Goal: Task Accomplishment & Management: Manage account settings

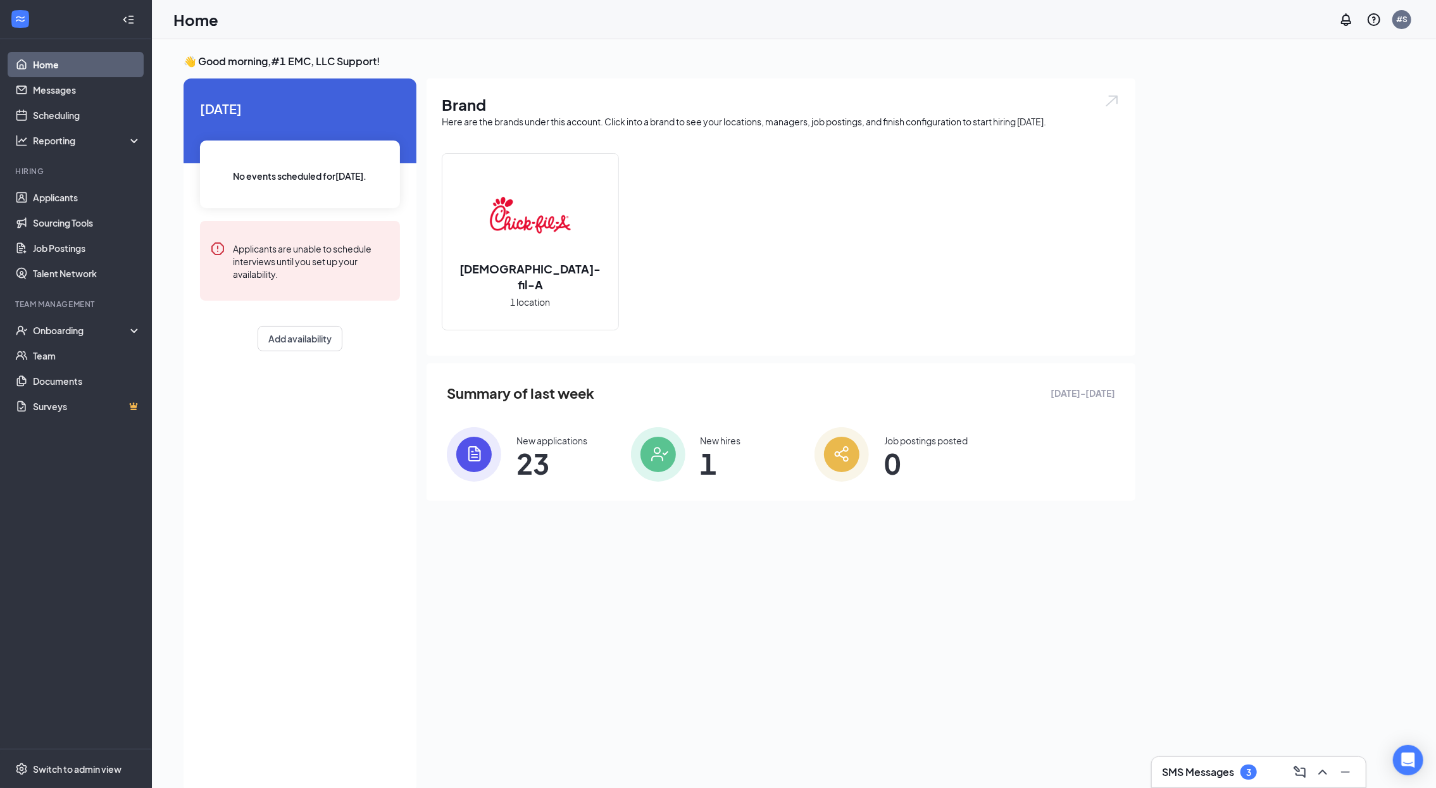
click at [65, 71] on link "Home" at bounding box center [87, 64] width 108 height 25
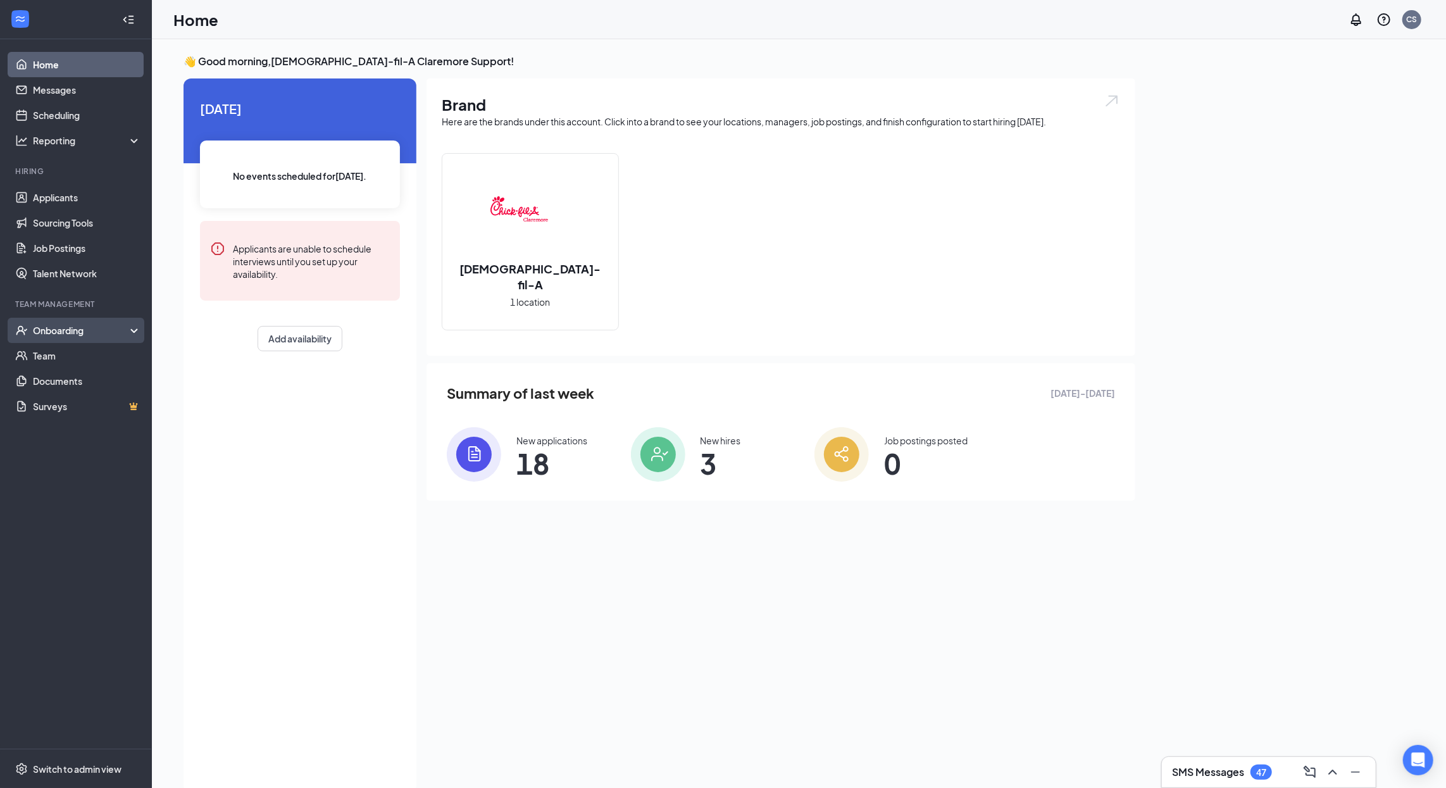
click at [106, 329] on div "Onboarding" at bounding box center [81, 330] width 97 height 13
click at [103, 351] on link "Overview" at bounding box center [87, 355] width 108 height 25
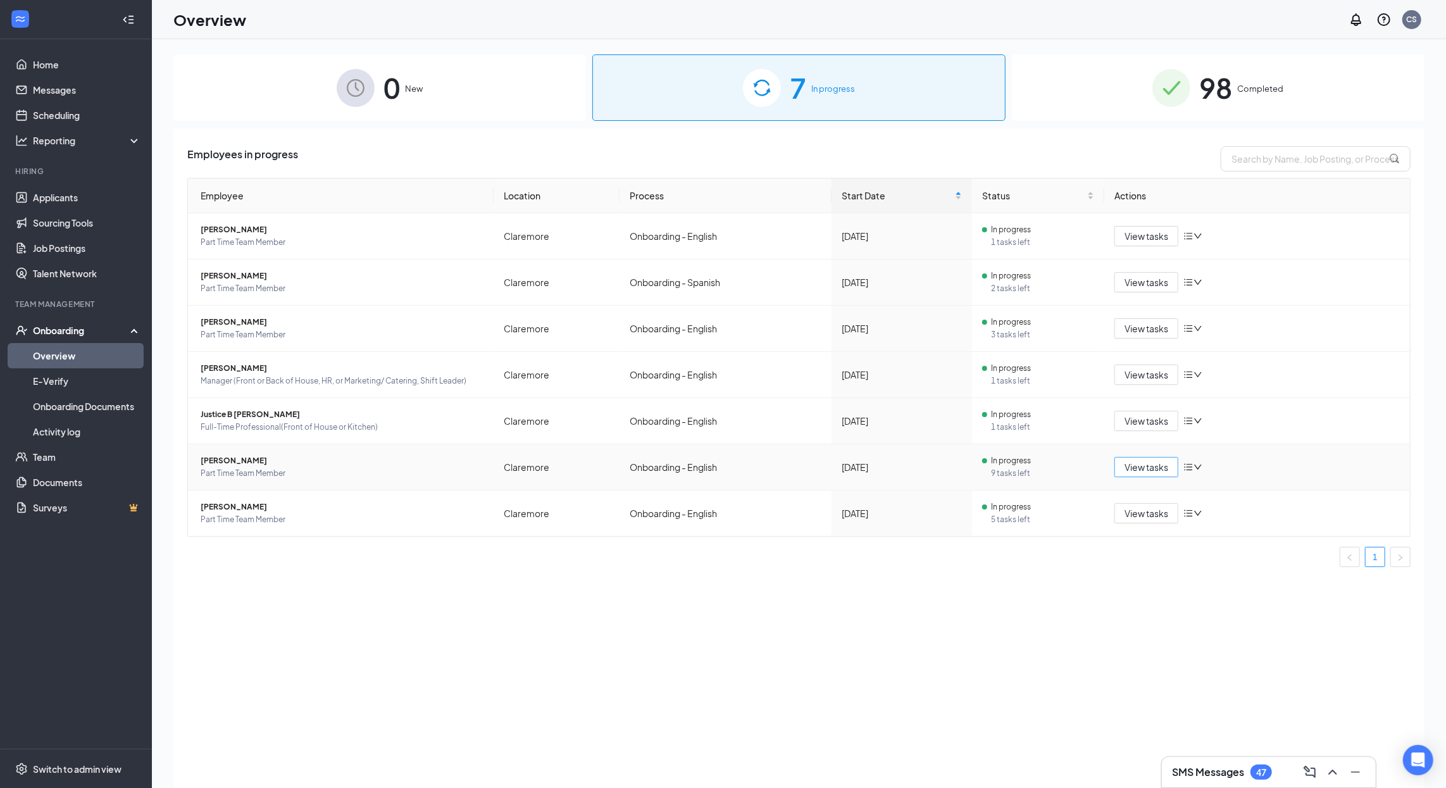
click at [1147, 471] on span "View tasks" at bounding box center [1147, 467] width 44 height 14
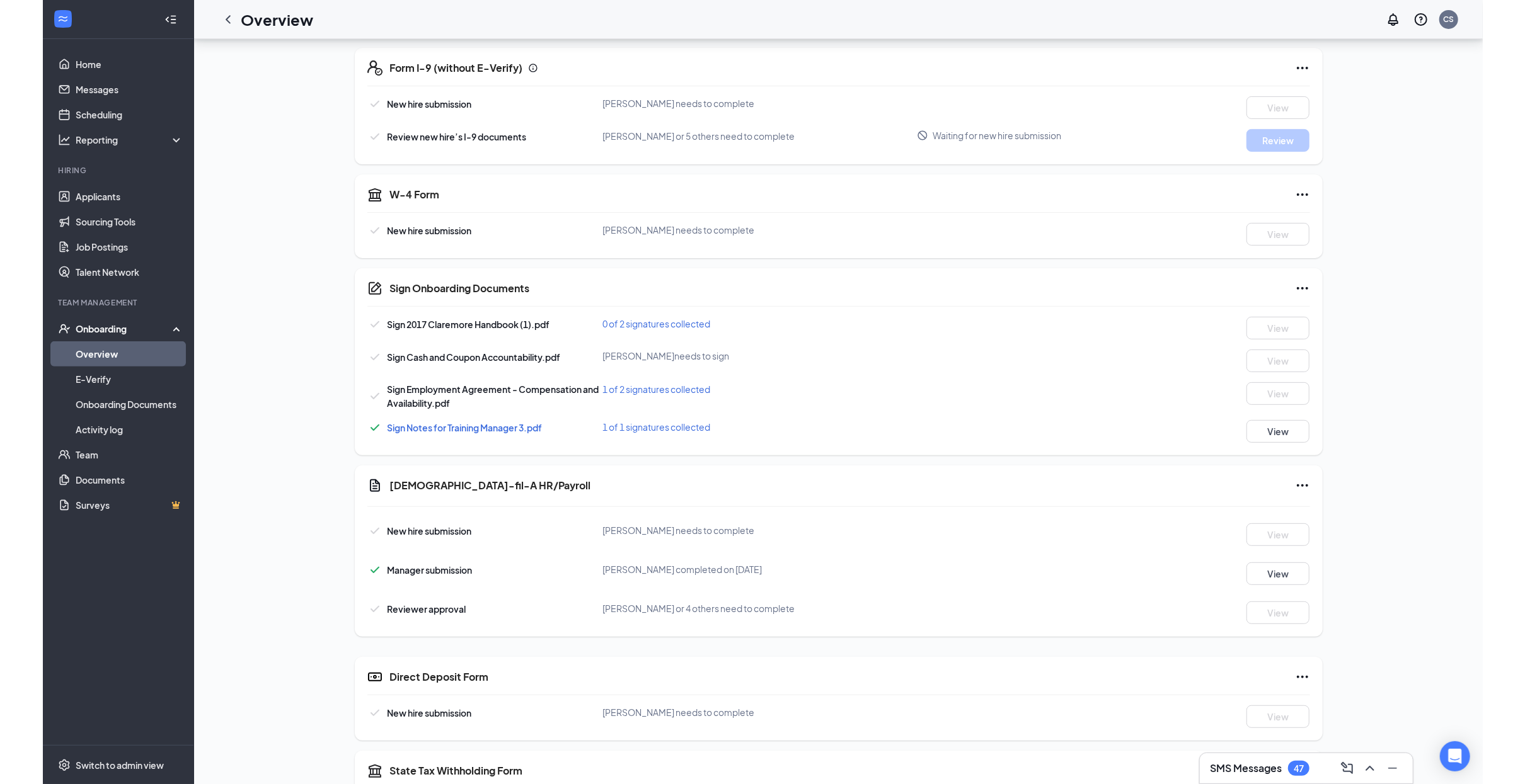
scroll to position [348, 0]
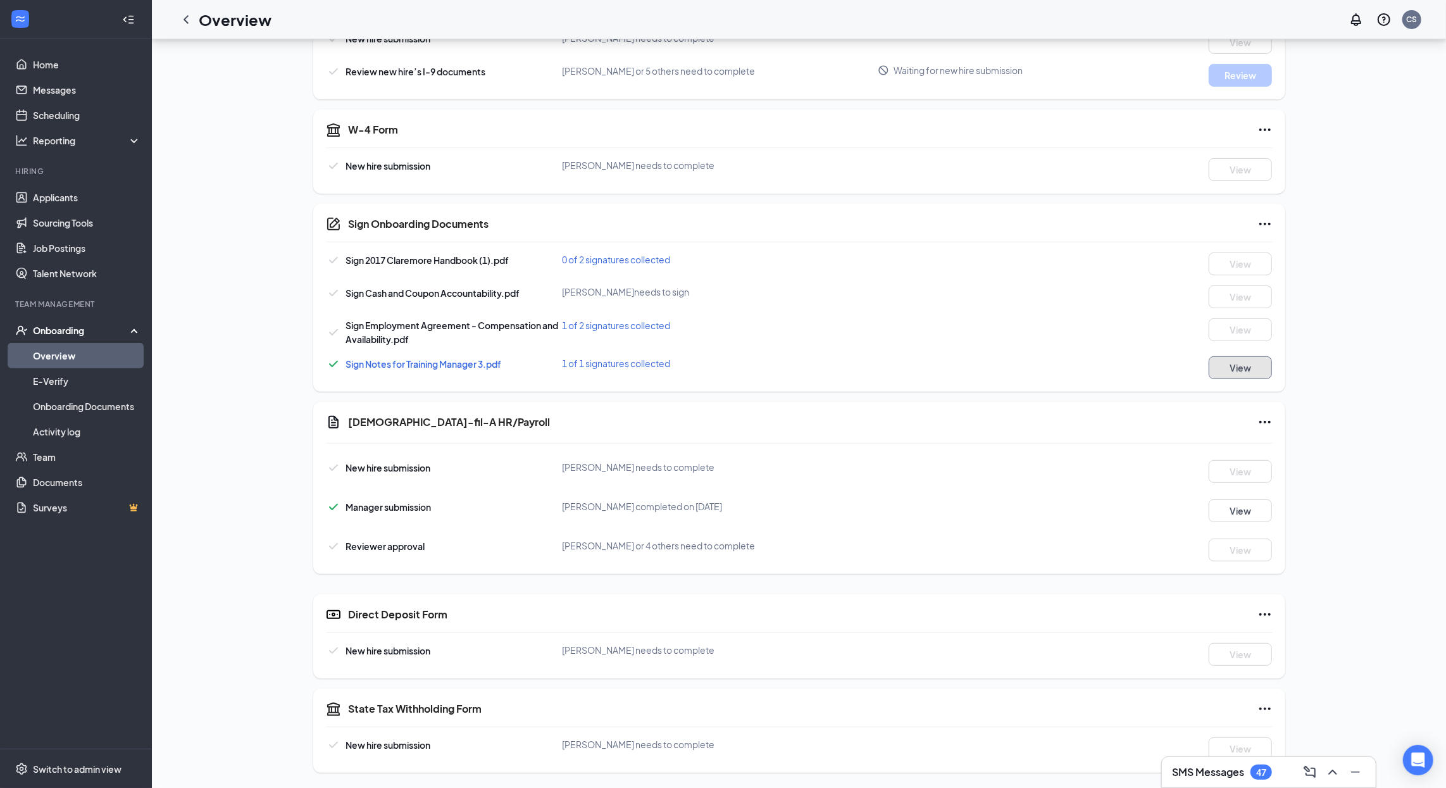
click at [1229, 362] on button "View" at bounding box center [1240, 367] width 63 height 23
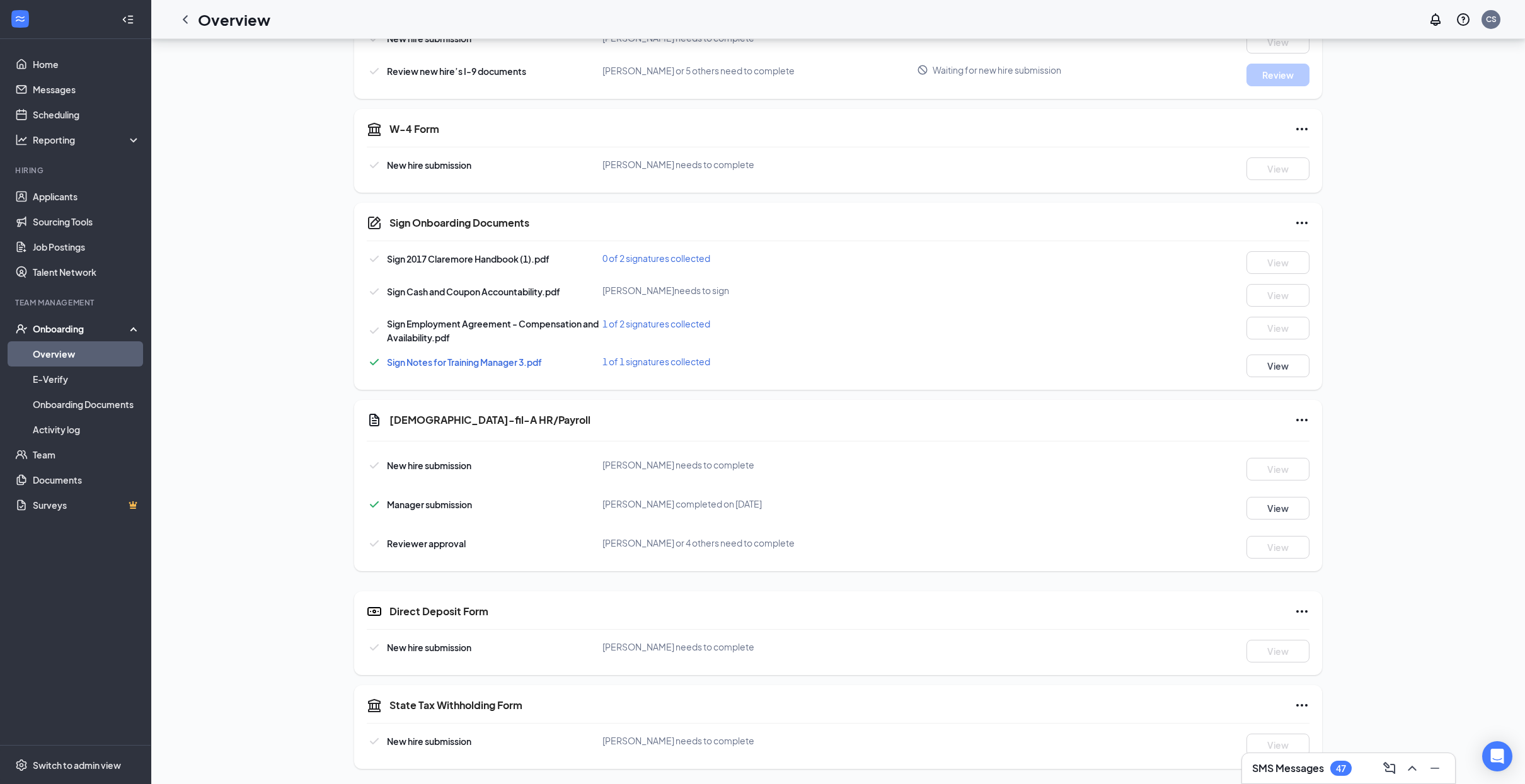
click at [77, 358] on link "Overview" at bounding box center [87, 353] width 108 height 25
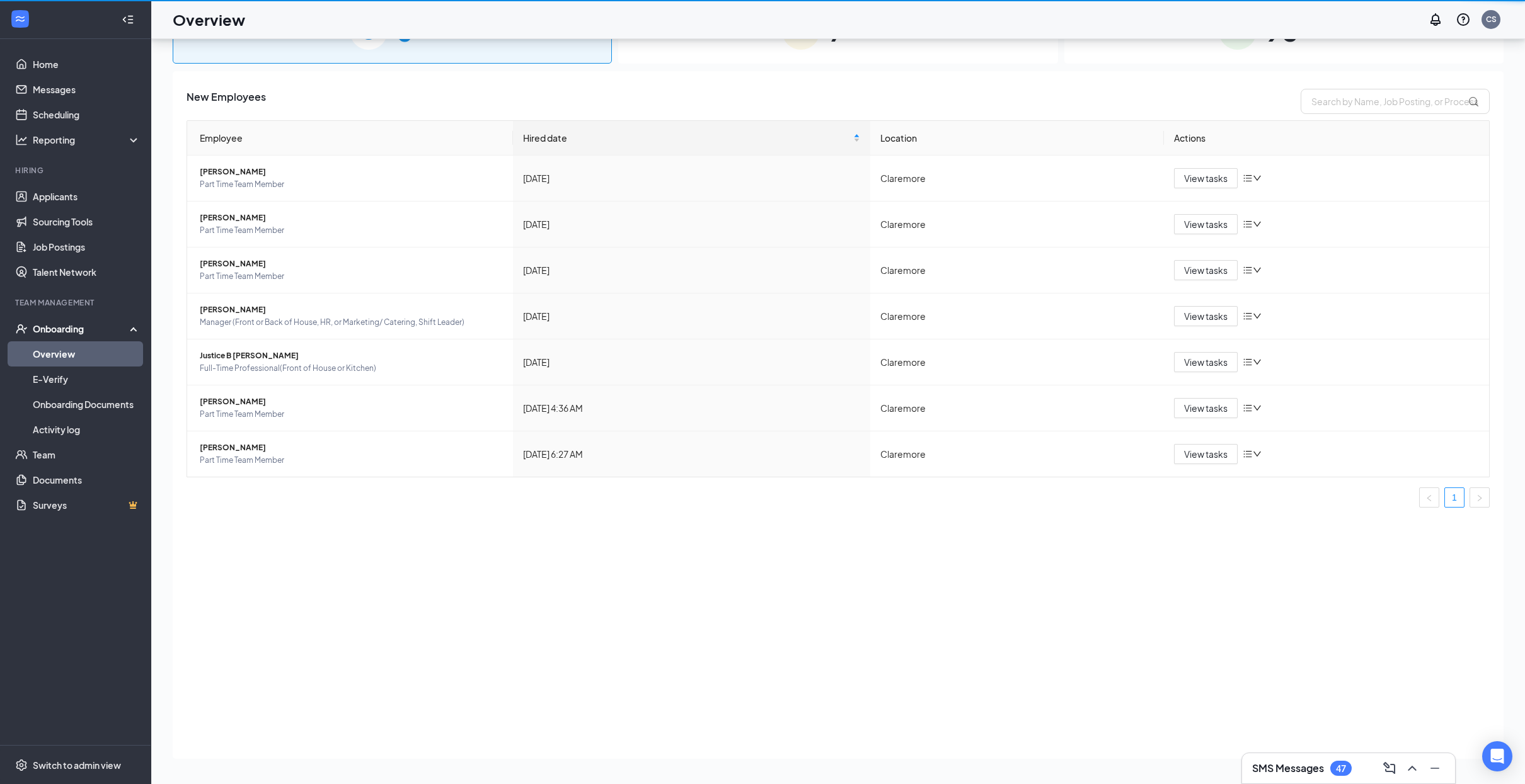
scroll to position [57, 0]
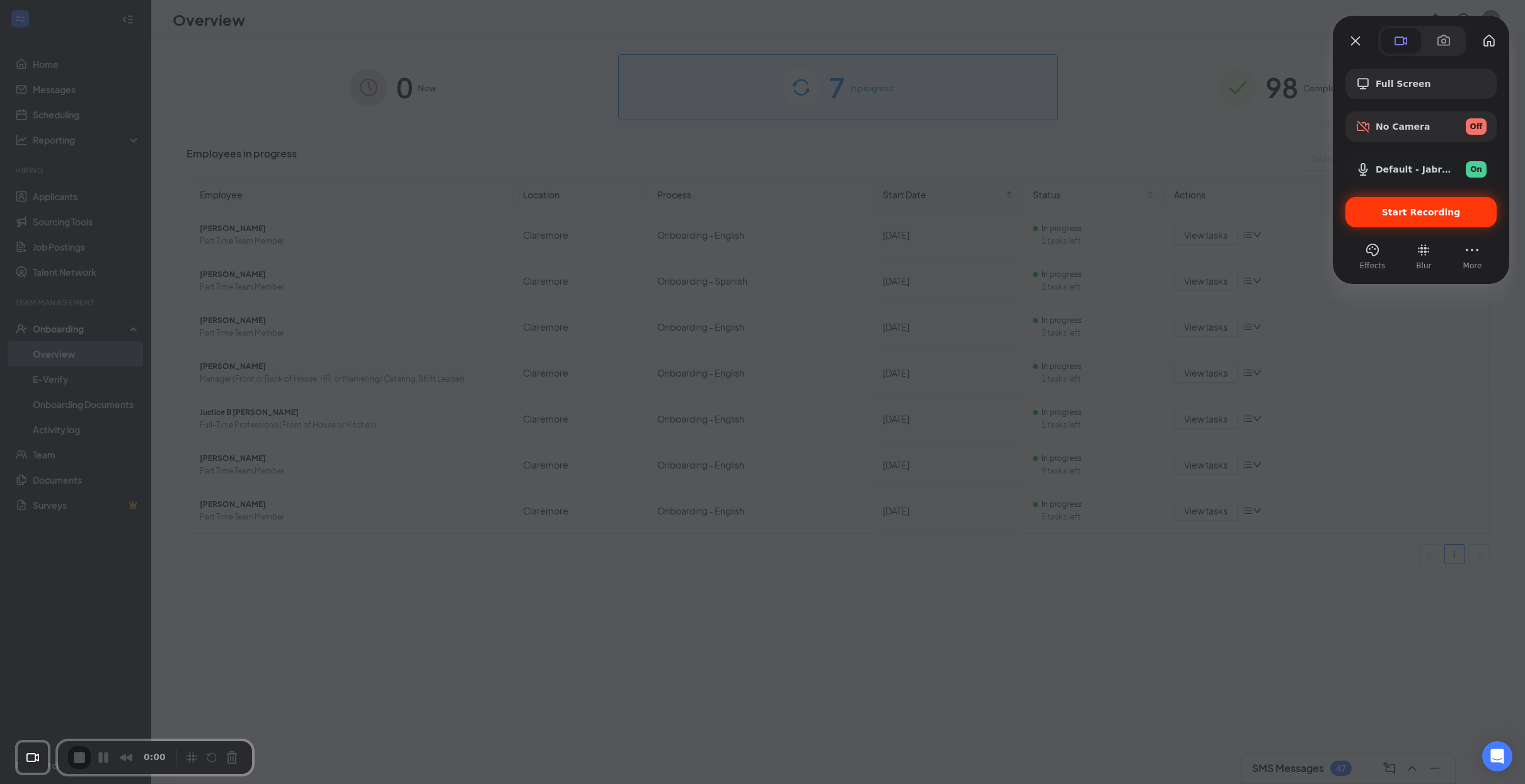
click at [1396, 204] on div "Start Recording" at bounding box center [1420, 212] width 151 height 30
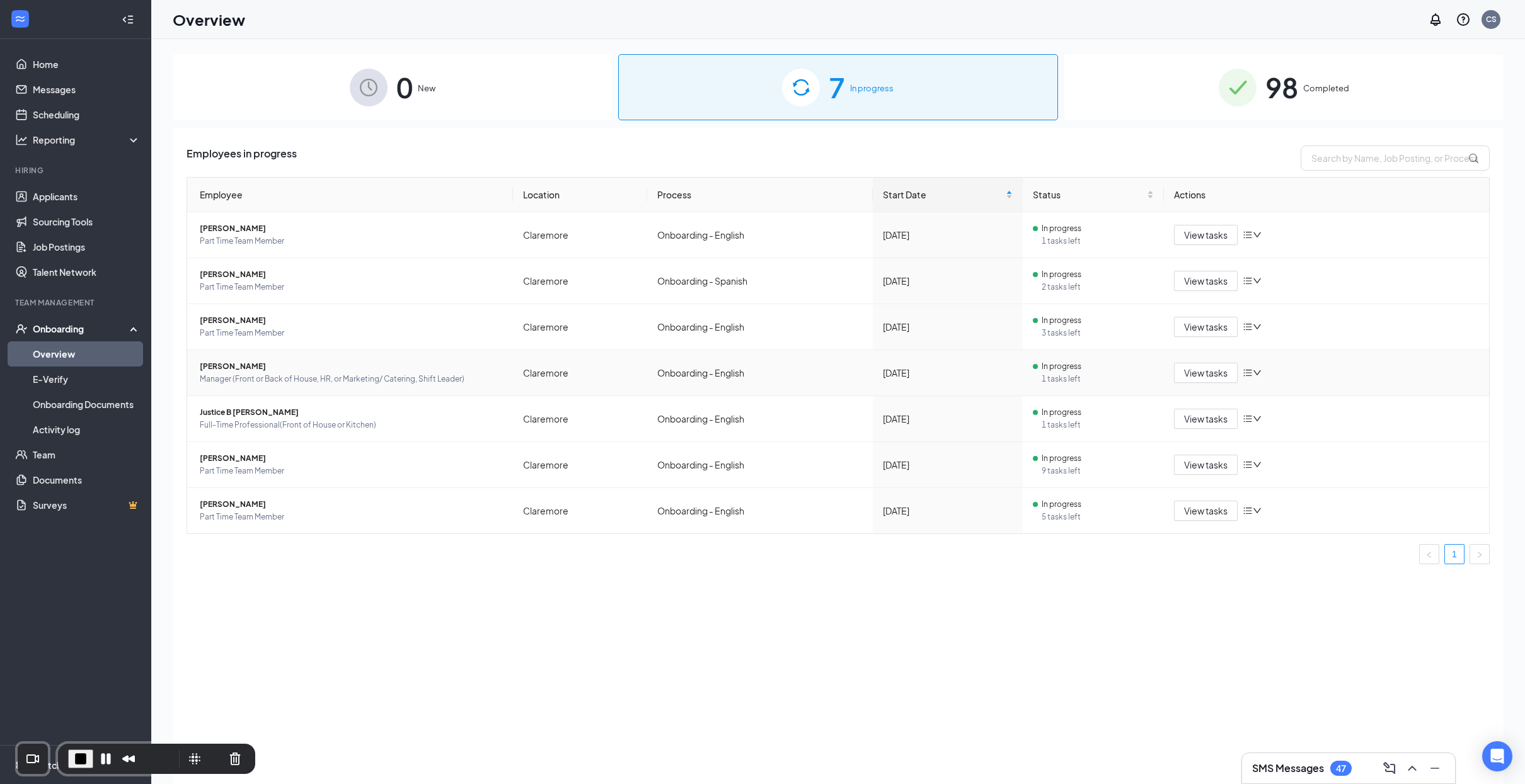
click at [643, 668] on div "Employees in progress Employee Location Process Start Date Status Actions Canda…" at bounding box center [837, 471] width 1331 height 687
click at [712, 641] on div "Employees in progress Employee Location Process Start Date Status Actions Canda…" at bounding box center [837, 471] width 1331 height 687
click at [1189, 471] on span "View tasks" at bounding box center [1205, 465] width 44 height 14
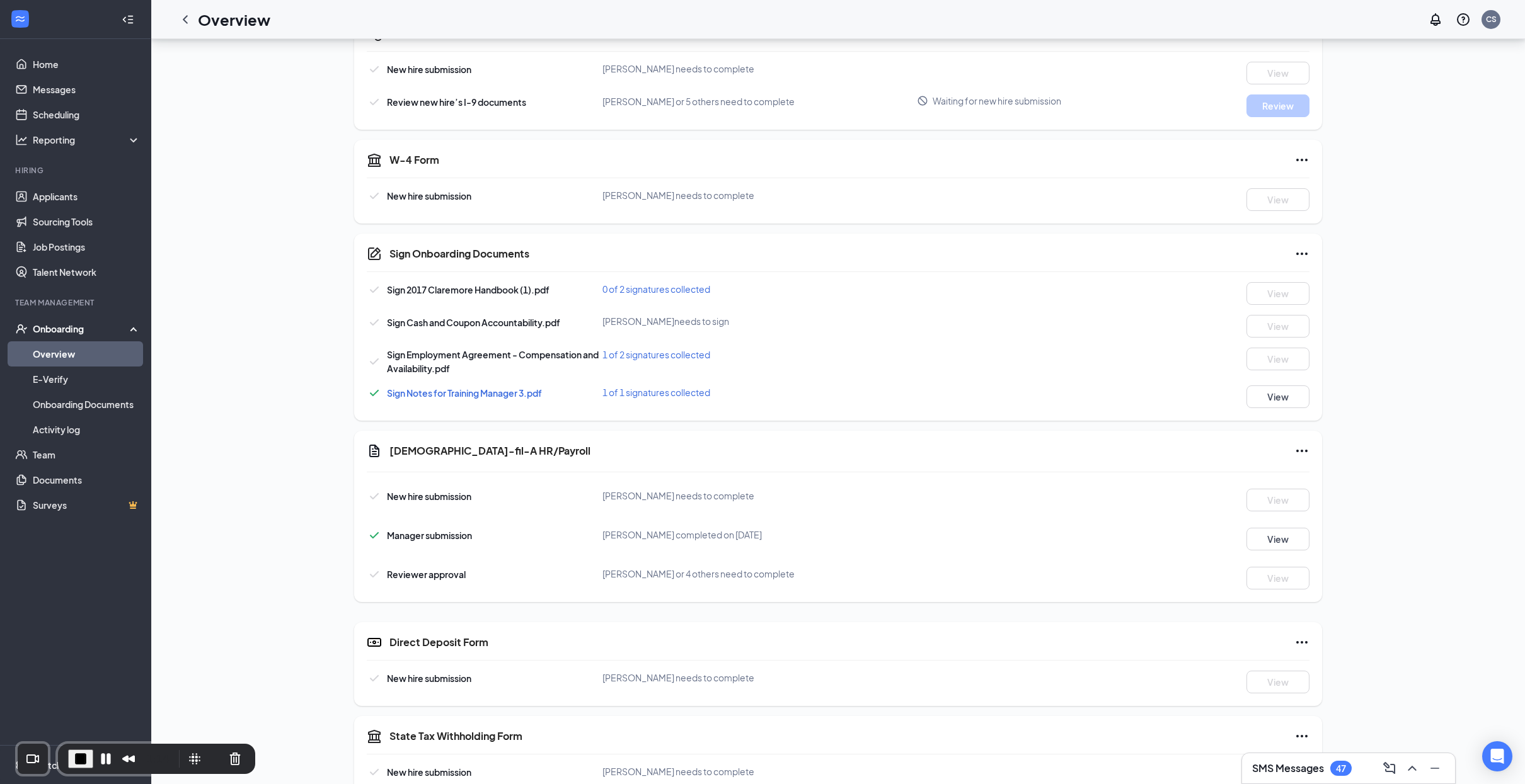
scroll to position [348, 0]
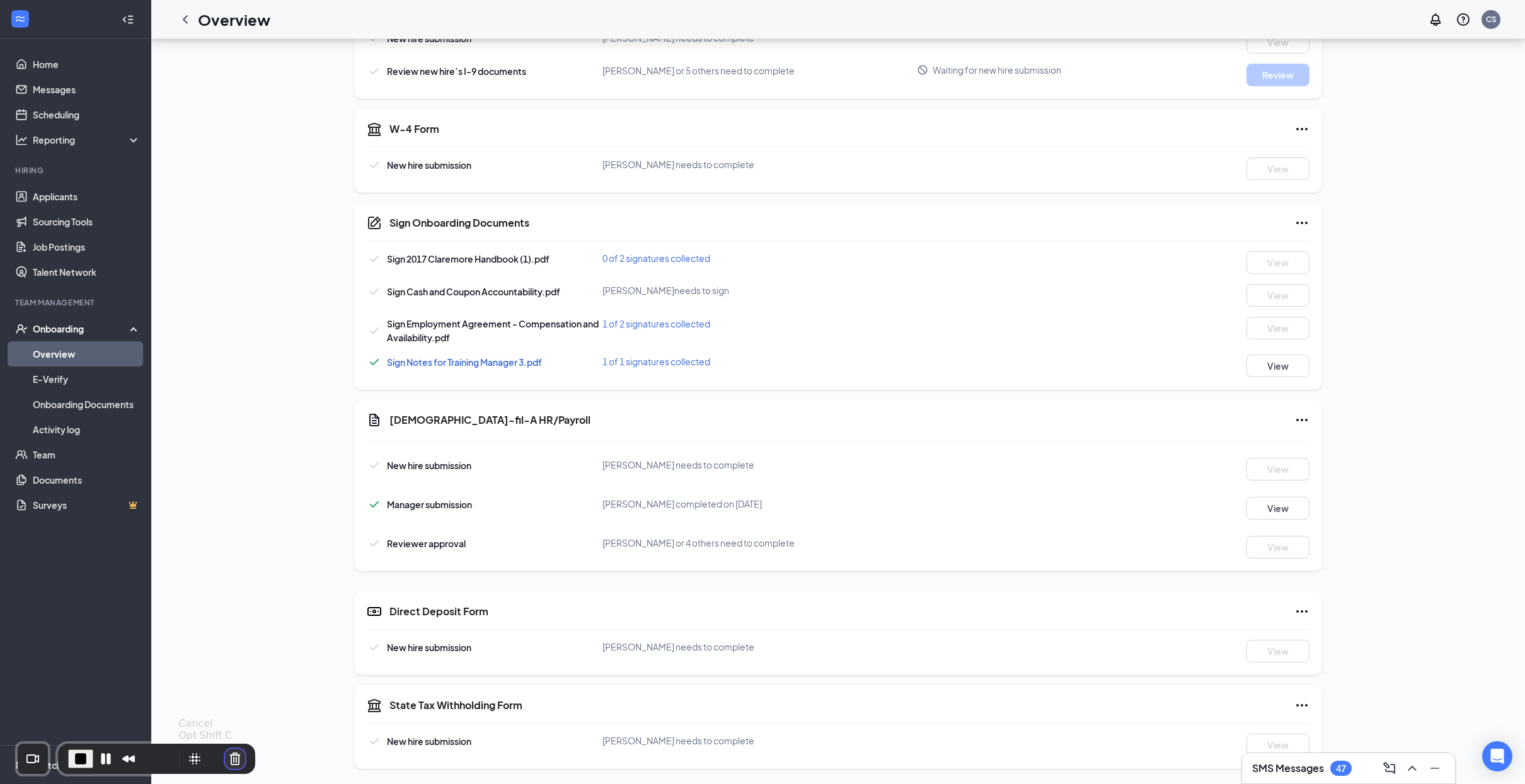
click at [234, 764] on button "Cancel Recording" at bounding box center [235, 759] width 20 height 20
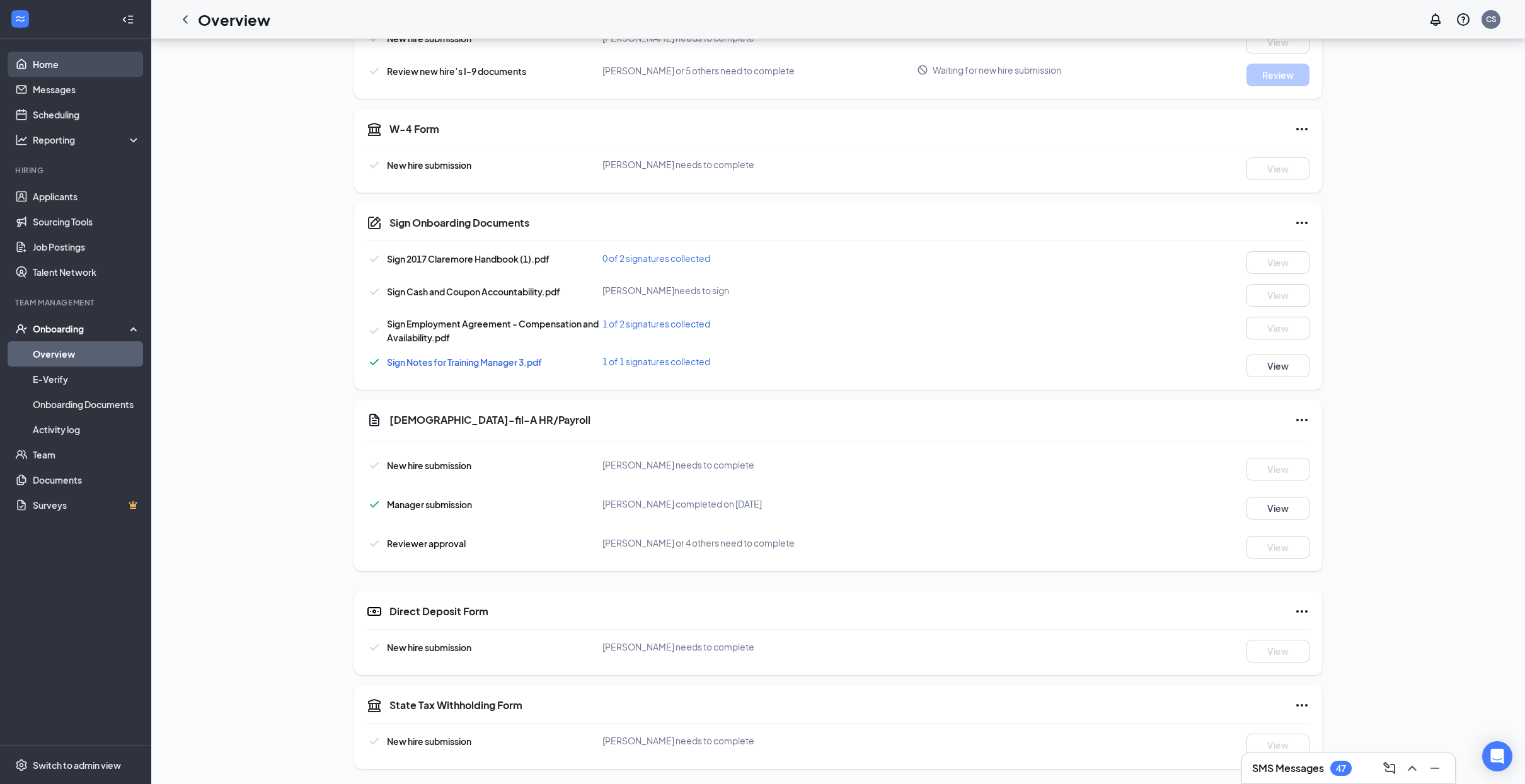
click at [58, 68] on link "Home" at bounding box center [87, 64] width 108 height 25
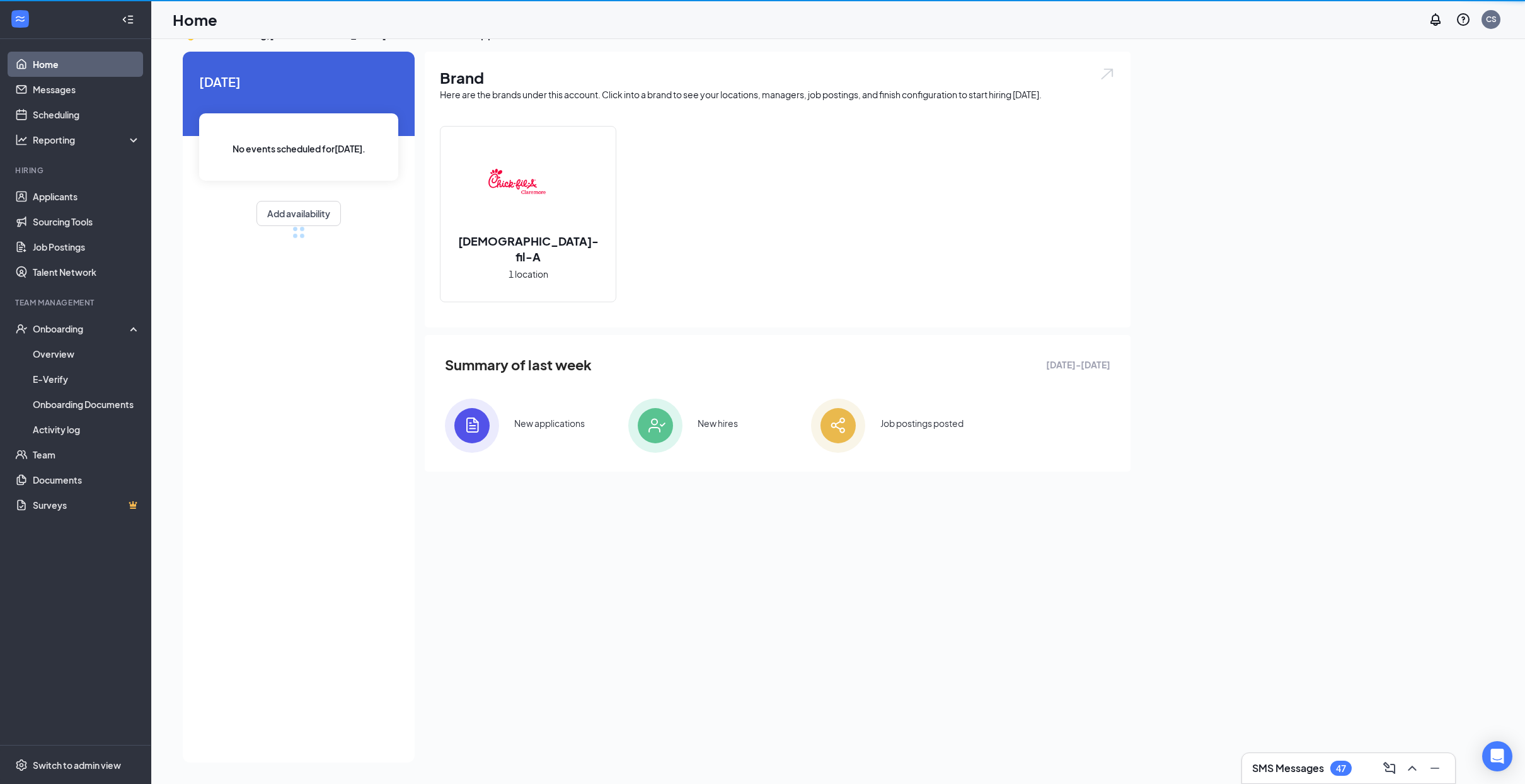
scroll to position [27, 0]
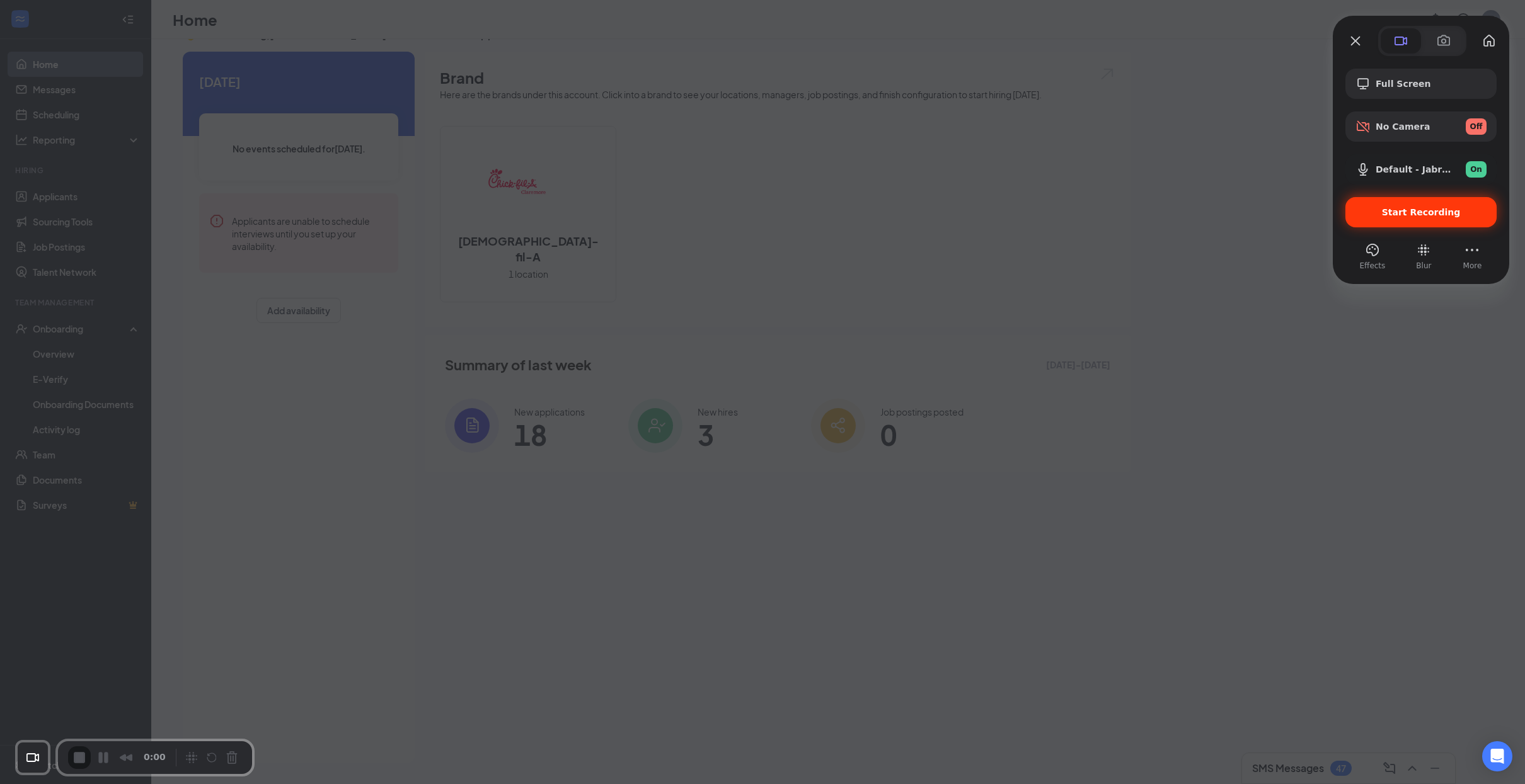
click at [1426, 225] on div "Start Recording" at bounding box center [1420, 212] width 151 height 30
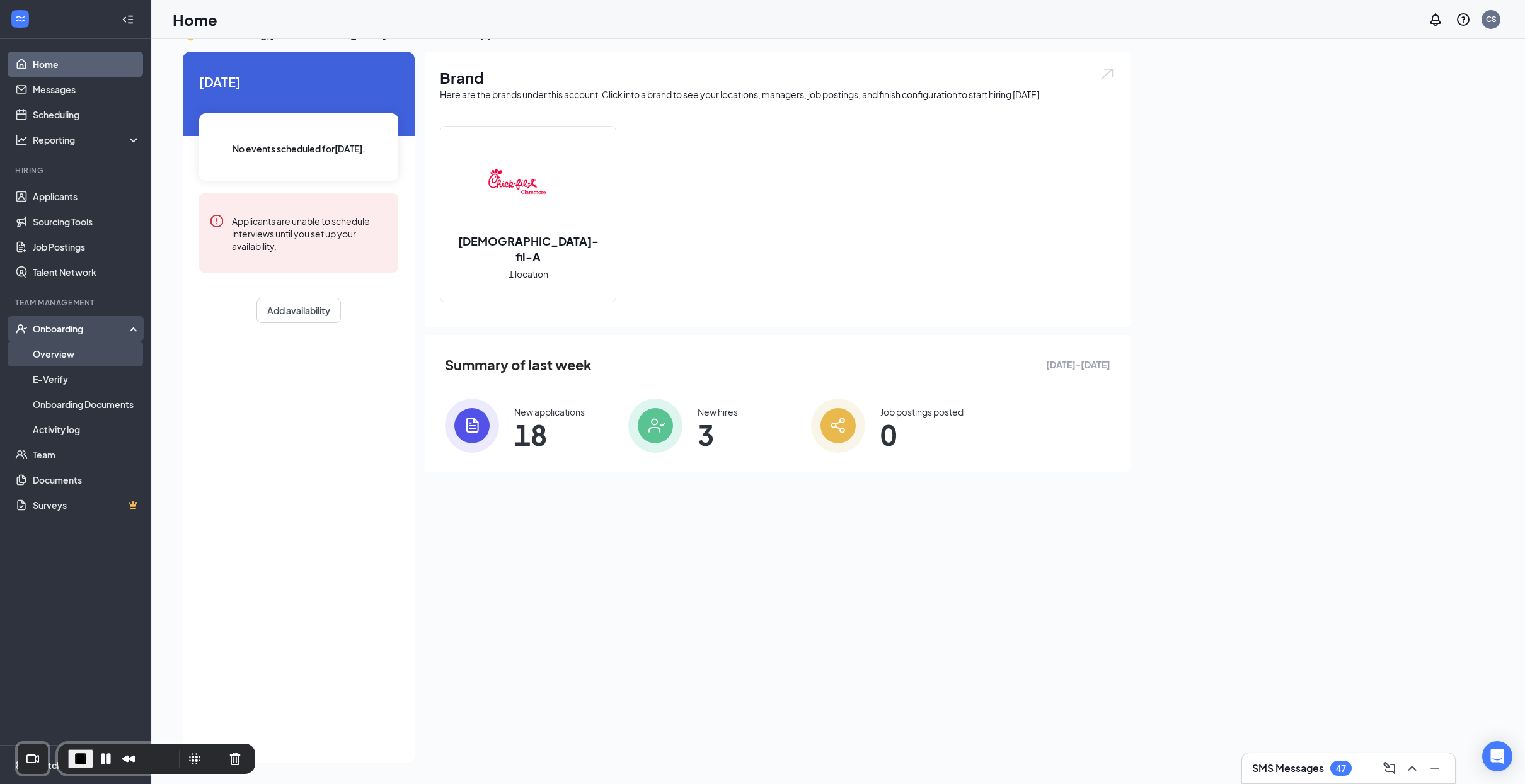
click at [65, 347] on link "Overview" at bounding box center [87, 353] width 108 height 25
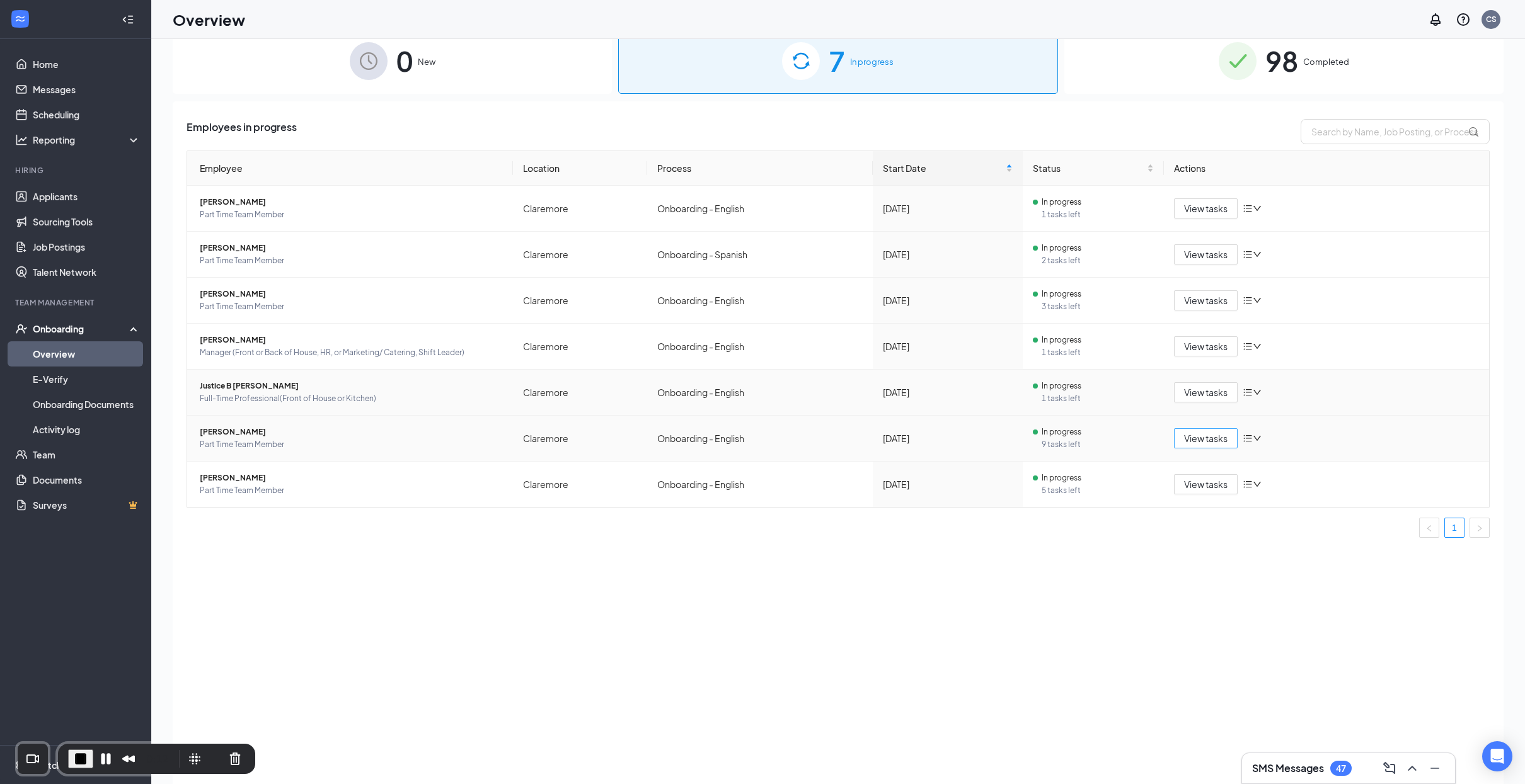
click at [1187, 445] on span "View tasks" at bounding box center [1205, 439] width 44 height 14
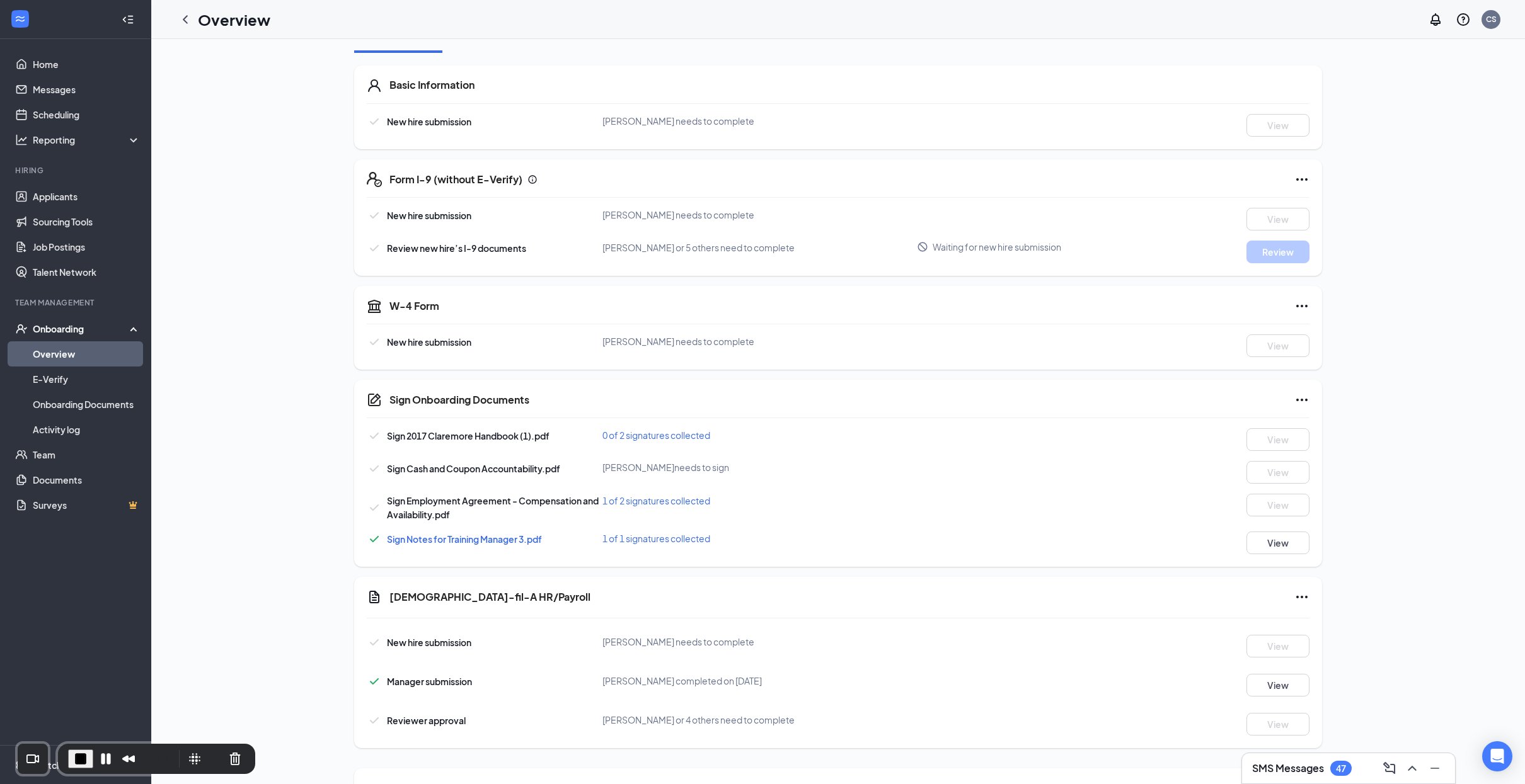
scroll to position [348, 0]
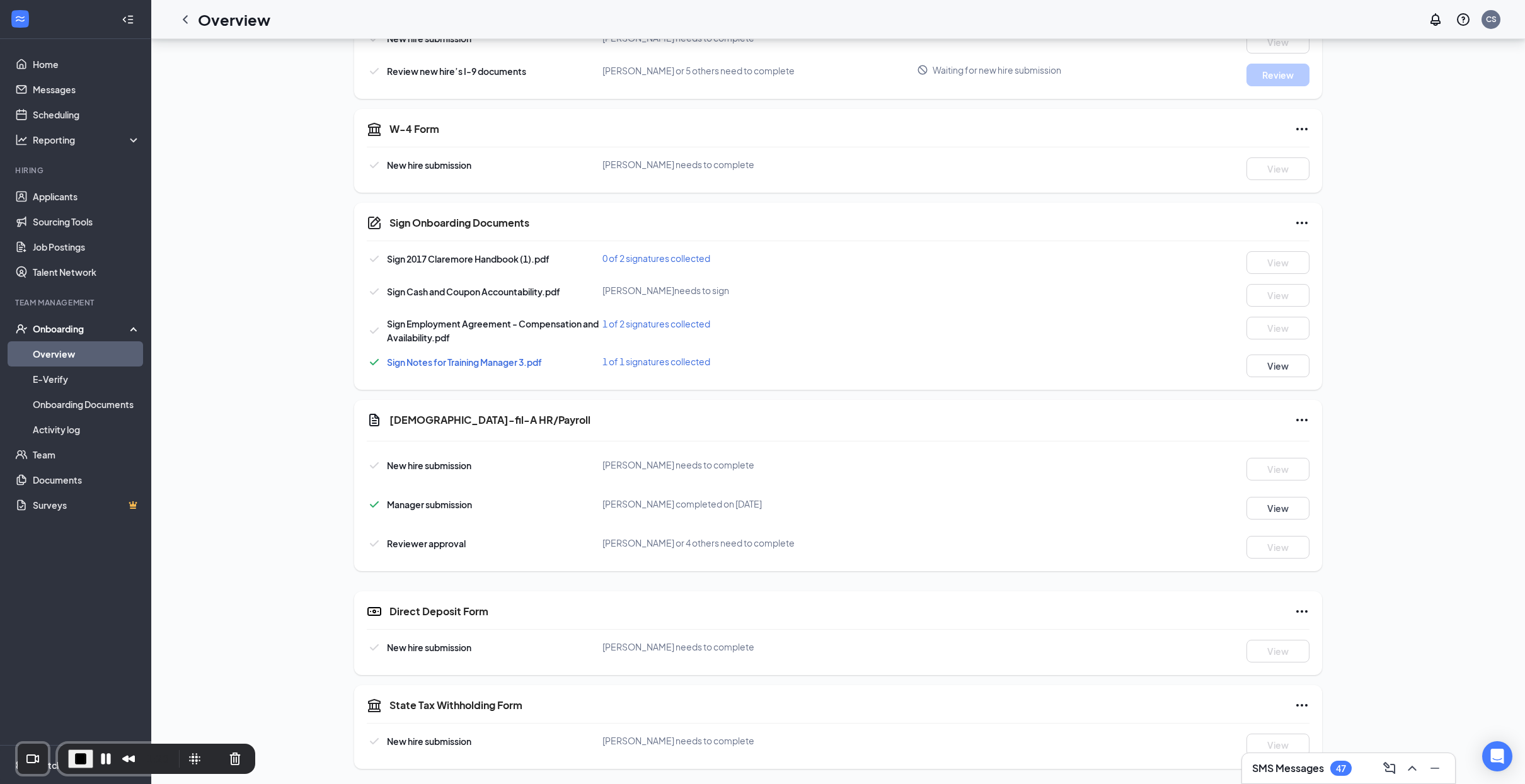
click at [265, 567] on div "EB Evan Blevins Part Time Team Member · Claremore wxds46rnxq@privaterelay.apple…" at bounding box center [837, 238] width 1331 height 1061
click at [6, 757] on li "Switch to admin view" at bounding box center [75, 764] width 150 height 39
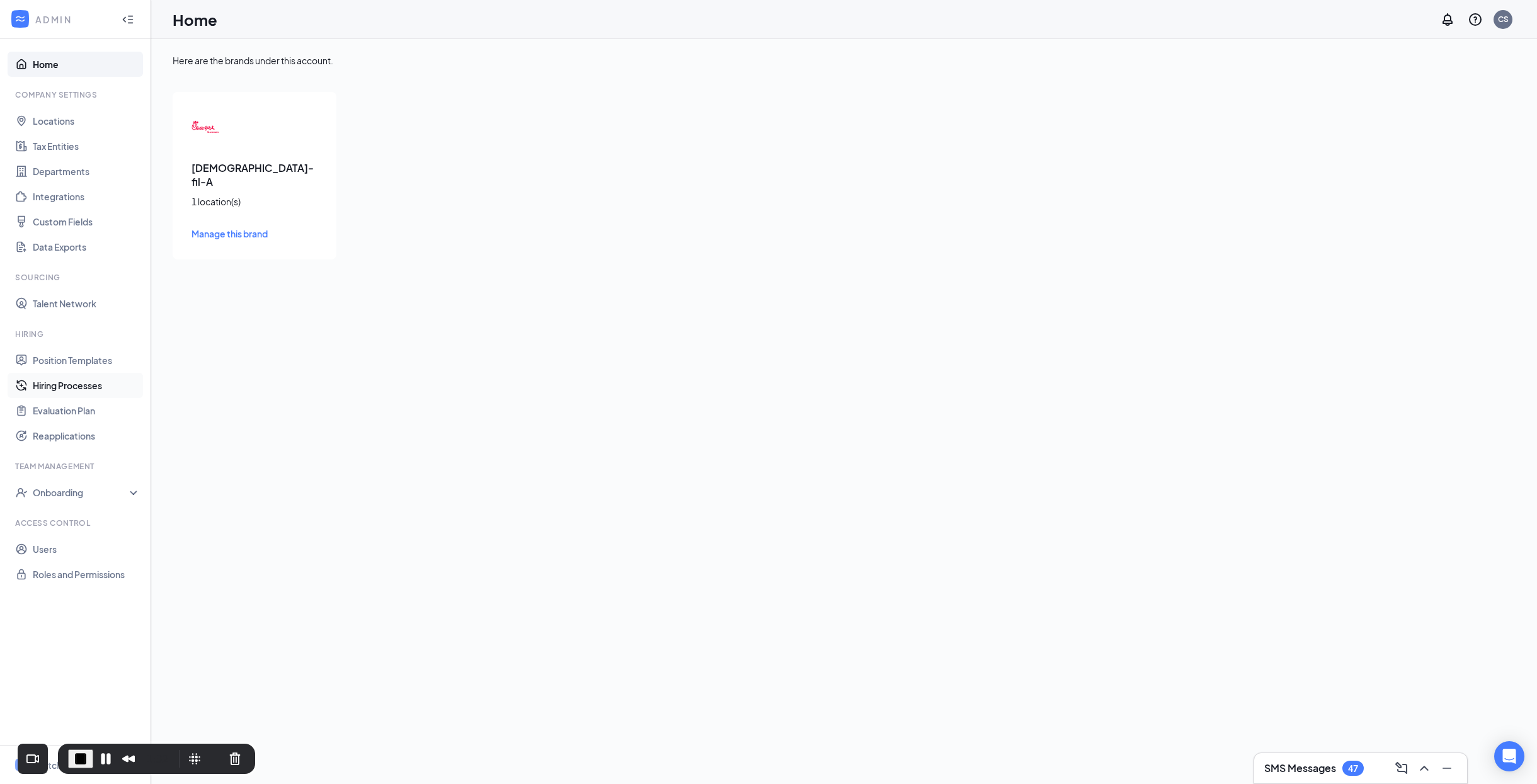
click at [88, 390] on link "Hiring Processes" at bounding box center [87, 385] width 108 height 25
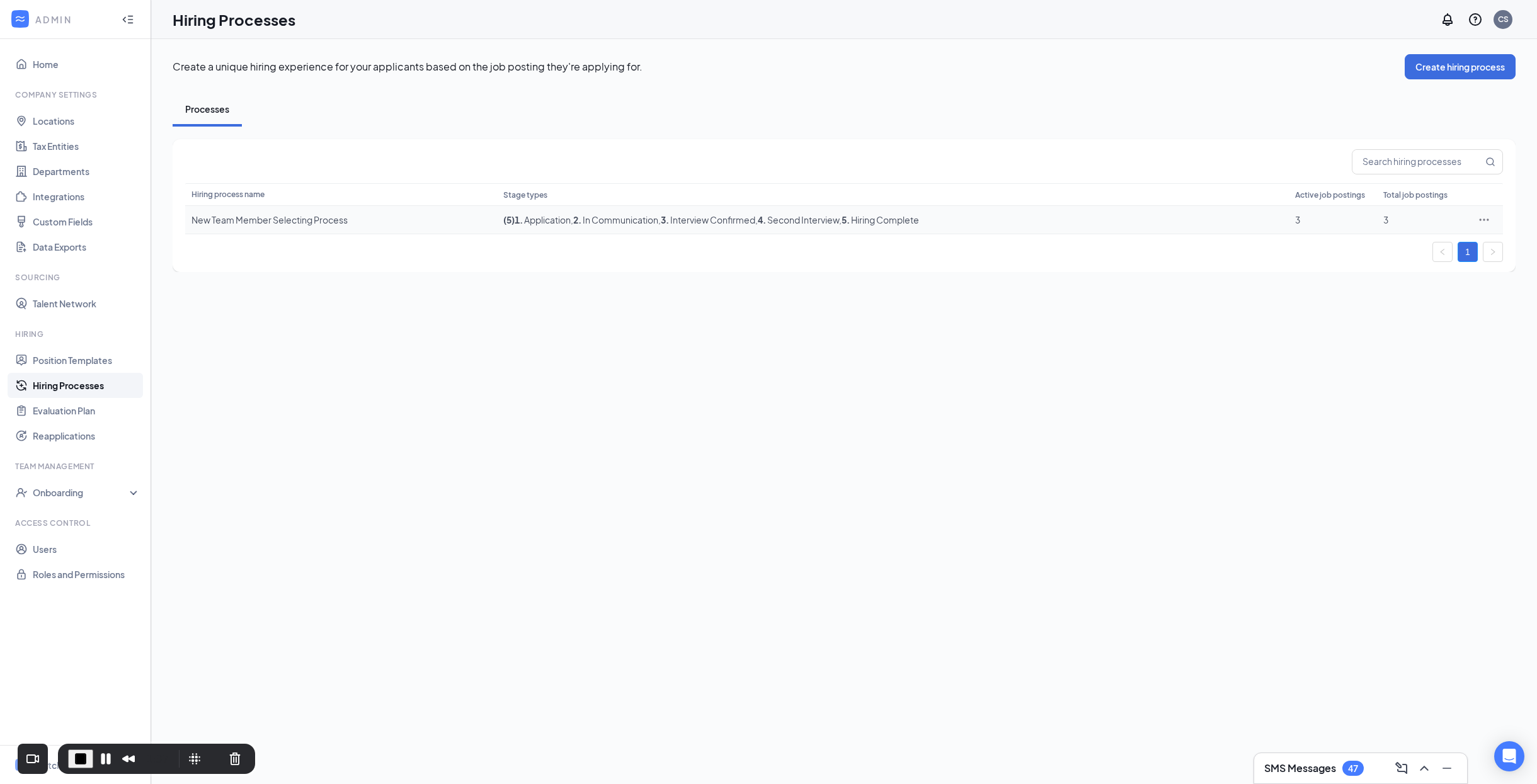
click at [342, 221] on div "New Team Member Selecting Process" at bounding box center [340, 220] width 300 height 13
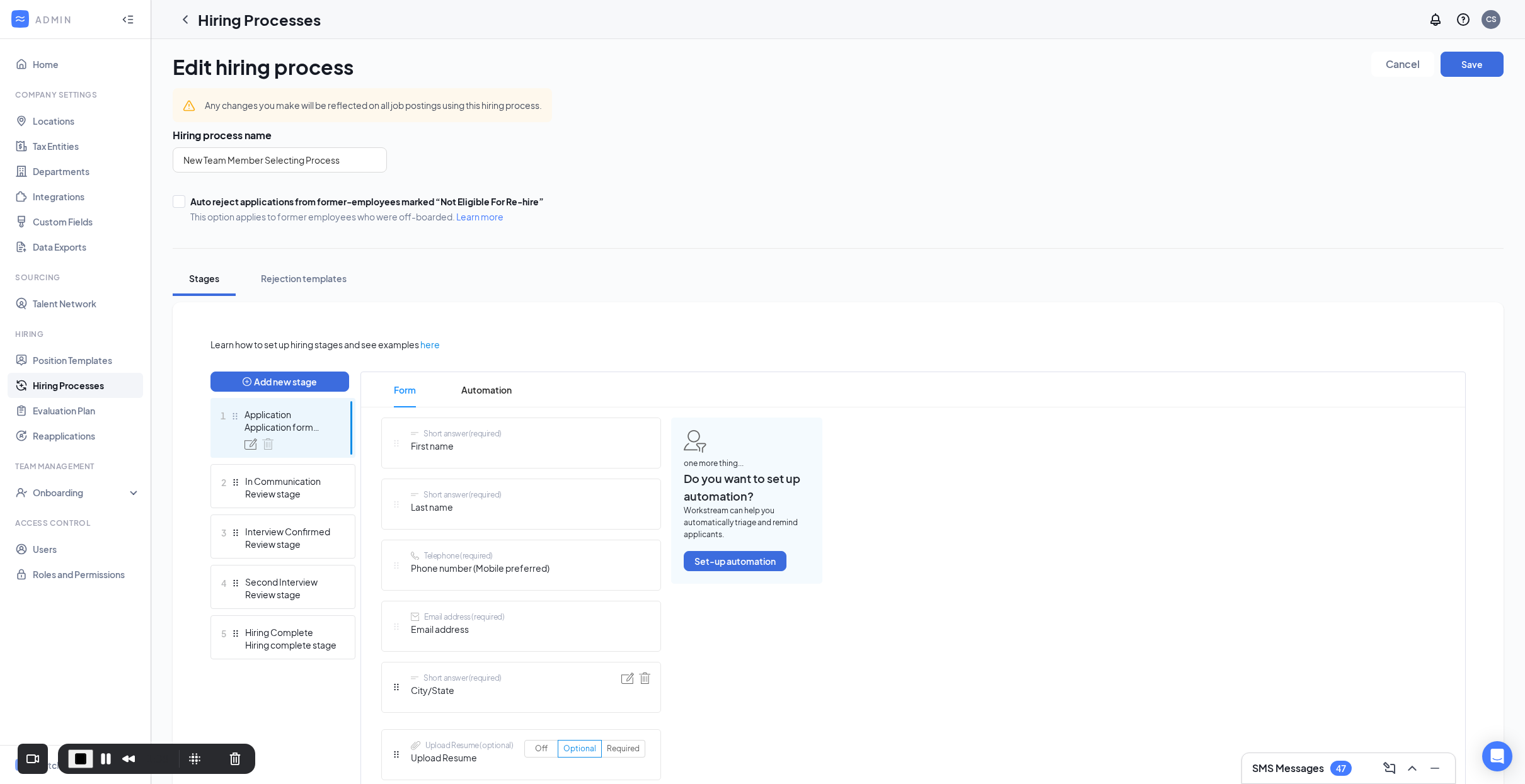
scroll to position [3, 0]
click at [78, 493] on div "Onboarding" at bounding box center [81, 492] width 97 height 13
click at [84, 522] on link "Onboarding Processes" at bounding box center [87, 517] width 108 height 25
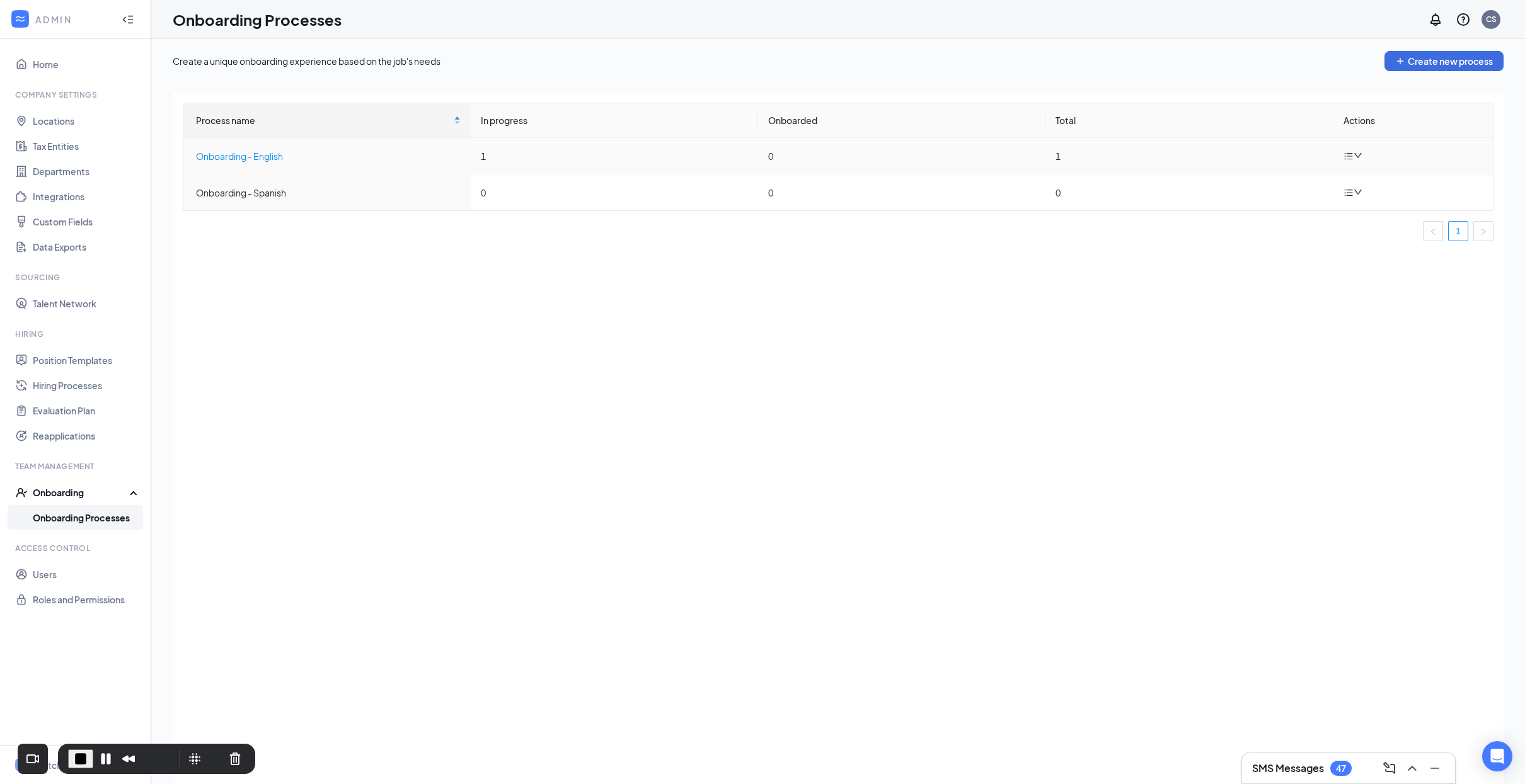
click at [261, 158] on div "Onboarding - English" at bounding box center [328, 156] width 265 height 14
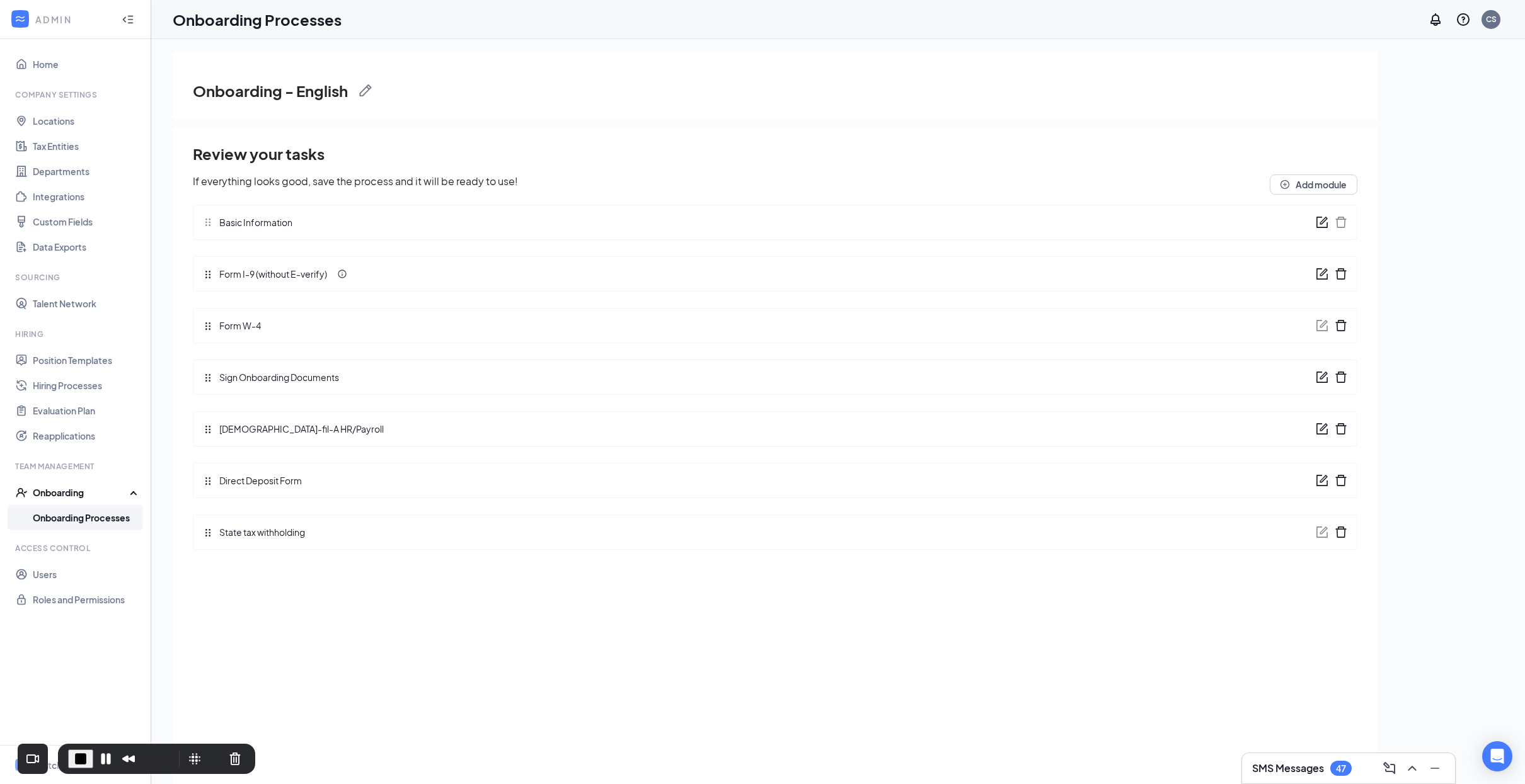
click at [1320, 431] on icon "form" at bounding box center [1323, 427] width 8 height 8
click at [1319, 489] on icon "form" at bounding box center [1322, 484] width 13 height 13
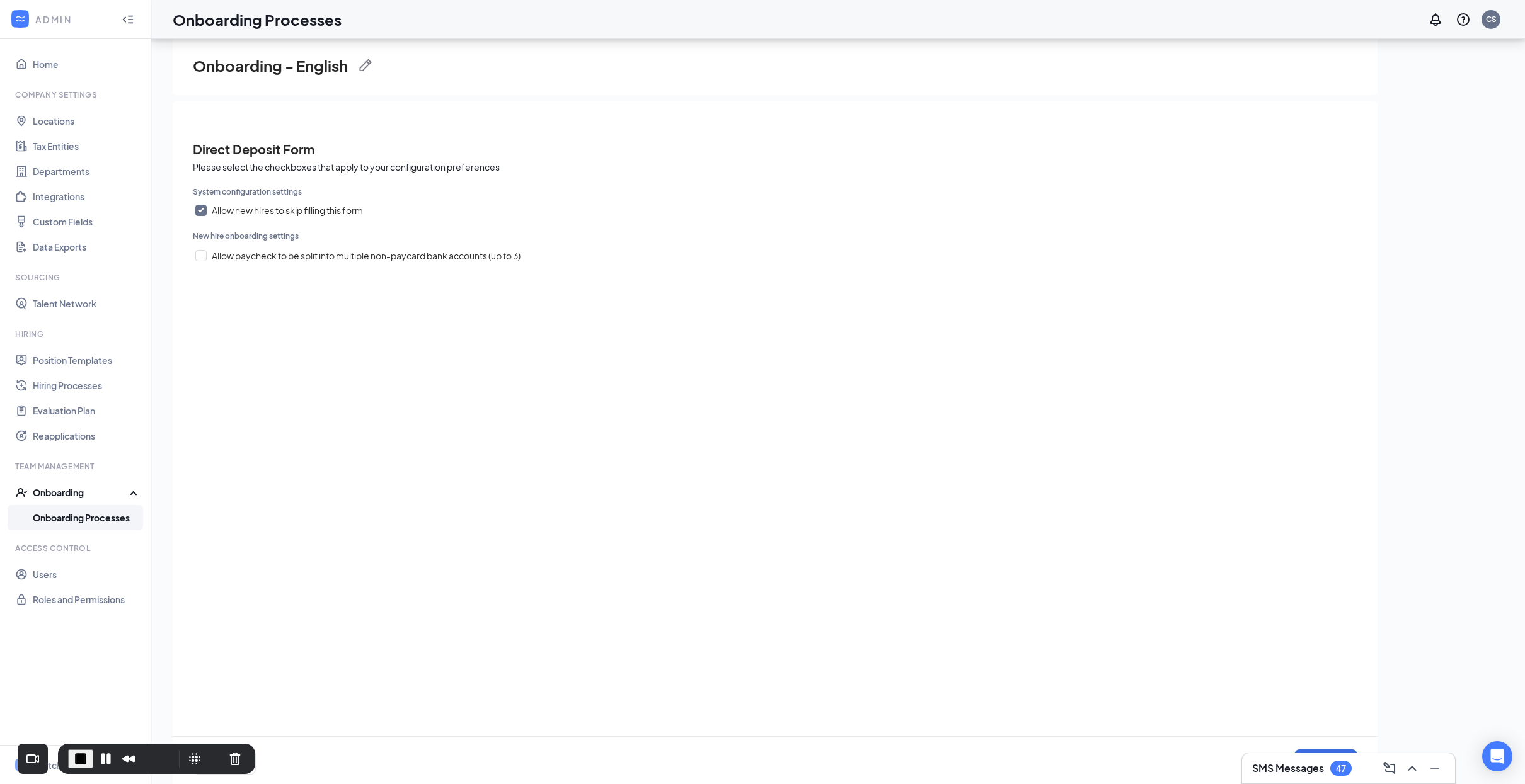
scroll to position [57, 0]
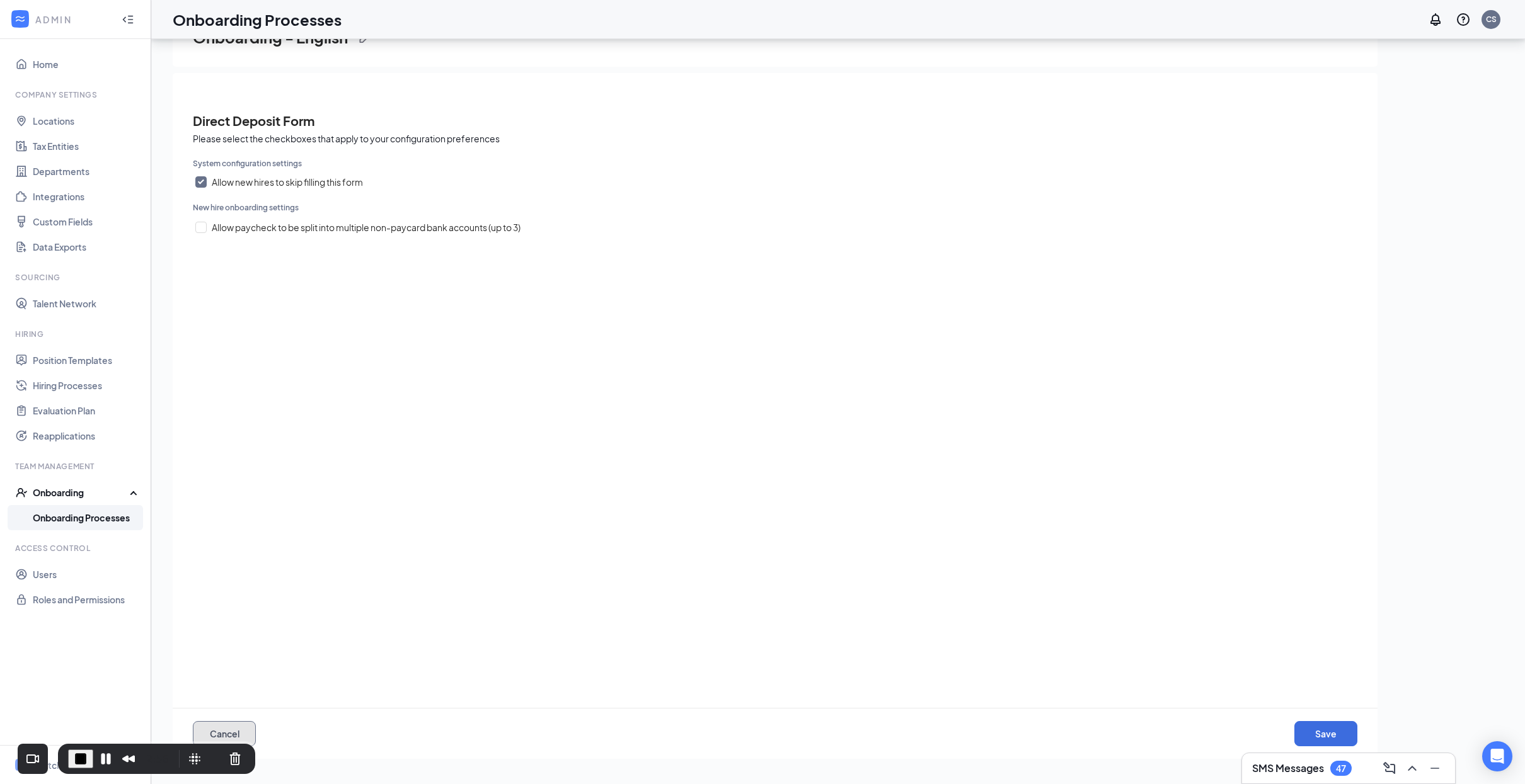
drag, startPoint x: 242, startPoint y: 731, endPoint x: 268, endPoint y: 719, distance: 28.6
click at [242, 731] on button "Cancel" at bounding box center [224, 733] width 63 height 25
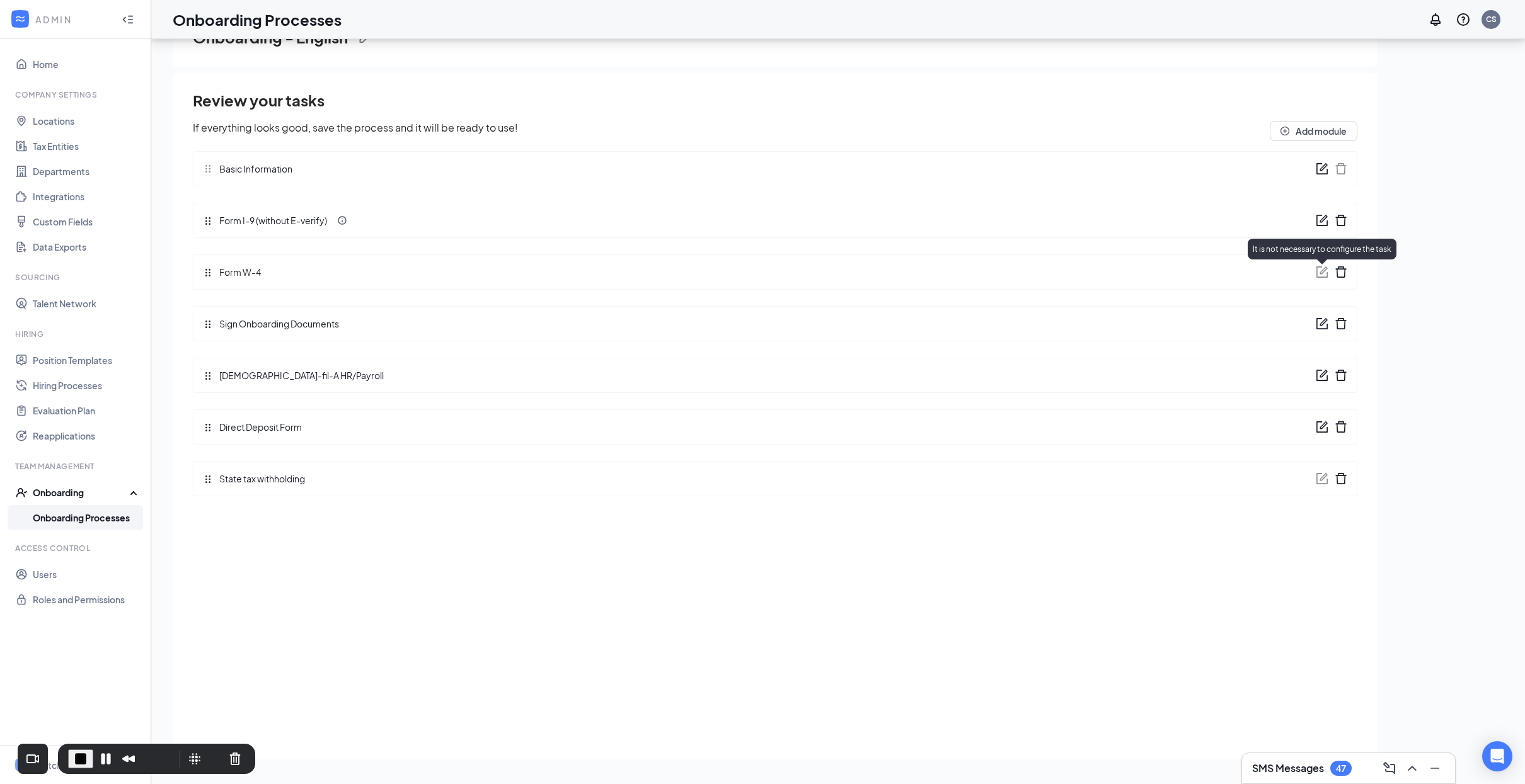
click at [1321, 273] on icon "form" at bounding box center [1322, 272] width 13 height 13
click at [1321, 324] on icon "form" at bounding box center [1323, 322] width 8 height 8
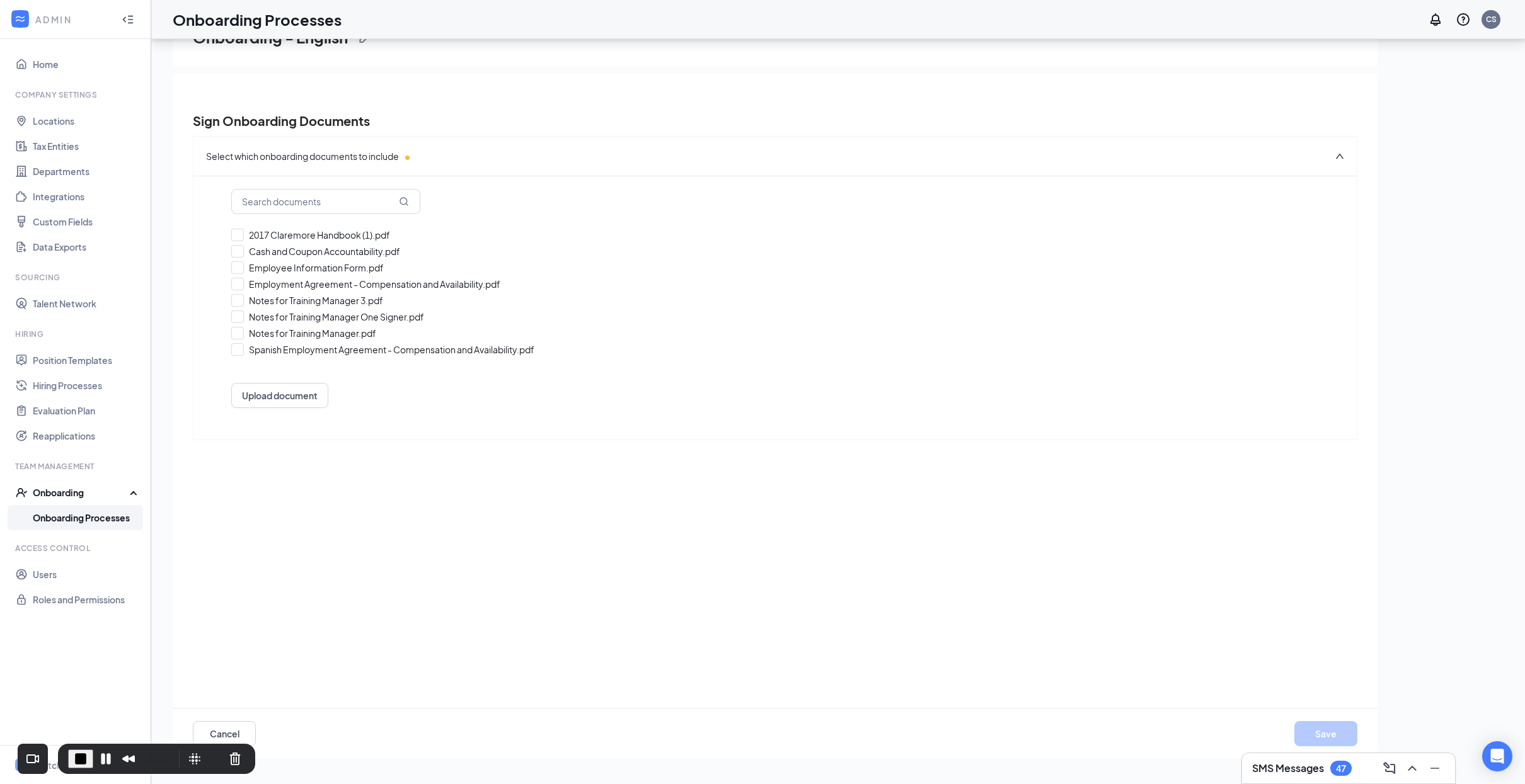
checkbox input "true"
click at [238, 730] on button "Cancel" at bounding box center [224, 733] width 63 height 25
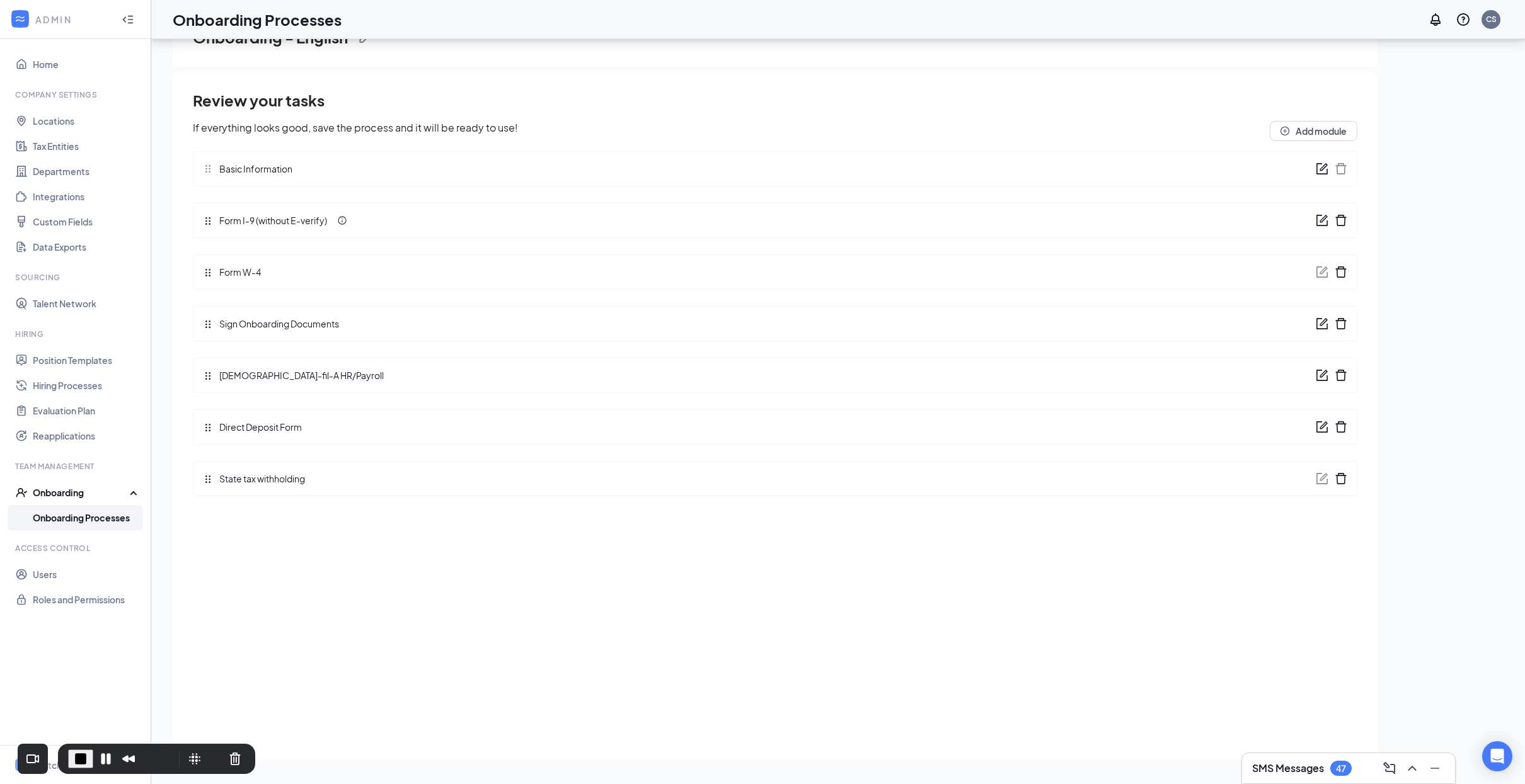
scroll to position [33, 0]
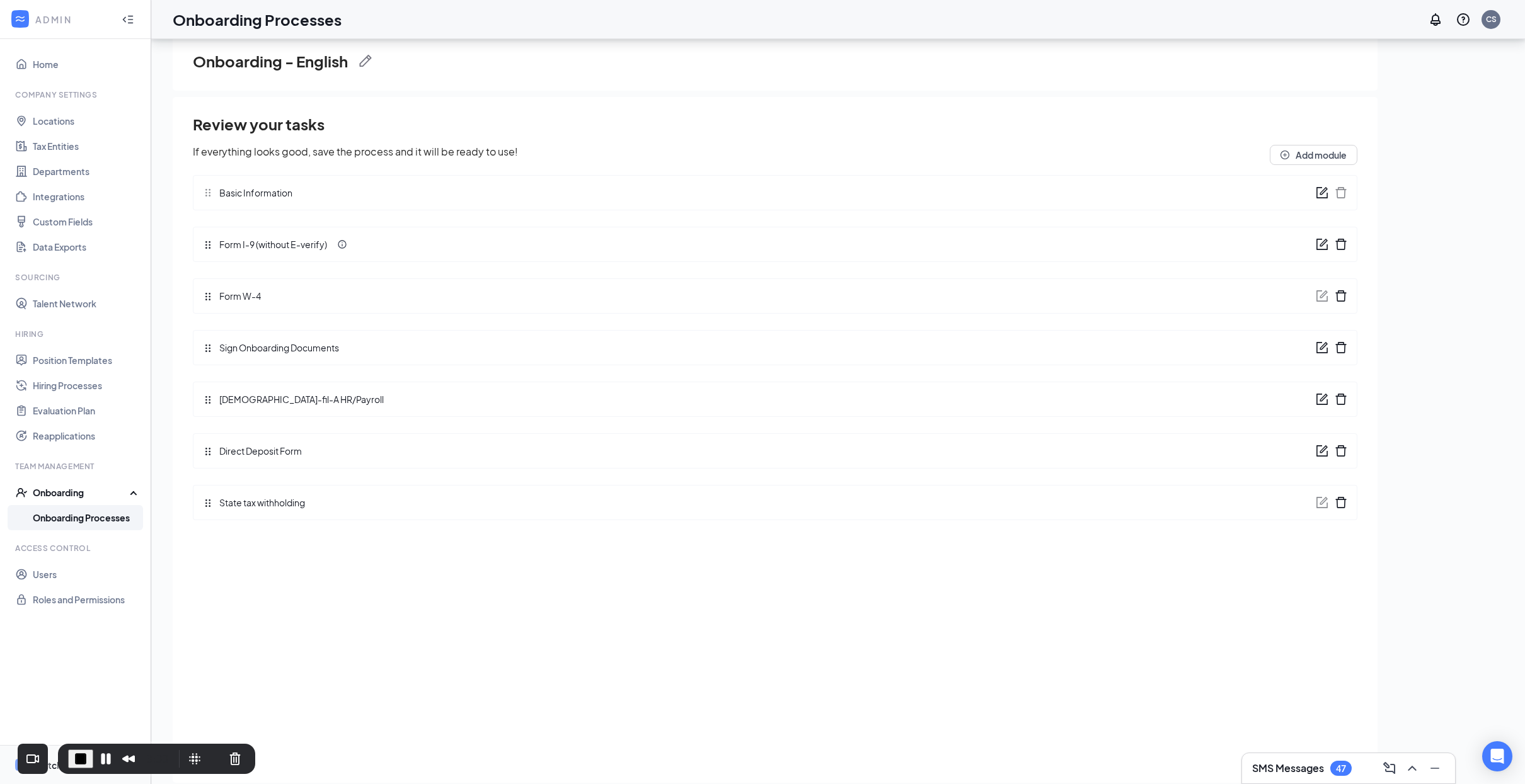
click at [8, 762] on li "Switch to team view" at bounding box center [75, 764] width 150 height 39
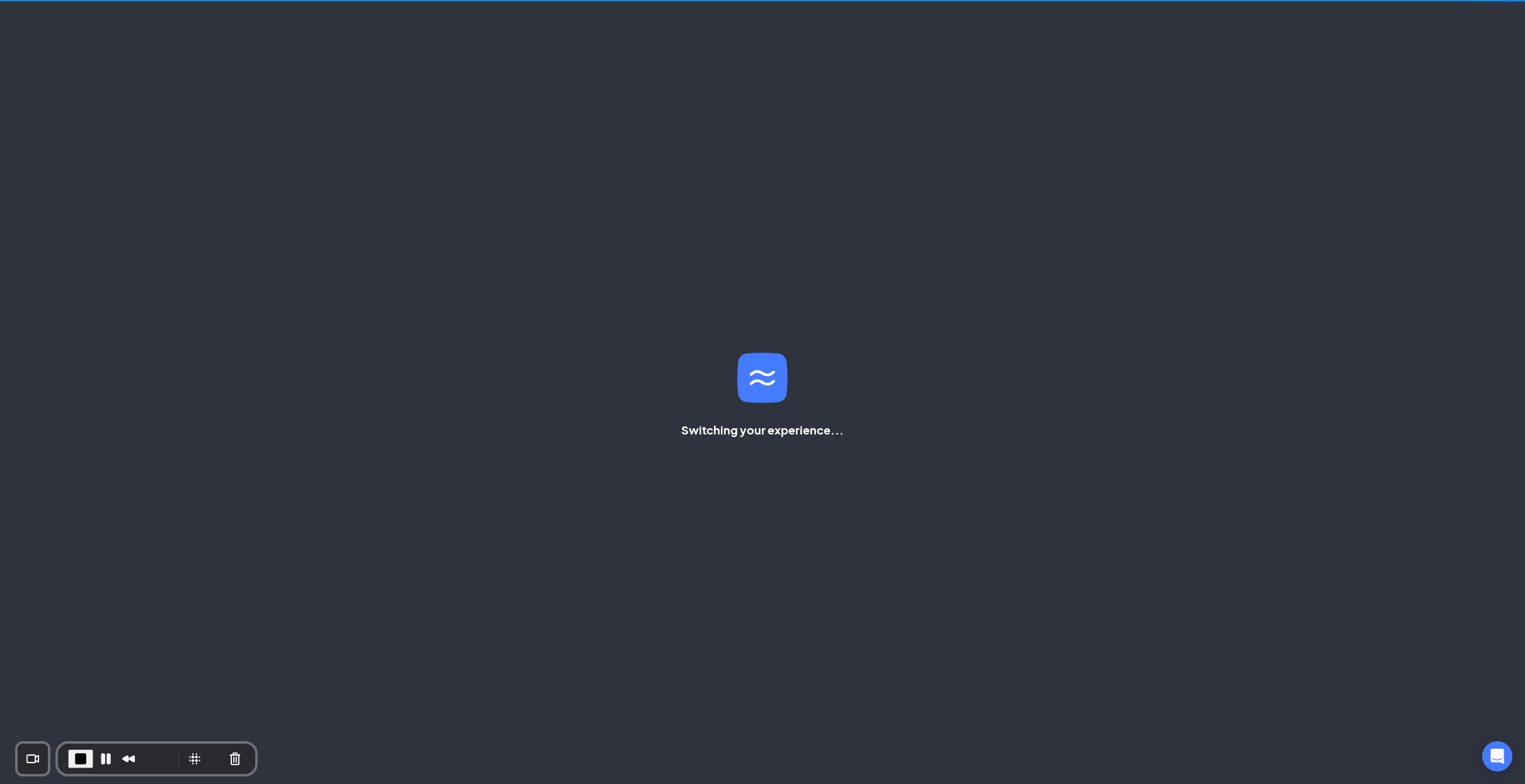
scroll to position [27, 0]
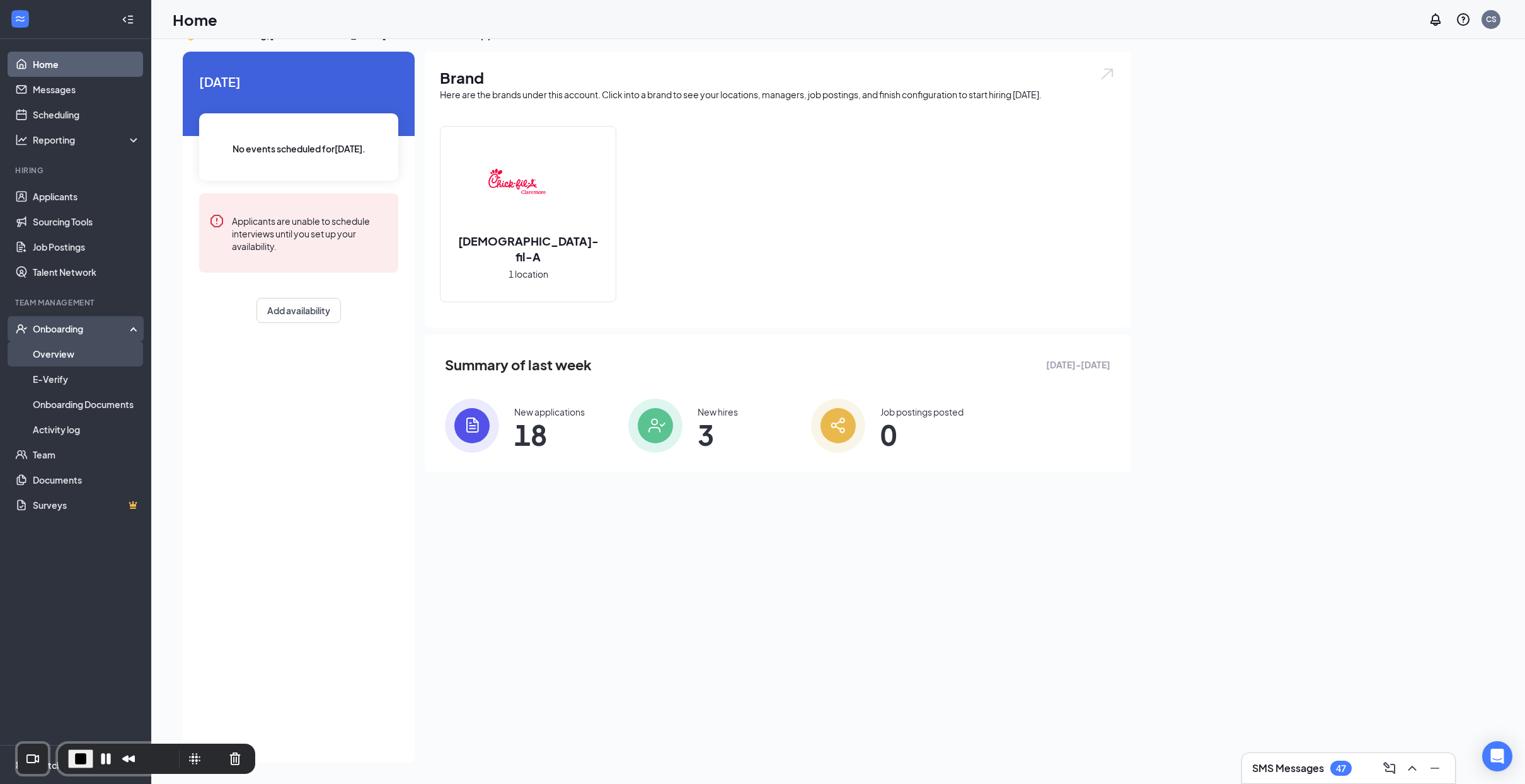
click at [89, 359] on link "Overview" at bounding box center [87, 353] width 108 height 25
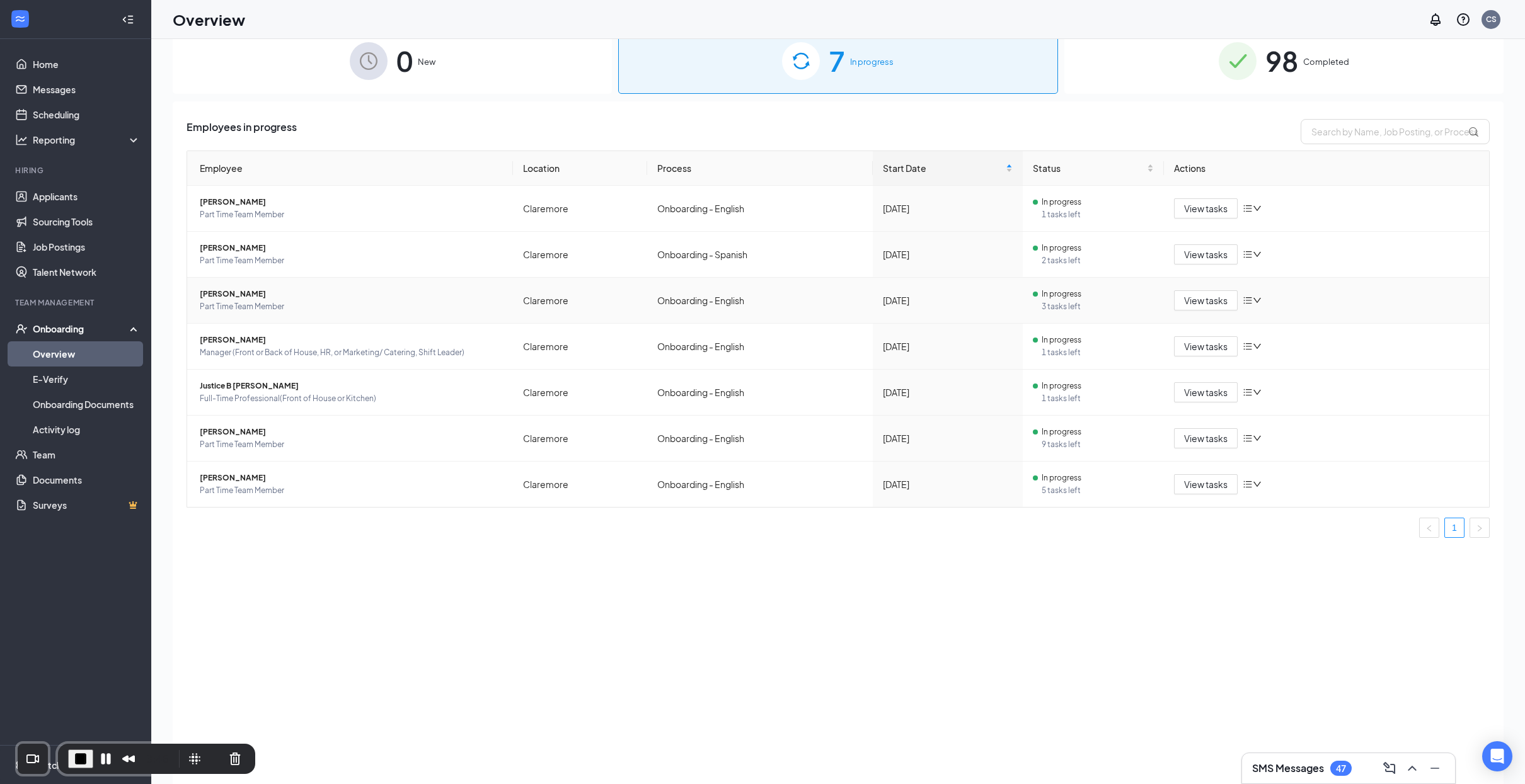
click at [755, 581] on div "Employees in progress Employee Location Process Start Date Status Actions Canda…" at bounding box center [837, 445] width 1331 height 687
click at [495, 572] on div "Employees in progress Employee Location Process Start Date Status Actions Canda…" at bounding box center [837, 445] width 1331 height 687
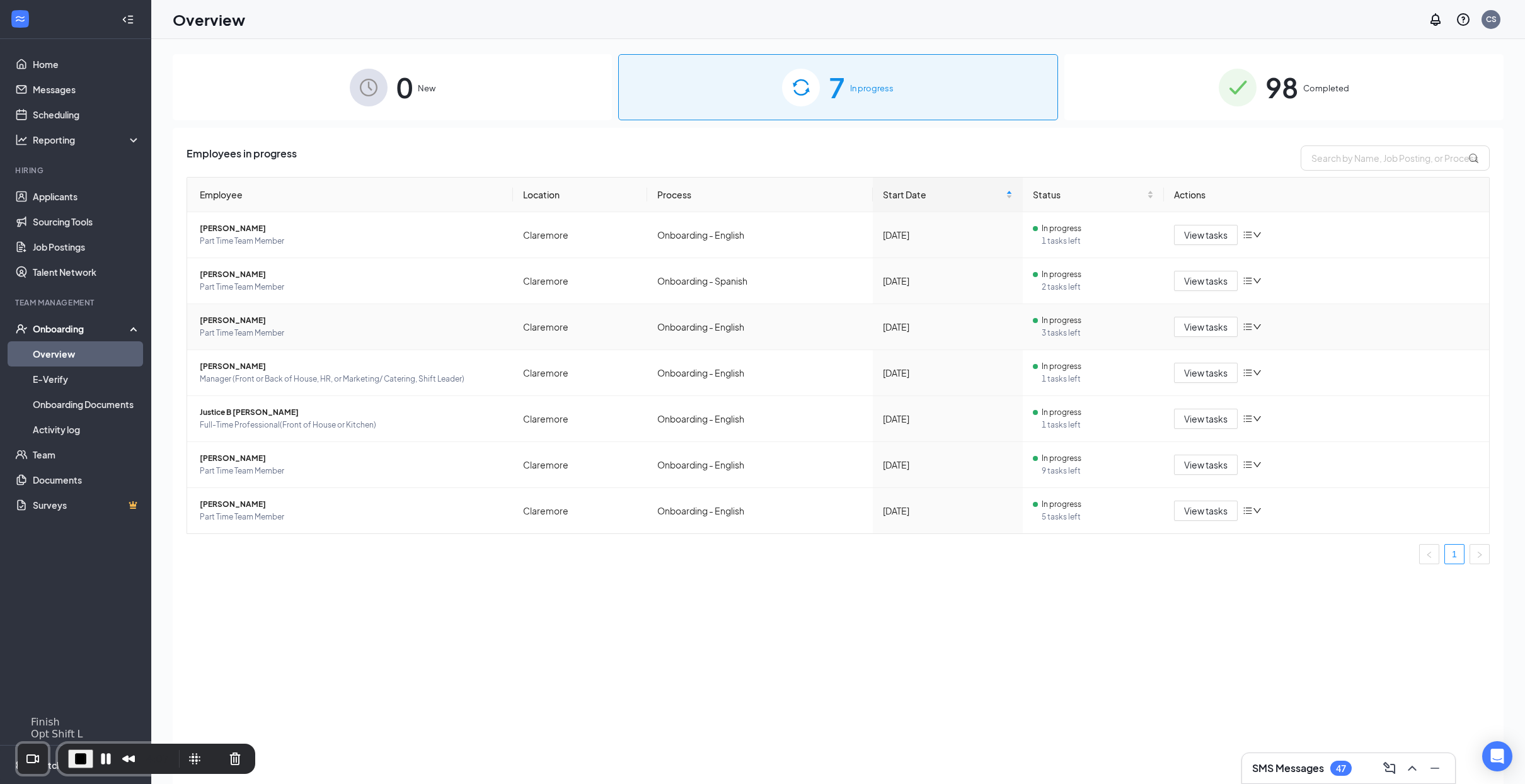
click at [77, 758] on span "End Recording" at bounding box center [80, 758] width 15 height 15
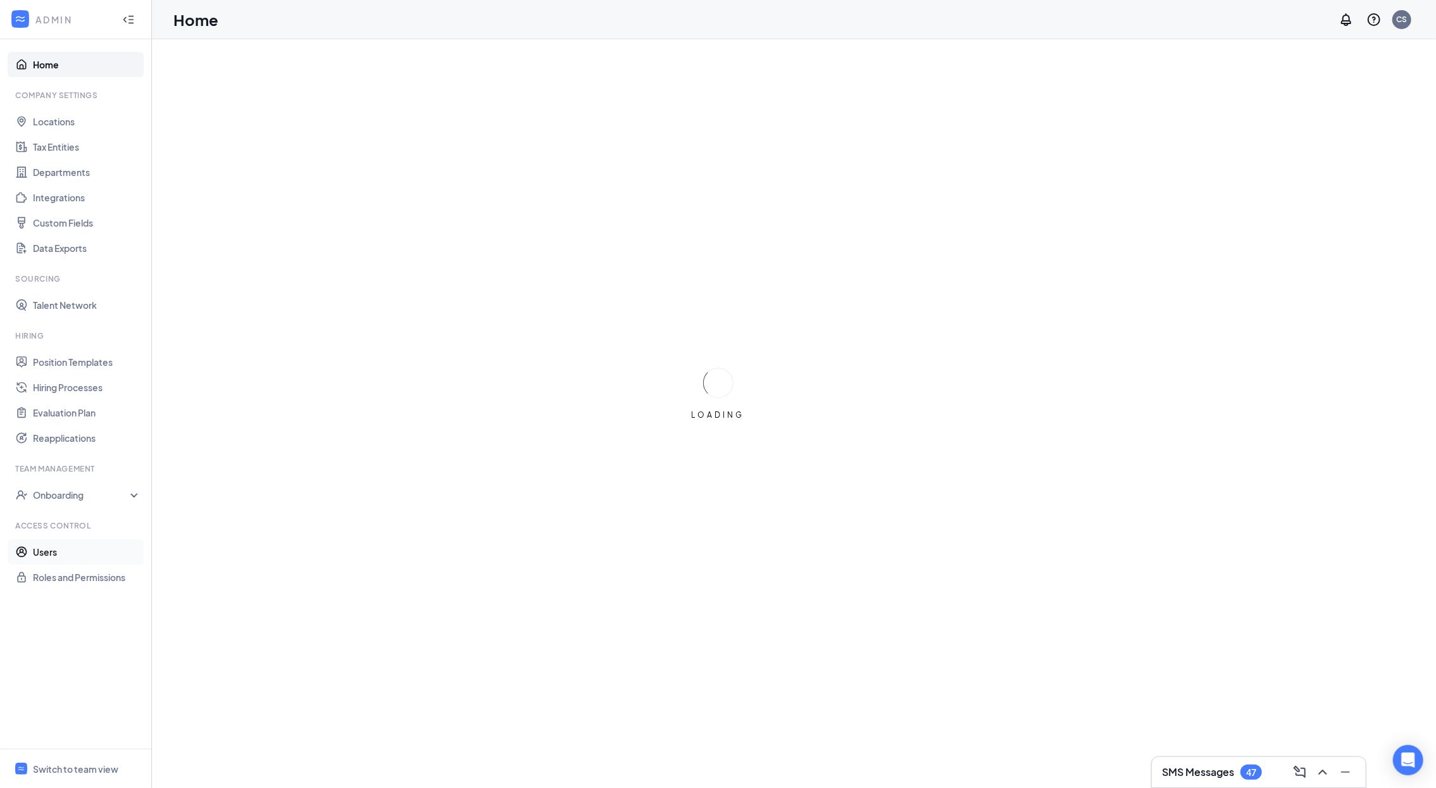
click at [80, 544] on link "Users" at bounding box center [87, 551] width 108 height 25
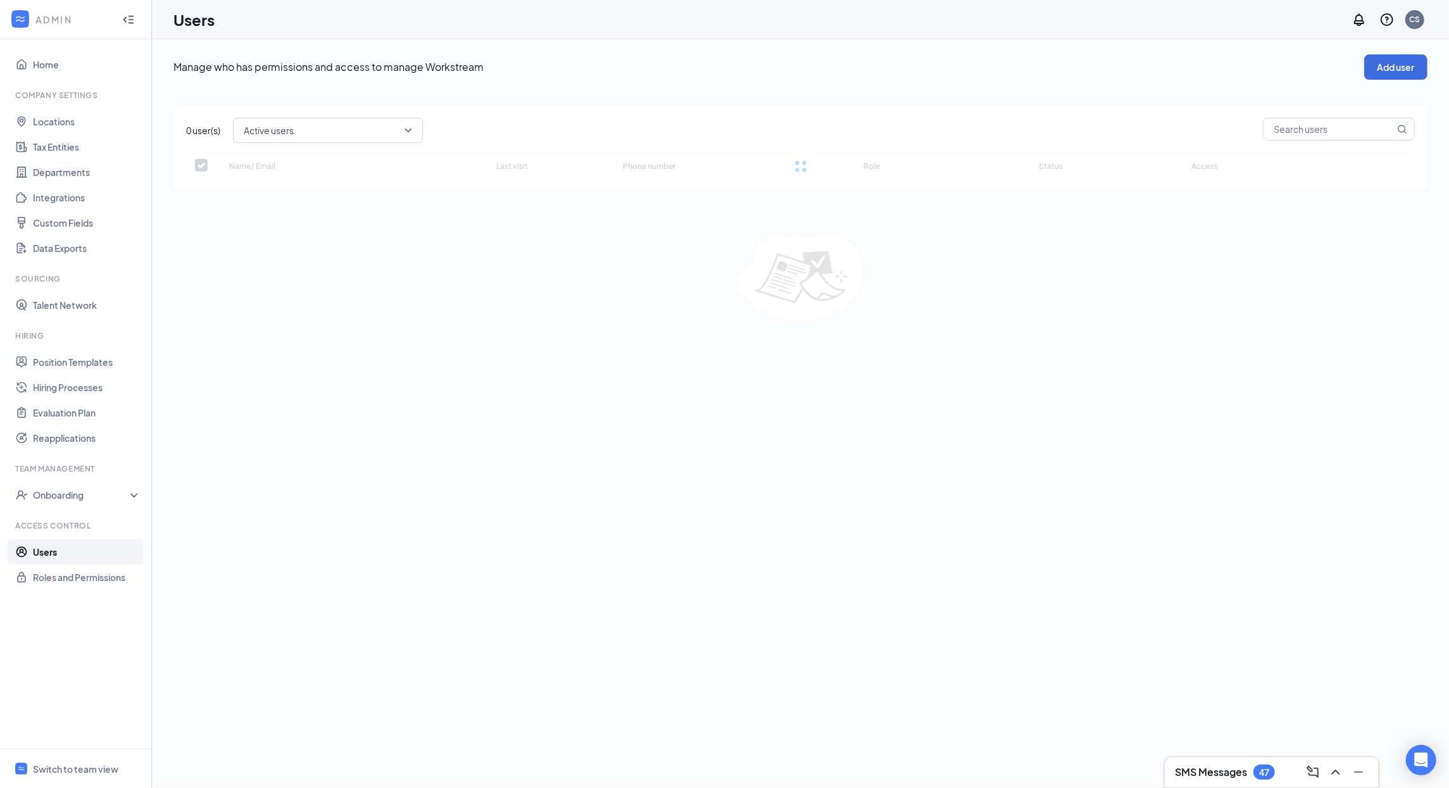
checkbox input "false"
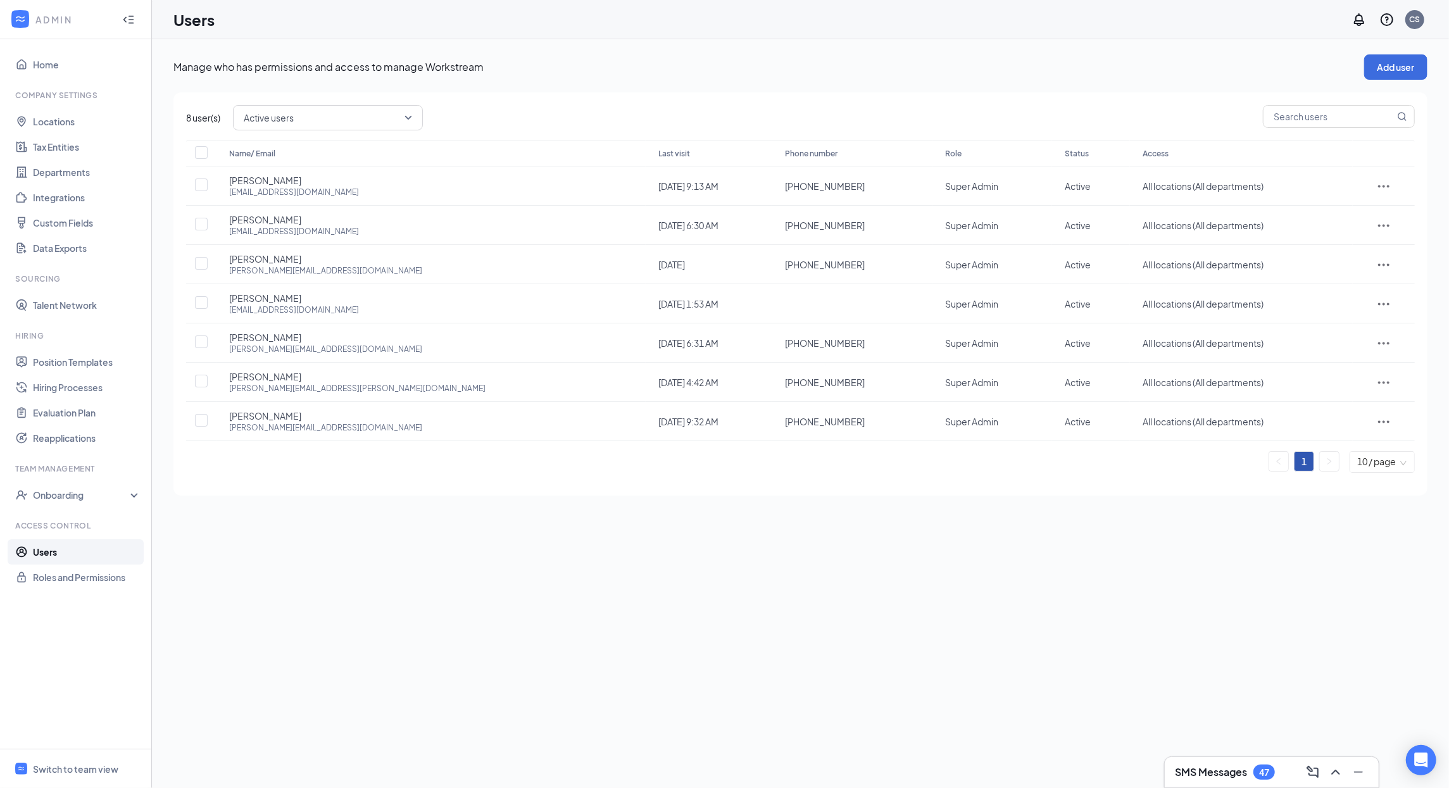
click at [1325, 131] on div "8 user(s) Active users Name/ Email Last visit Phone number Role Status Access C…" at bounding box center [800, 293] width 1254 height 403
click at [1320, 116] on input "text" at bounding box center [1328, 117] width 131 height 22
paste input "carlybynum424@gmail.com"
type input "carlybynum424@gmail.com"
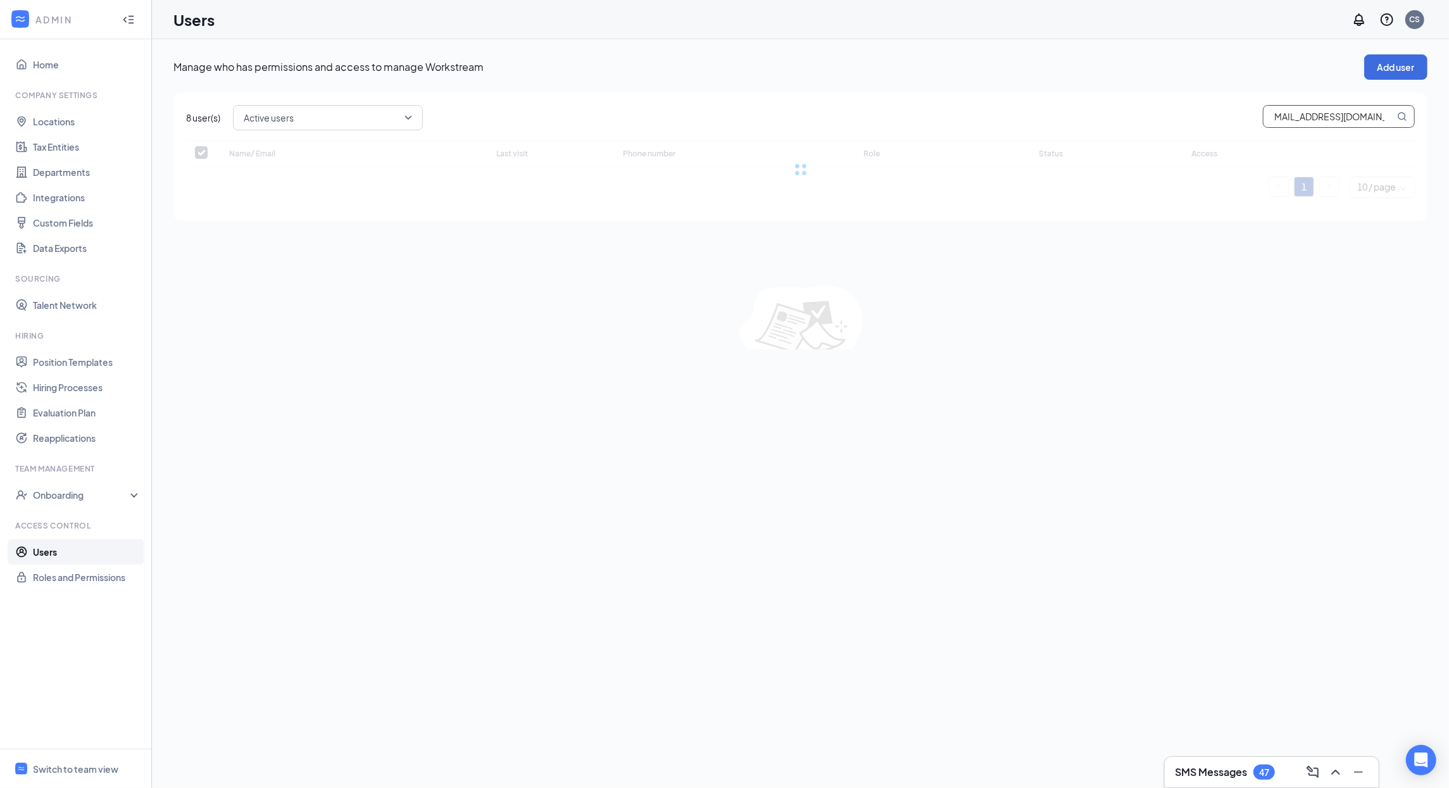
checkbox input "false"
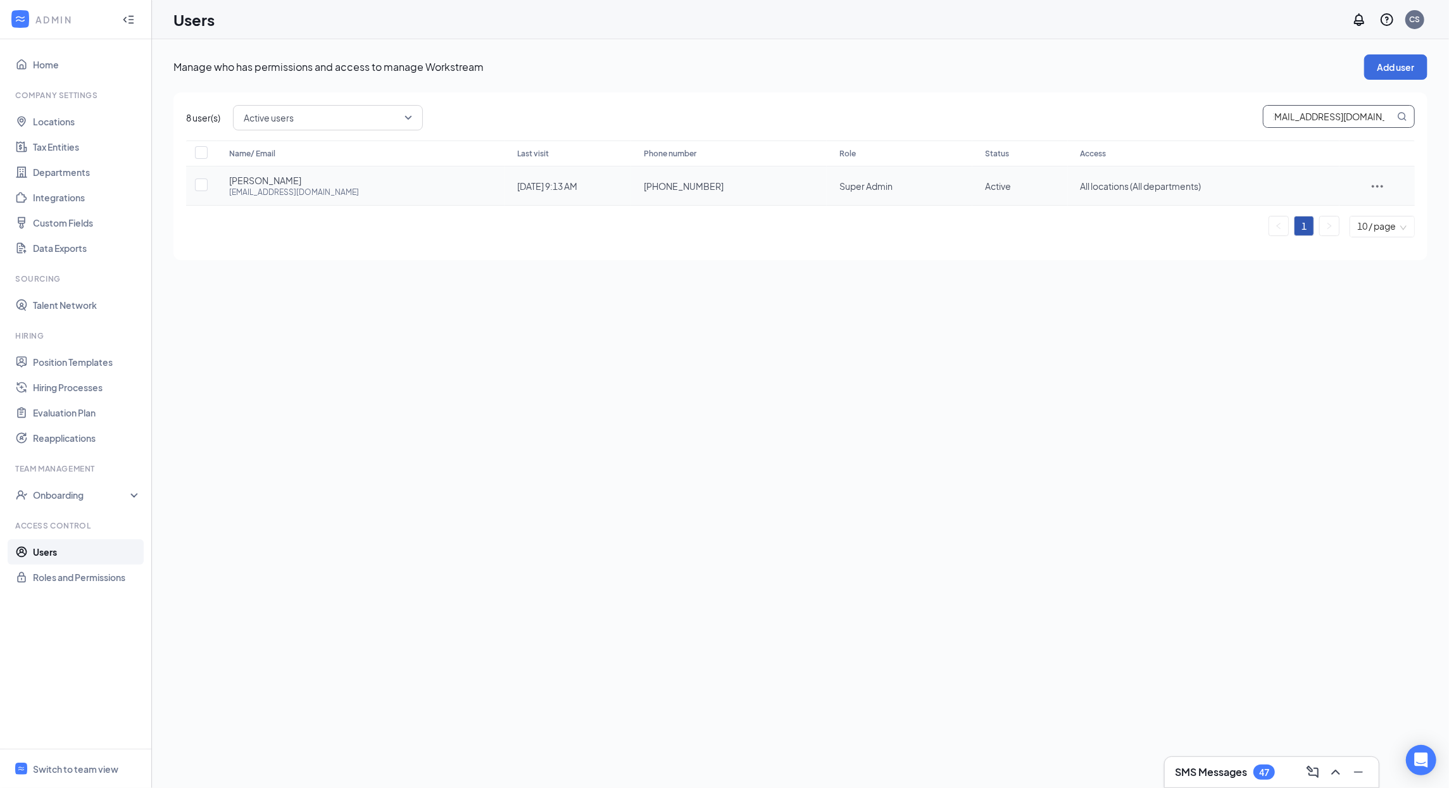
click at [1375, 190] on icon "ActionsIcon" at bounding box center [1377, 185] width 15 height 15
click at [1373, 208] on span "Edit user" at bounding box center [1376, 213] width 36 height 11
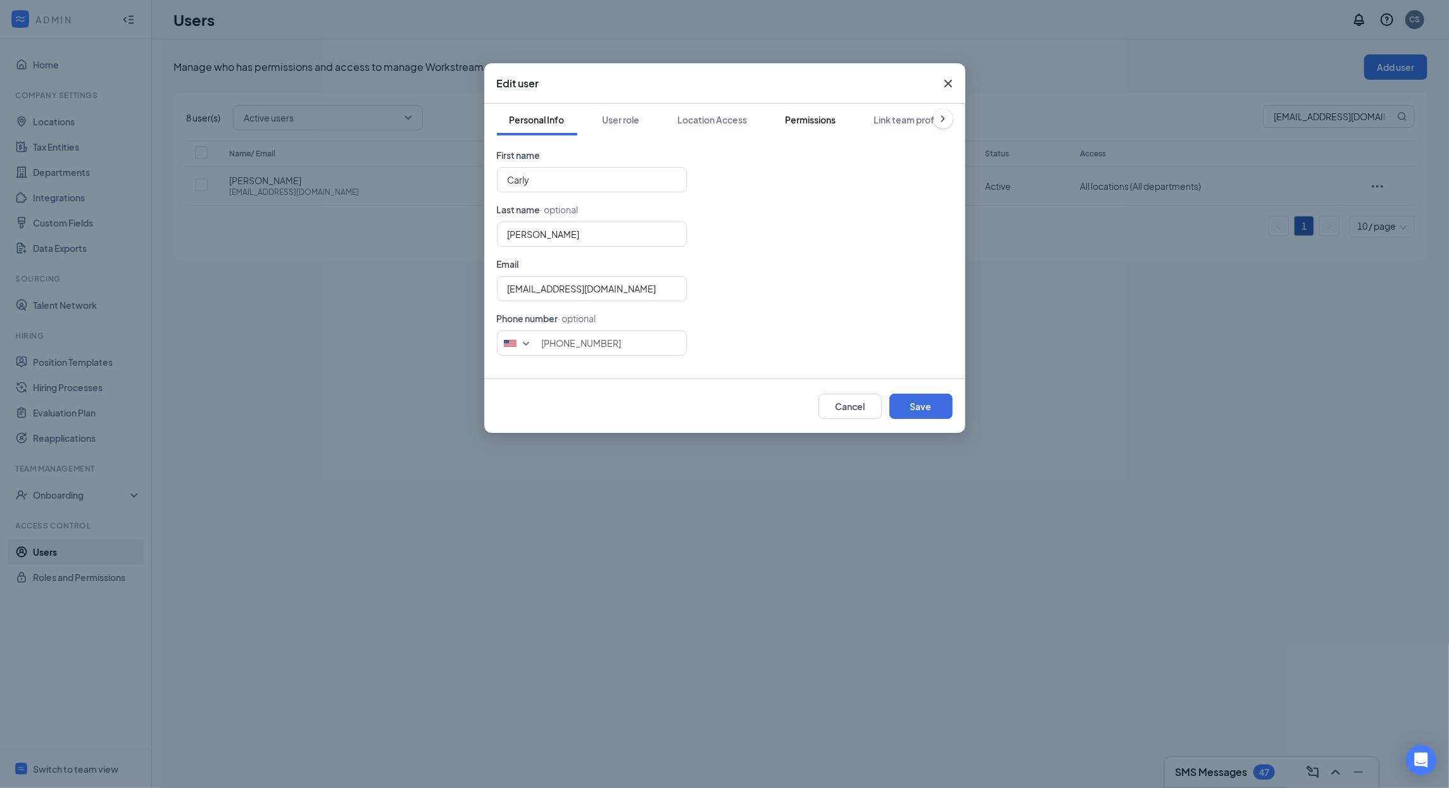
click at [812, 127] on button "Permissions" at bounding box center [811, 120] width 76 height 32
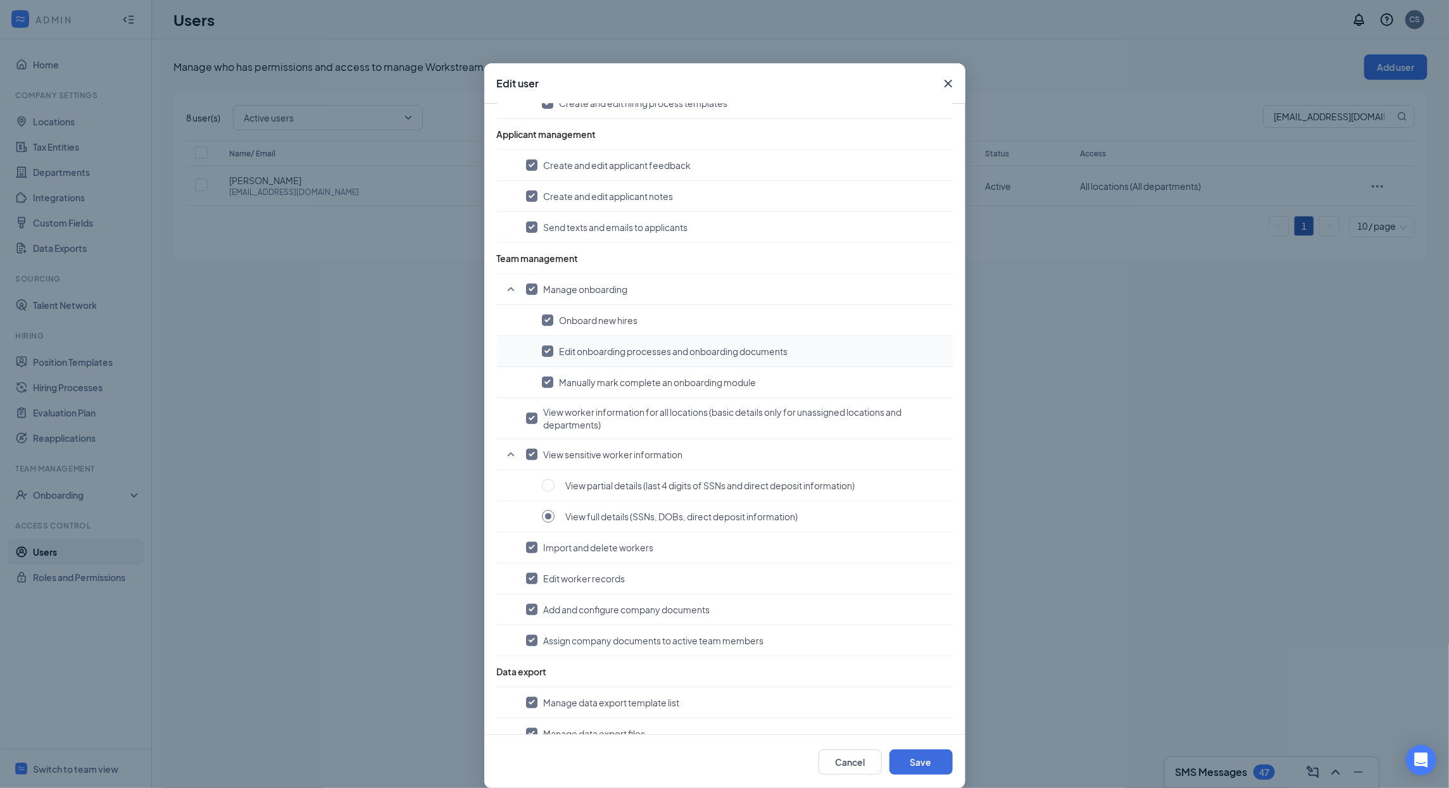
scroll to position [780, 0]
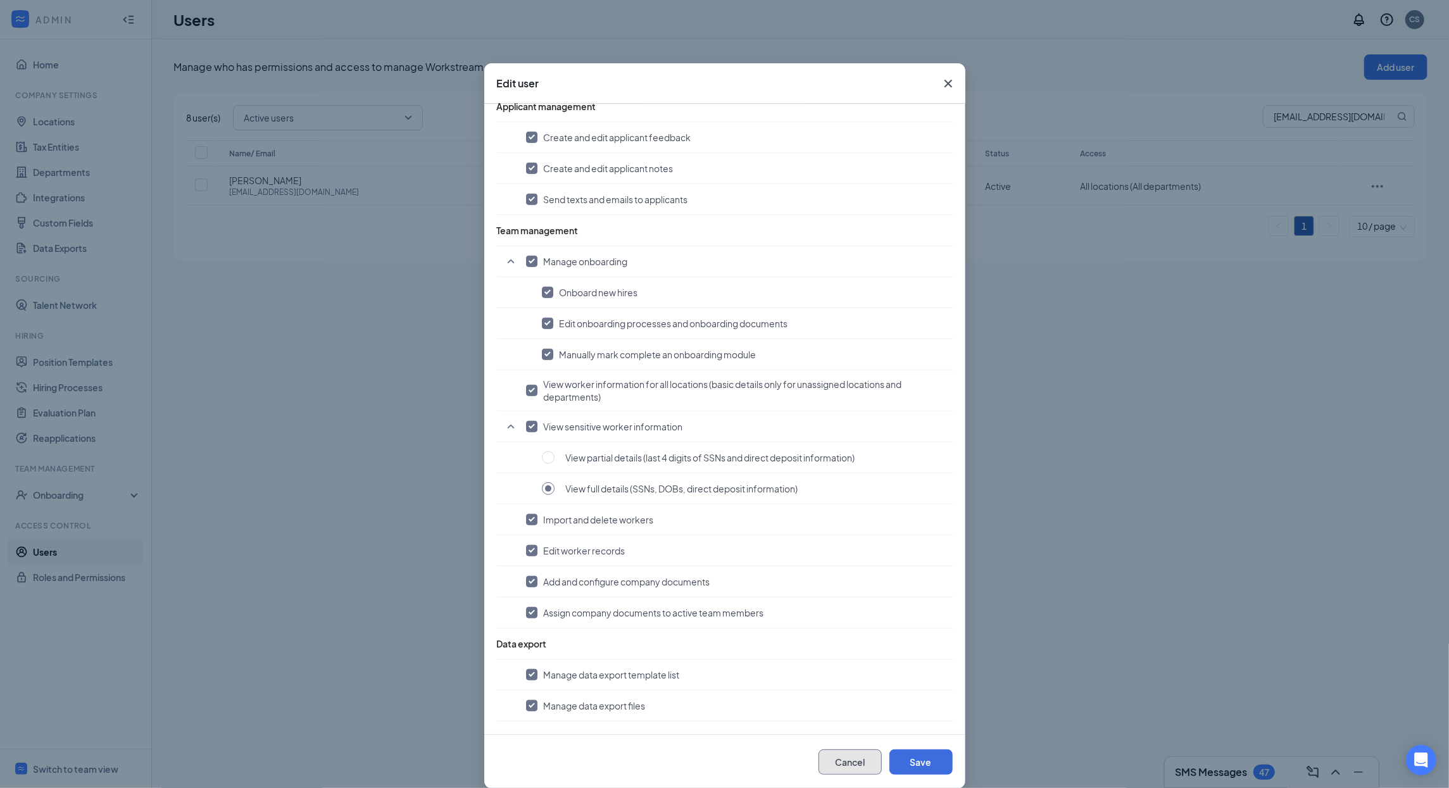
click at [841, 761] on button "Cancel" at bounding box center [849, 761] width 63 height 25
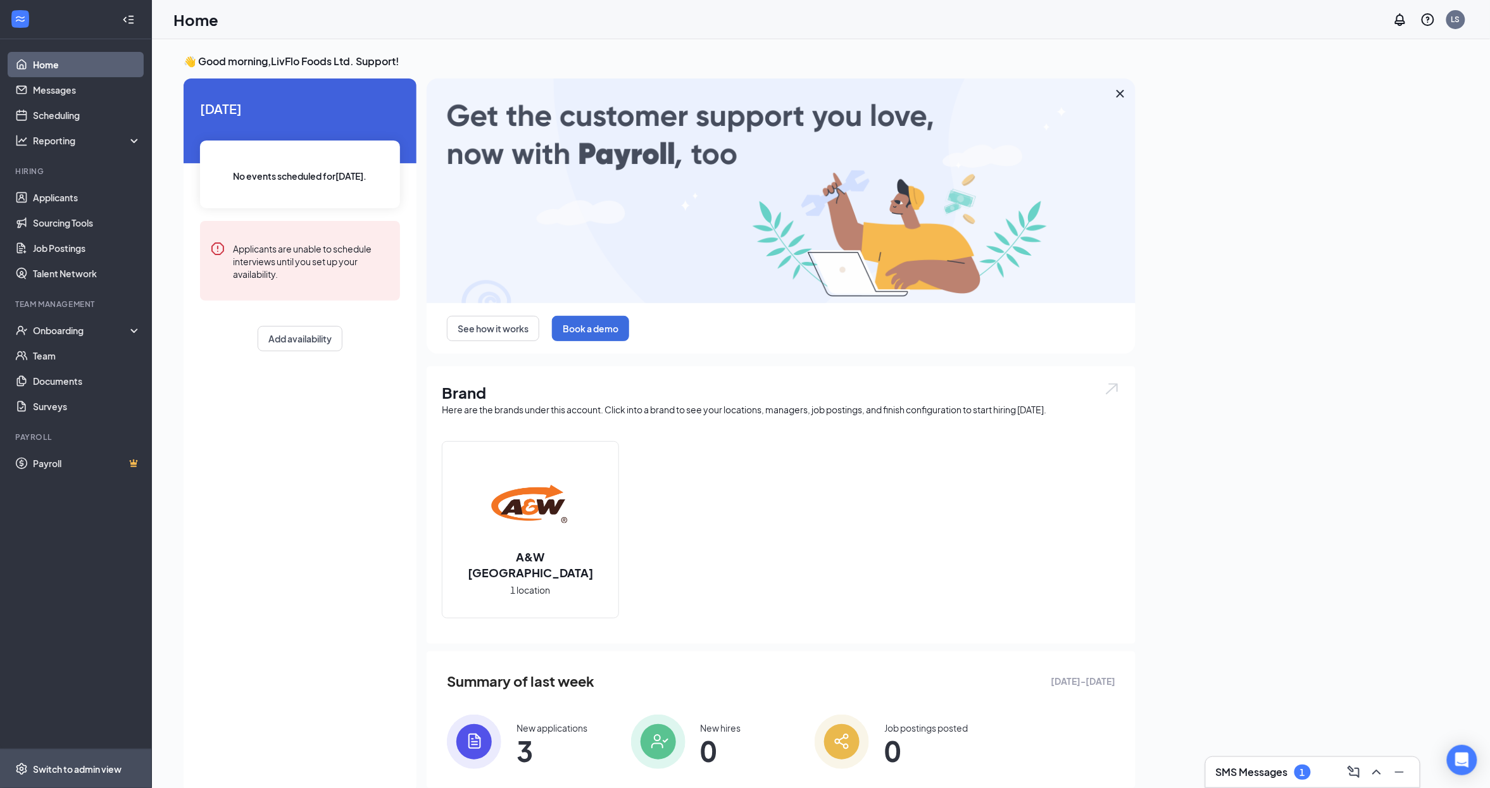
click at [103, 775] on span "Switch to admin view" at bounding box center [87, 768] width 108 height 39
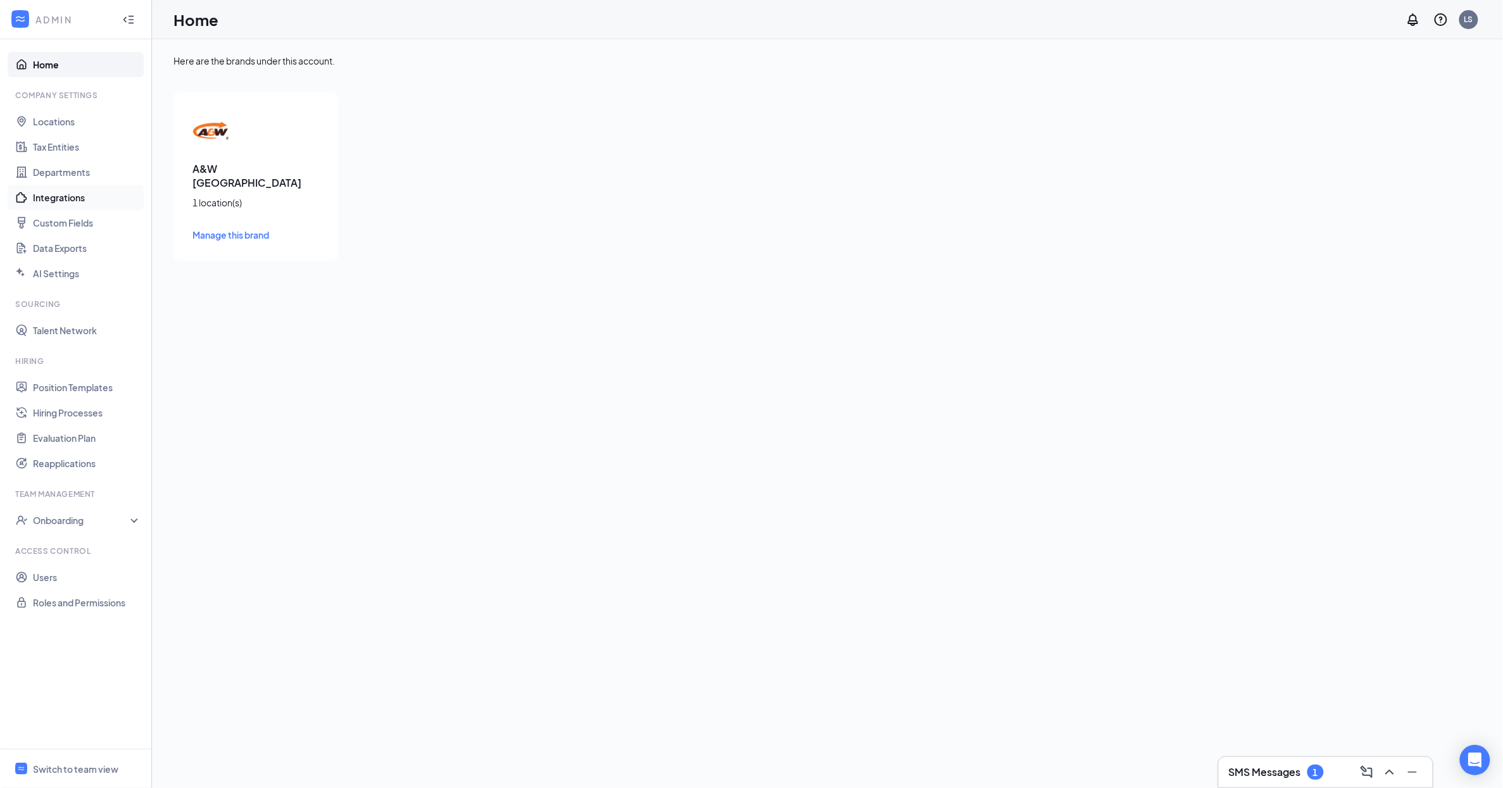
click at [81, 200] on link "Integrations" at bounding box center [87, 197] width 108 height 25
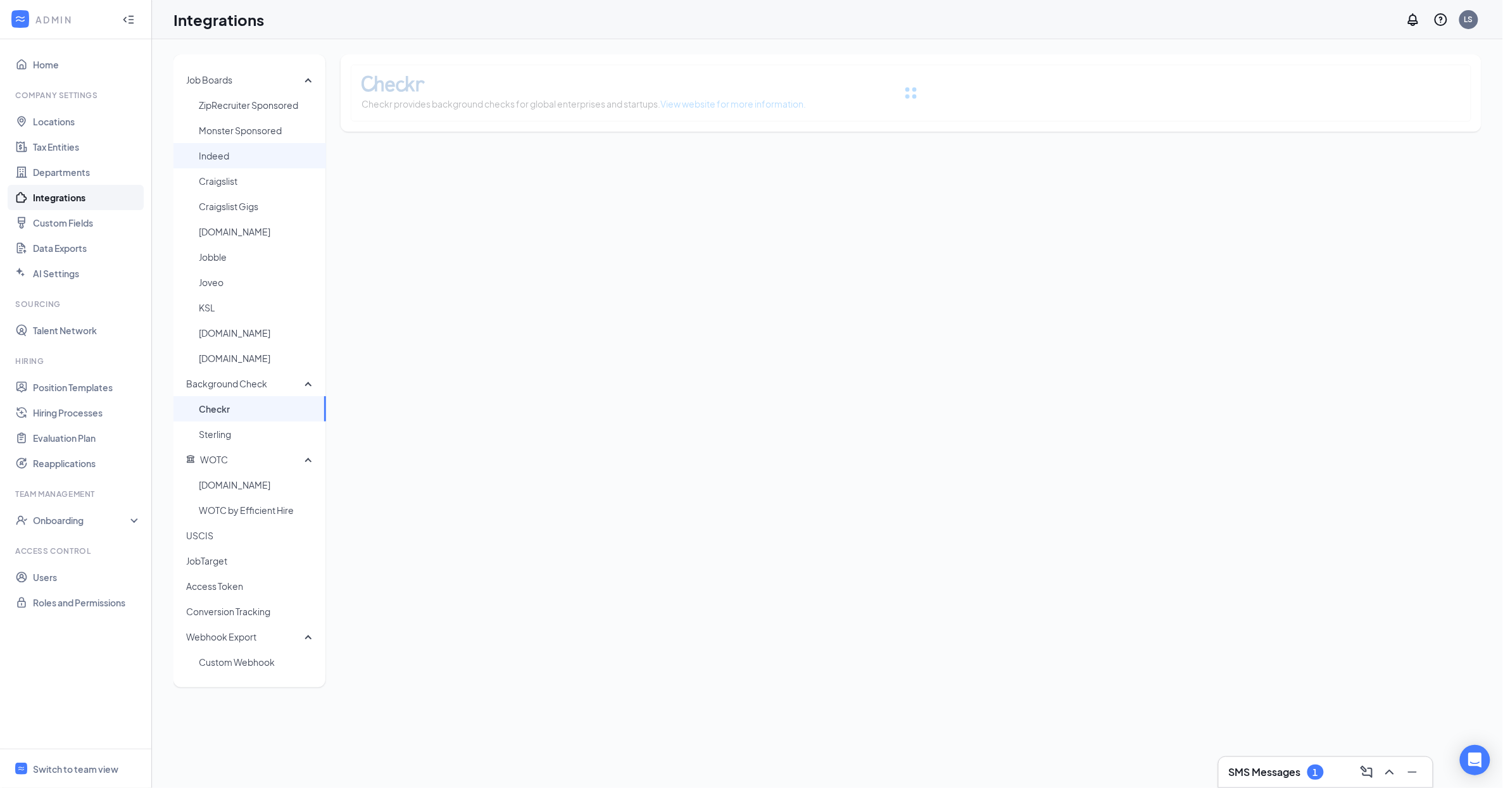
click at [236, 159] on span "Indeed" at bounding box center [257, 155] width 117 height 25
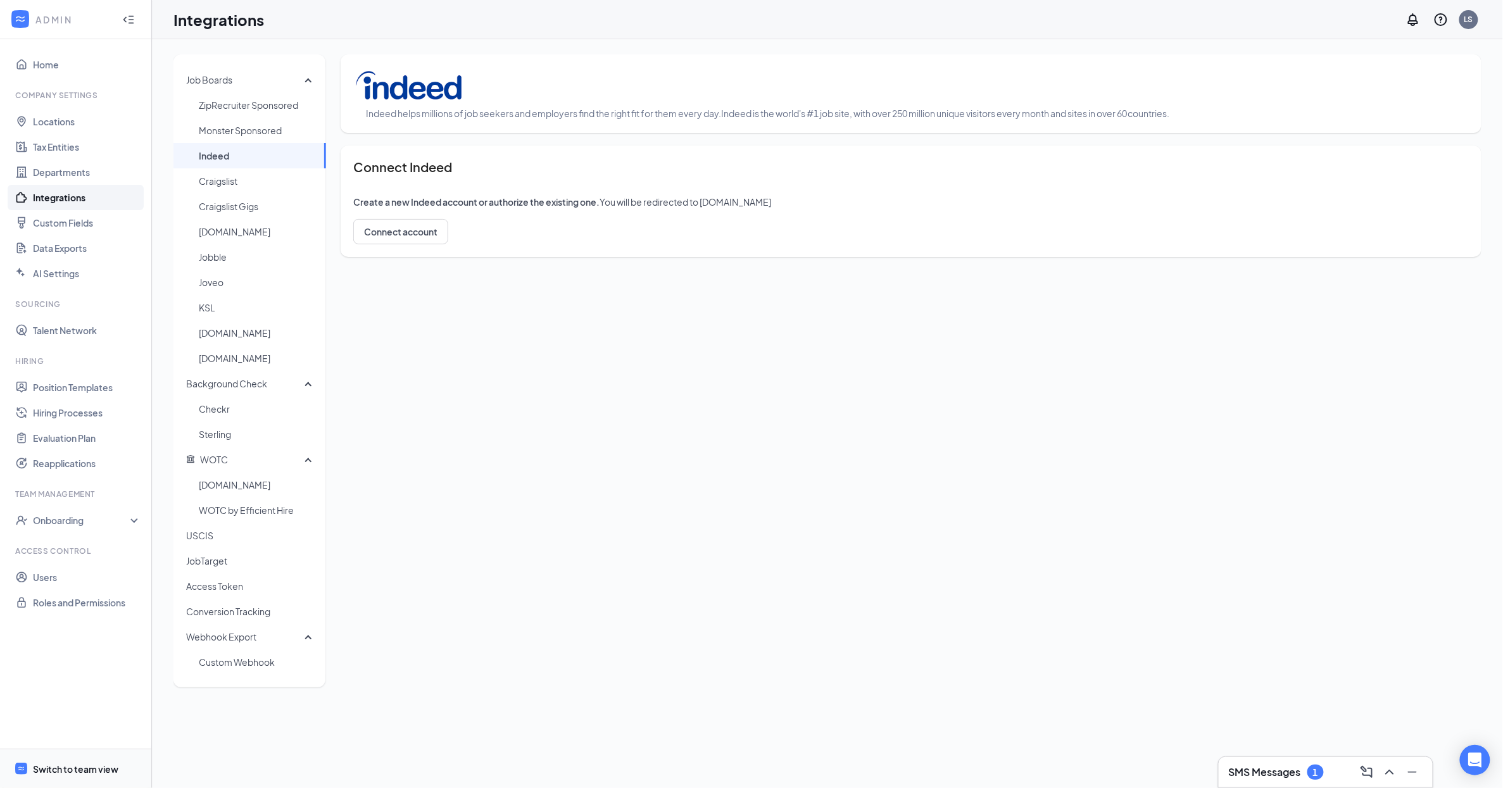
click at [87, 763] on div "Switch to team view" at bounding box center [75, 769] width 85 height 13
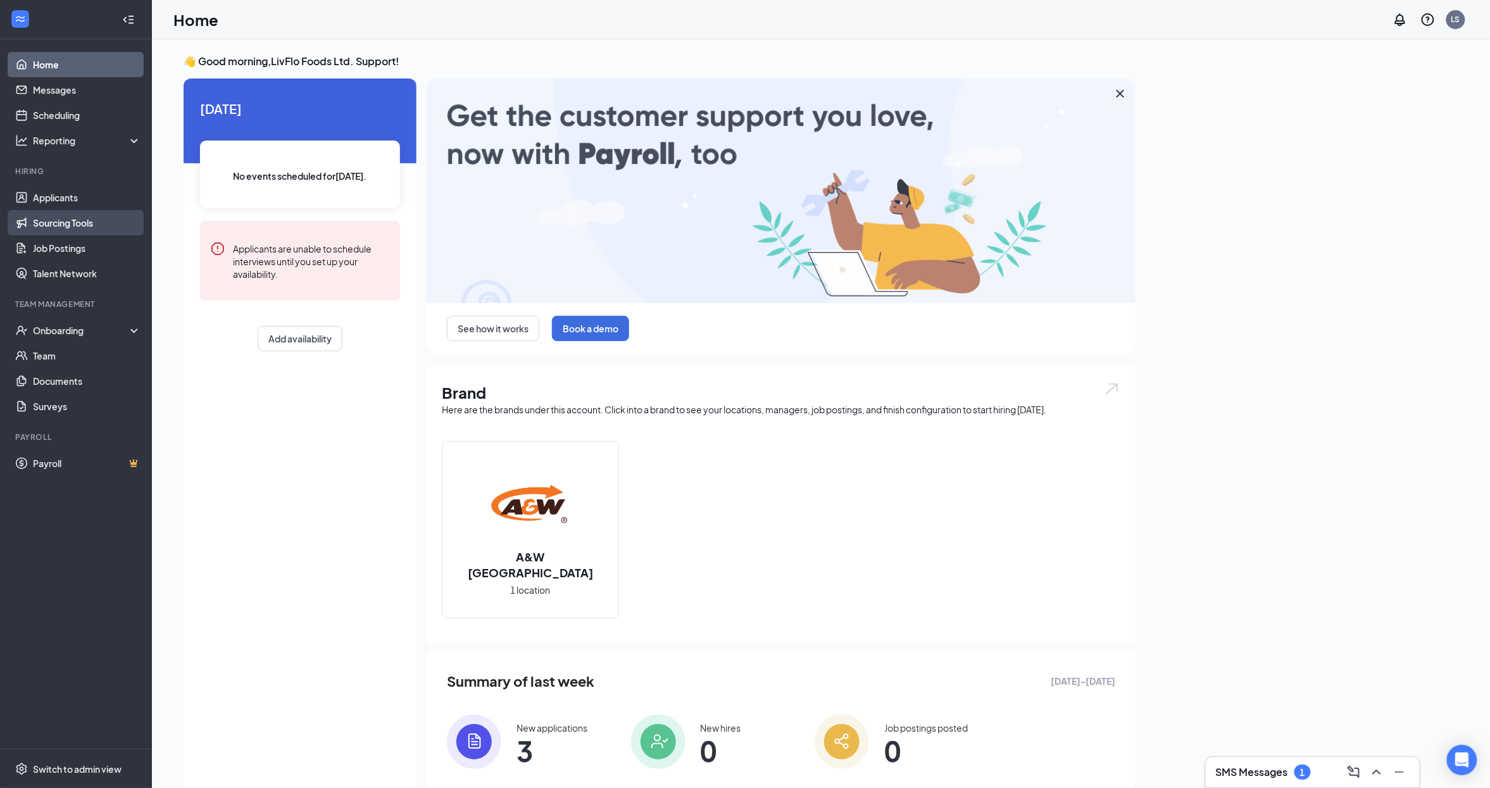
click at [69, 228] on link "Sourcing Tools" at bounding box center [87, 222] width 108 height 25
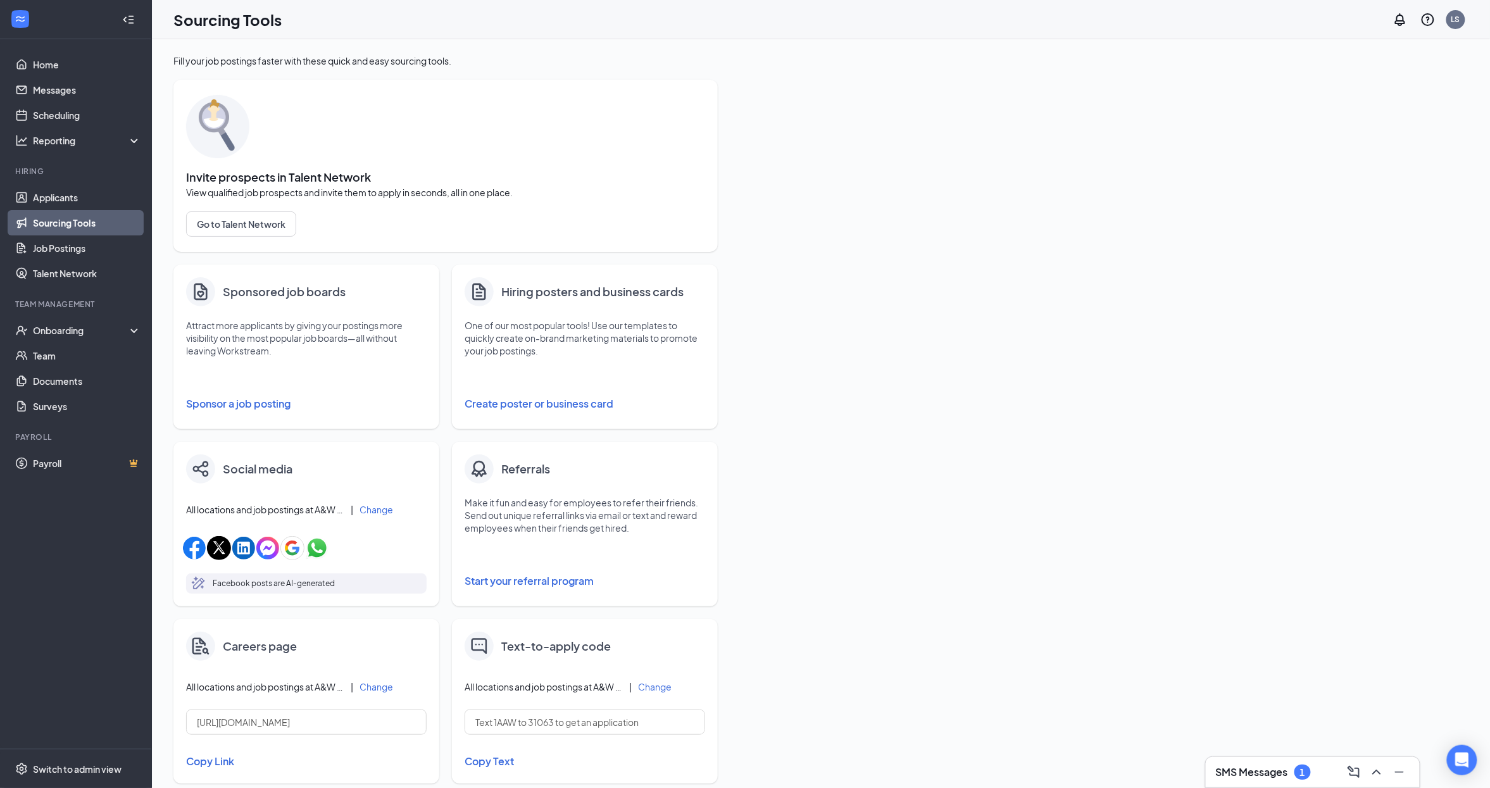
click at [270, 400] on button "Sponsor a job posting" at bounding box center [306, 403] width 241 height 25
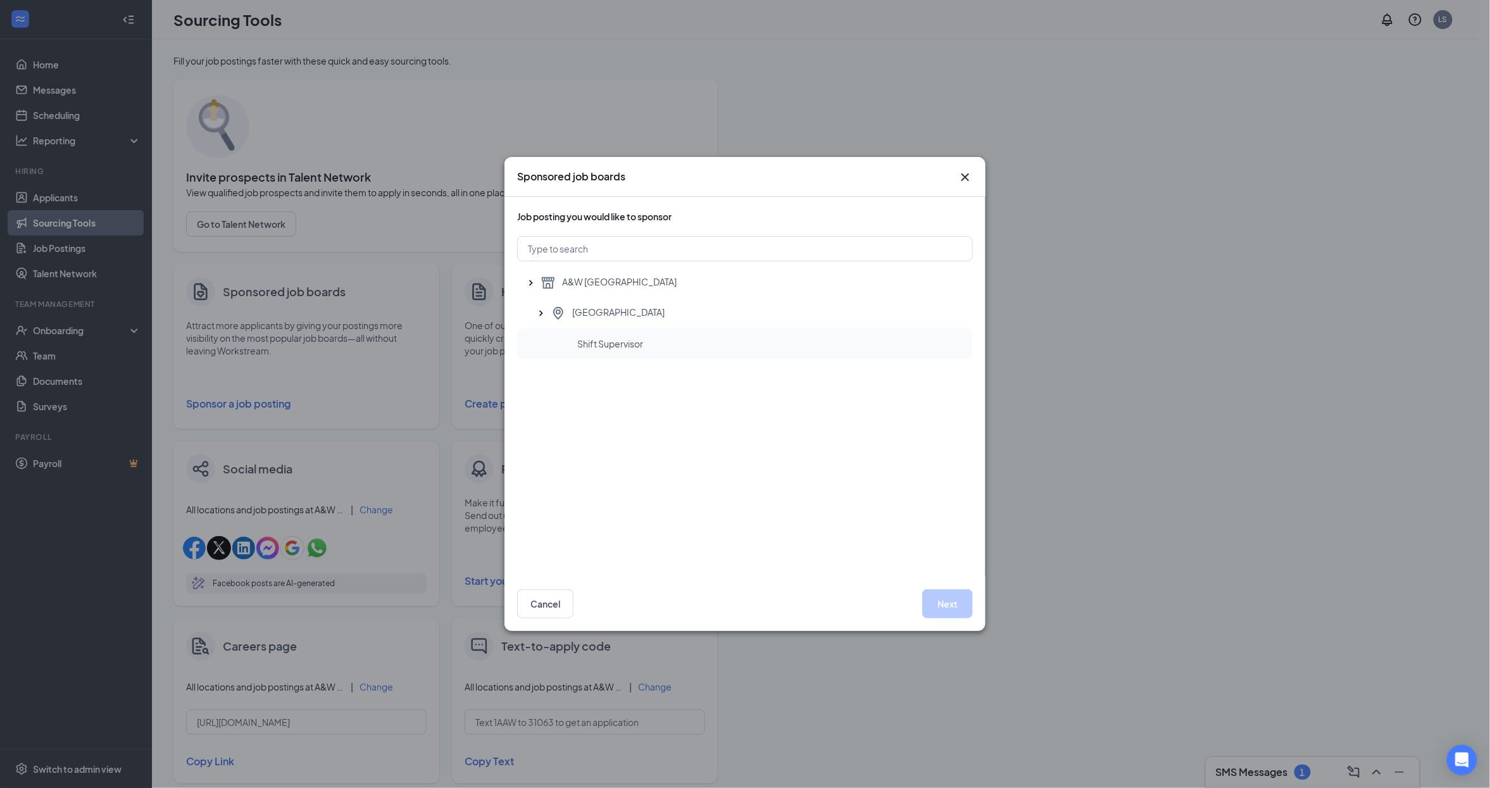
click at [622, 344] on span "Shift Supervisor" at bounding box center [610, 343] width 66 height 13
click at [965, 602] on button "Next" at bounding box center [947, 603] width 51 height 29
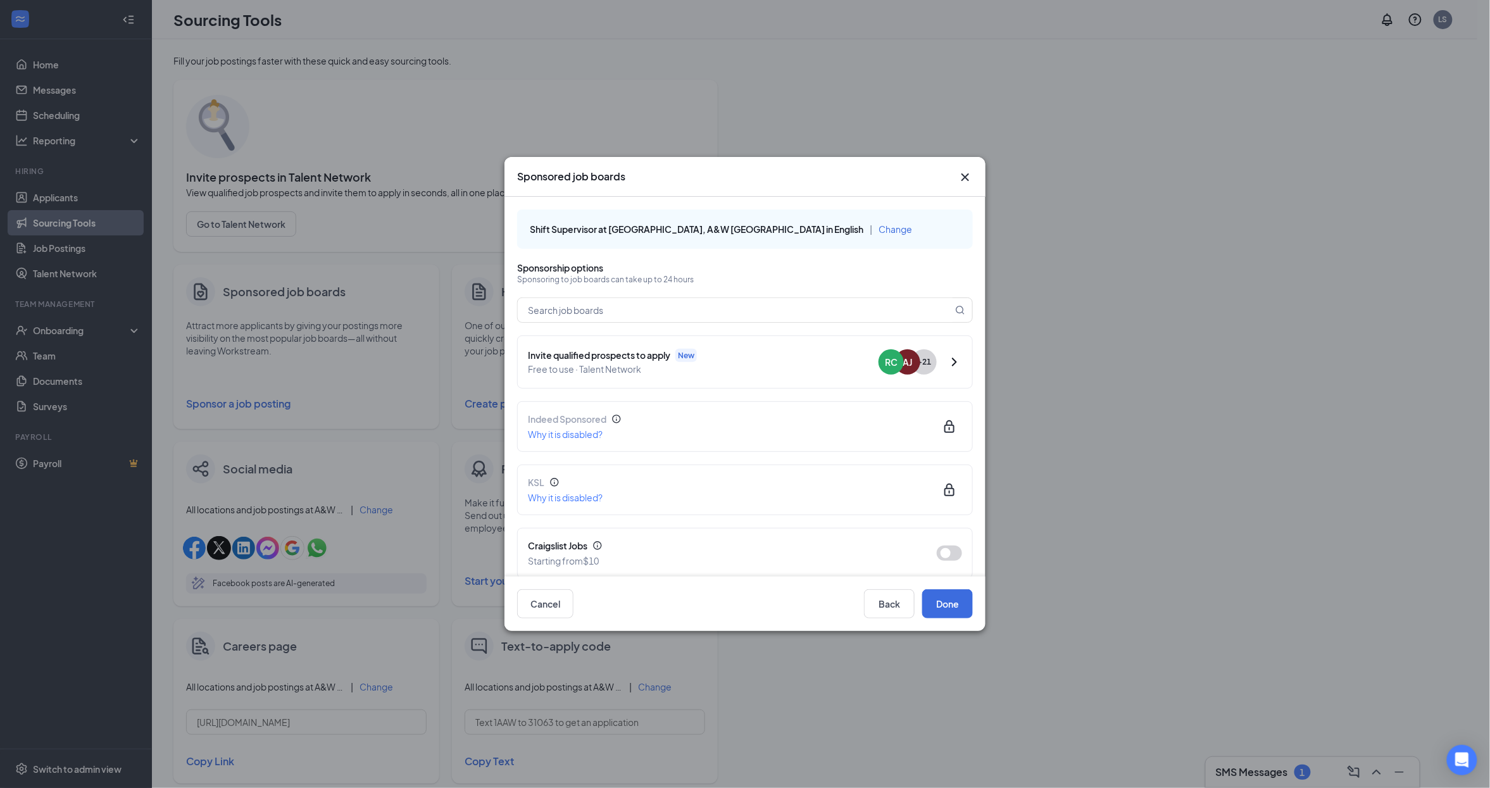
click at [966, 174] on icon "Cross" at bounding box center [965, 177] width 15 height 15
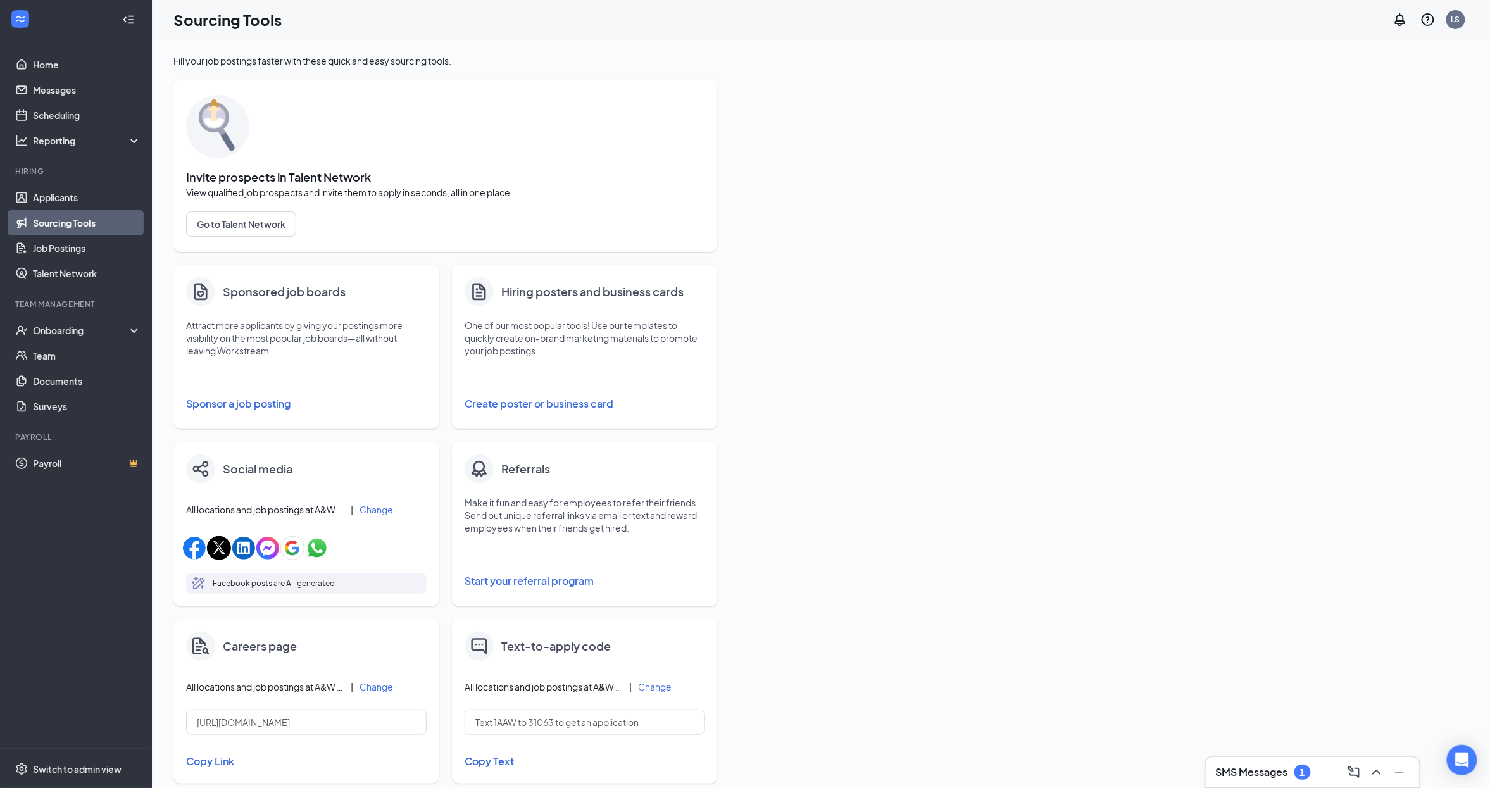
click at [73, 565] on ul "Home Messages Scheduling Reporting Hiring Applicants Sourcing Tools Job Posting…" at bounding box center [75, 393] width 151 height 709
click at [49, 61] on link "Home" at bounding box center [87, 64] width 108 height 25
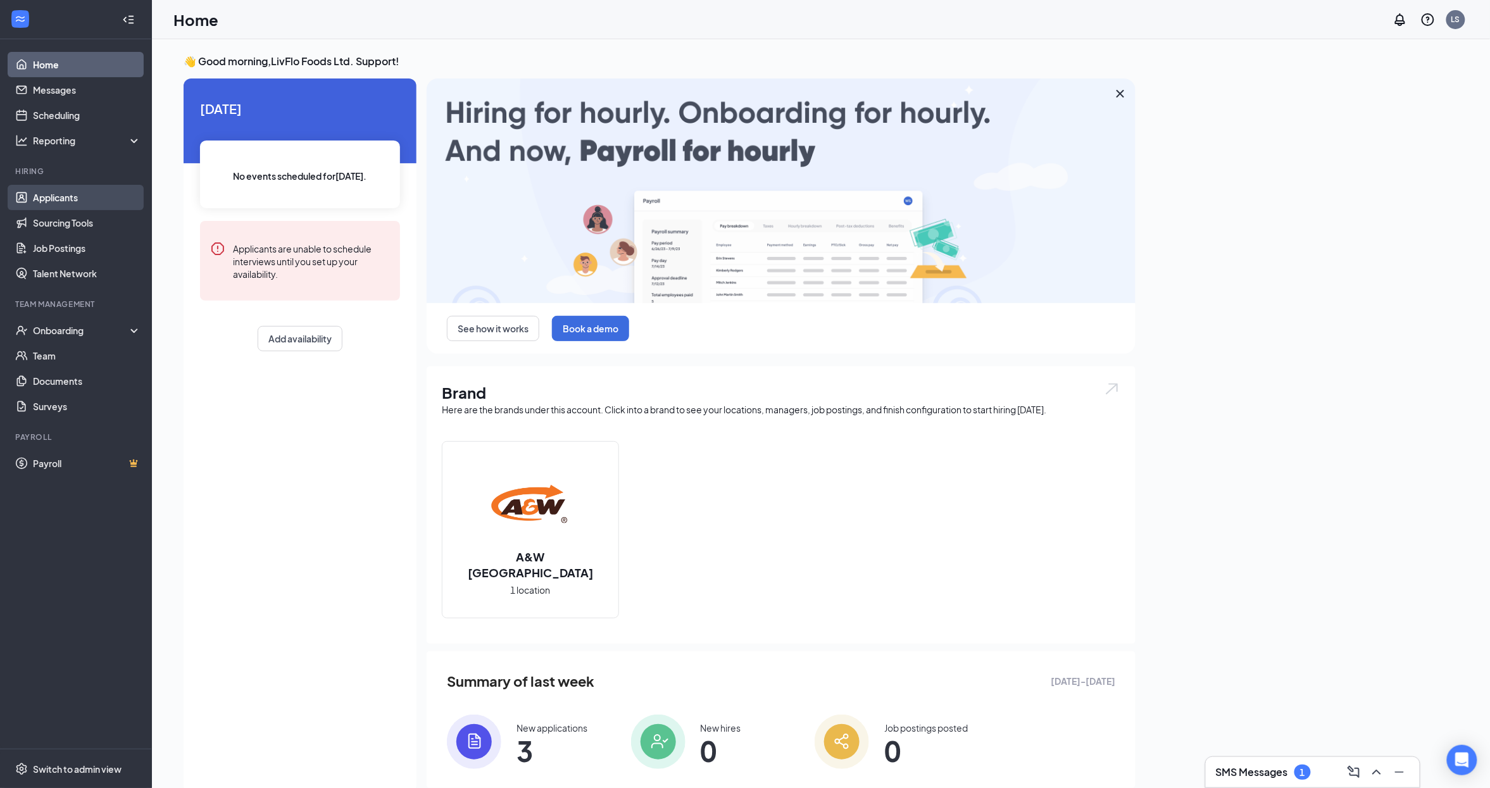
click at [77, 203] on link "Applicants" at bounding box center [87, 197] width 108 height 25
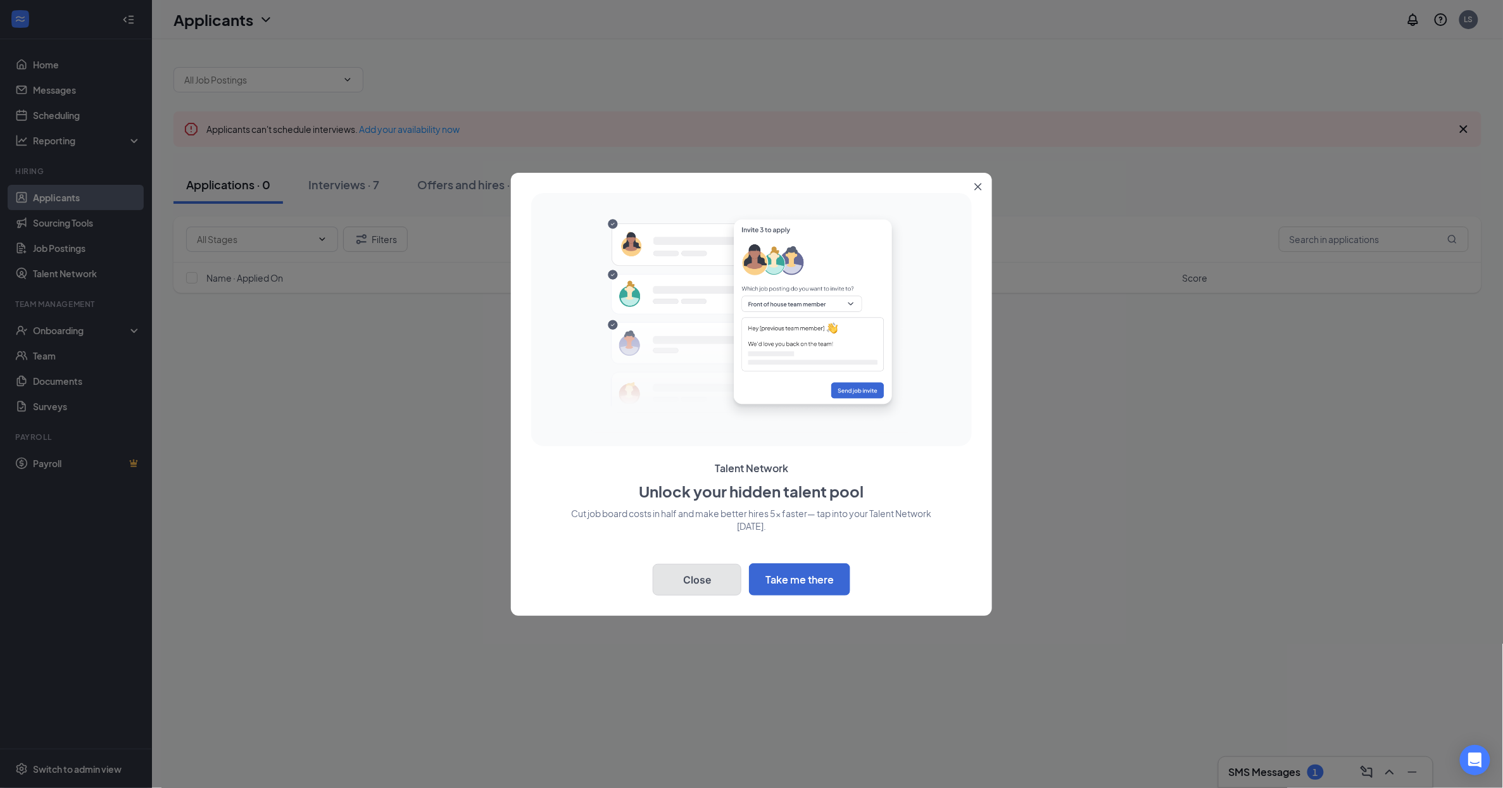
click at [680, 580] on button "Close" at bounding box center [697, 580] width 89 height 32
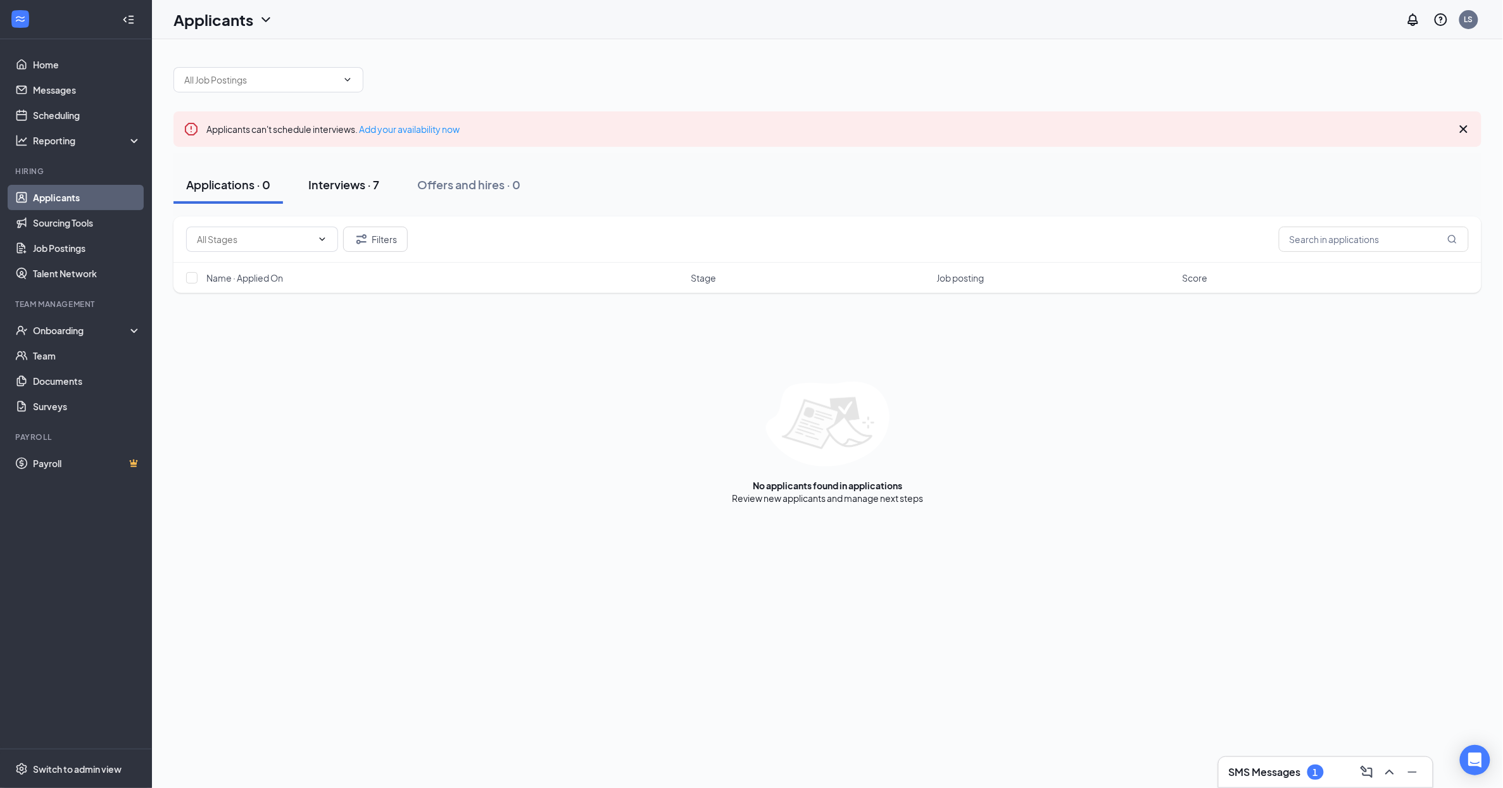
click at [311, 177] on div "Interviews · 7" at bounding box center [343, 185] width 71 height 16
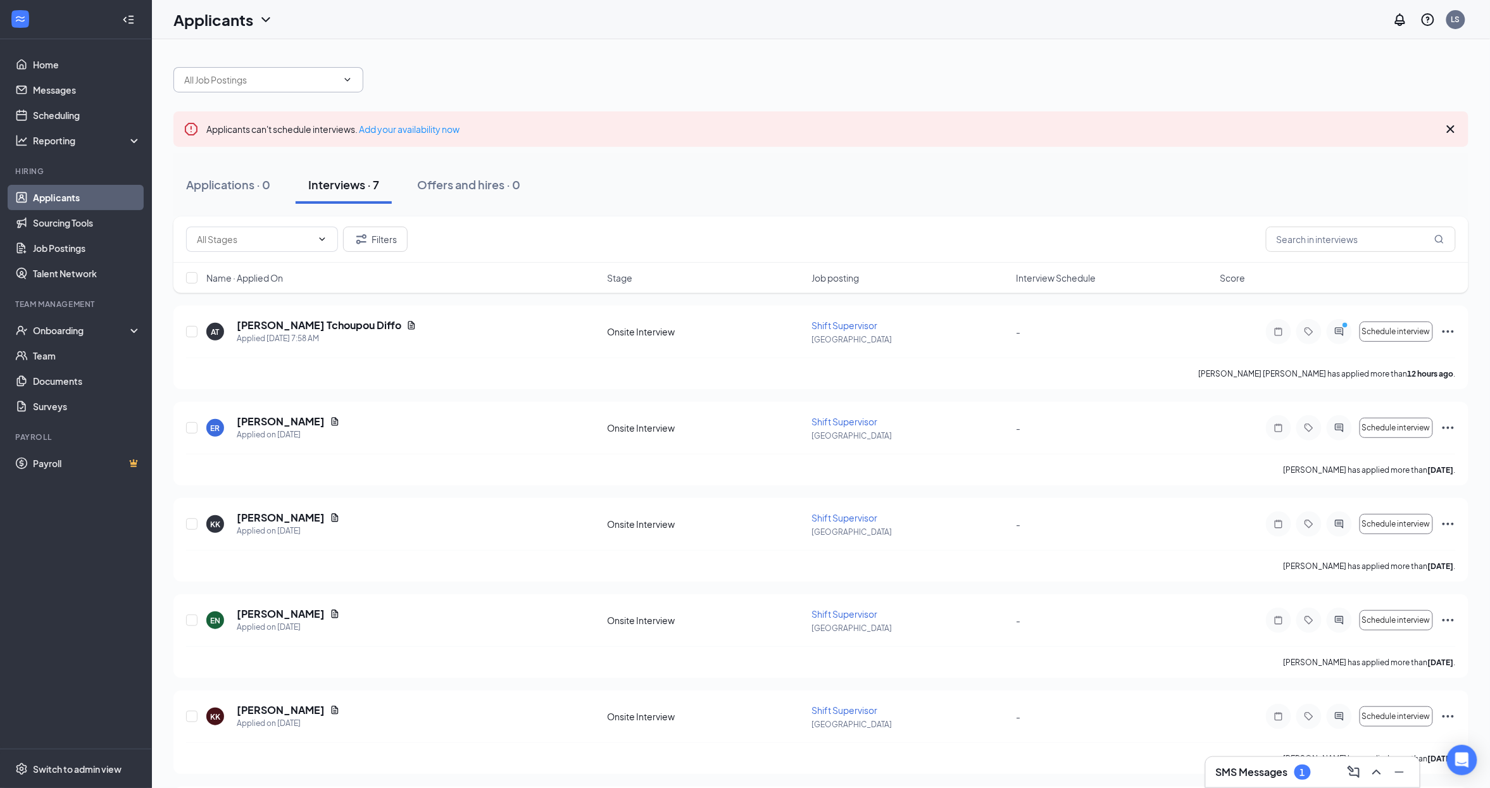
click at [352, 78] on icon "ChevronDown" at bounding box center [347, 80] width 10 height 10
click at [342, 80] on icon "ChevronDown" at bounding box center [347, 80] width 10 height 10
click at [356, 83] on span at bounding box center [268, 79] width 190 height 25
click at [267, 21] on icon "ChevronDown" at bounding box center [265, 19] width 15 height 15
click at [254, 82] on link "Archived applicants" at bounding box center [249, 83] width 137 height 13
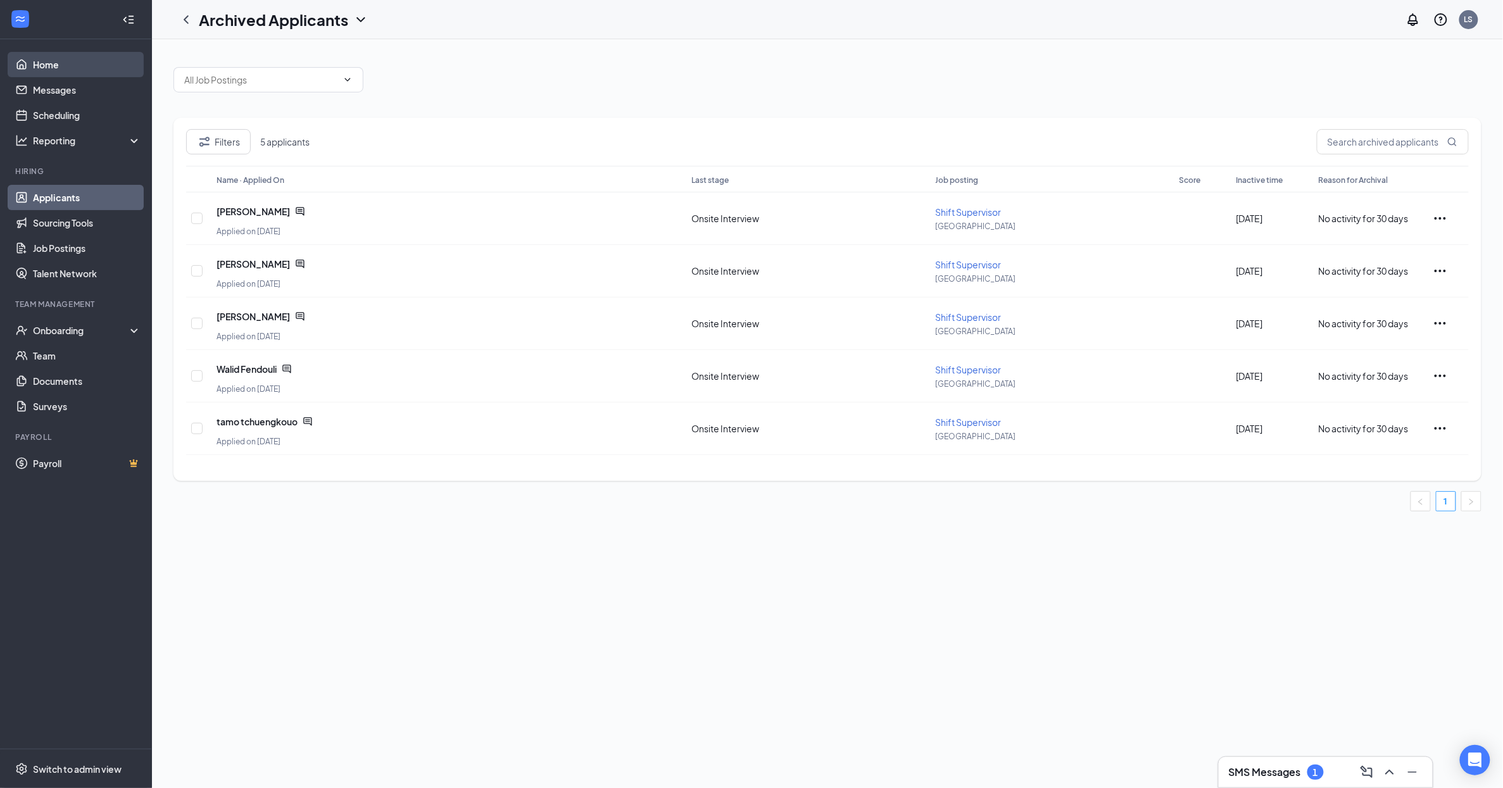
click at [63, 65] on link "Home" at bounding box center [87, 64] width 108 height 25
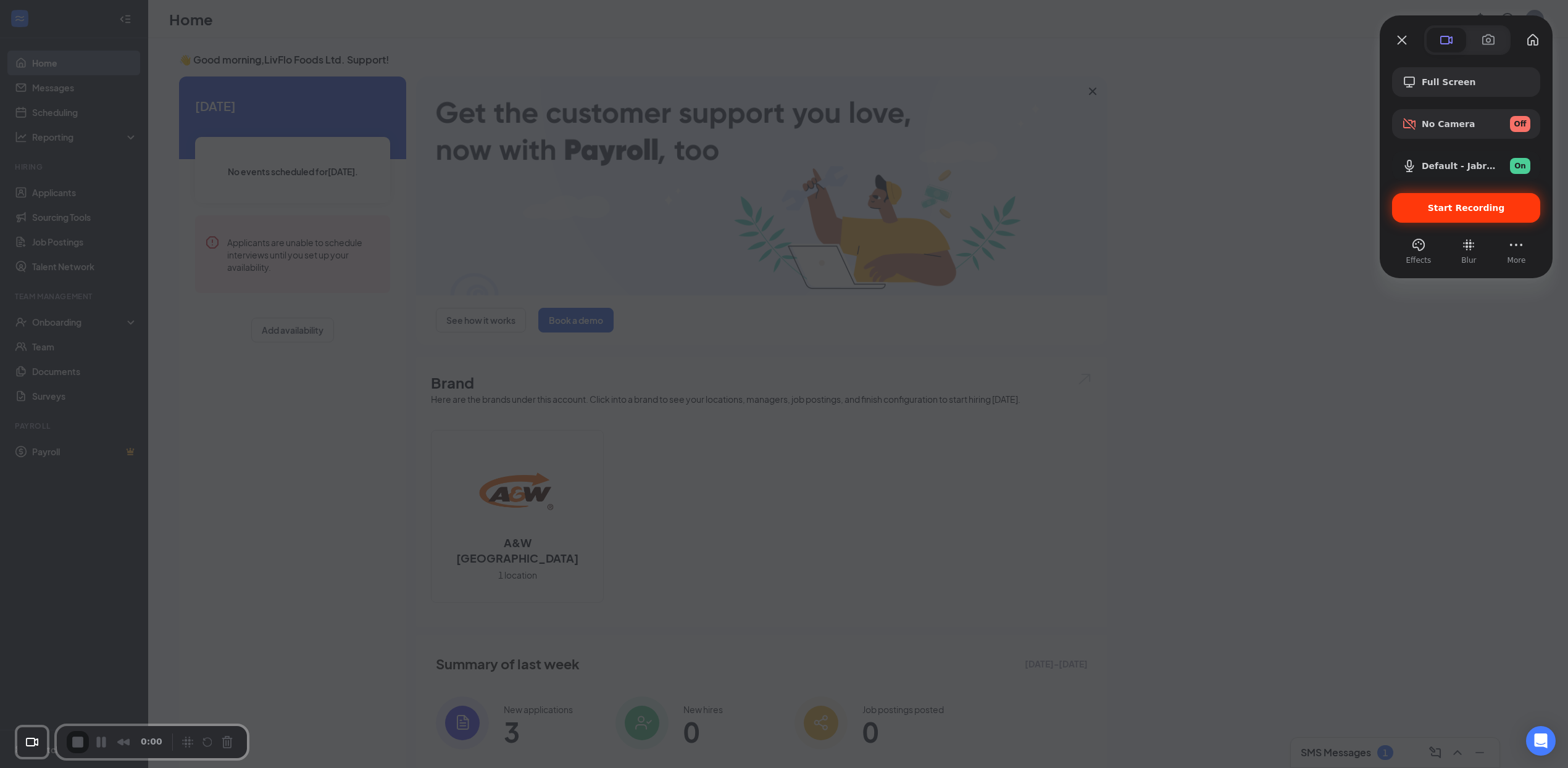
click at [1429, 215] on div "Start Recording" at bounding box center [1466, 208] width 148 height 29
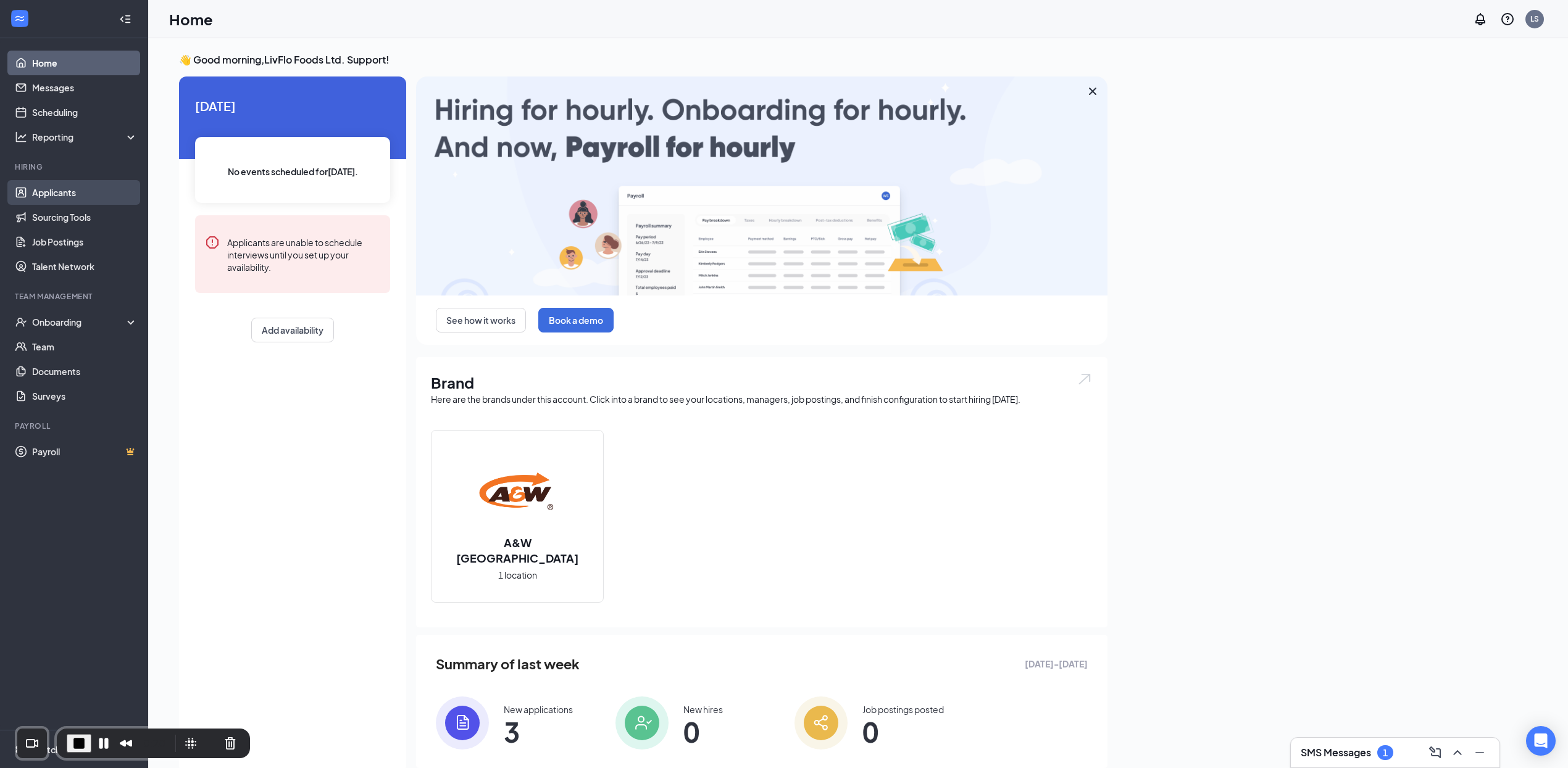
click at [66, 190] on link "Applicants" at bounding box center [85, 192] width 105 height 24
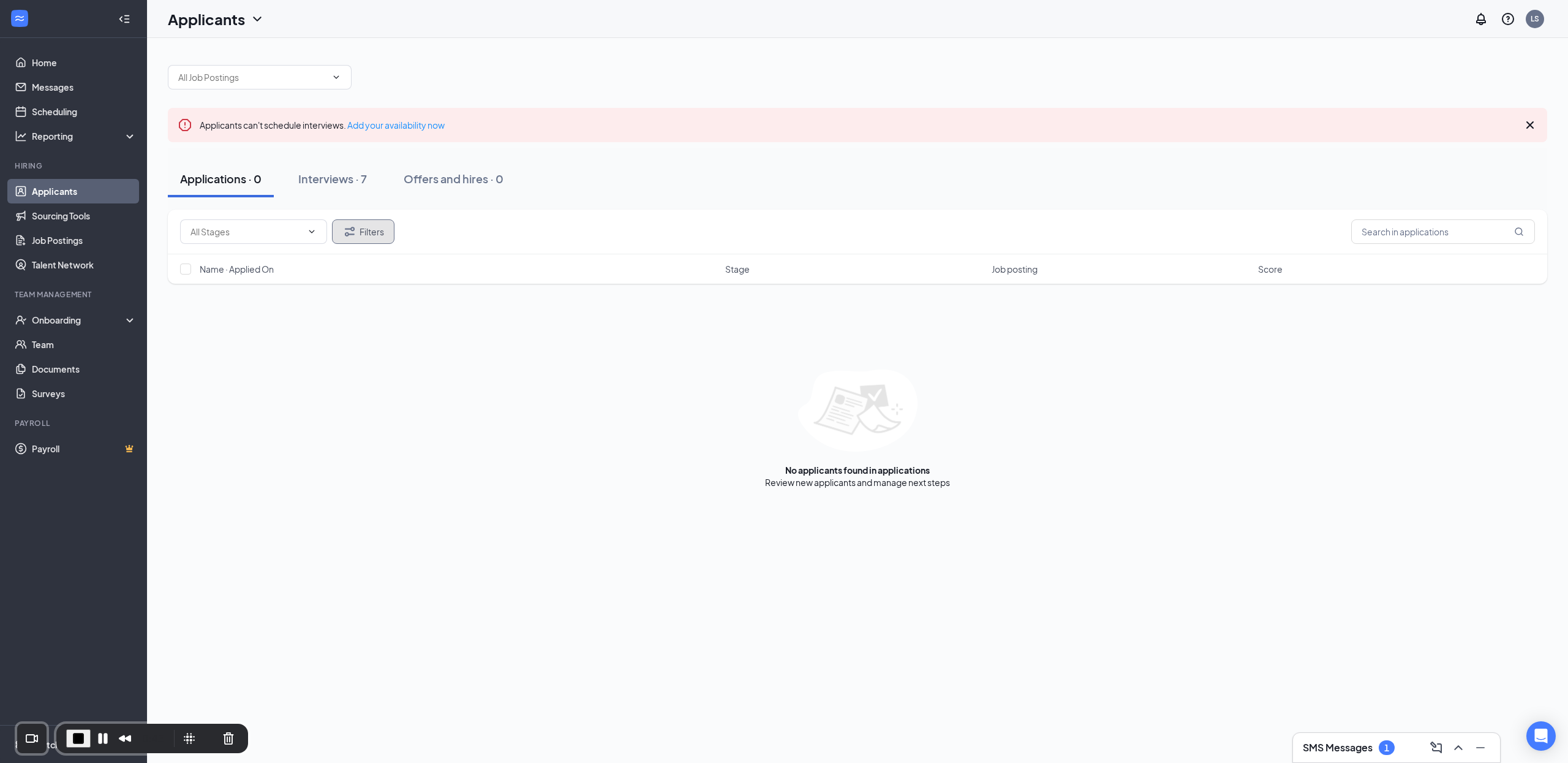
click at [381, 231] on button "Filters" at bounding box center [363, 231] width 63 height 24
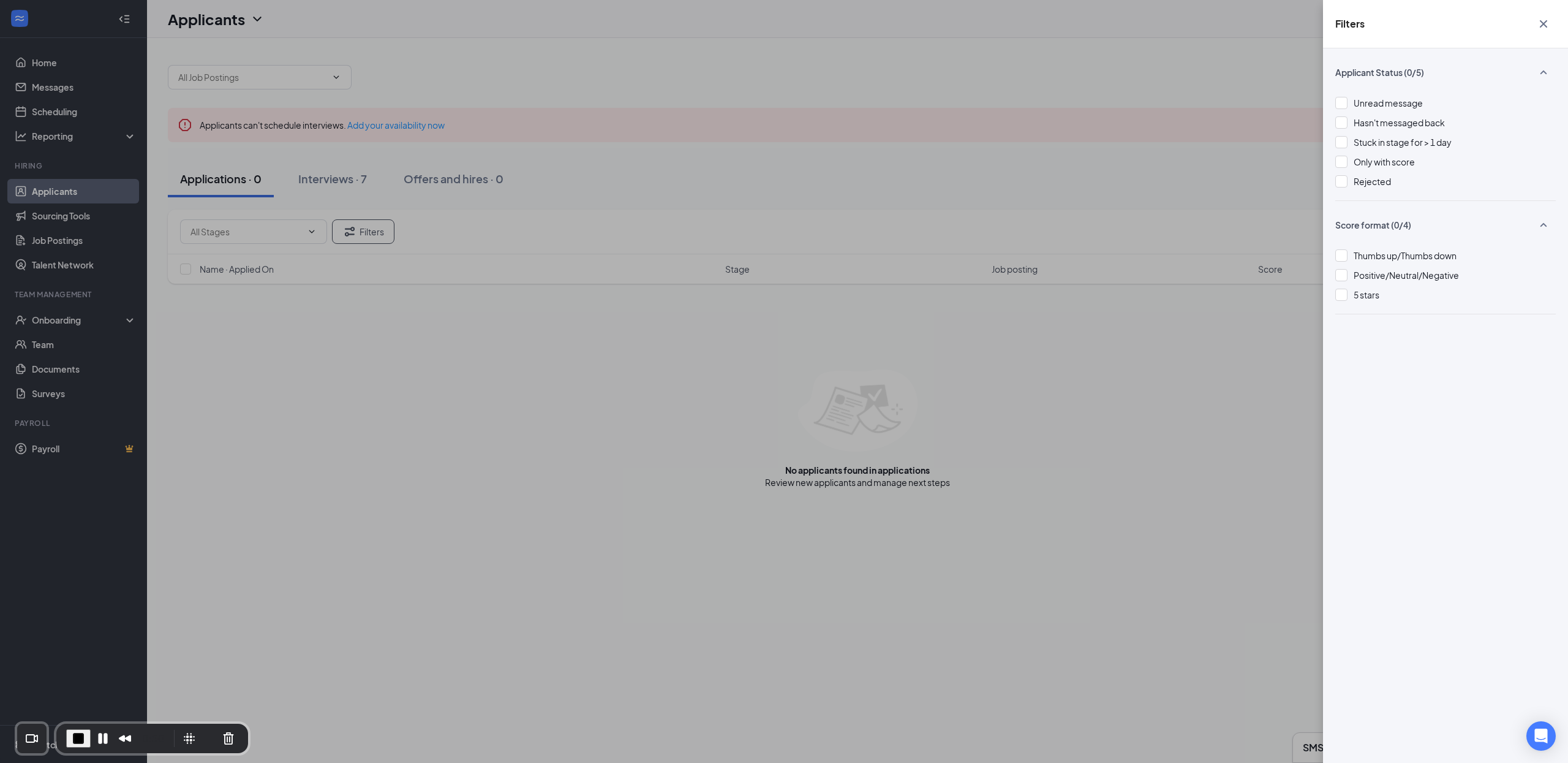
click at [763, 249] on div "Filters Applicant Status (0/5) Unread message Hasn't messaged back Stuck in sta…" at bounding box center [784, 382] width 1568 height 763
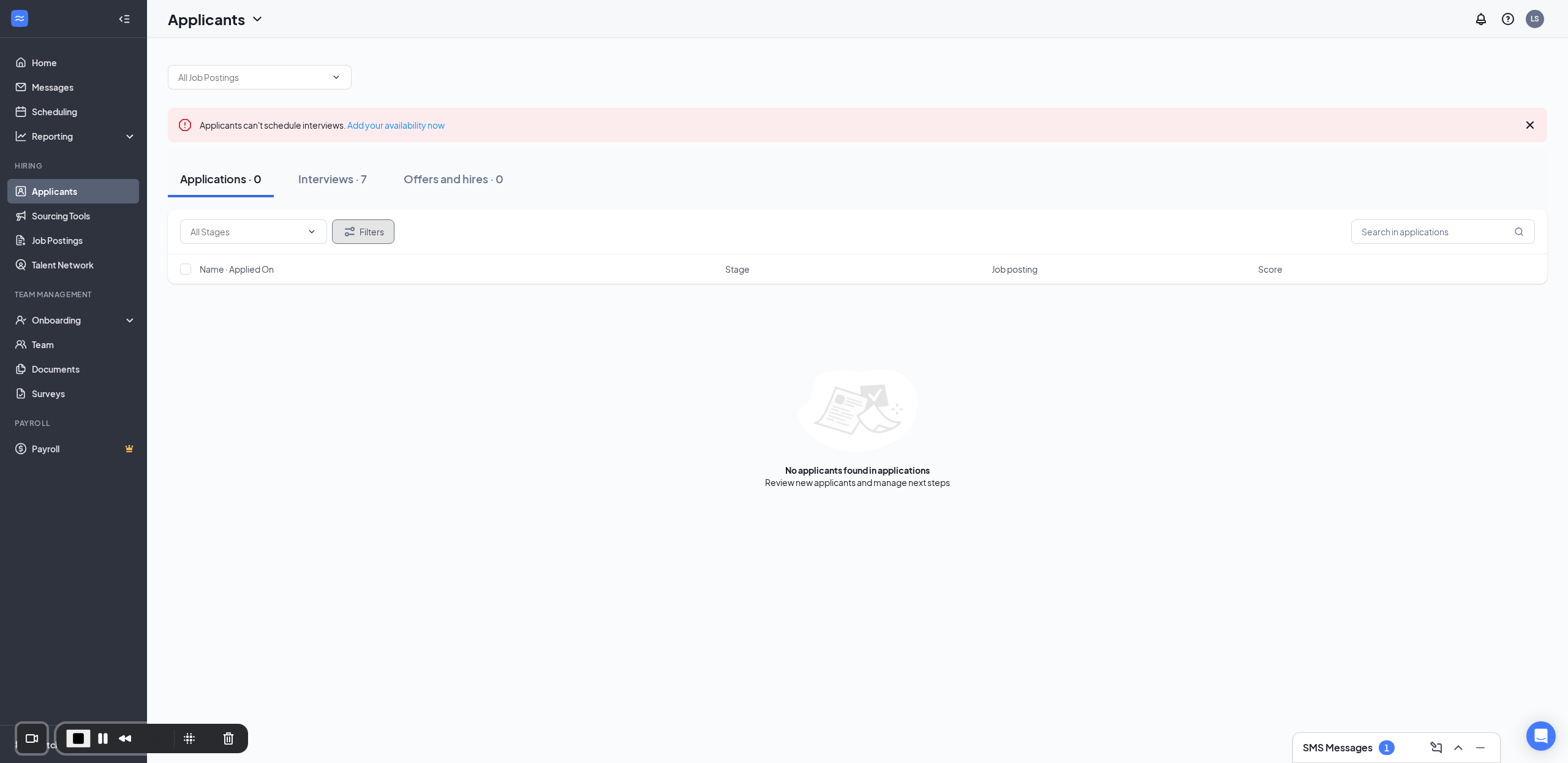
click at [356, 235] on icon "Filter" at bounding box center [349, 231] width 15 height 15
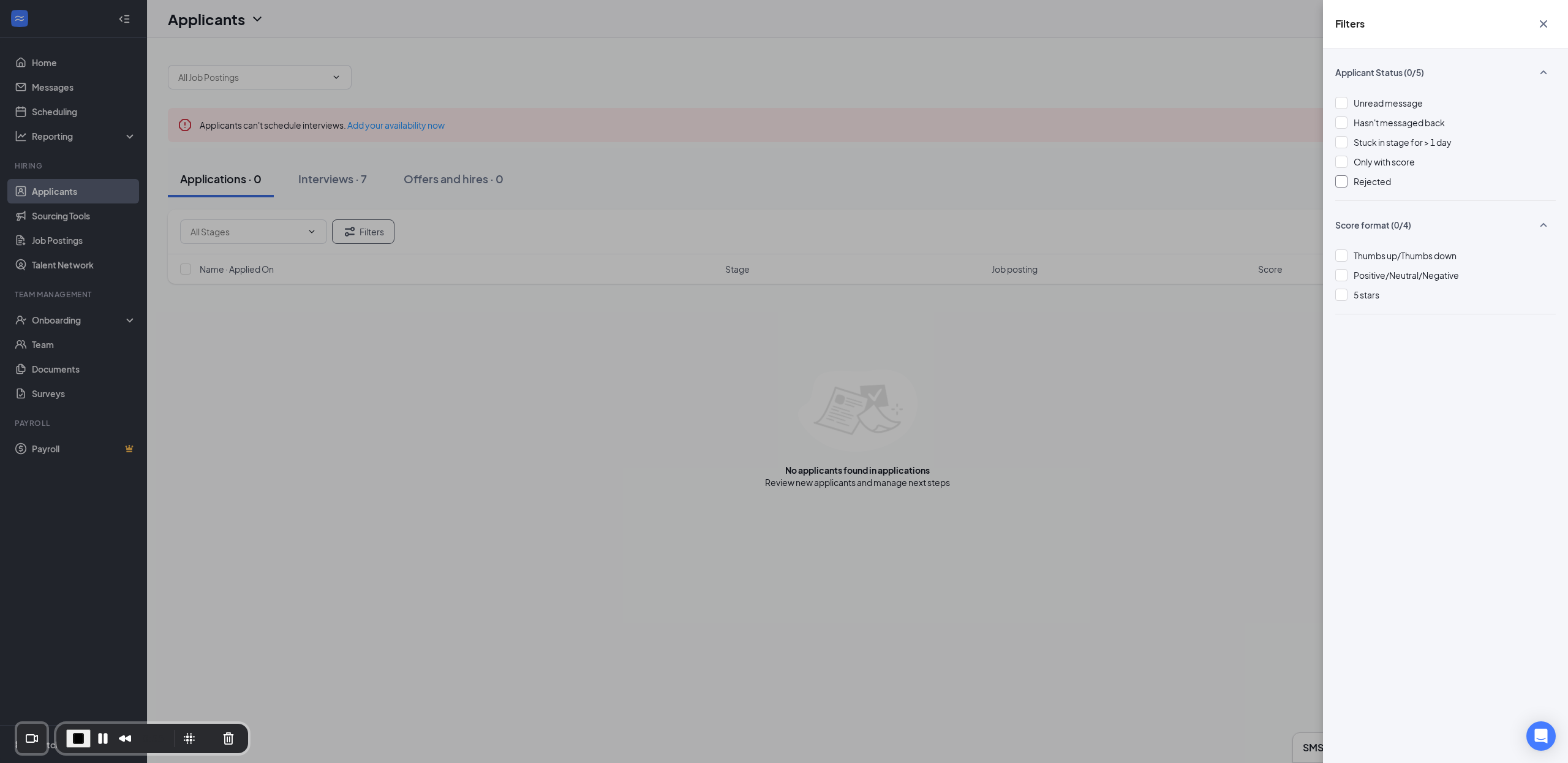
click at [1367, 180] on span "Rejected" at bounding box center [1372, 181] width 38 height 11
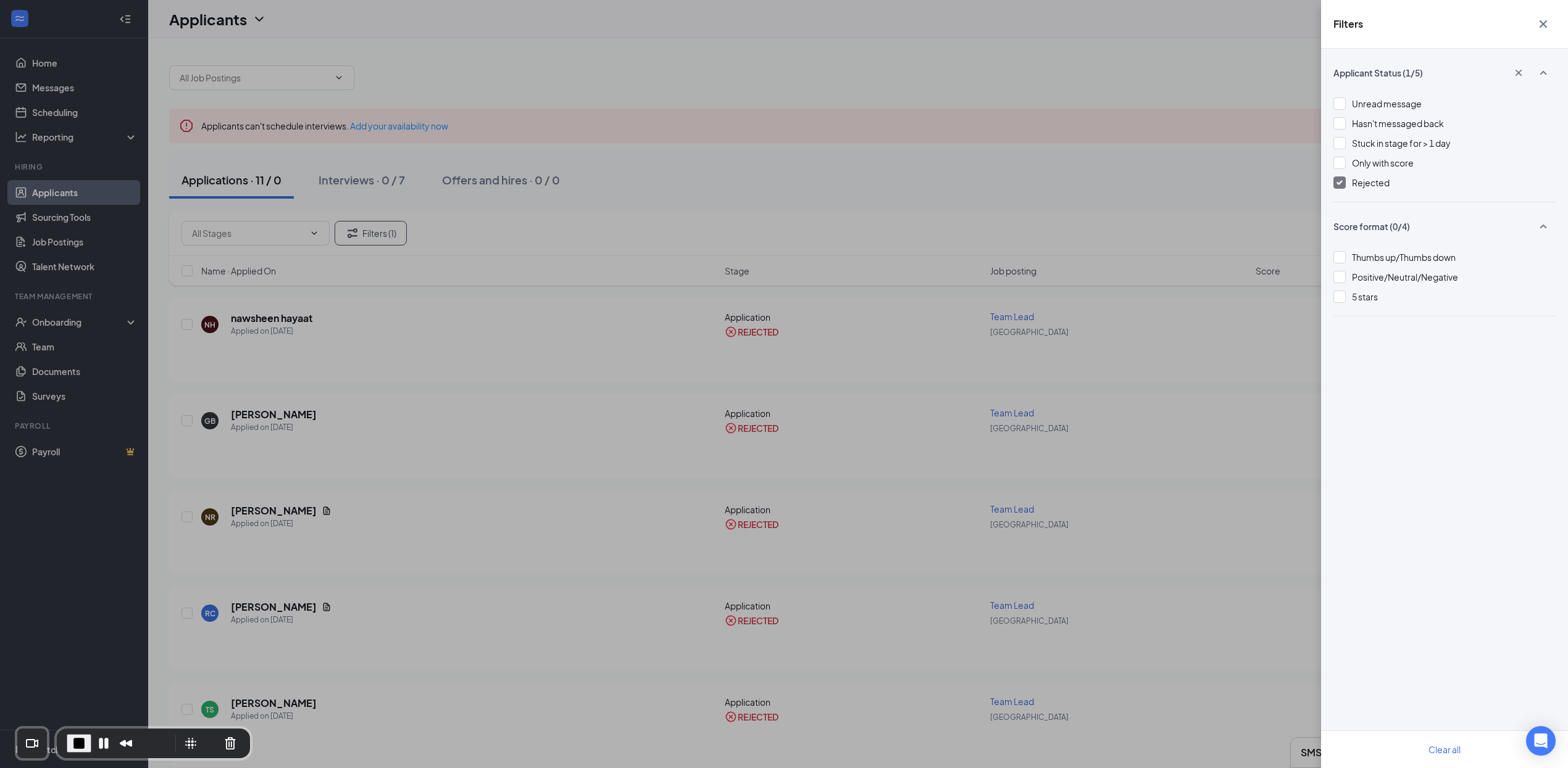
click at [1039, 198] on div "Filters Applicant Status (1/5) Unread message Hasn't messaged back Stuck in sta…" at bounding box center [784, 384] width 1568 height 768
click at [998, 206] on div "Filters Applicant Status (1/5) Unread message Hasn't messaged back Stuck in sta…" at bounding box center [784, 384] width 1568 height 768
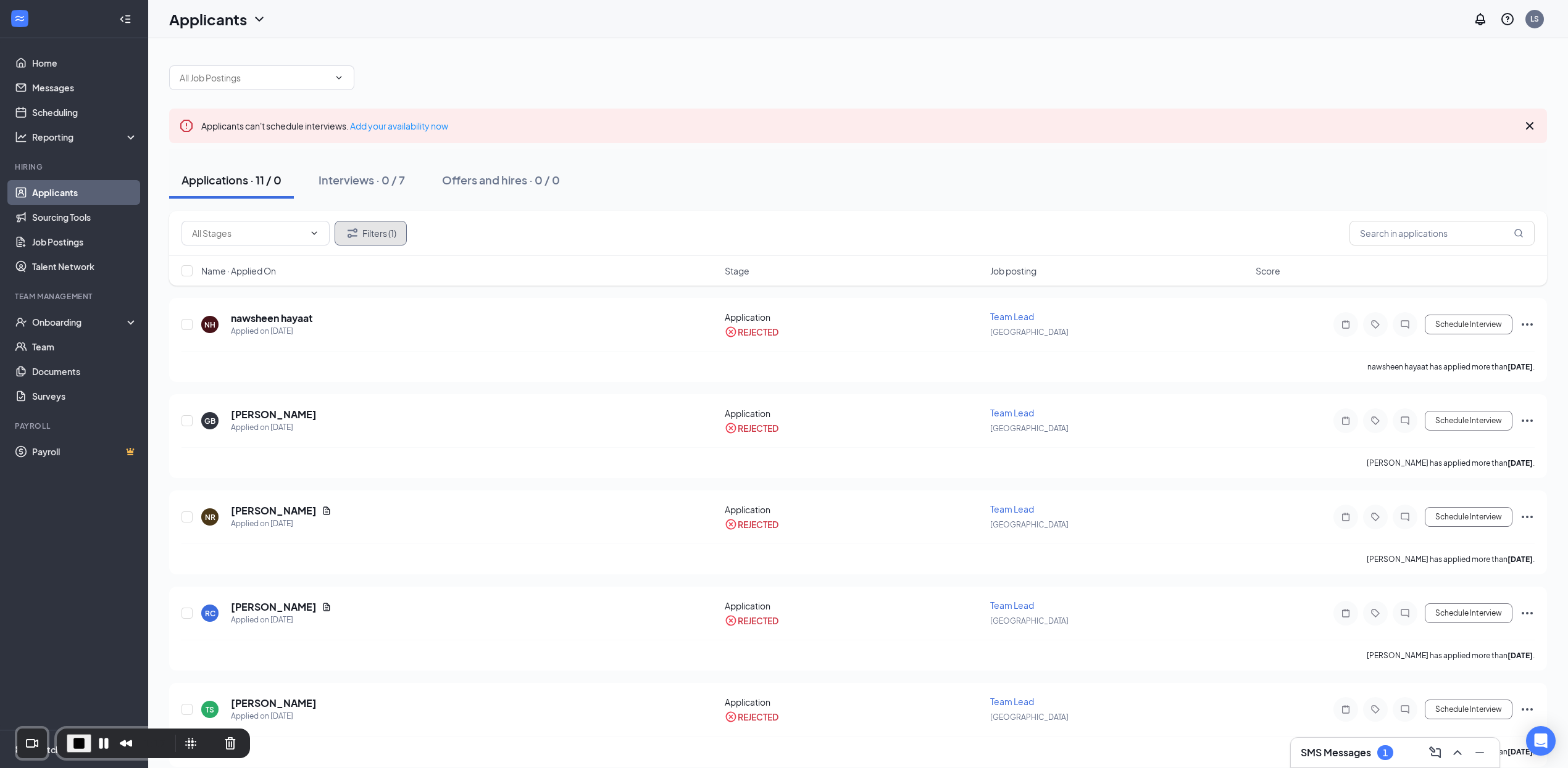
click at [382, 232] on button "Filters (1)" at bounding box center [371, 233] width 72 height 24
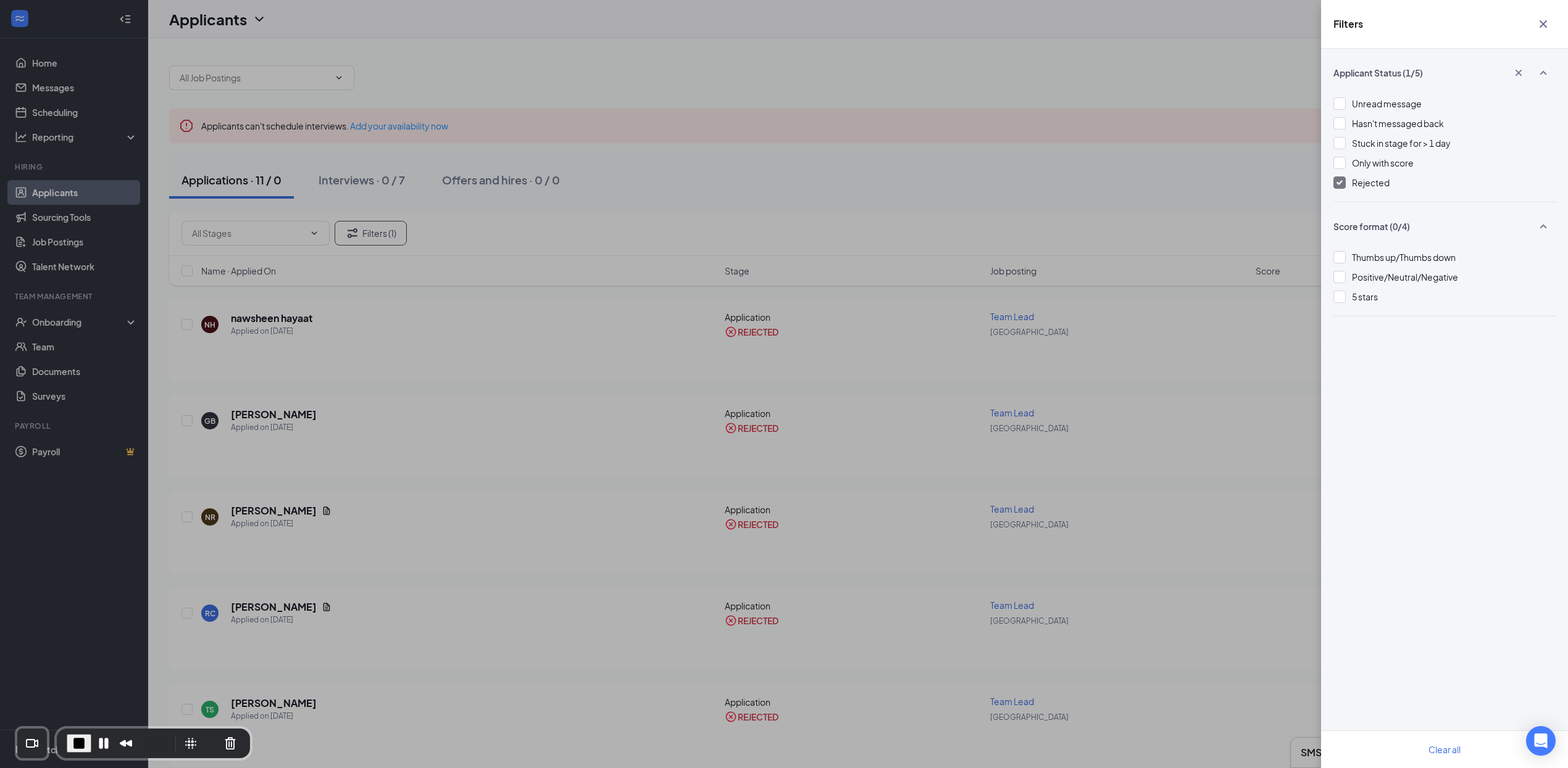
click at [1362, 184] on span "Rejected" at bounding box center [1370, 182] width 38 height 11
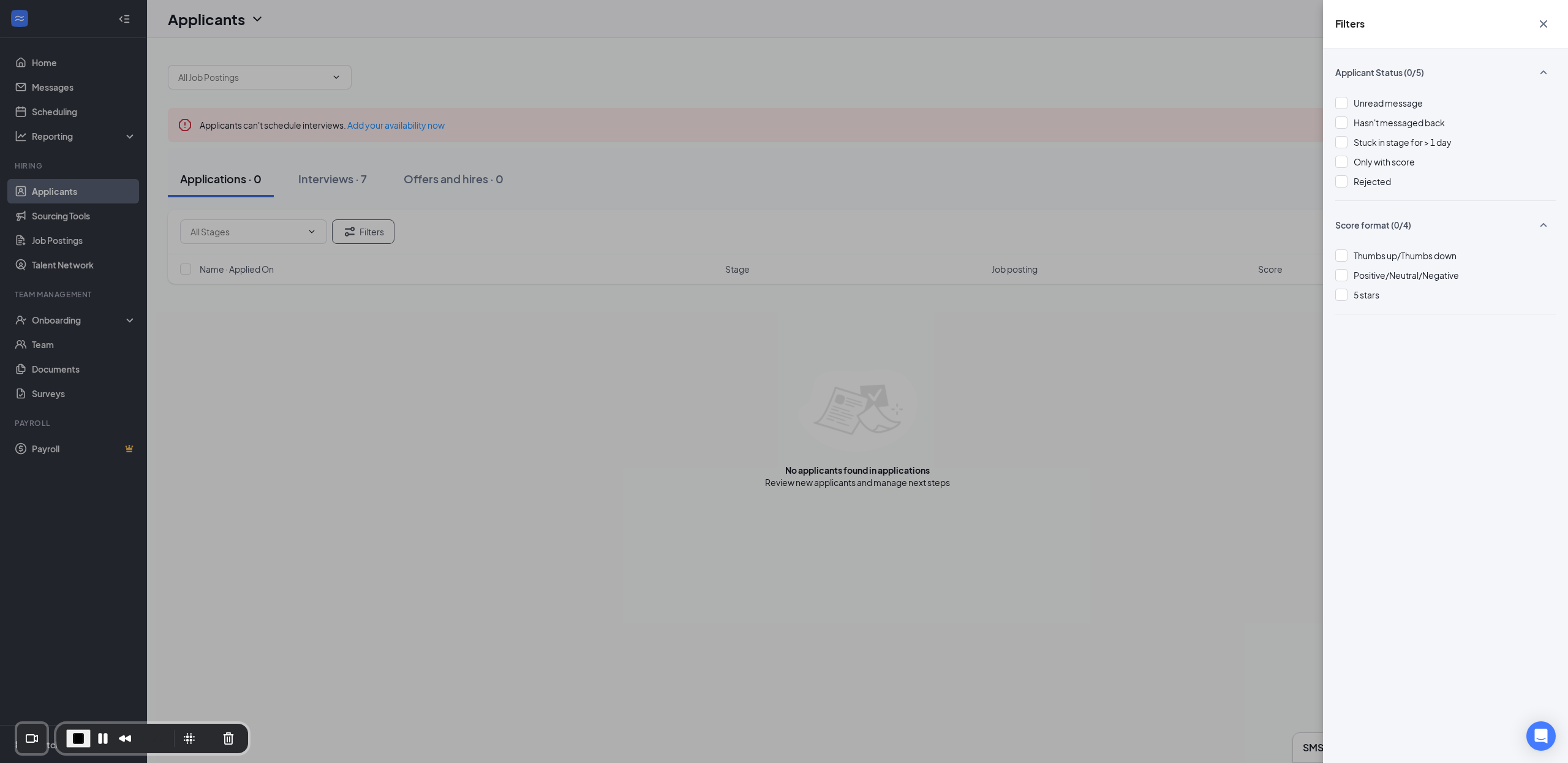
click at [1020, 176] on div "Filters Applicant Status (0/5) Unread message Hasn't messaged back Stuck in sta…" at bounding box center [784, 382] width 1568 height 763
click at [856, 197] on div "Filters Applicant Status (0/5) Unread message Hasn't messaged back Stuck in sta…" at bounding box center [784, 382] width 1568 height 763
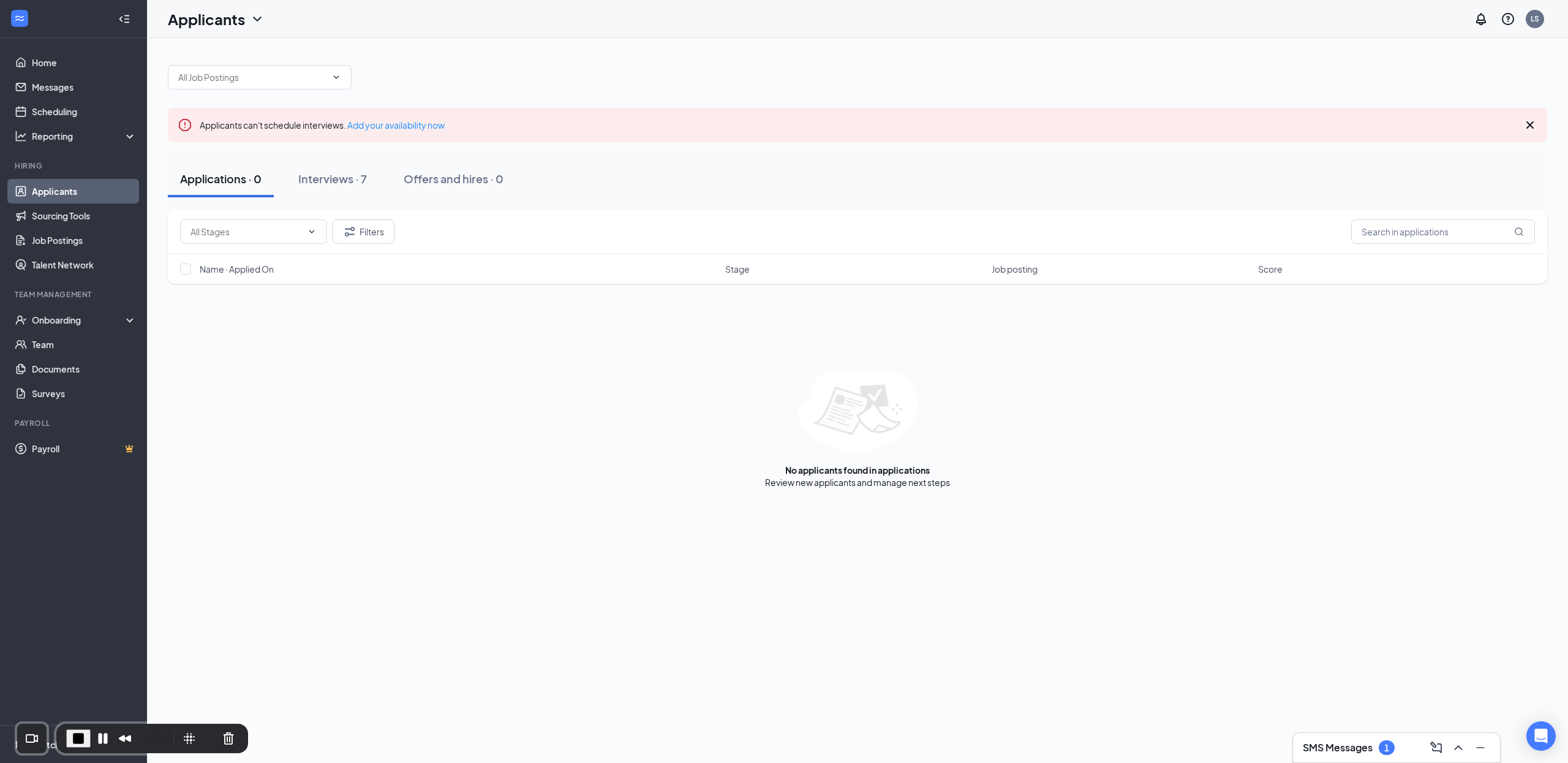
click at [256, 18] on icon "ChevronDown" at bounding box center [256, 18] width 8 height 5
click at [227, 84] on link "Archived applicants" at bounding box center [241, 80] width 133 height 13
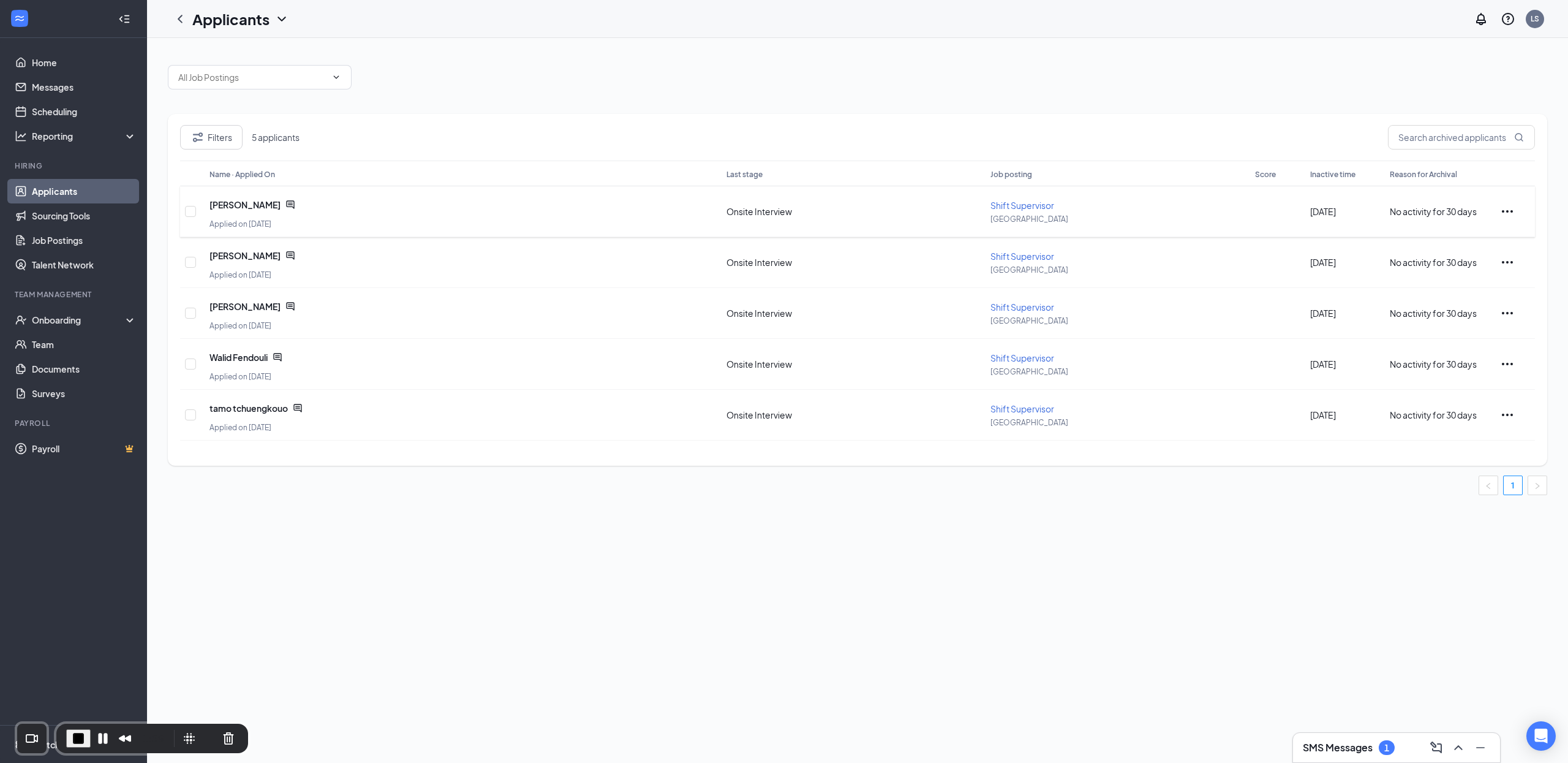
click at [1008, 205] on span "Shift Supervisor" at bounding box center [1022, 204] width 64 height 11
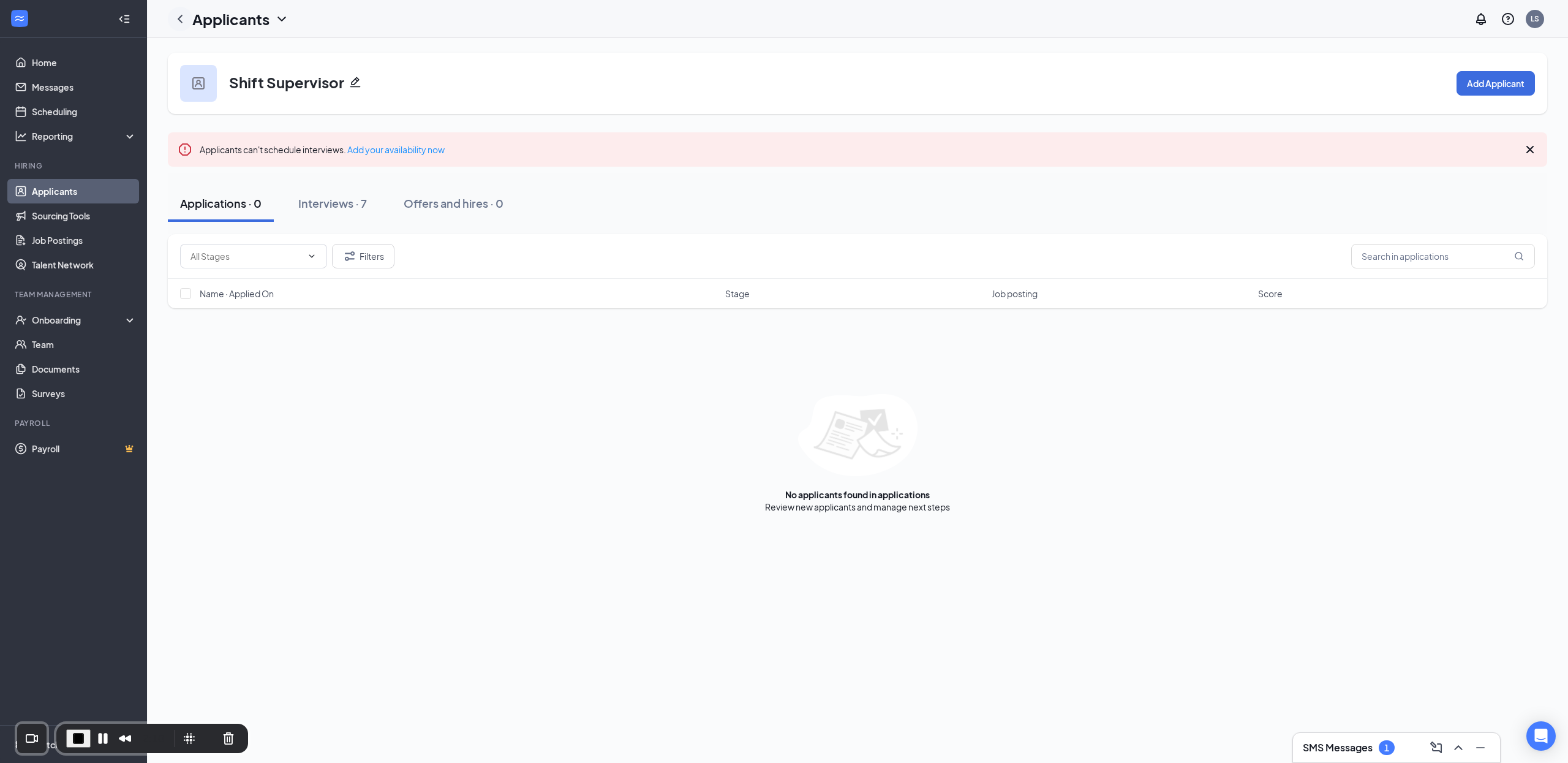
click at [177, 16] on icon "ChevronLeft" at bounding box center [179, 18] width 15 height 15
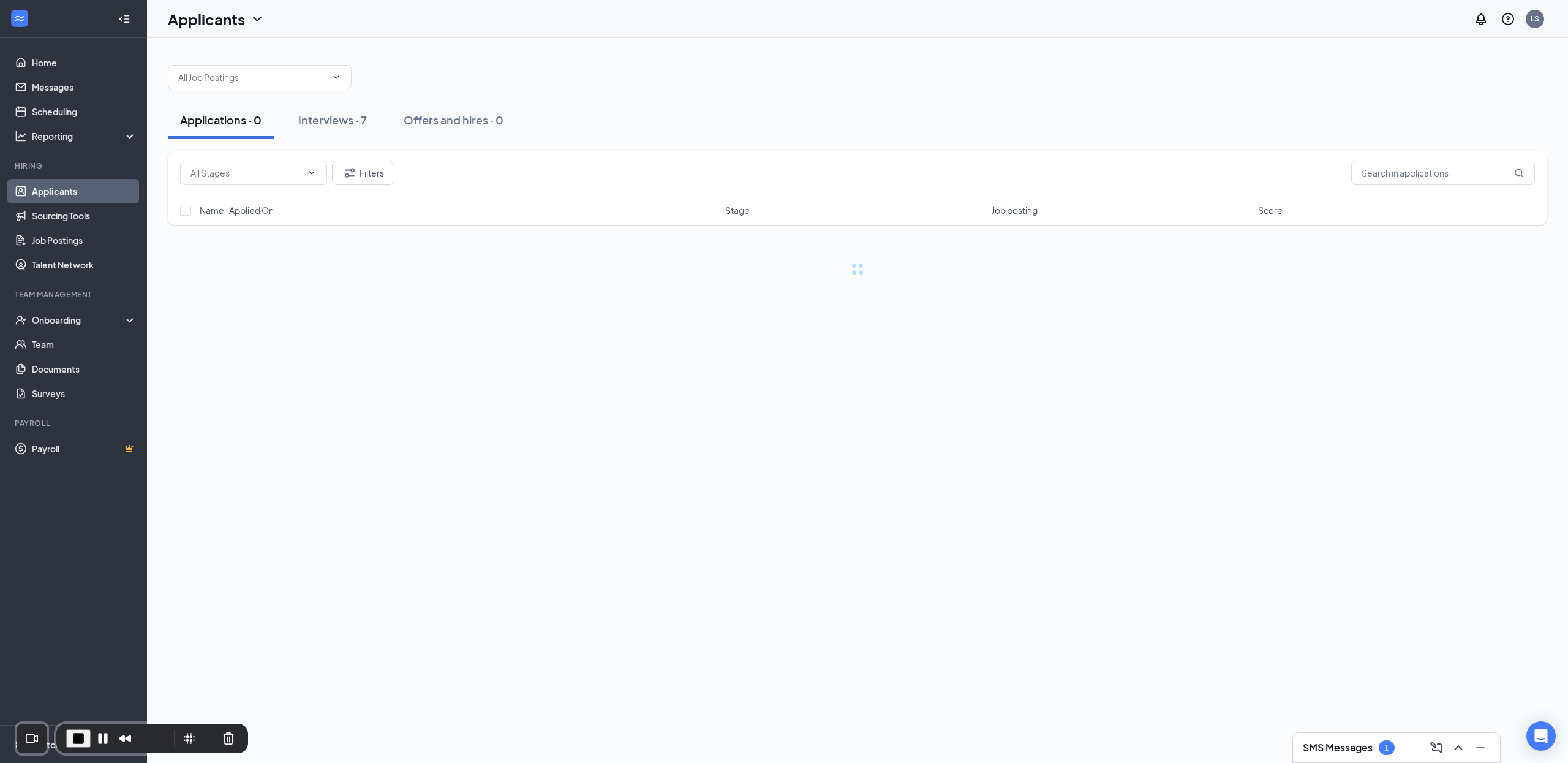
click at [258, 15] on icon "ChevronDown" at bounding box center [256, 18] width 15 height 15
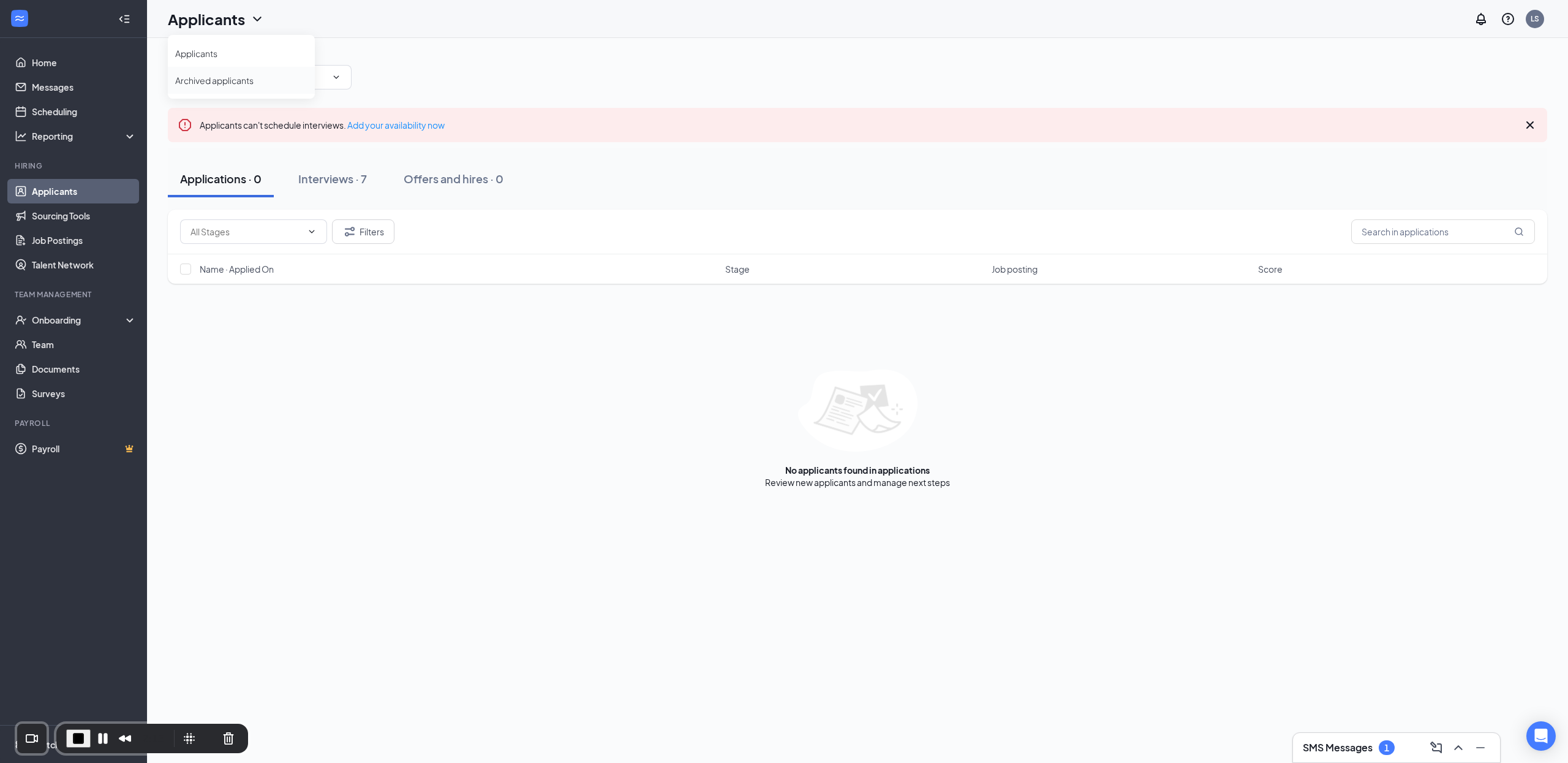
click at [245, 79] on link "Archived applicants" at bounding box center [241, 80] width 133 height 13
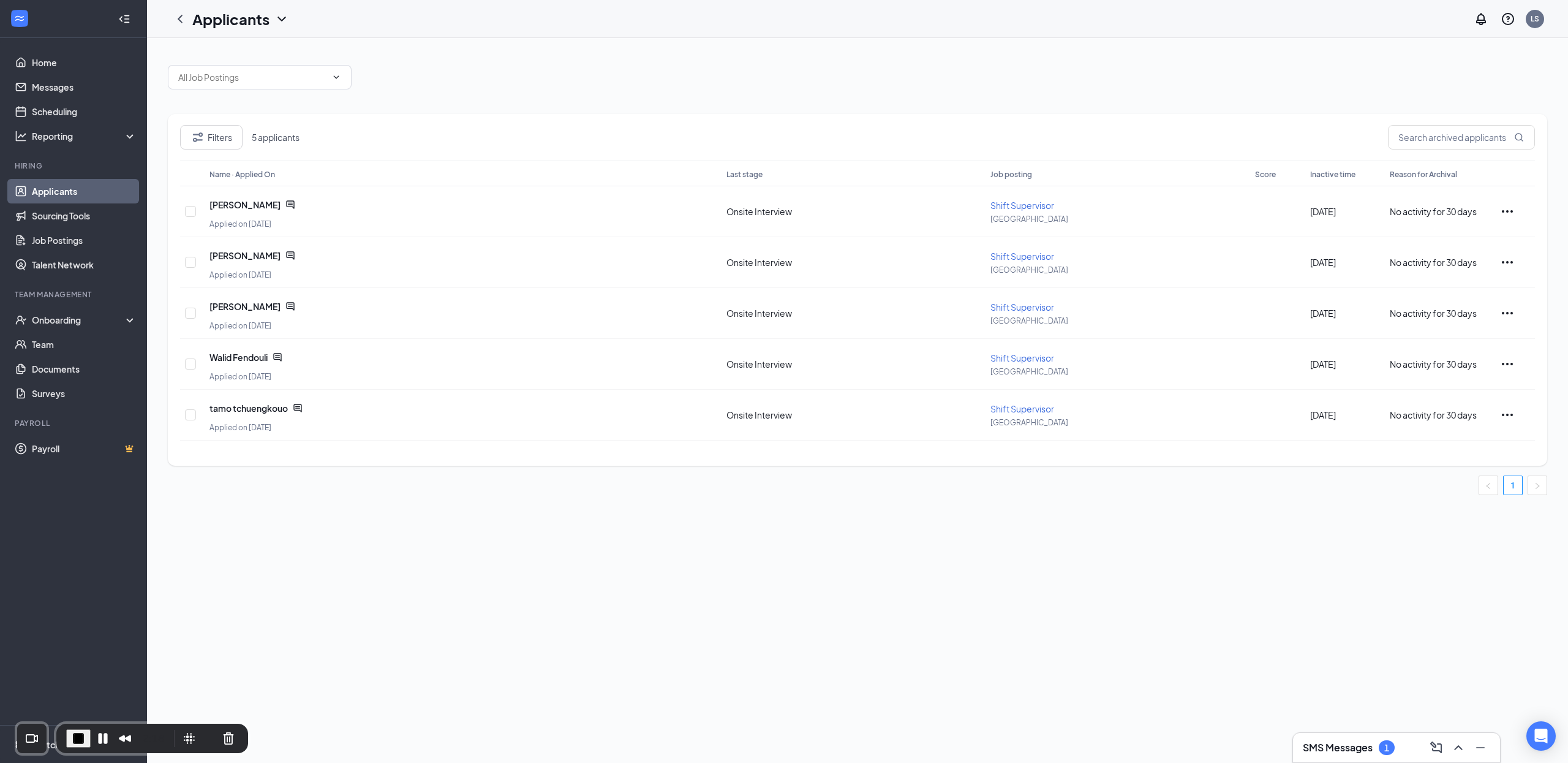
click at [276, 15] on icon "ChevronDown" at bounding box center [282, 18] width 15 height 15
click at [508, 123] on div "Filters 5 applicants Name · Applied On Last stage Job posting Score Inactive ti…" at bounding box center [857, 290] width 1379 height 351
click at [1508, 210] on icon "Ellipses" at bounding box center [1507, 211] width 11 height 3
click at [817, 130] on div "Filters 5 applicants" at bounding box center [858, 142] width 1355 height 36
click at [548, 131] on div "Filters 5 applicants" at bounding box center [858, 142] width 1355 height 36
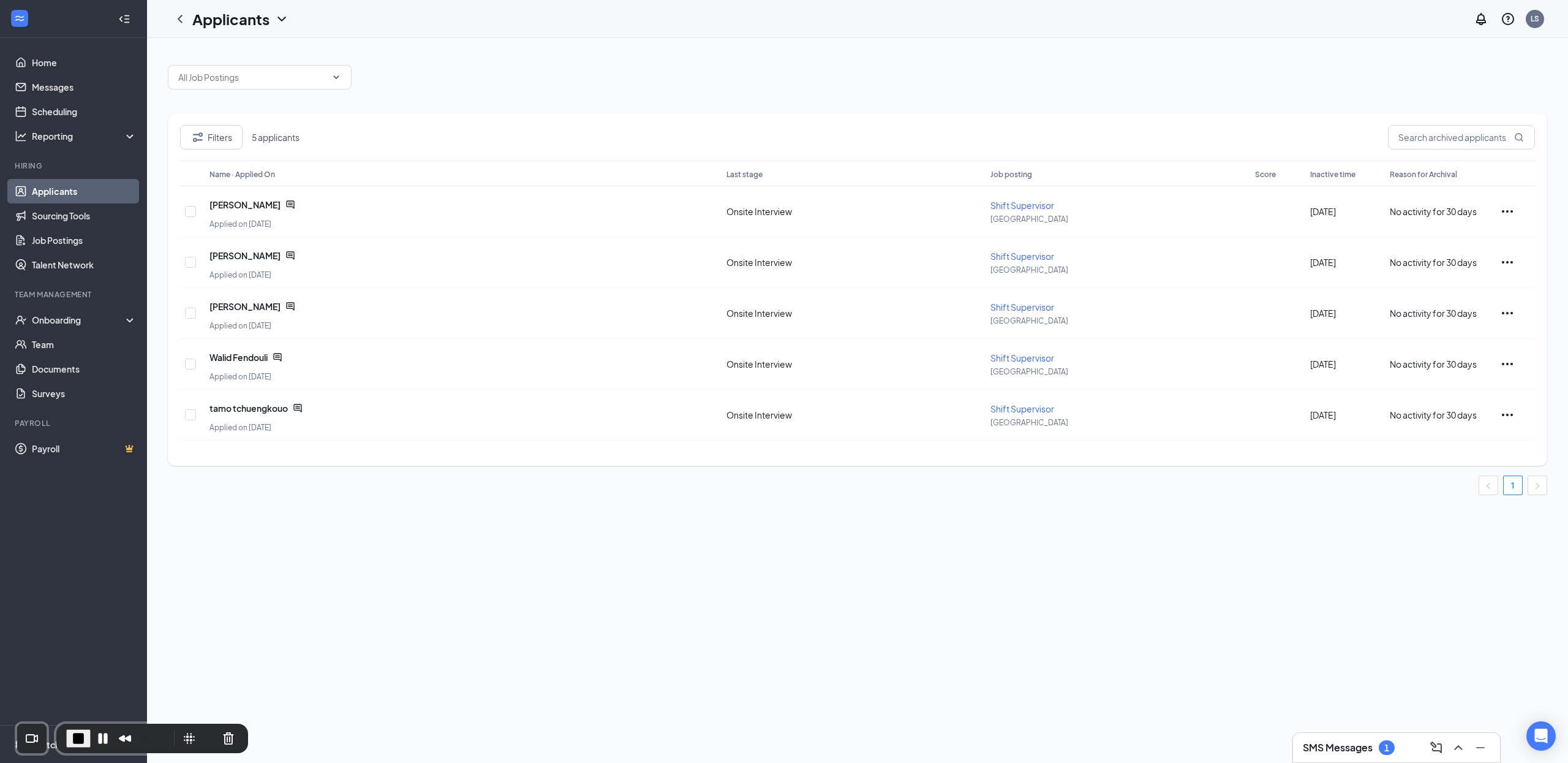
click at [628, 134] on div "Filters 5 applicants" at bounding box center [858, 142] width 1355 height 36
click at [226, 735] on button "Cancel Recording" at bounding box center [228, 739] width 19 height 19
click at [79, 741] on span "End Recording" at bounding box center [77, 738] width 15 height 15
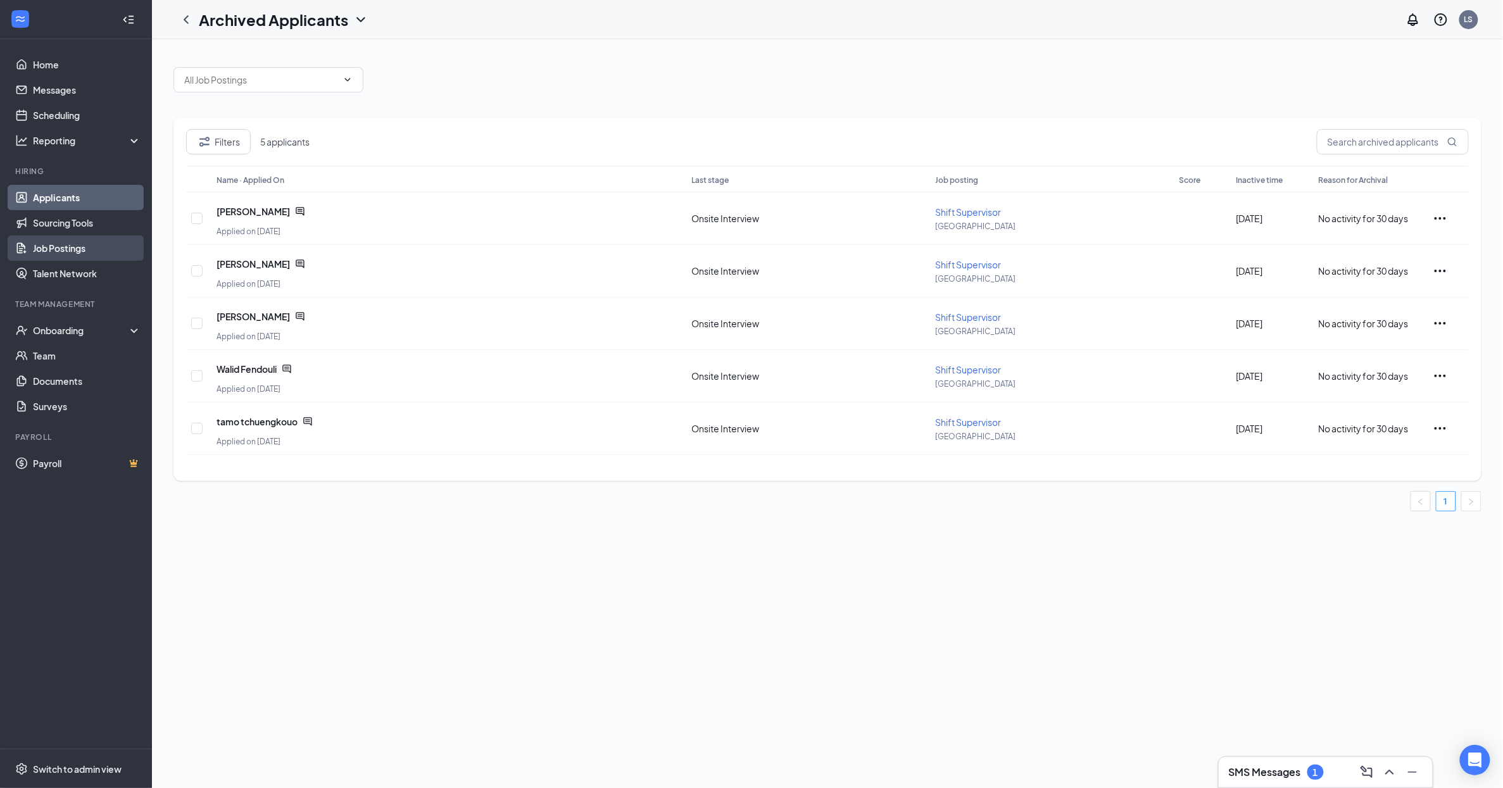
click at [70, 247] on link "Job Postings" at bounding box center [87, 247] width 108 height 25
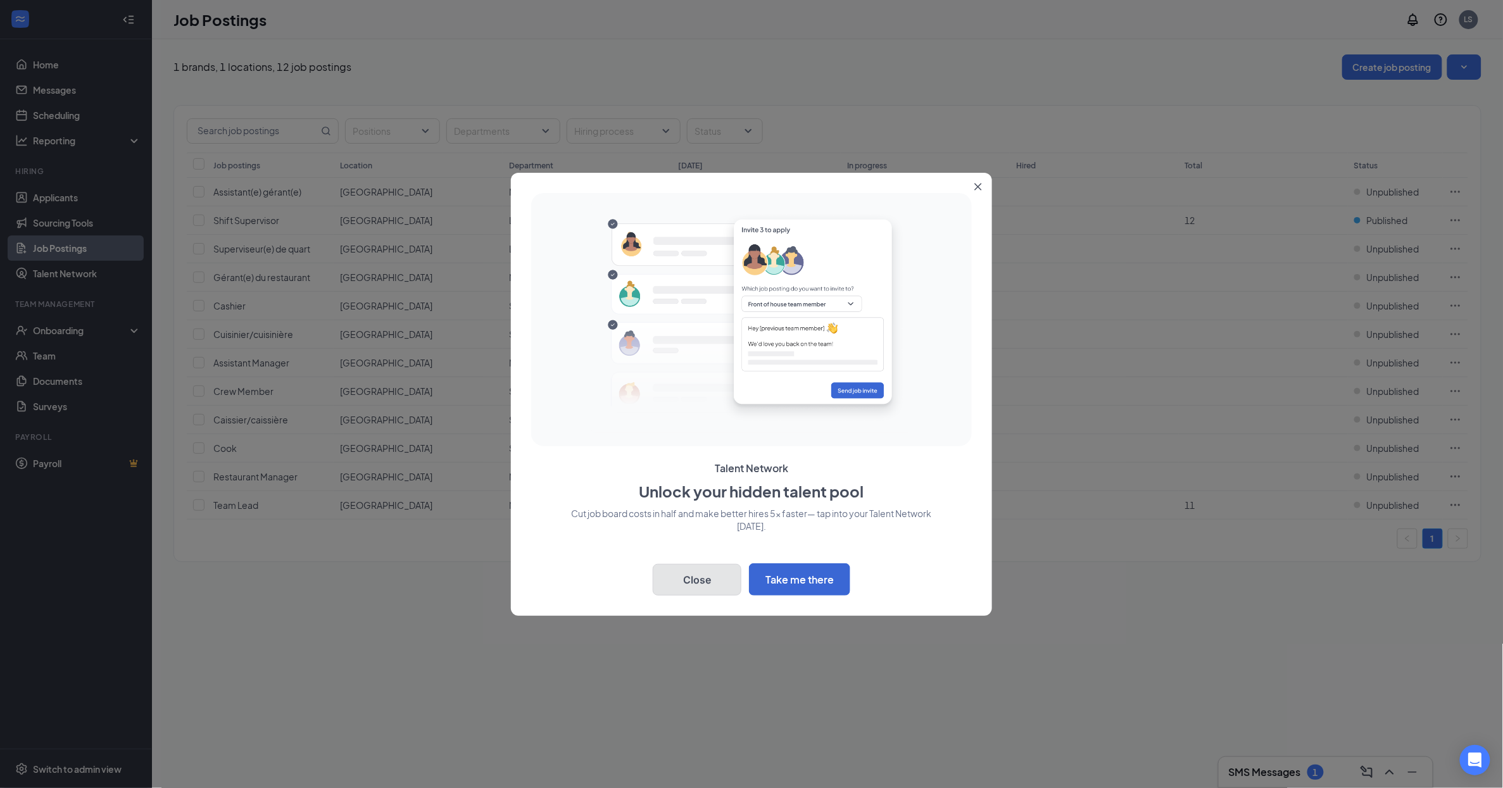
click at [701, 574] on button "Close" at bounding box center [697, 580] width 89 height 32
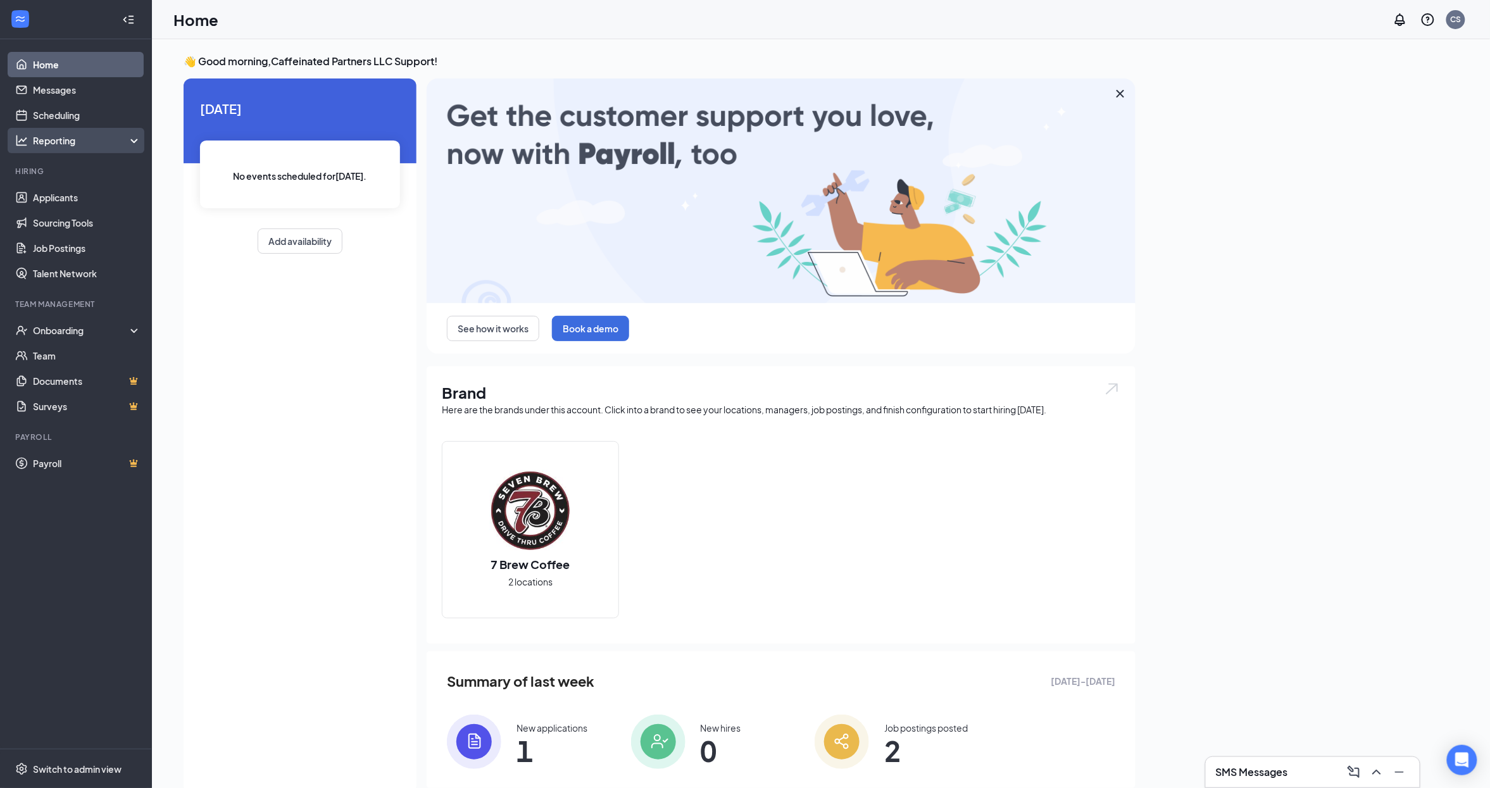
click at [103, 138] on div "Reporting" at bounding box center [87, 140] width 109 height 13
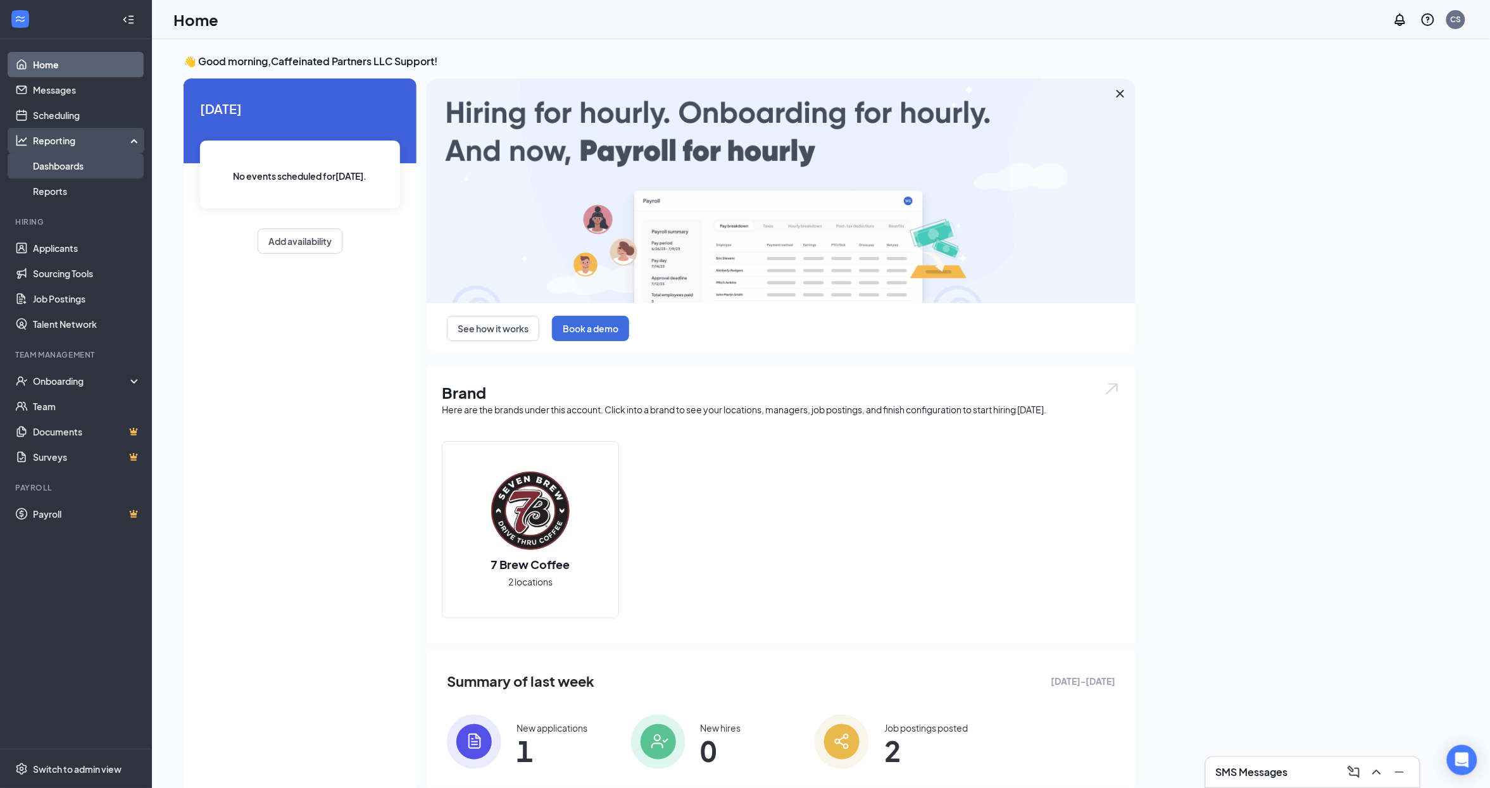
click at [97, 166] on link "Dashboards" at bounding box center [87, 165] width 108 height 25
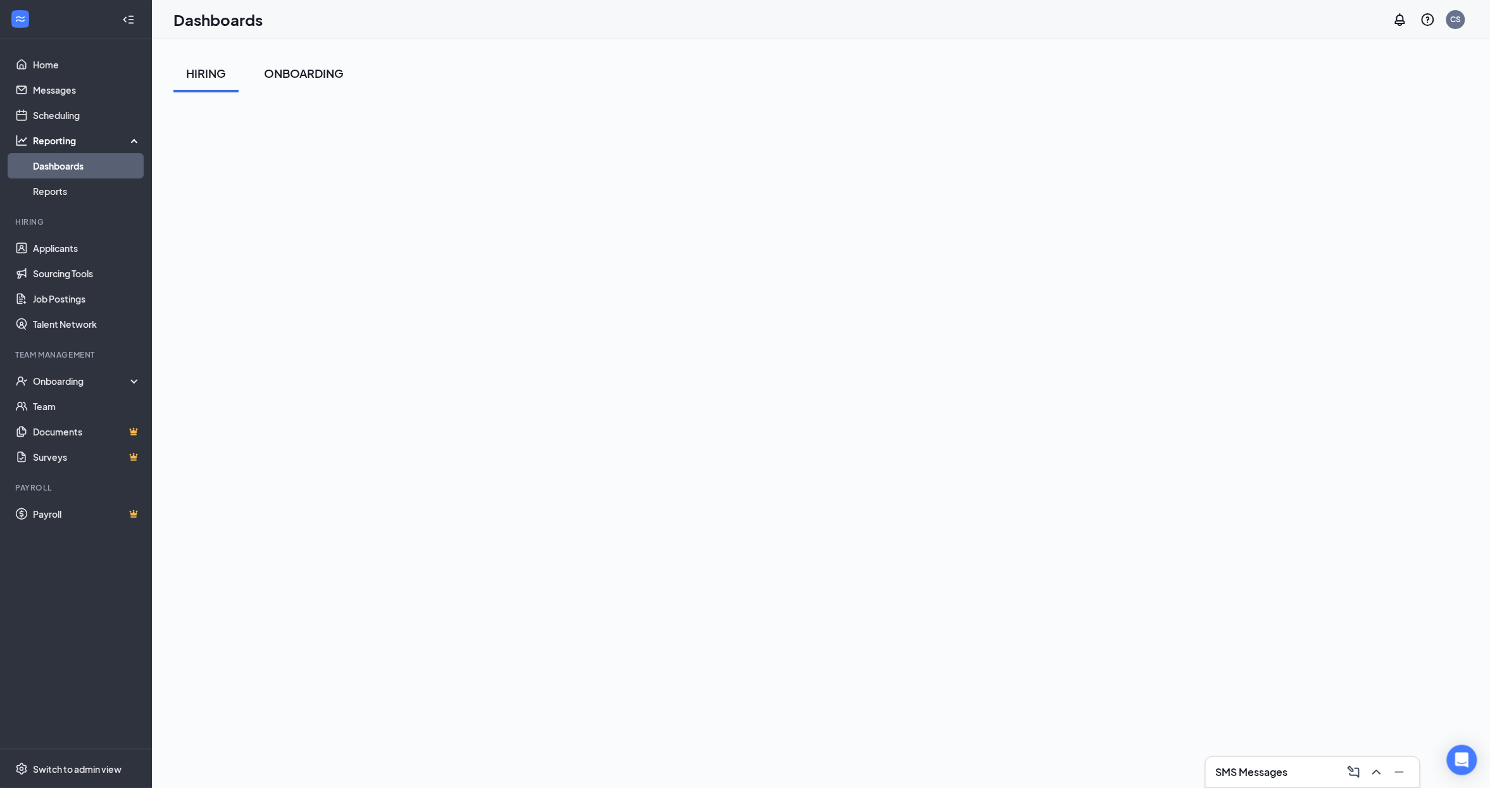
click at [291, 80] on div "ONBOARDING" at bounding box center [304, 73] width 80 height 16
click at [211, 78] on div "HIRING" at bounding box center [206, 73] width 40 height 16
click at [75, 187] on link "Reports" at bounding box center [87, 190] width 108 height 25
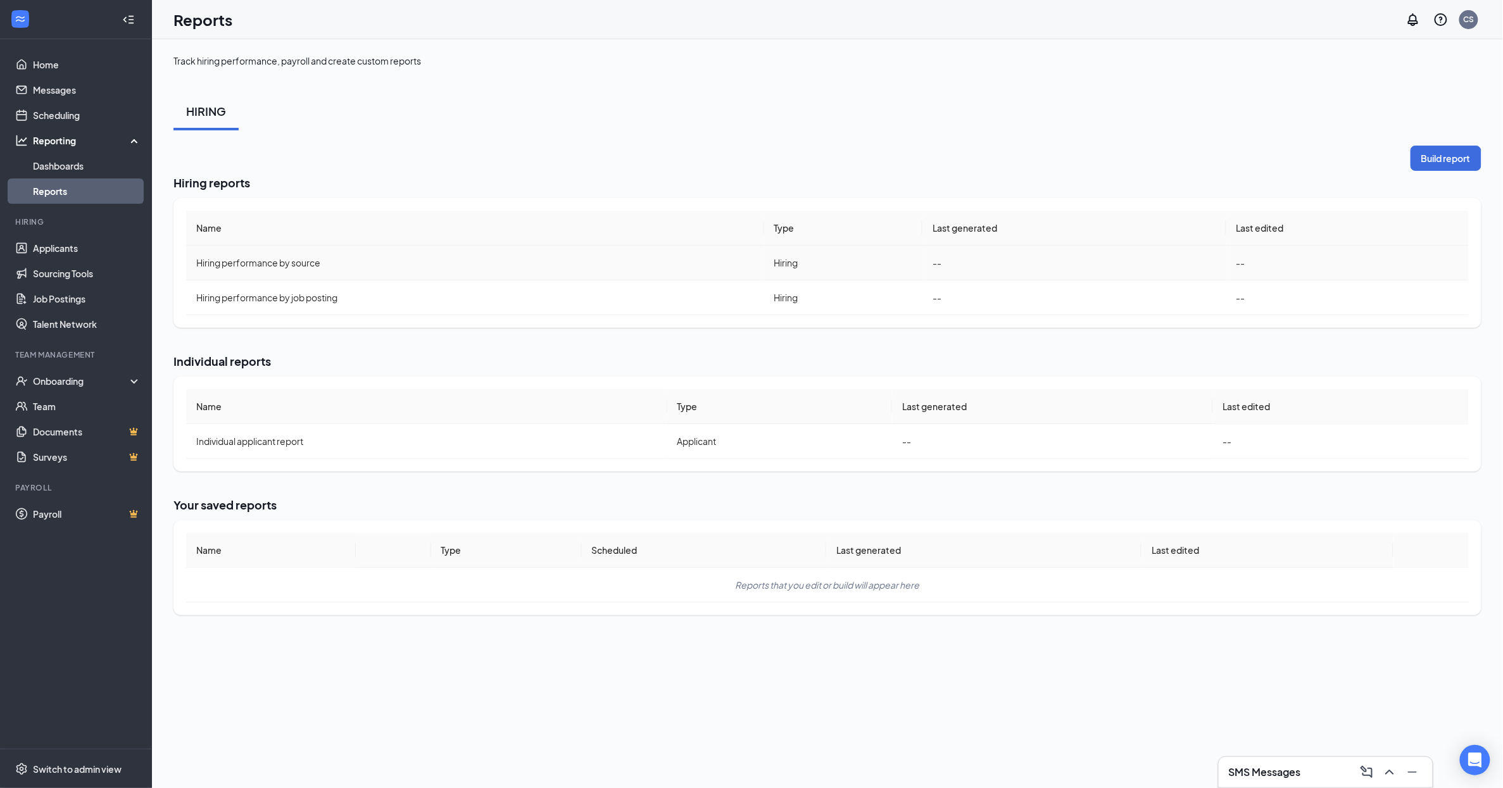
click at [271, 261] on span "Hiring performance by source" at bounding box center [258, 262] width 124 height 11
click at [278, 289] on td "Hiring performance by job posting" at bounding box center [475, 297] width 578 height 35
click at [1421, 161] on button "Build report" at bounding box center [1445, 158] width 71 height 25
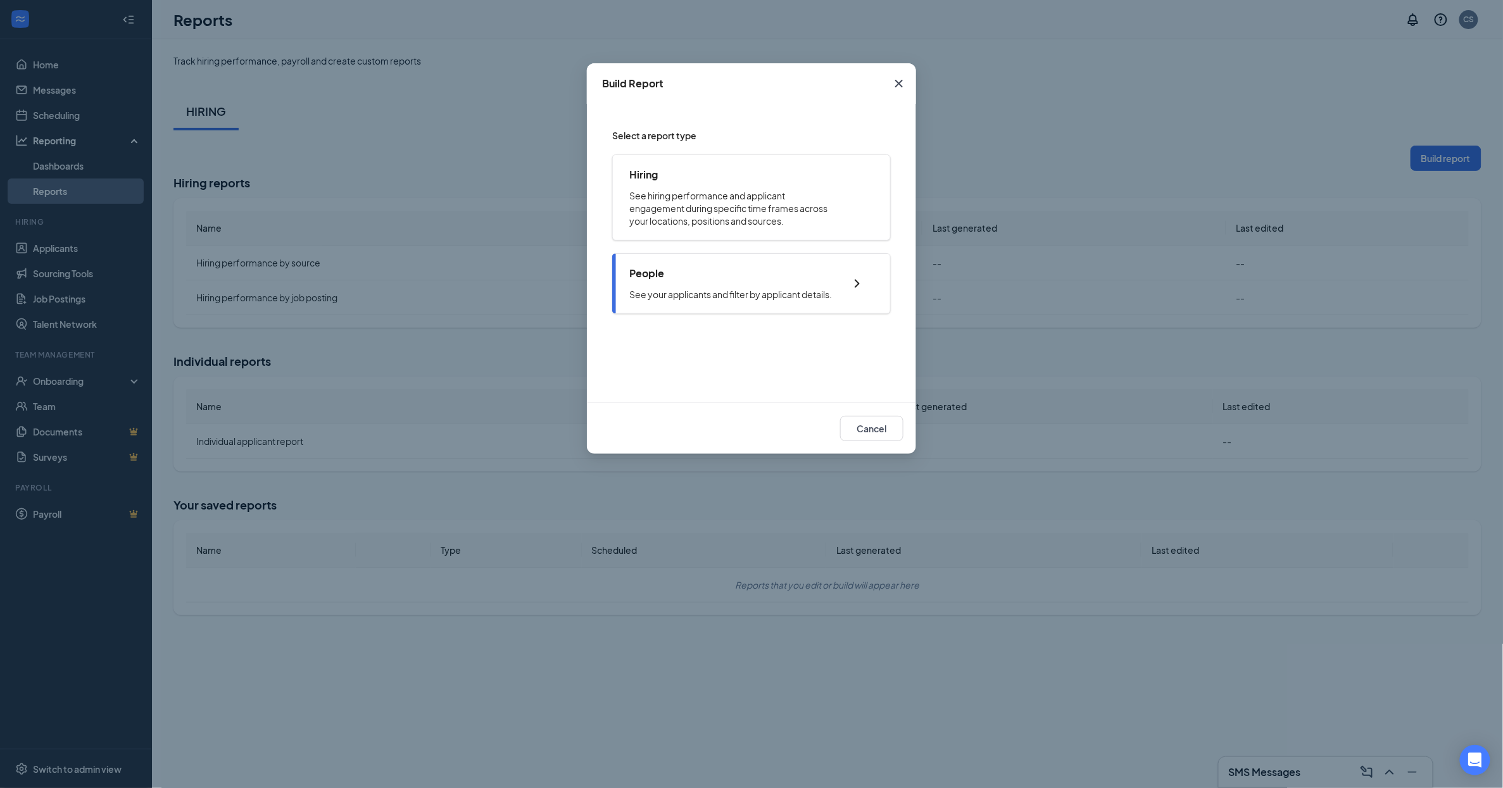
click at [736, 282] on div "People See your applicants and filter by applicant details." at bounding box center [730, 283] width 203 height 34
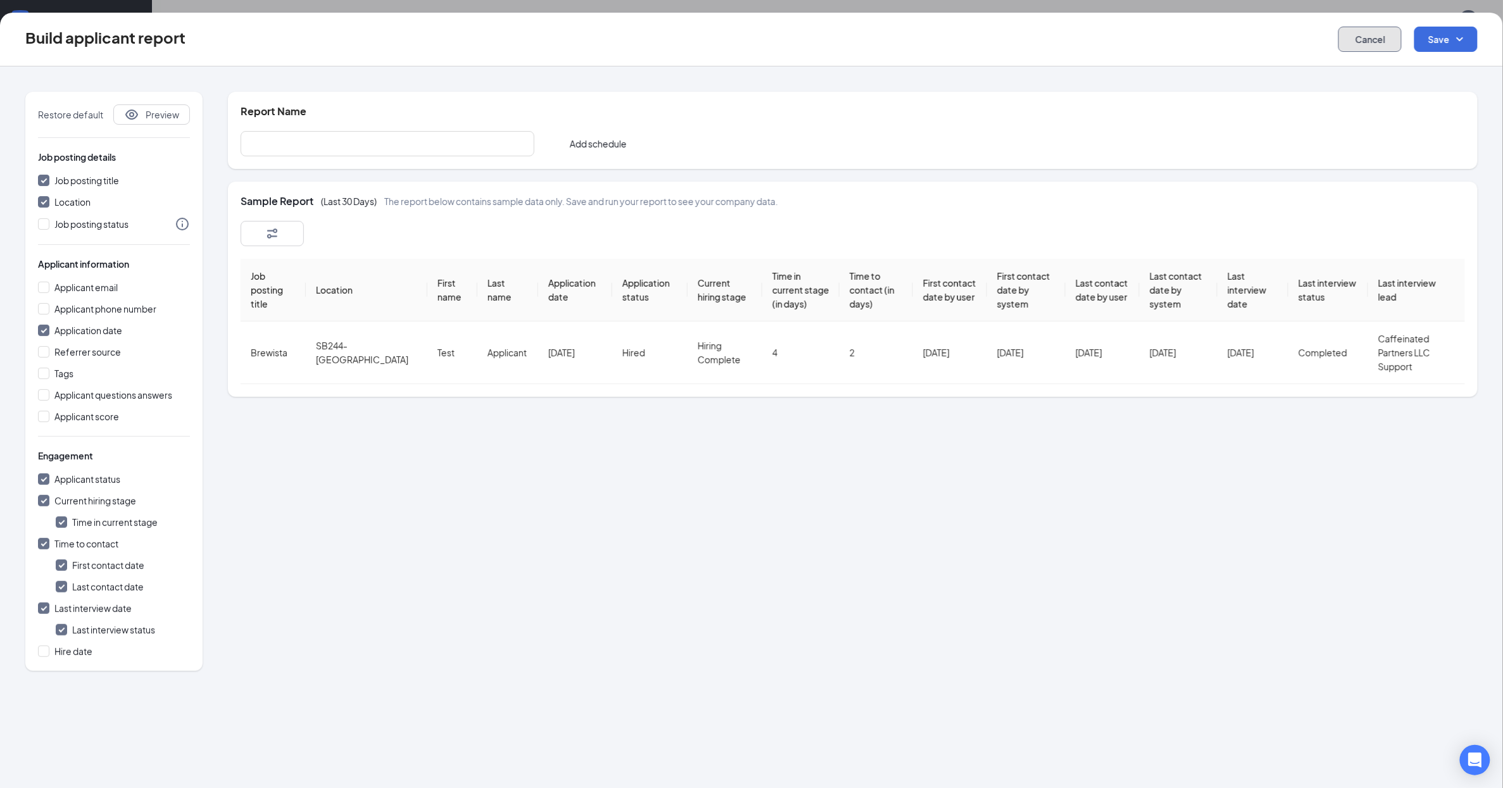
click at [1382, 32] on button "Cancel" at bounding box center [1369, 39] width 63 height 25
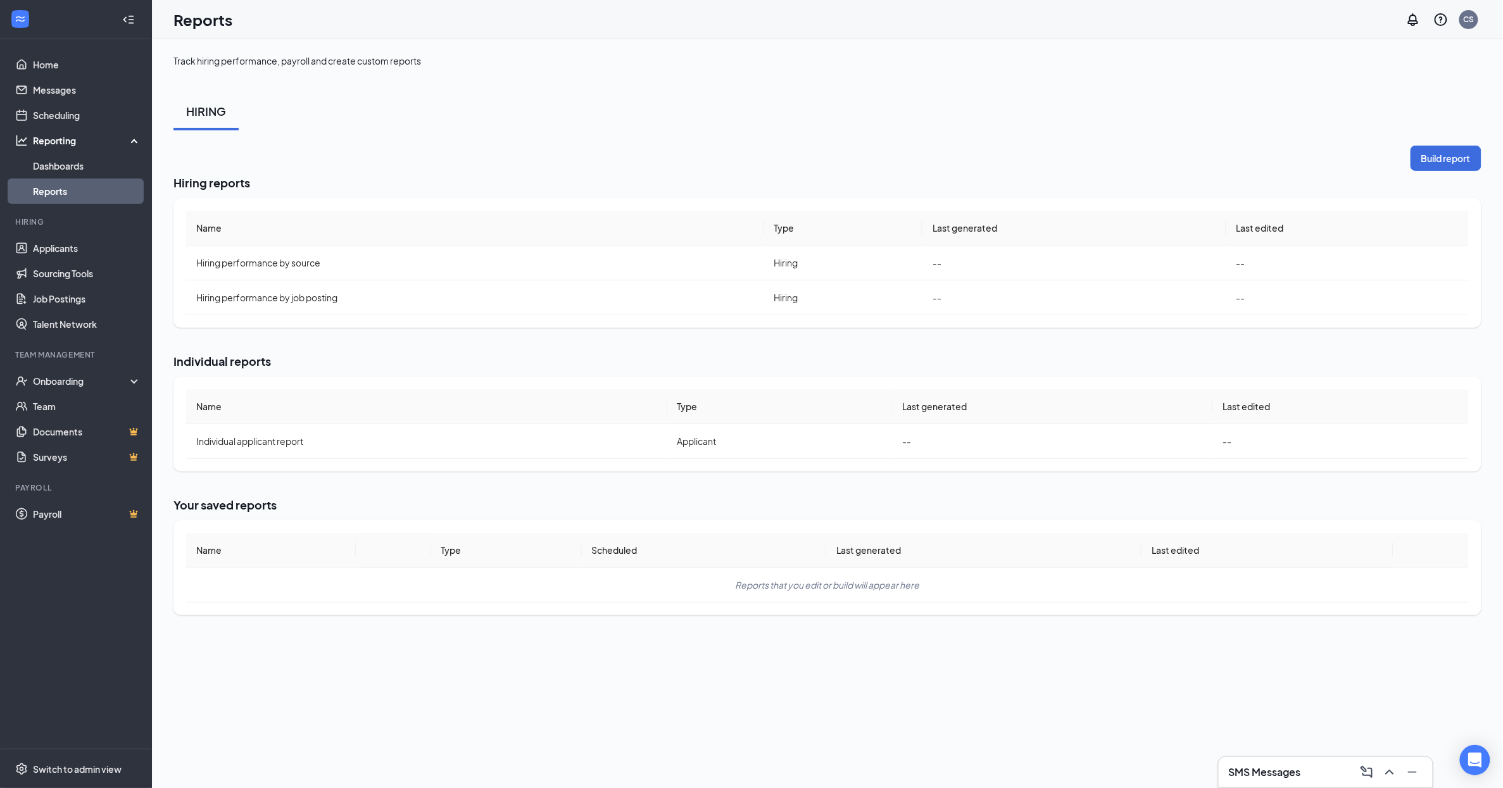
checkbox input "false"
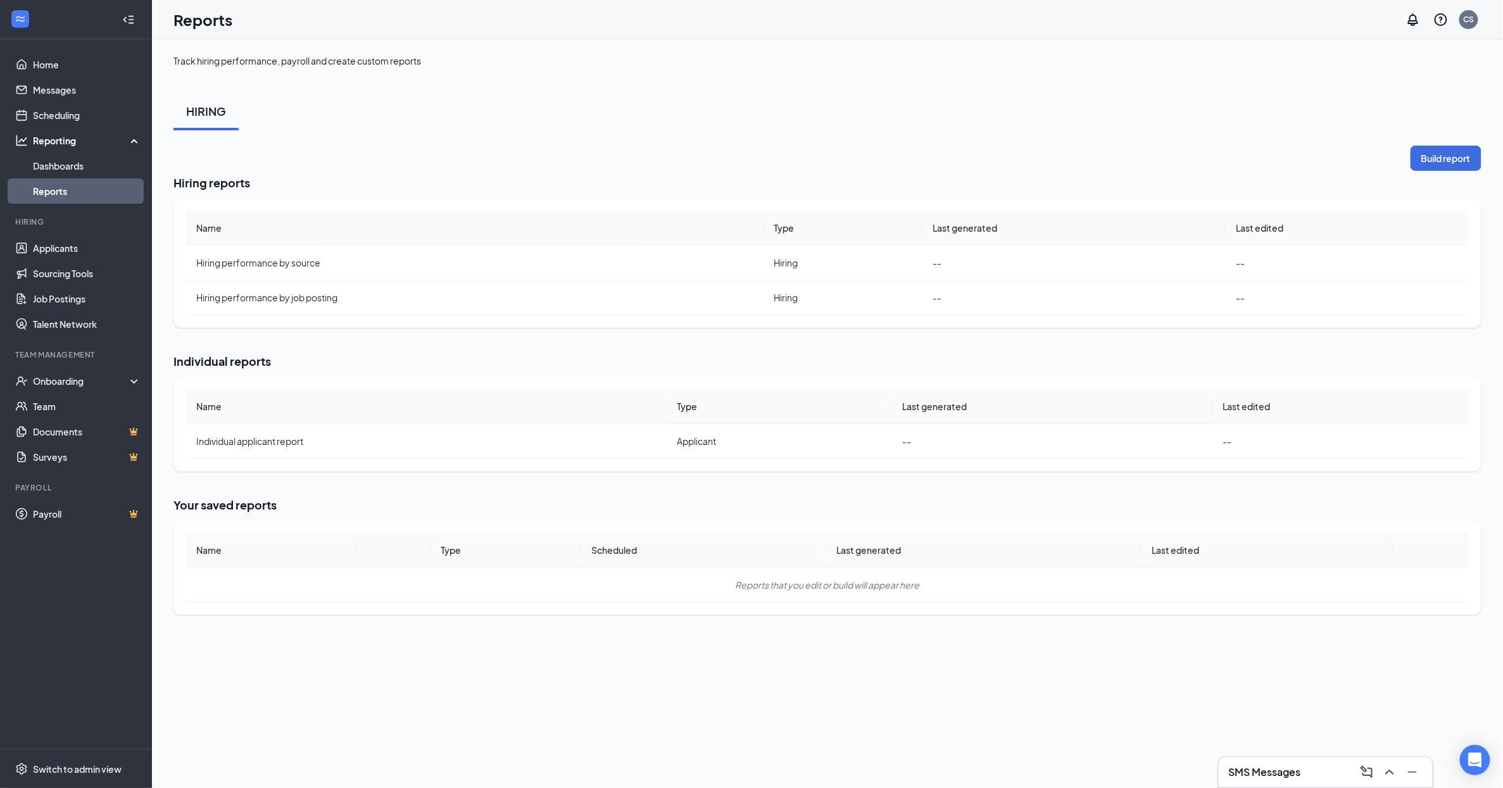
checkbox input "false"
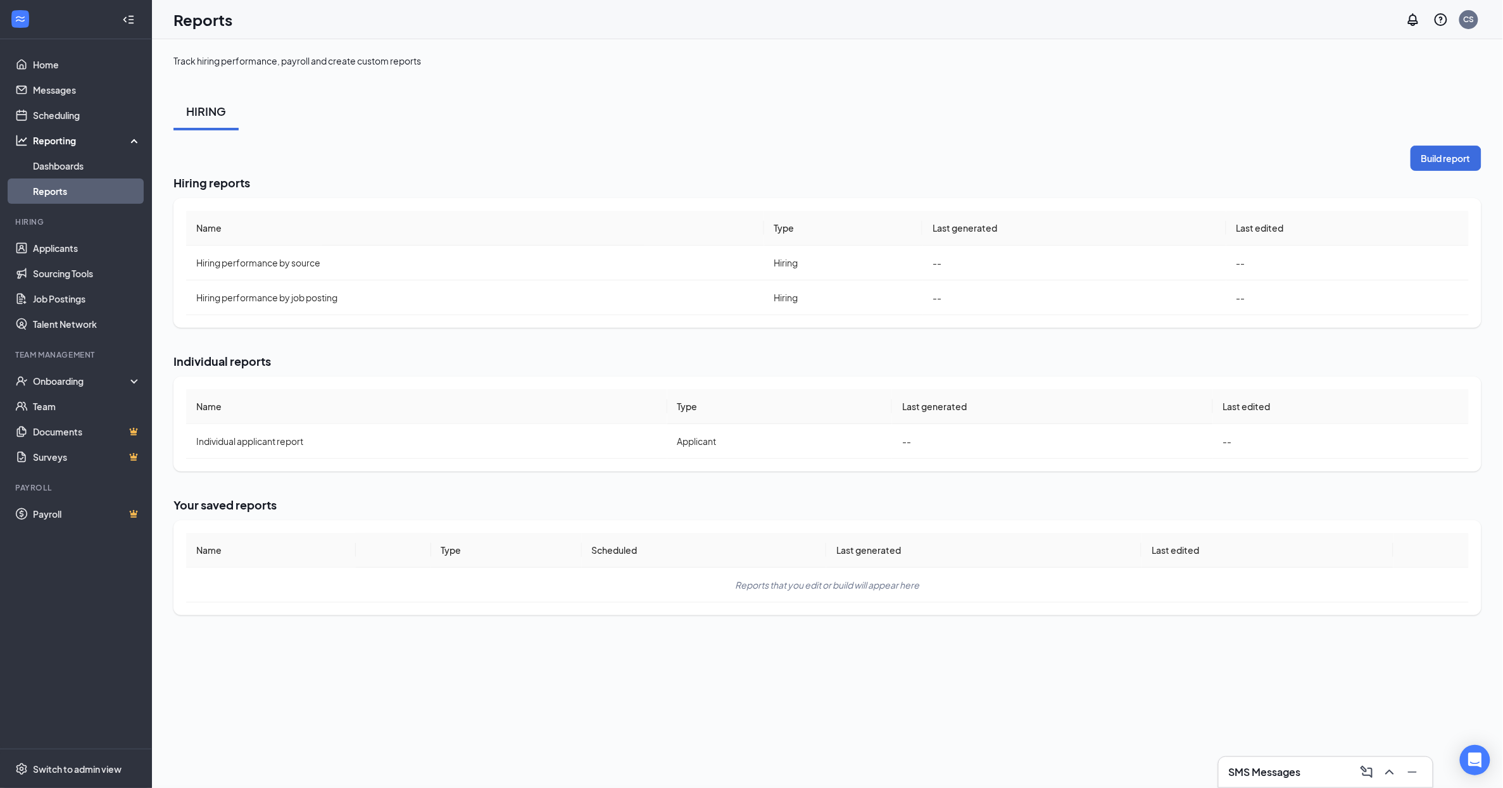
checkbox input "false"
click at [792, 119] on div "HIRING" at bounding box center [827, 111] width 1308 height 38
click at [113, 375] on div "Onboarding" at bounding box center [81, 381] width 97 height 13
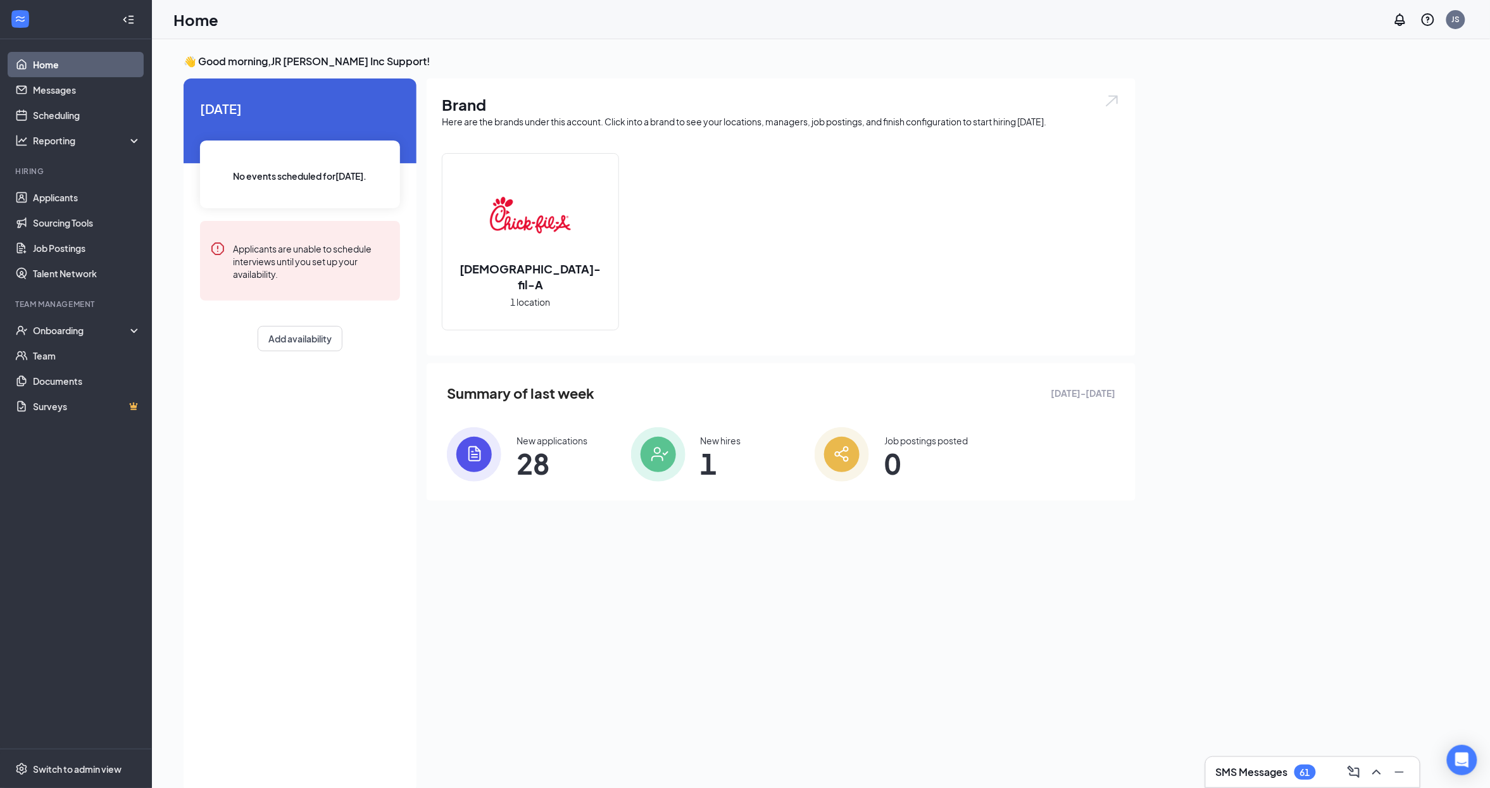
click at [815, 639] on div "Brand Here are the brands under this account. Click into a brand to see your lo…" at bounding box center [781, 431] width 709 height 707
click at [838, 598] on div "Brand Here are the brands under this account. Click into a brand to see your lo…" at bounding box center [781, 431] width 709 height 707
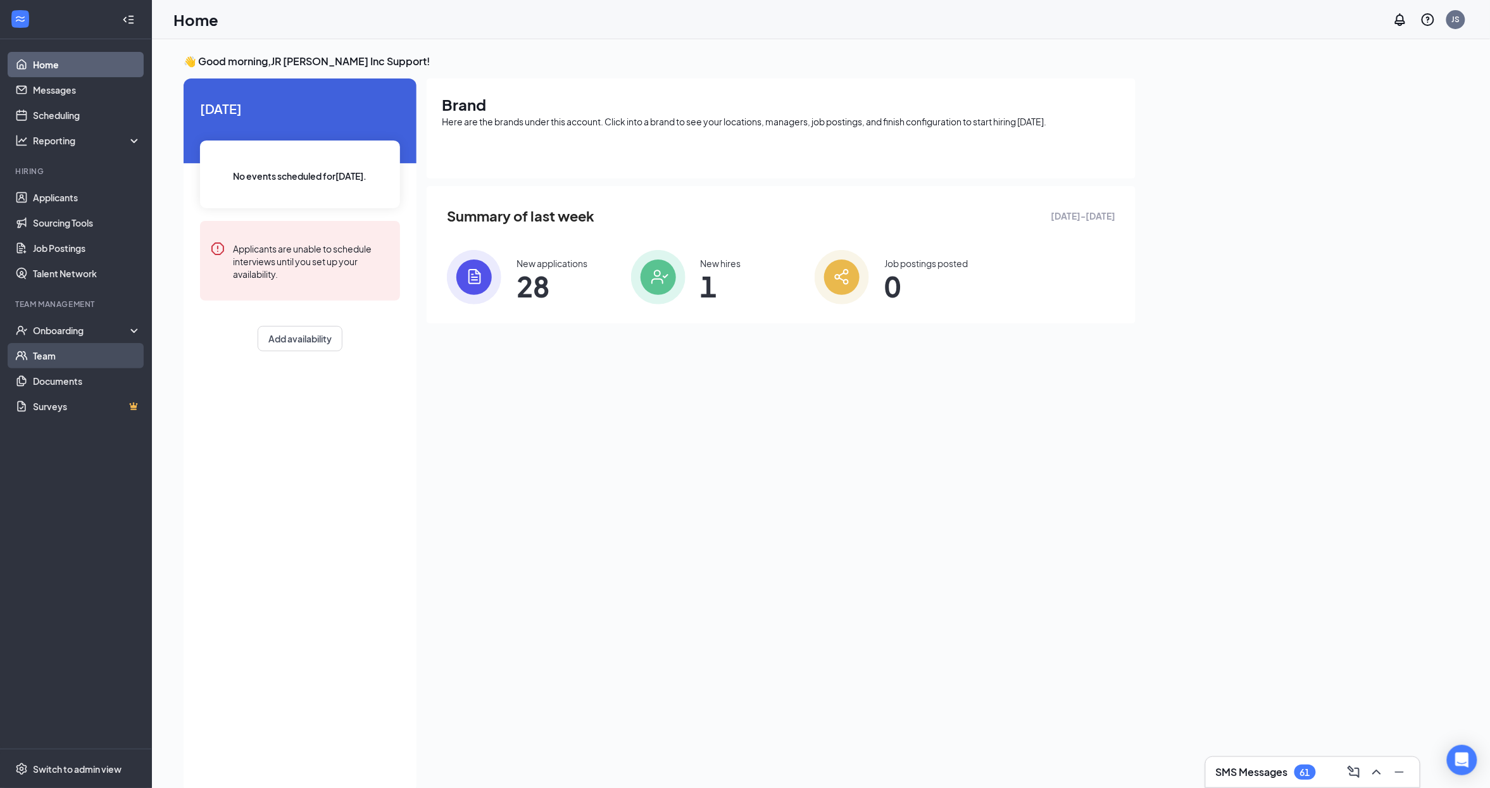
click at [85, 347] on link "Team" at bounding box center [87, 355] width 108 height 25
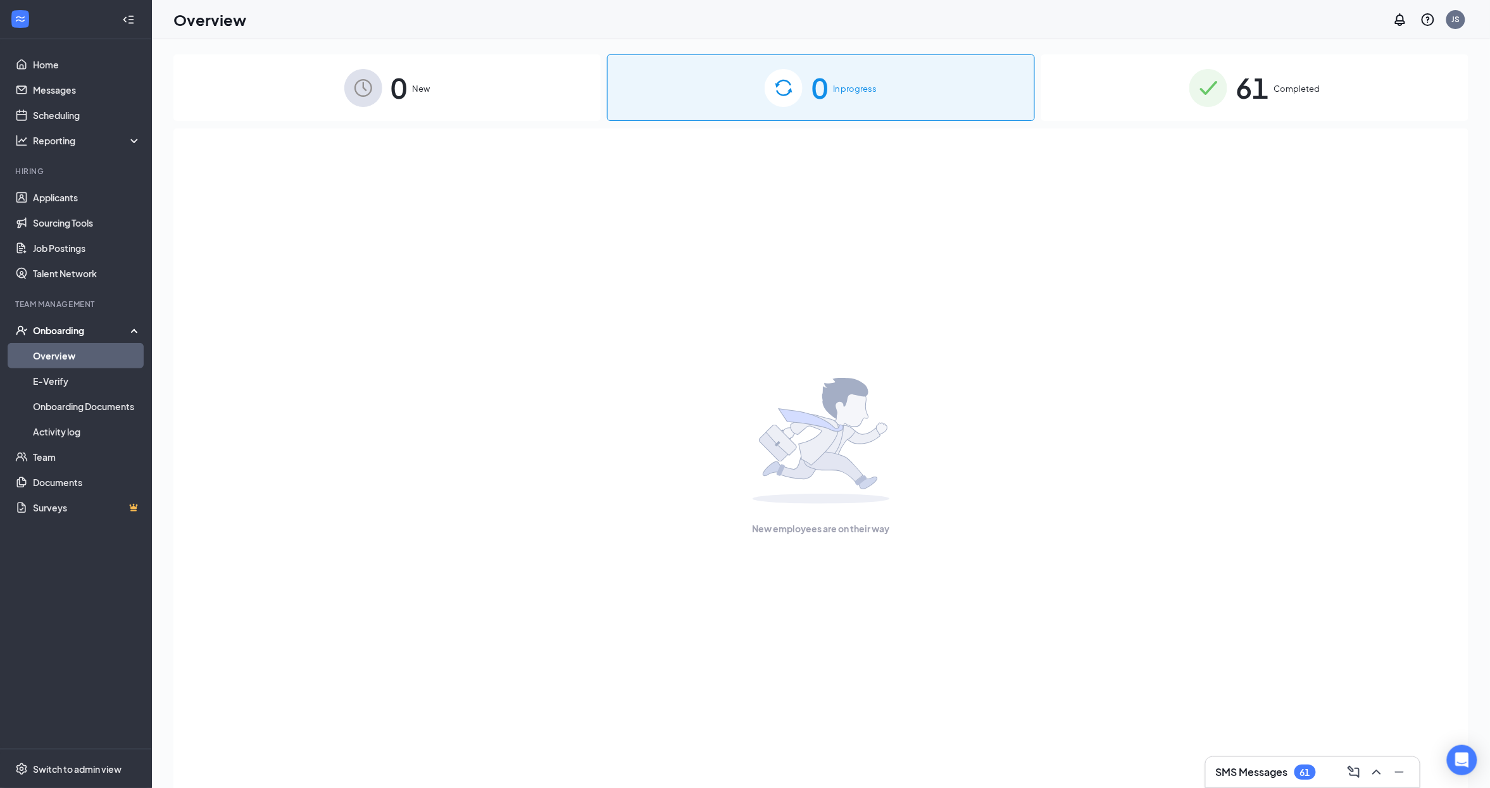
click at [1245, 115] on div "61 Completed" at bounding box center [1254, 87] width 427 height 66
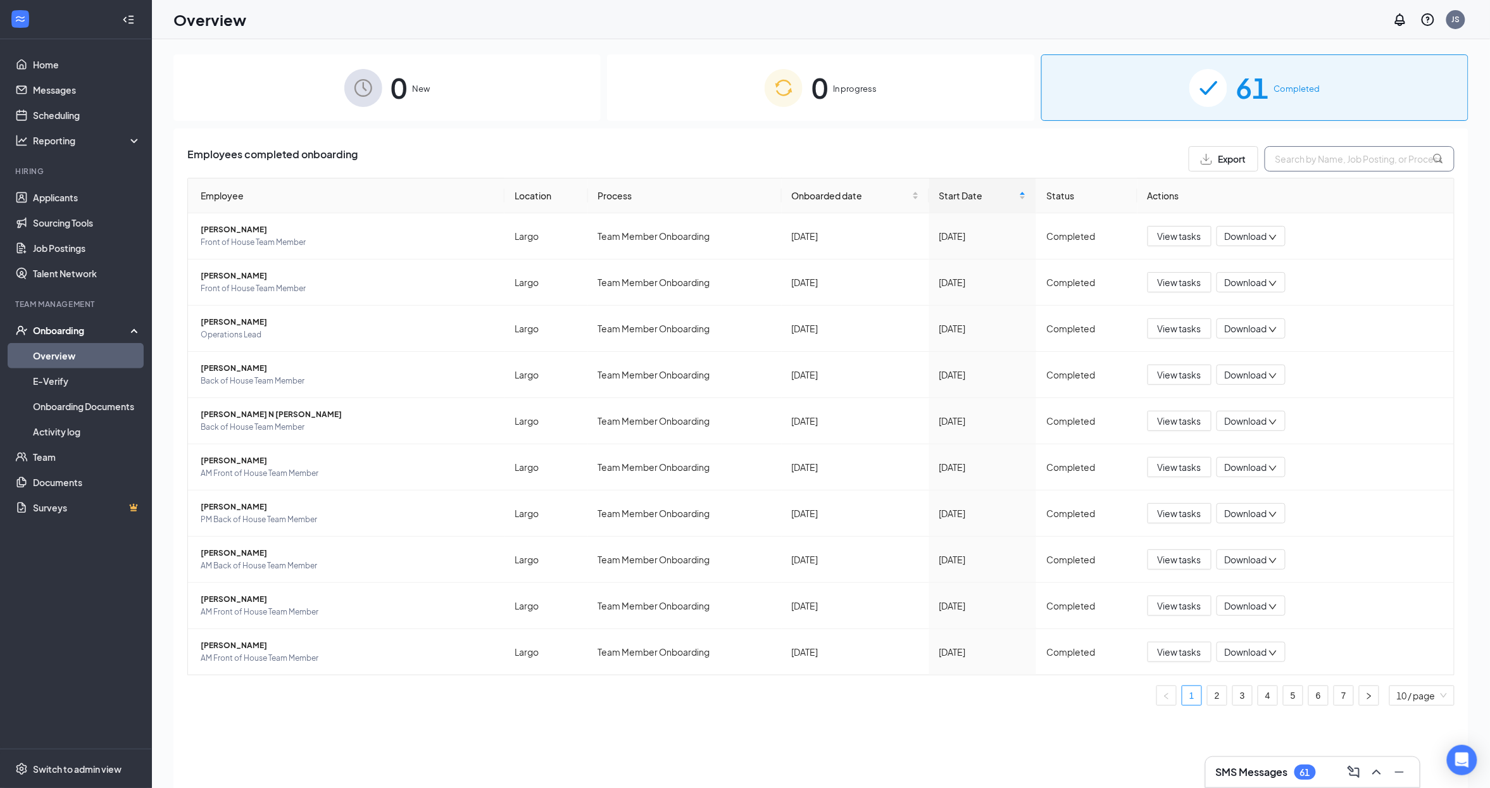
click at [1310, 163] on input "text" at bounding box center [1360, 158] width 190 height 25
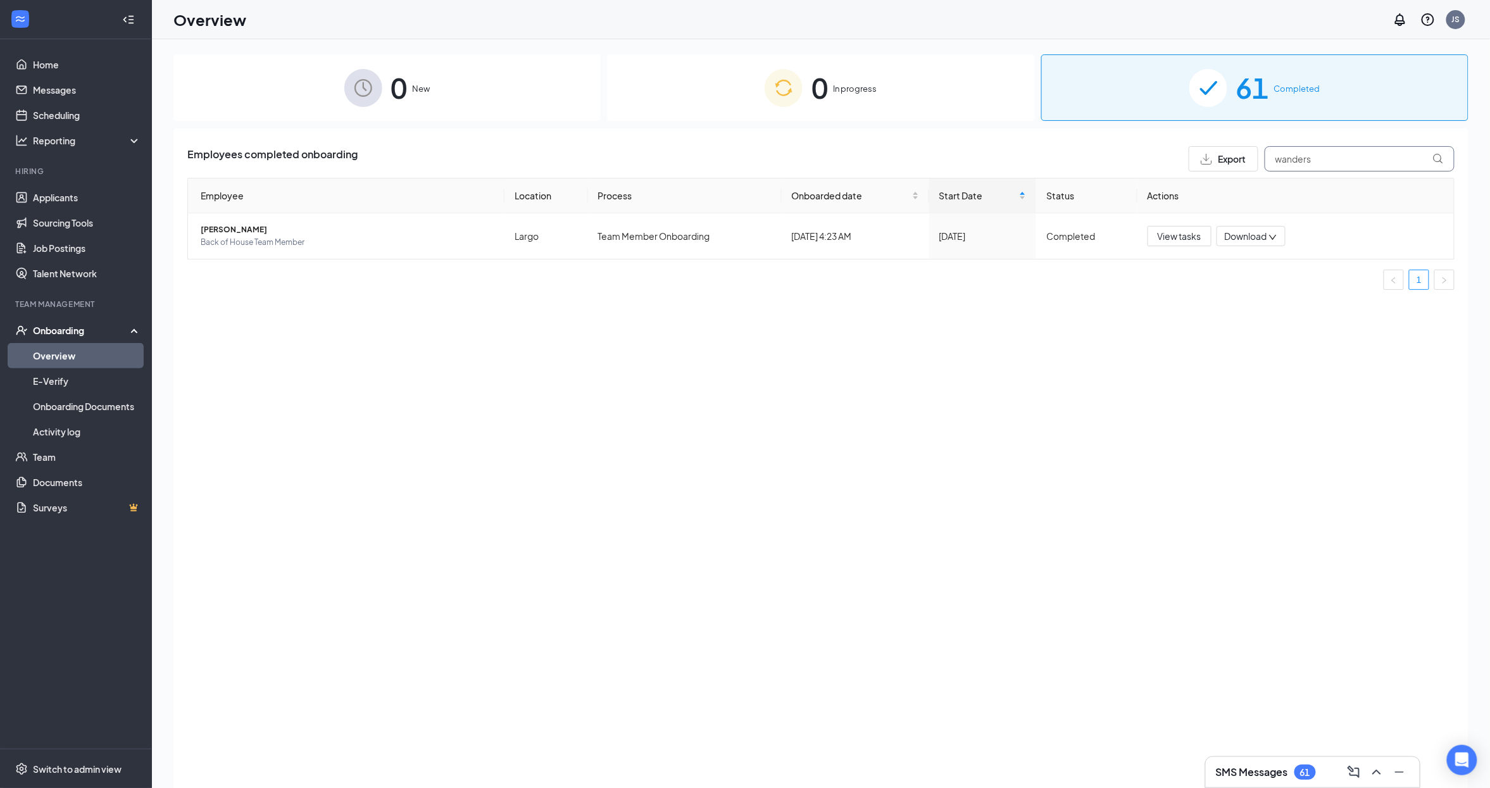
type input "wanders"
click at [1113, 417] on div "Employees completed onboarding Export wanders Employee Location Process Onboard…" at bounding box center [820, 473] width 1295 height 691
click at [1166, 232] on span "View tasks" at bounding box center [1180, 236] width 44 height 14
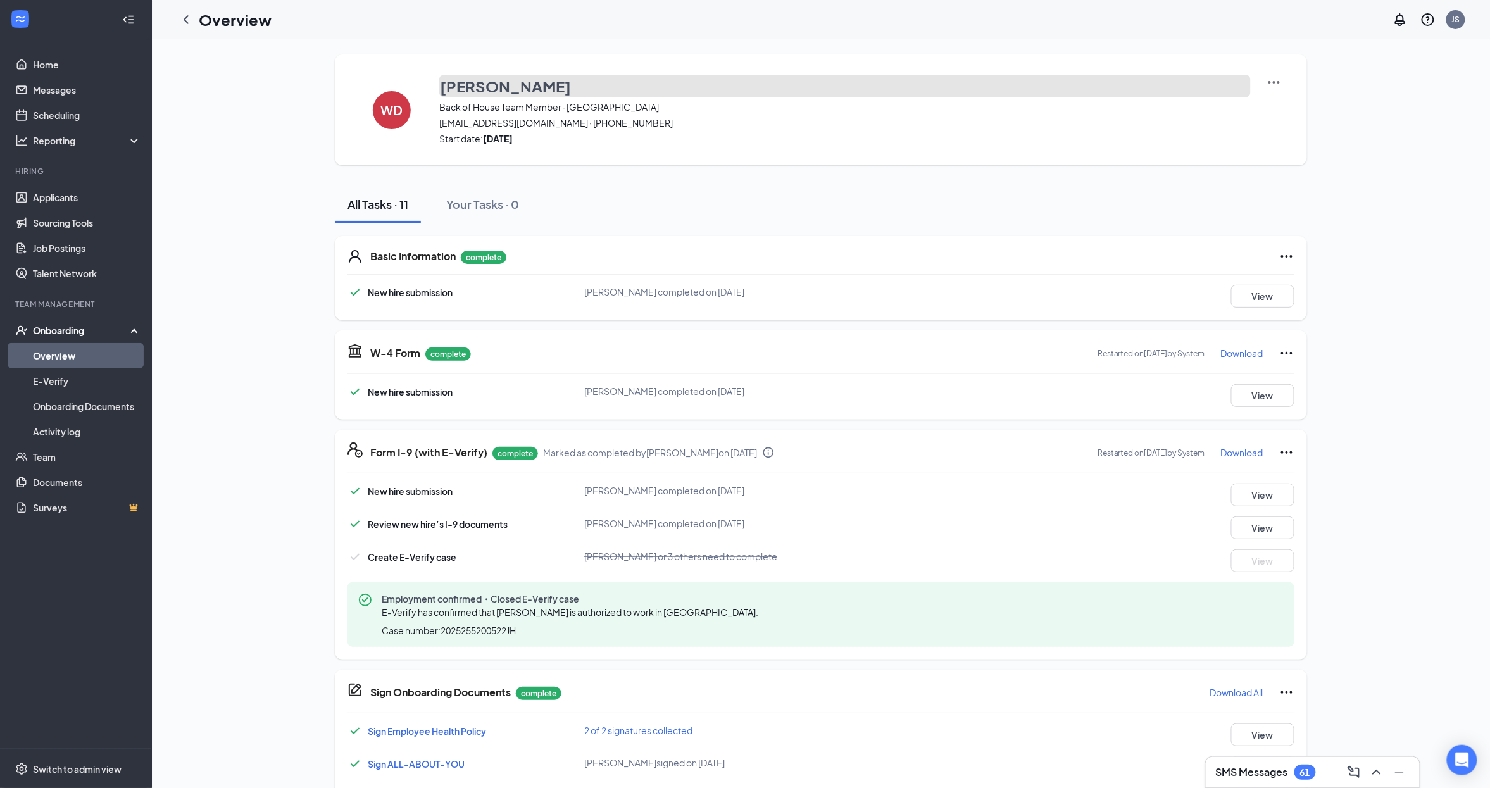
click at [535, 90] on h3 "WANDERSON DA SILVA-FILHO" at bounding box center [505, 86] width 131 height 22
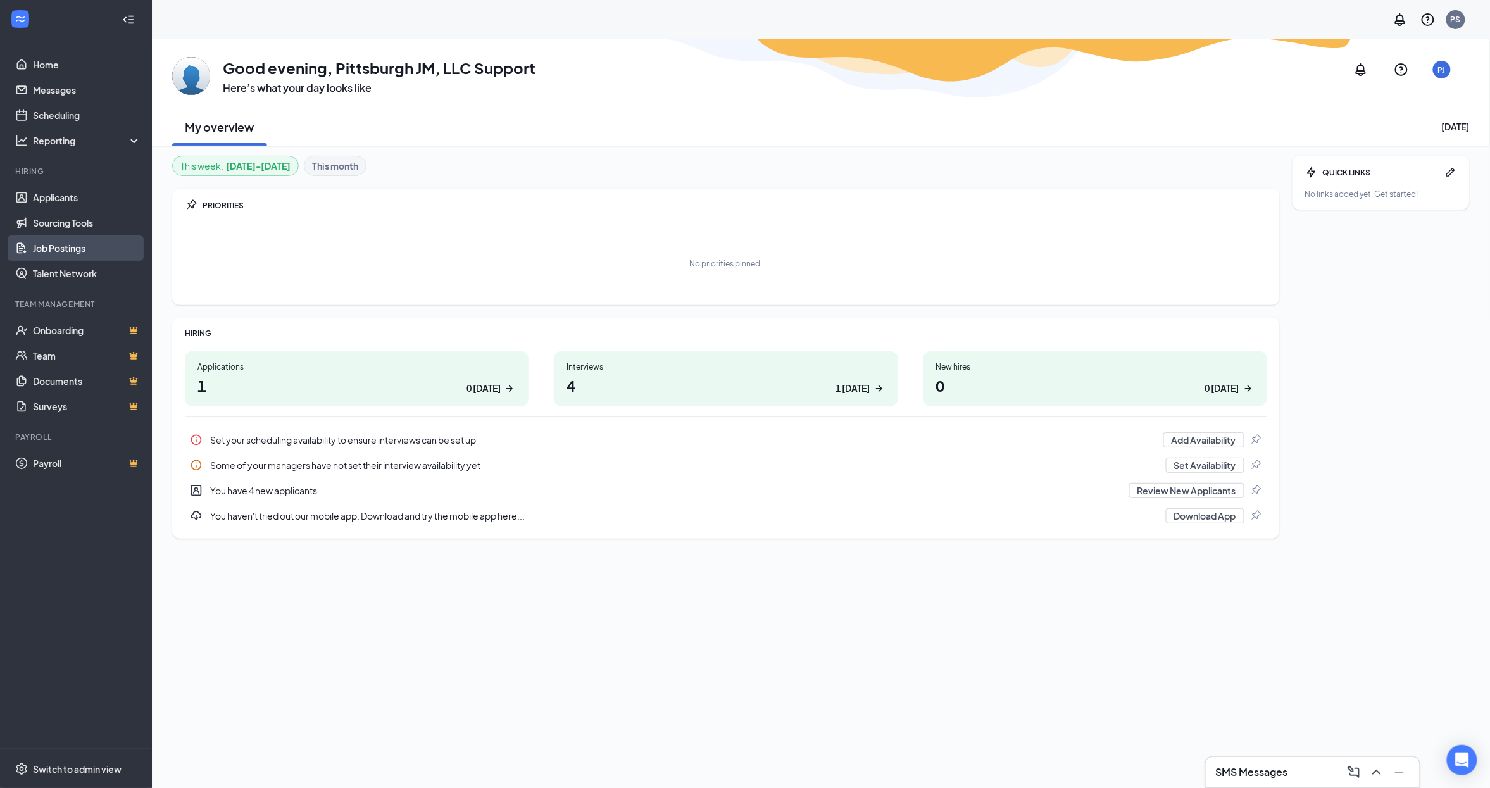
click at [77, 246] on link "Job Postings" at bounding box center [87, 247] width 108 height 25
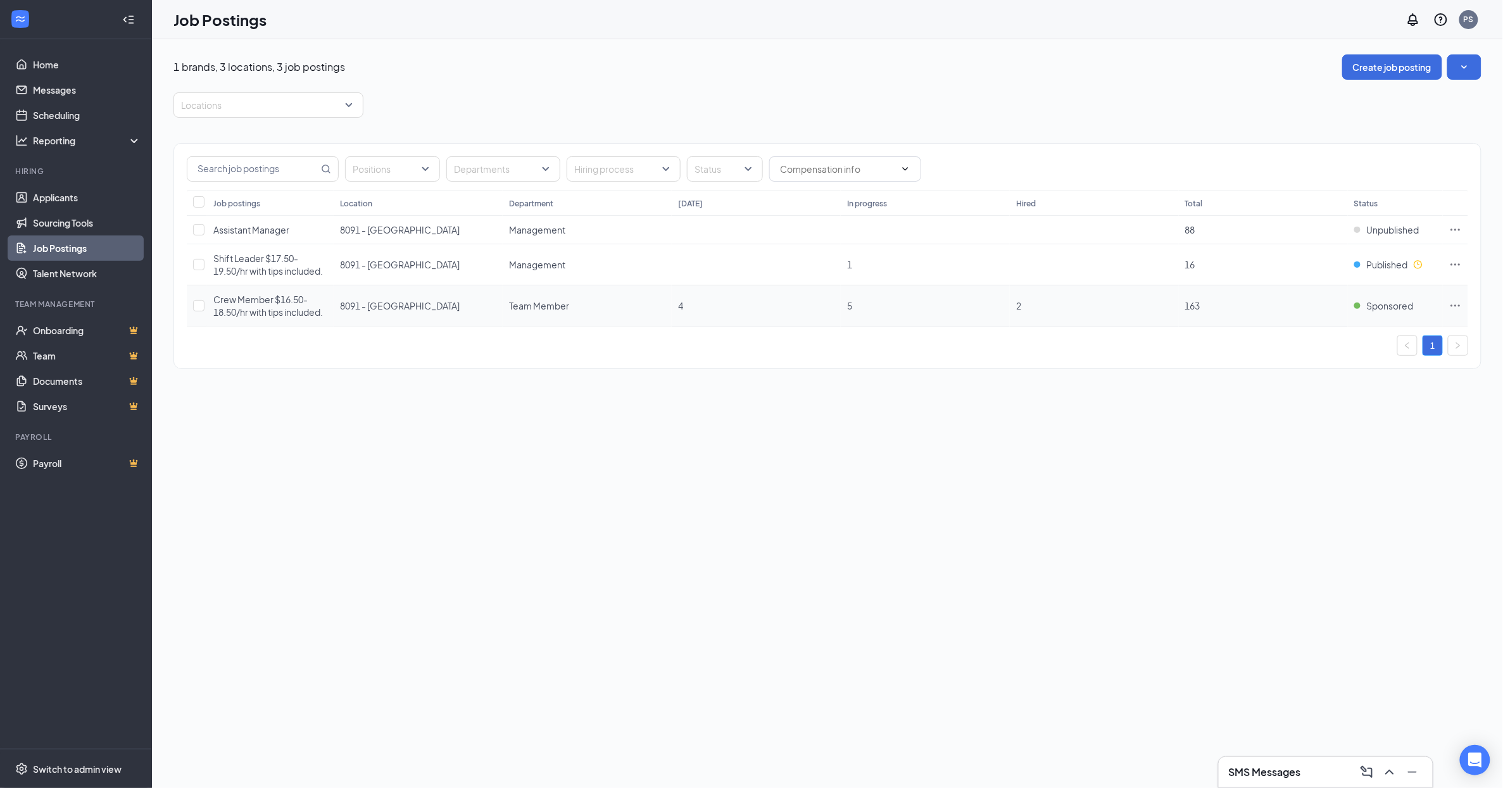
click at [253, 314] on span "Crew Member $16.50-18.50/hr with tips included." at bounding box center [267, 306] width 109 height 24
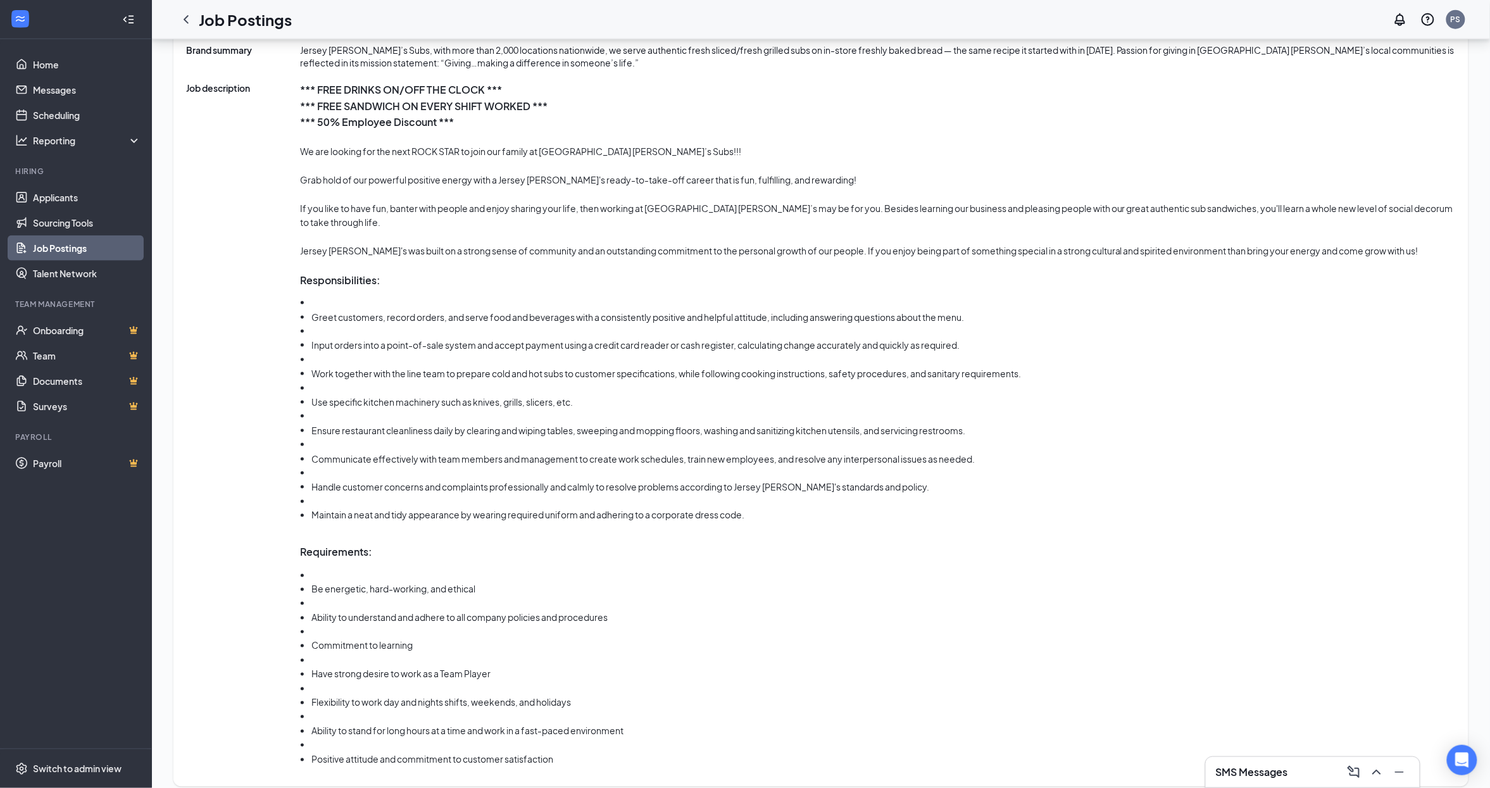
scroll to position [596, 0]
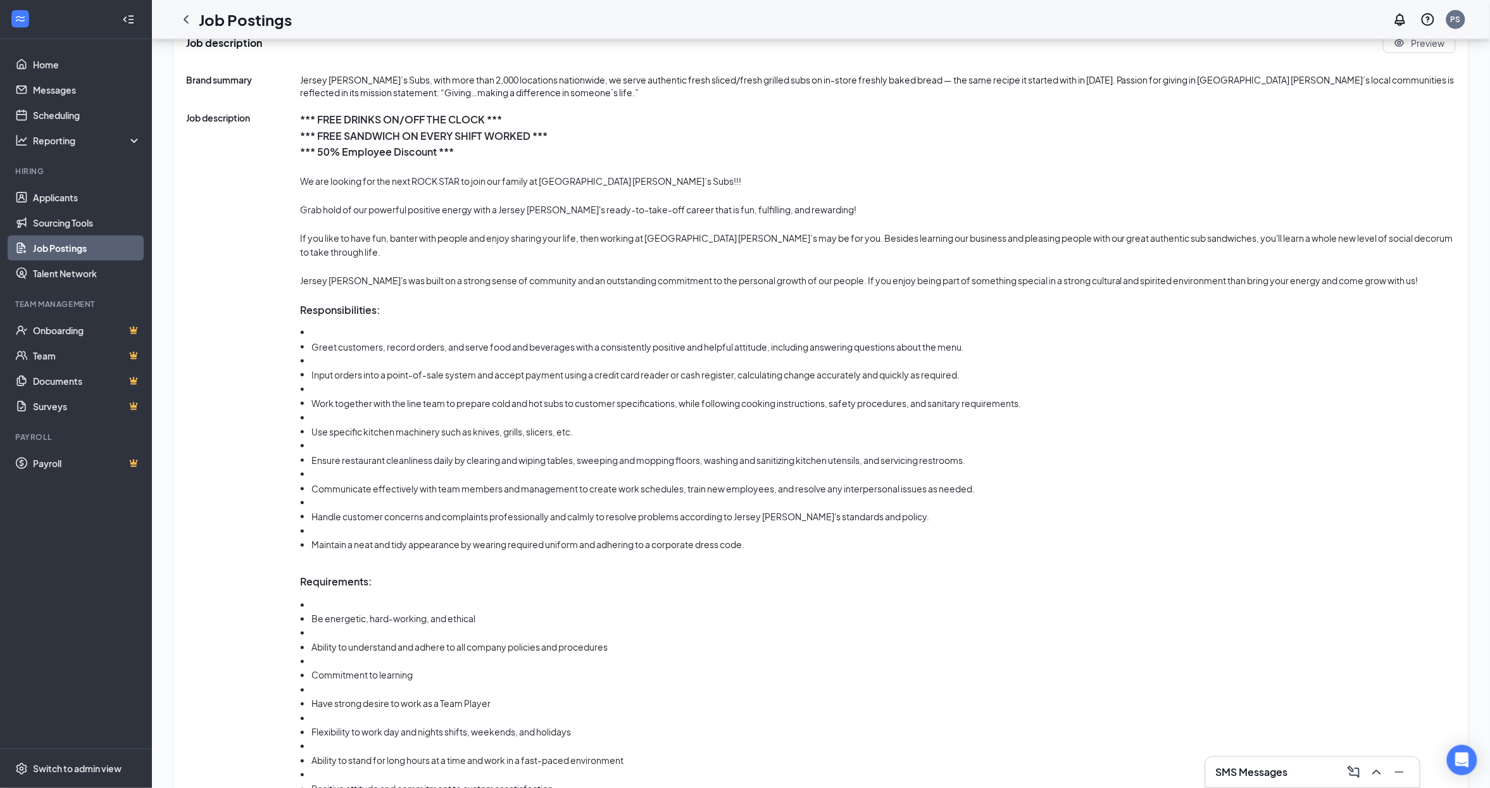
click at [55, 246] on link "Job Postings" at bounding box center [87, 247] width 108 height 25
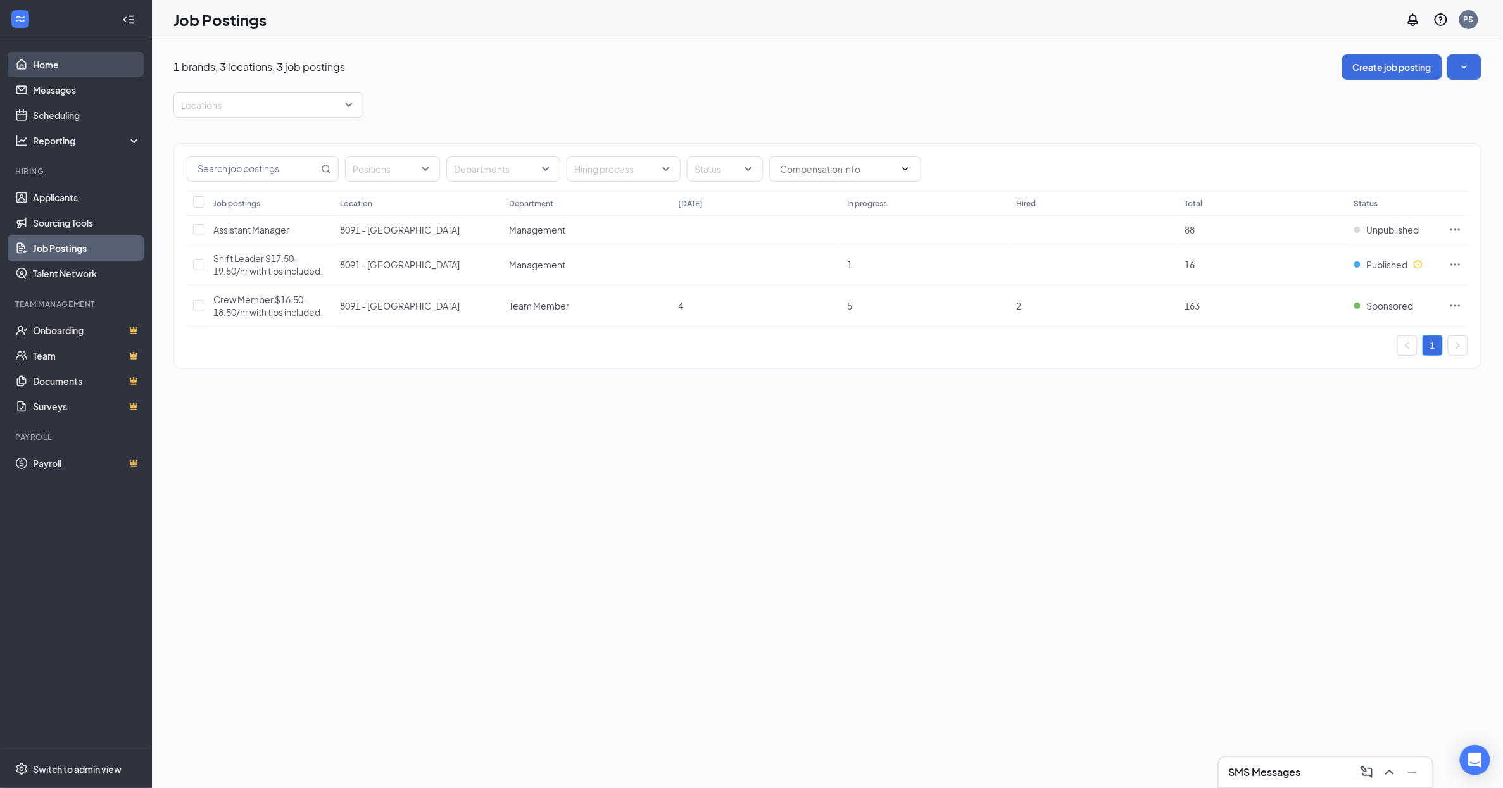
click at [82, 63] on link "Home" at bounding box center [87, 64] width 108 height 25
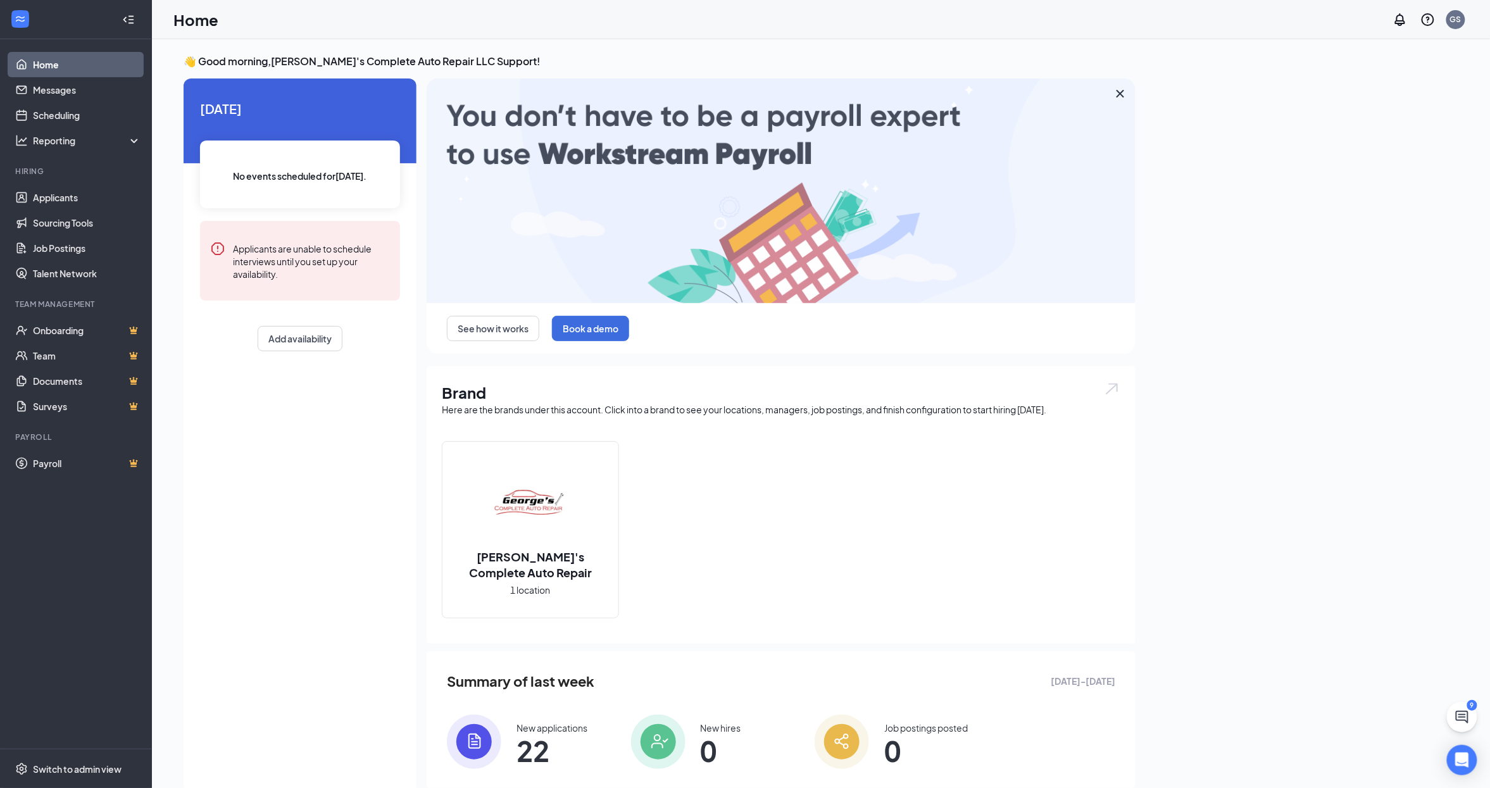
click at [285, 459] on div "Today No events scheduled for today . Applicants are unable to schedule intervi…" at bounding box center [300, 435] width 233 height 715
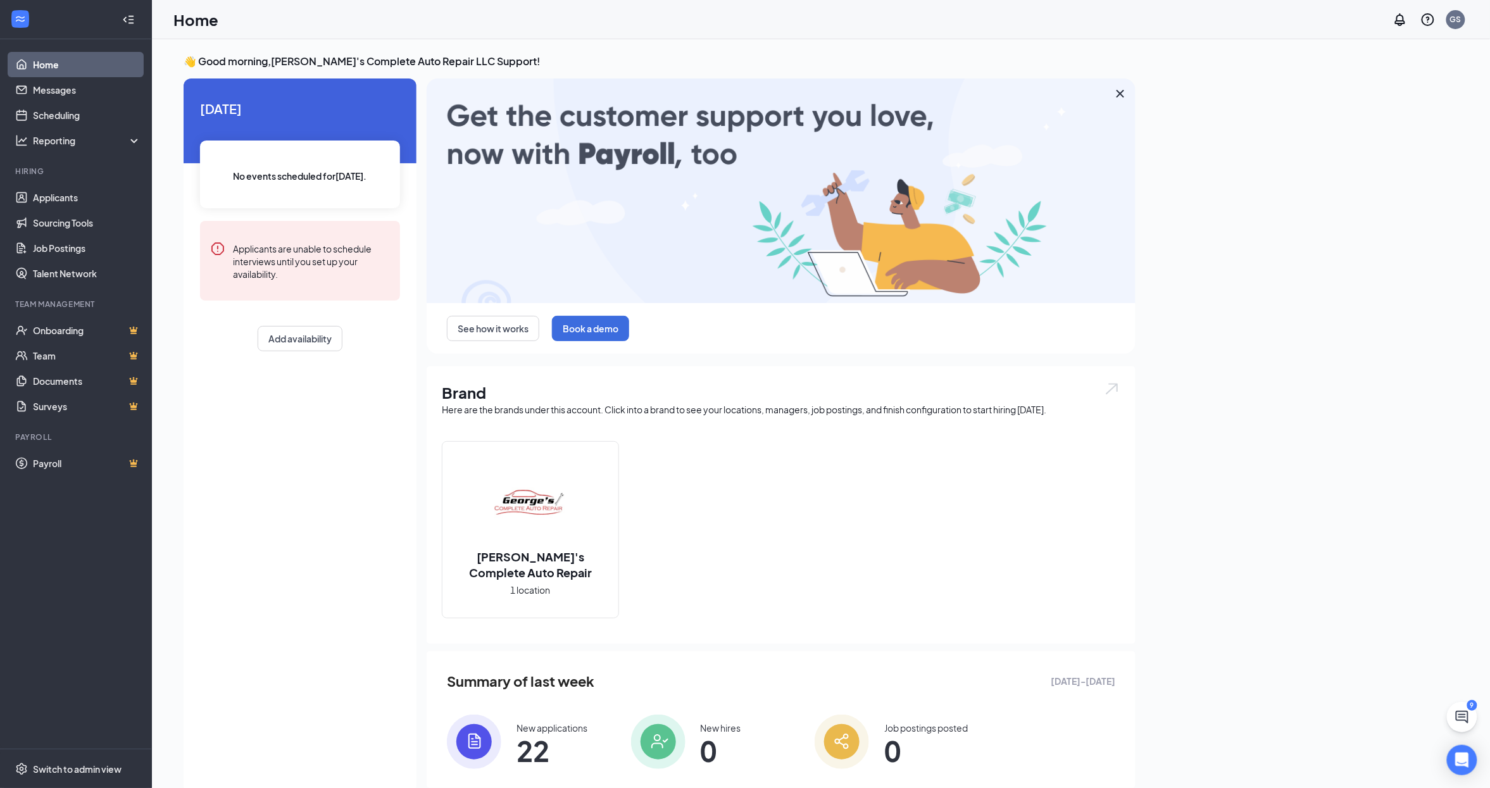
click at [1261, 326] on div "👋 Good morning, George's Complete Auto Repair LLC Support ! Today No events sch…" at bounding box center [820, 428] width 1295 height 749
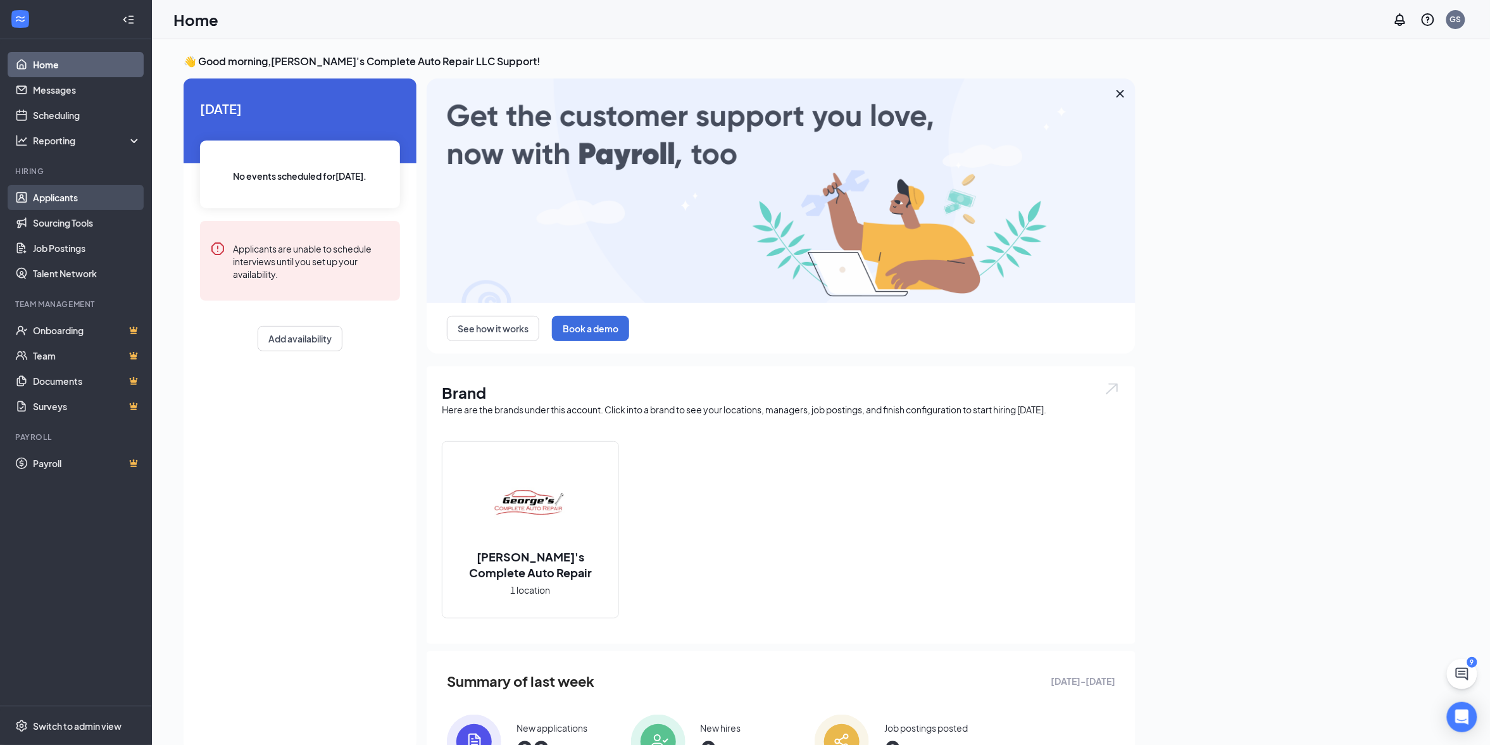
click at [66, 194] on link "Applicants" at bounding box center [87, 197] width 108 height 25
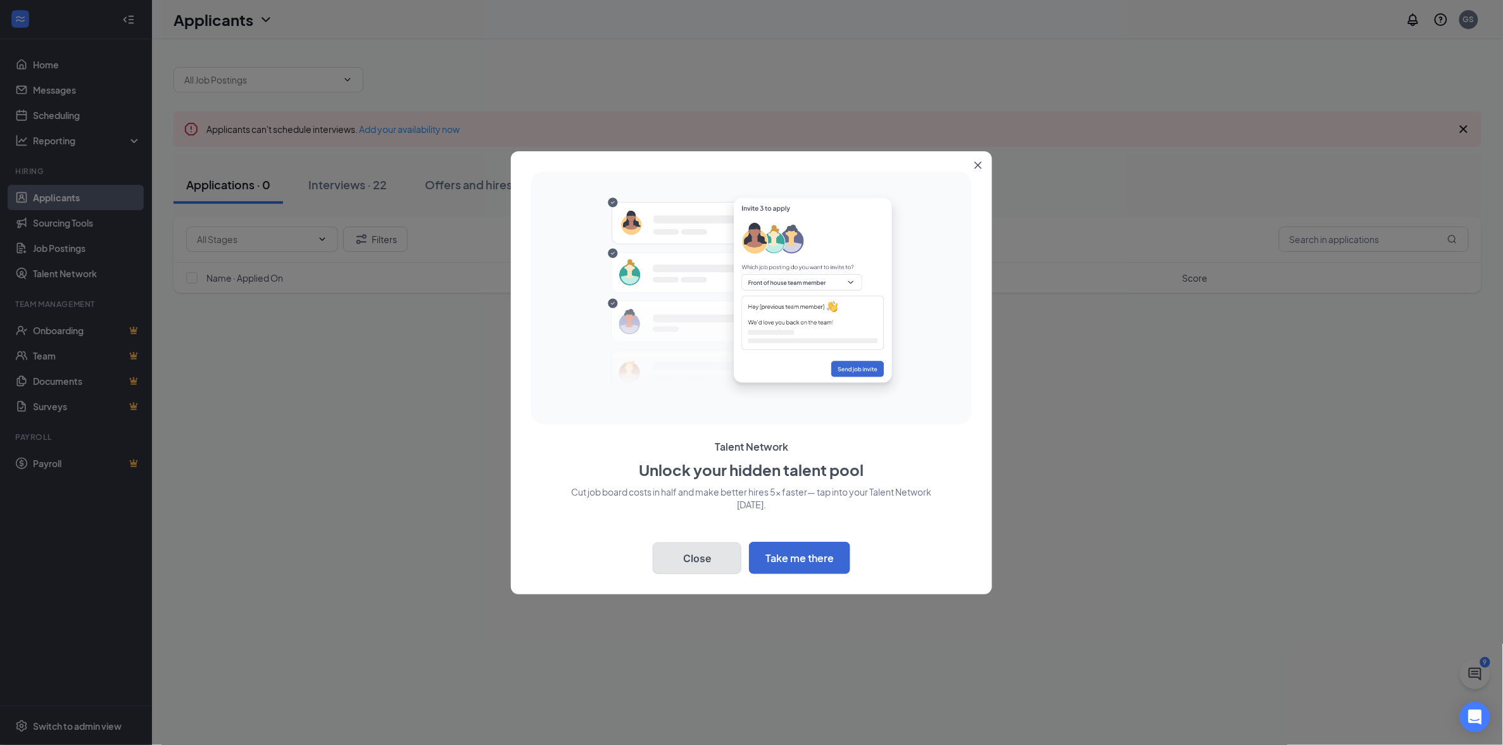
click at [718, 553] on button "Close" at bounding box center [697, 558] width 89 height 32
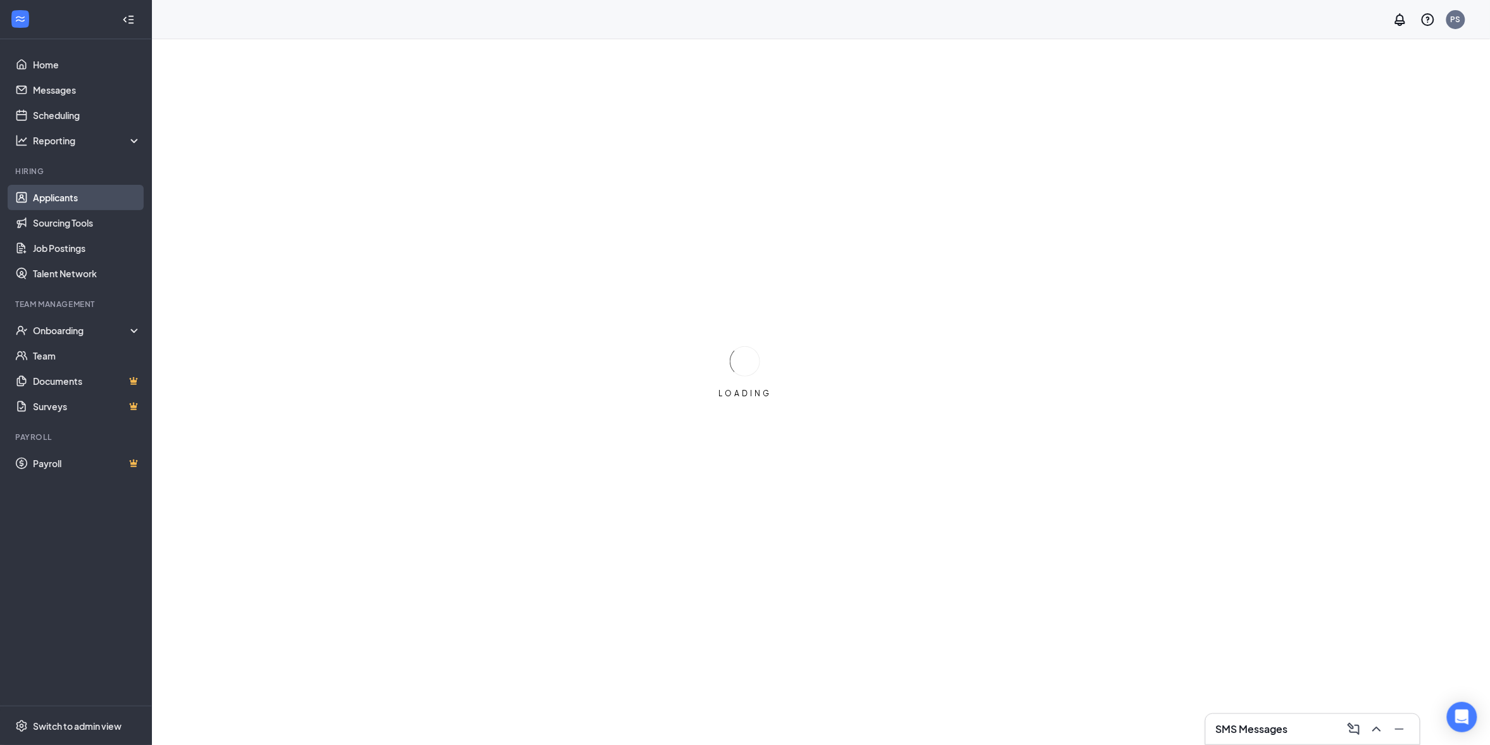
click at [82, 197] on link "Applicants" at bounding box center [87, 197] width 108 height 25
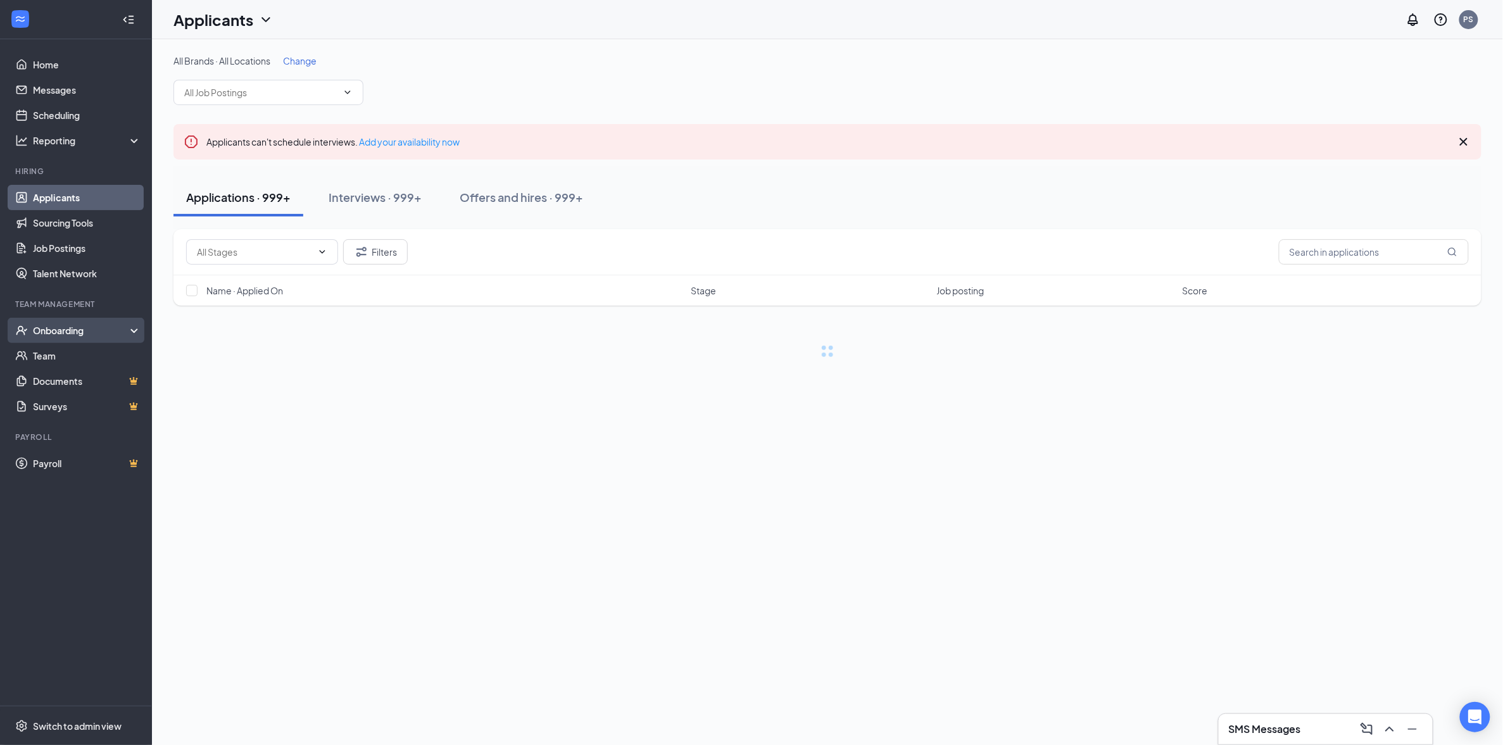
click at [94, 331] on div "Onboarding" at bounding box center [81, 330] width 97 height 13
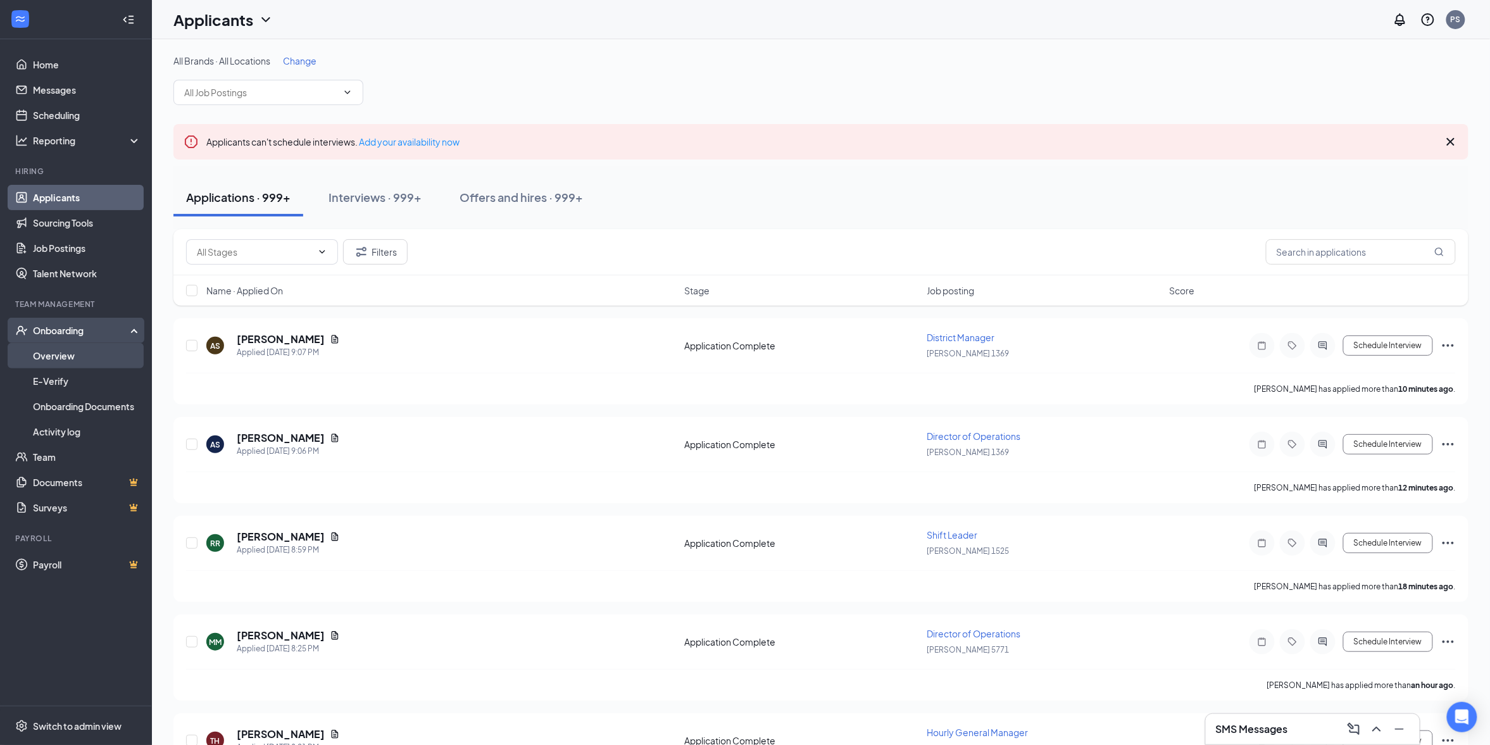
click at [89, 358] on link "Overview" at bounding box center [87, 355] width 108 height 25
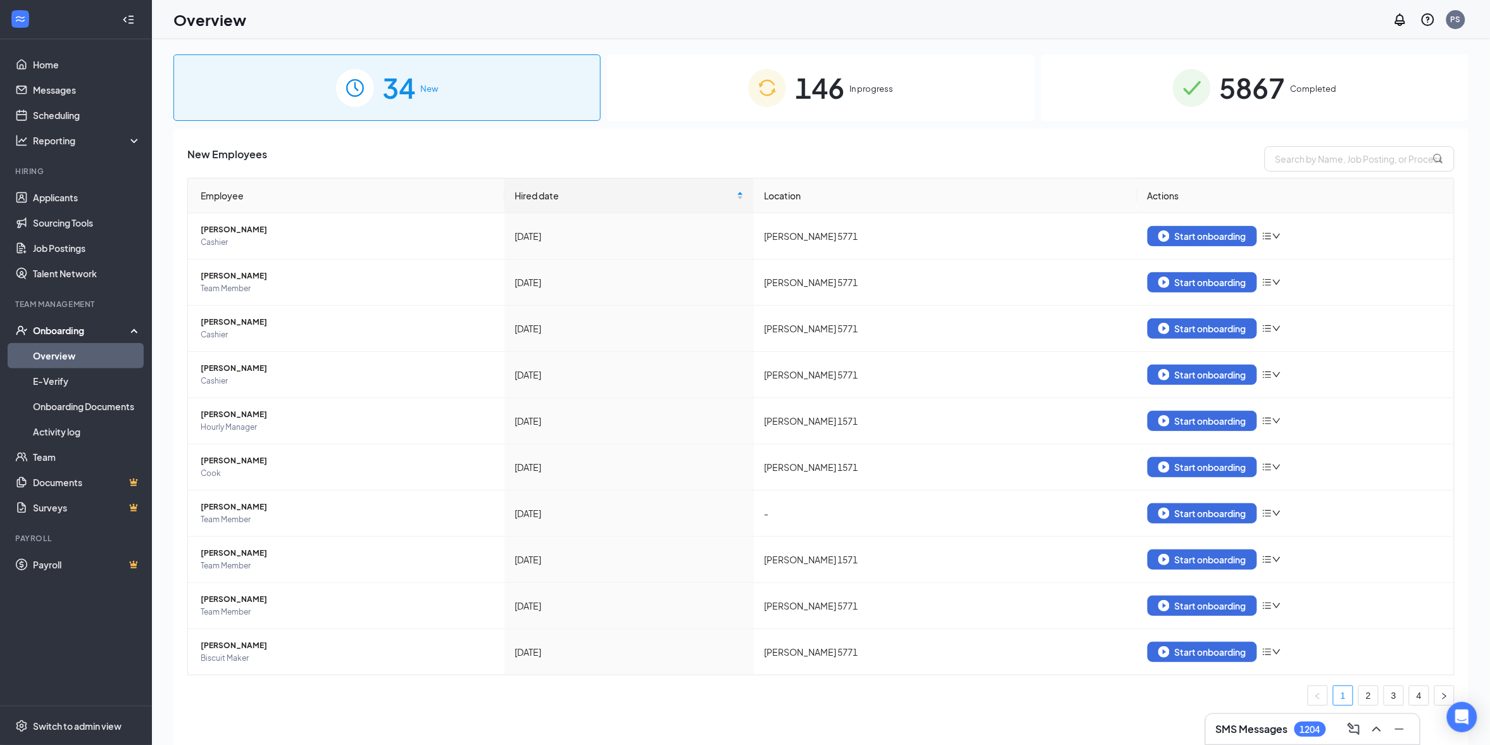
click at [816, 89] on span "146" at bounding box center [819, 88] width 49 height 44
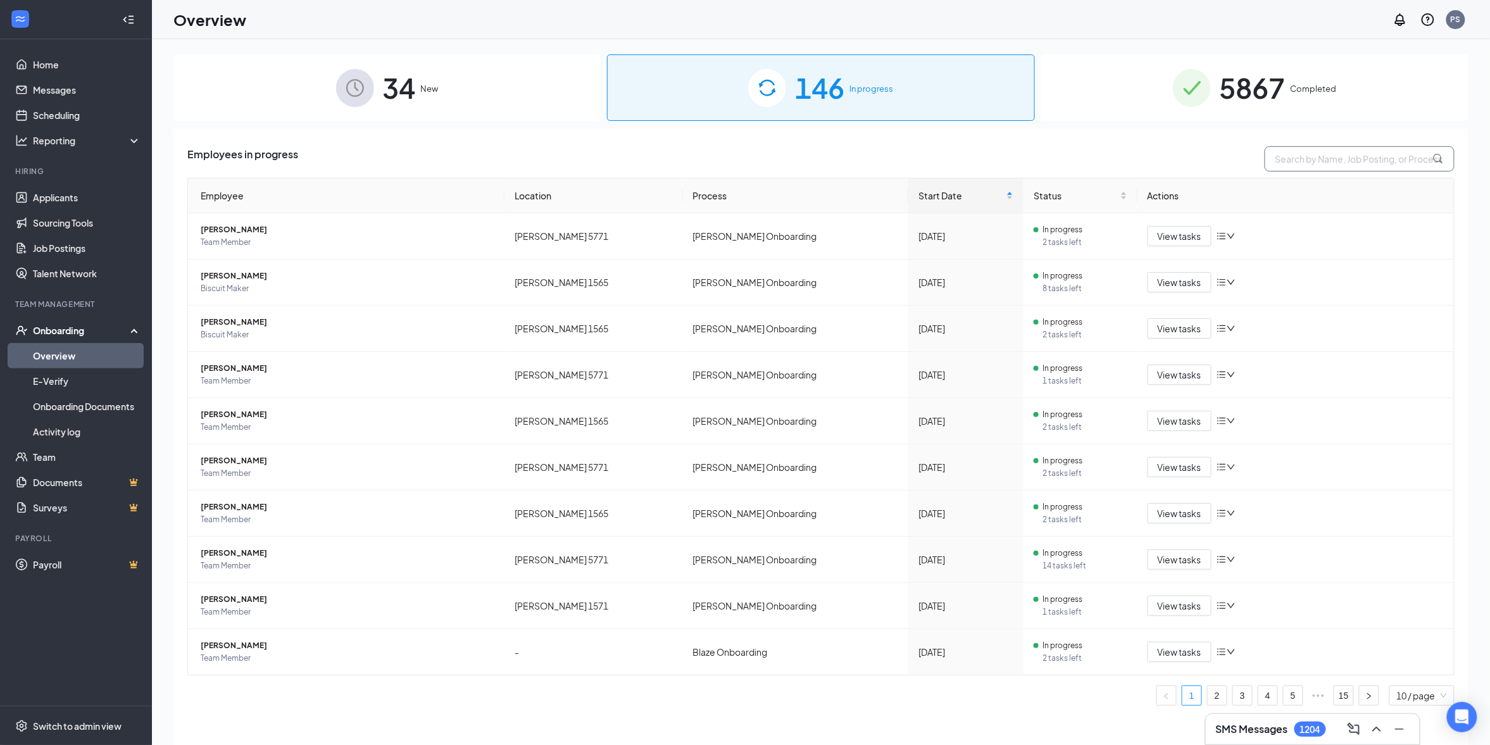
click at [1340, 165] on input "text" at bounding box center [1360, 158] width 190 height 25
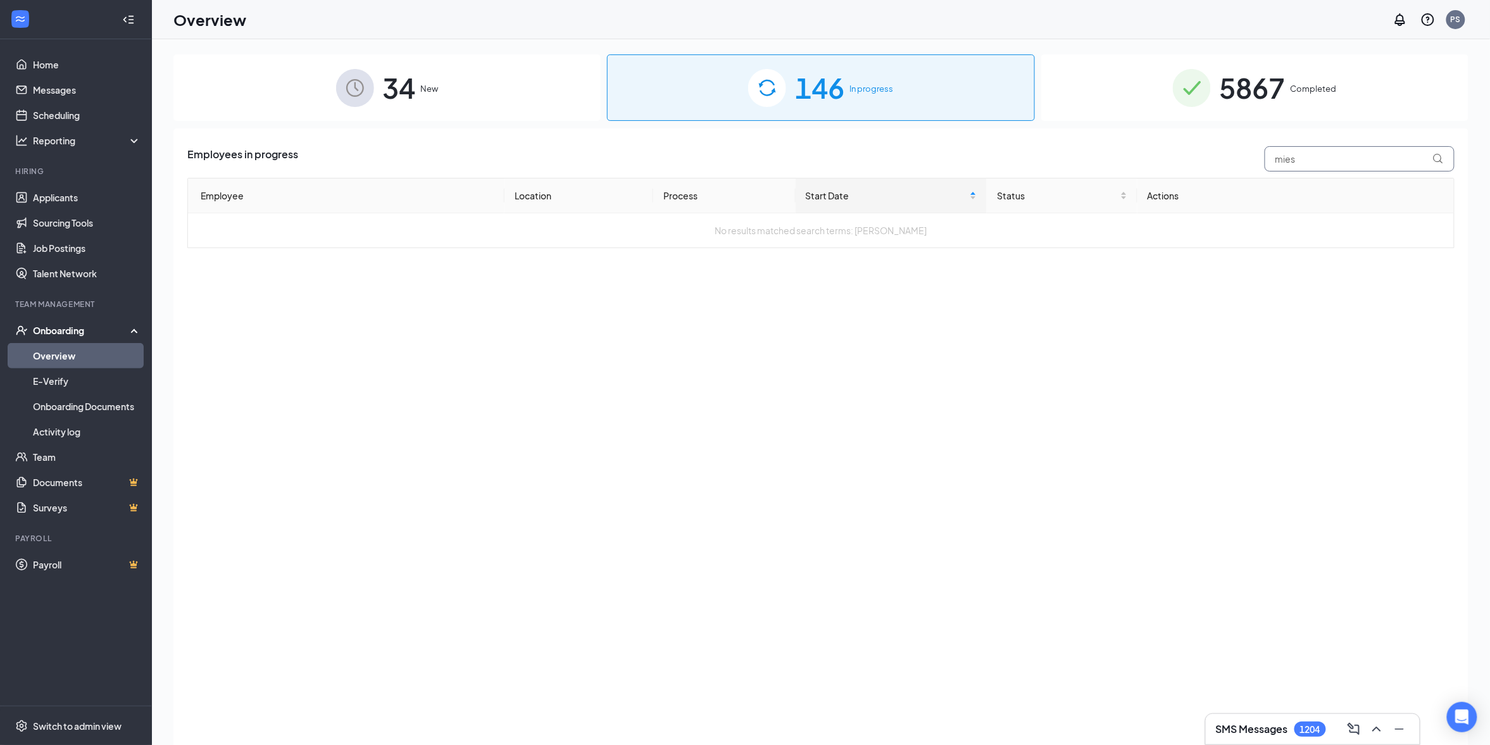
click at [1282, 159] on input "mies" at bounding box center [1360, 158] width 190 height 25
click at [1301, 163] on input "bozeman" at bounding box center [1360, 158] width 190 height 25
type input "miesha"
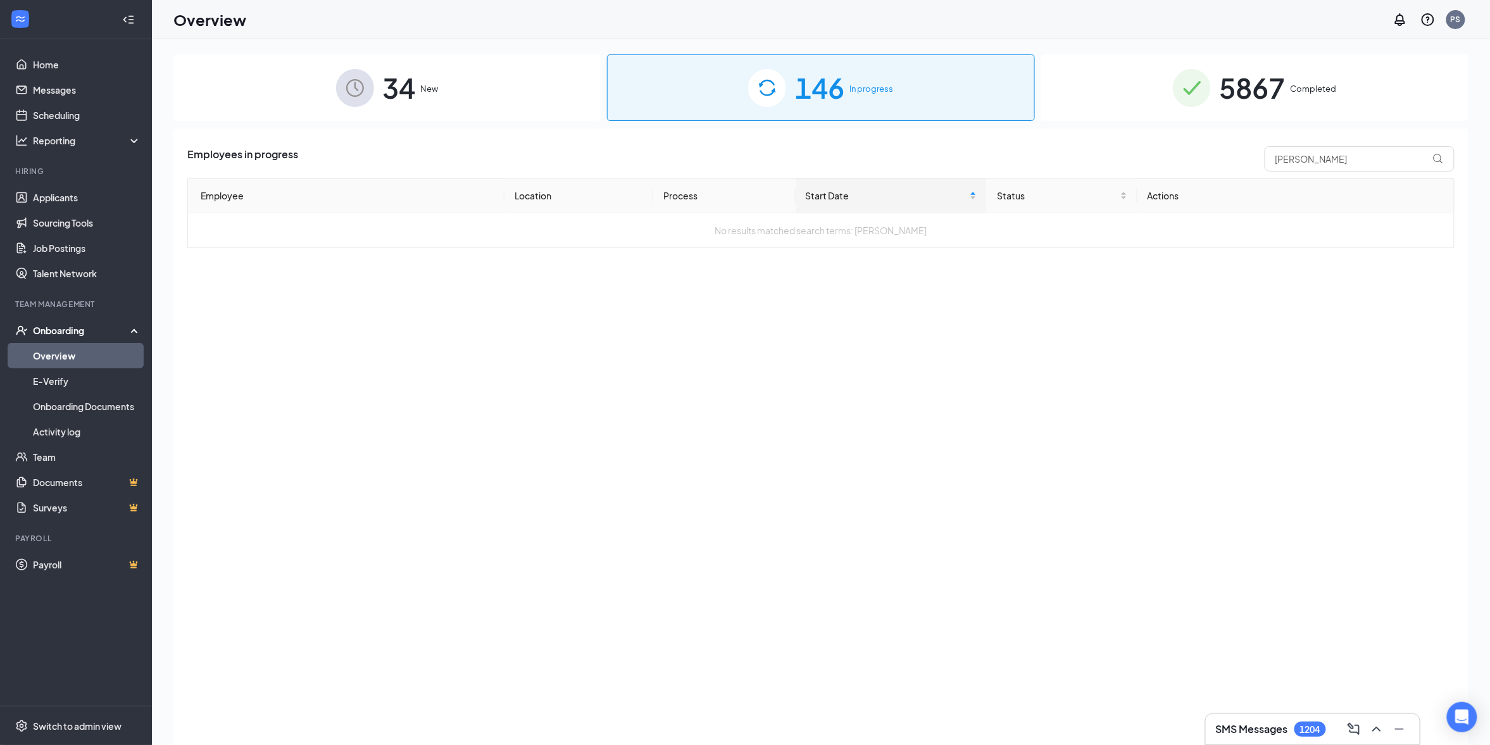
click at [1228, 98] on span "5867" at bounding box center [1253, 88] width 66 height 44
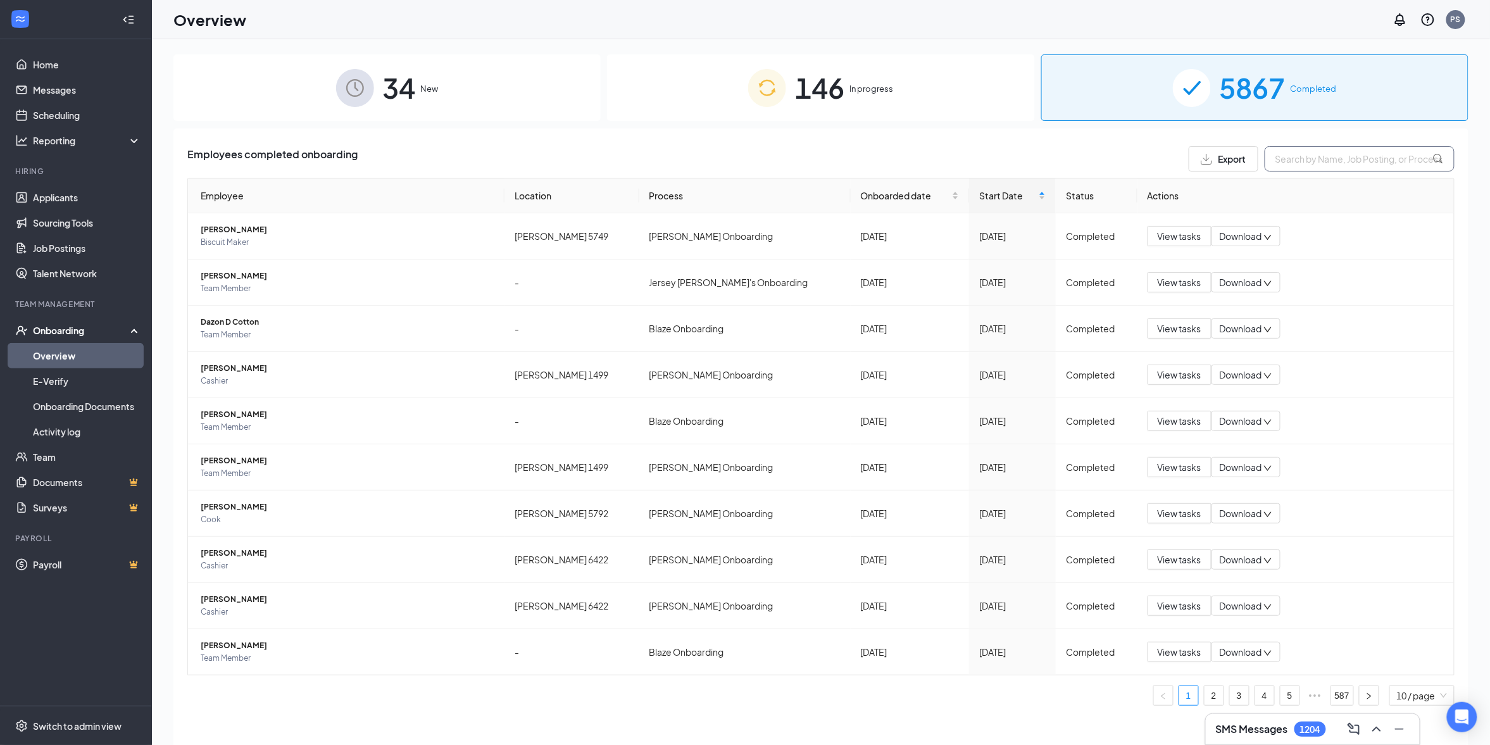
click at [1311, 161] on input "text" at bounding box center [1360, 158] width 190 height 25
type input "b"
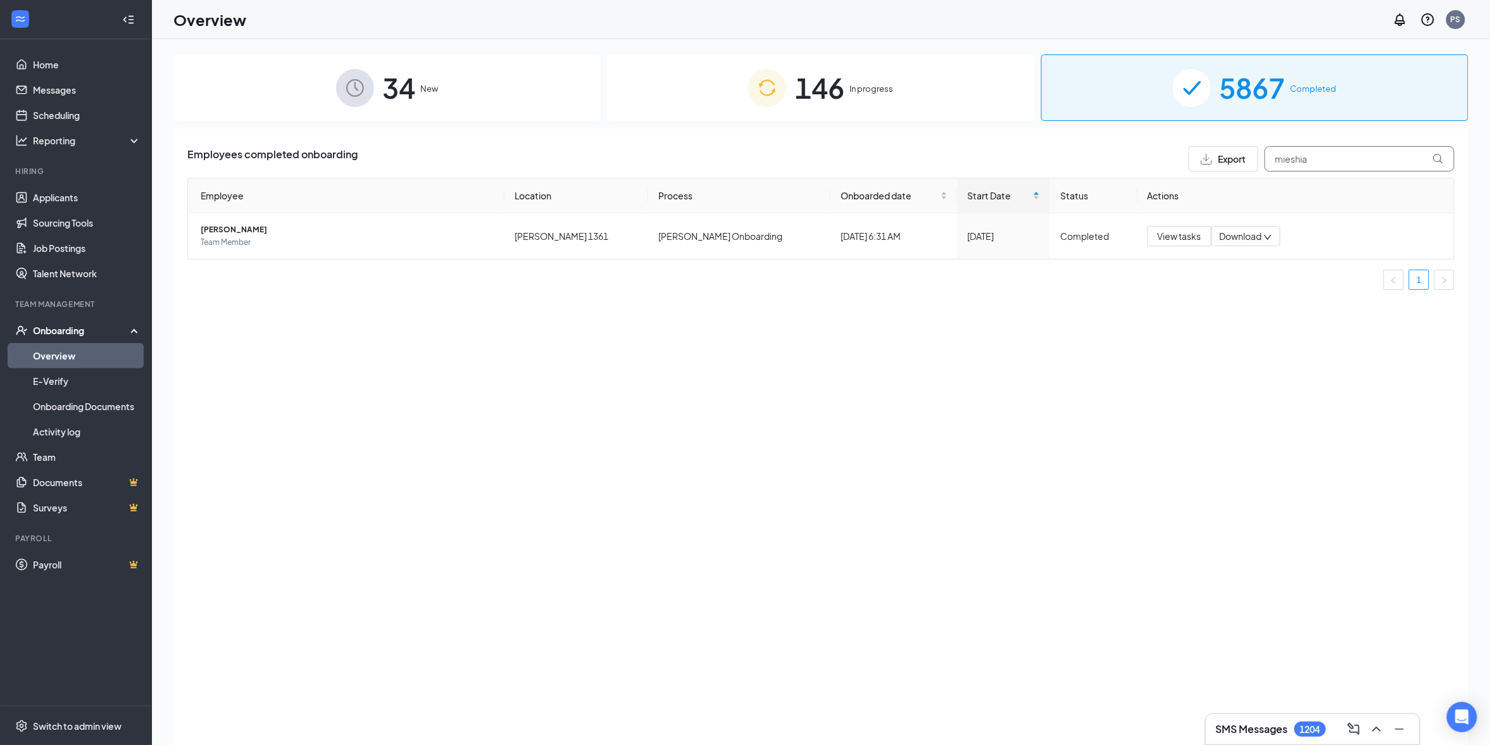
type input "mieshia"
click at [817, 91] on span "146" at bounding box center [819, 88] width 49 height 44
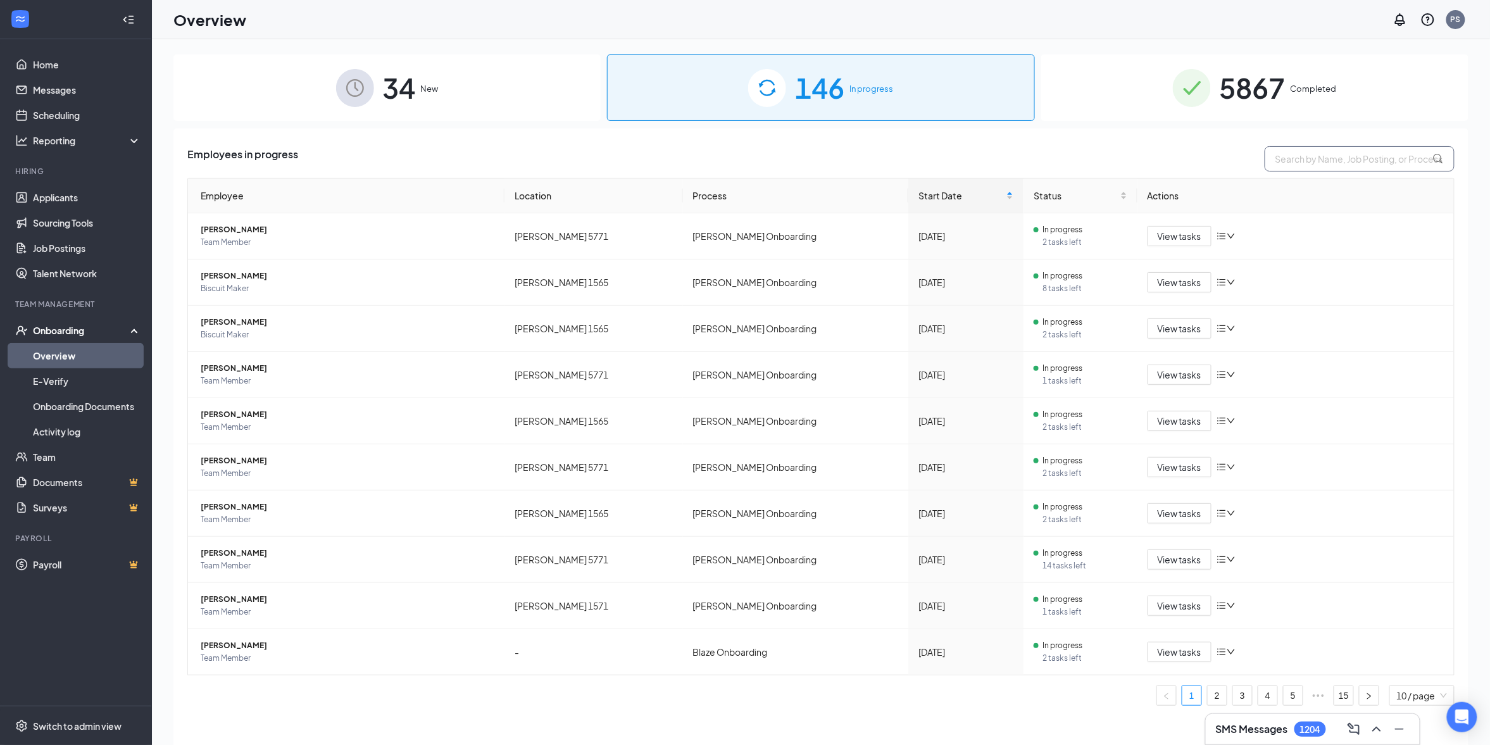
click at [1300, 158] on input "text" at bounding box center [1360, 158] width 190 height 25
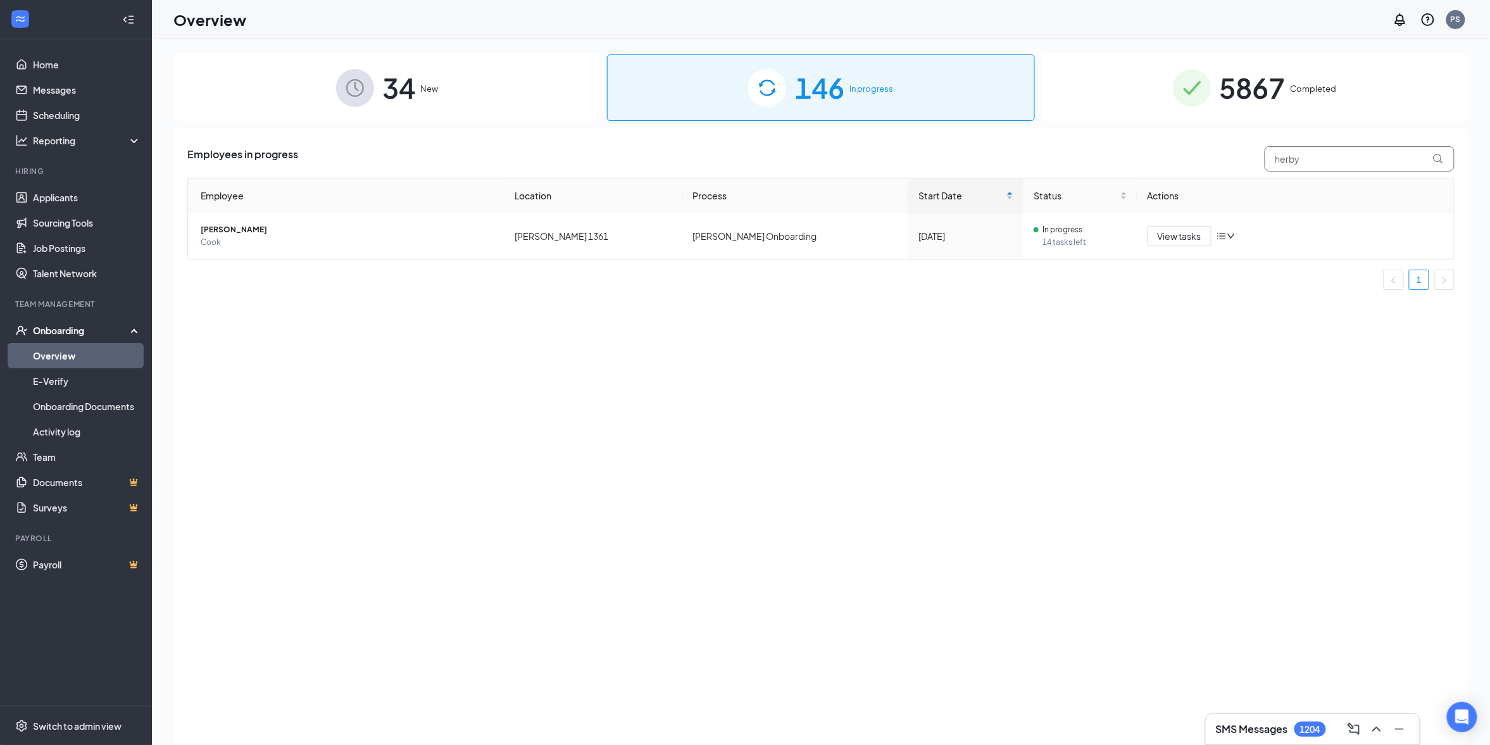
type input "herby"
click at [1307, 99] on div "5867 Completed" at bounding box center [1254, 87] width 427 height 66
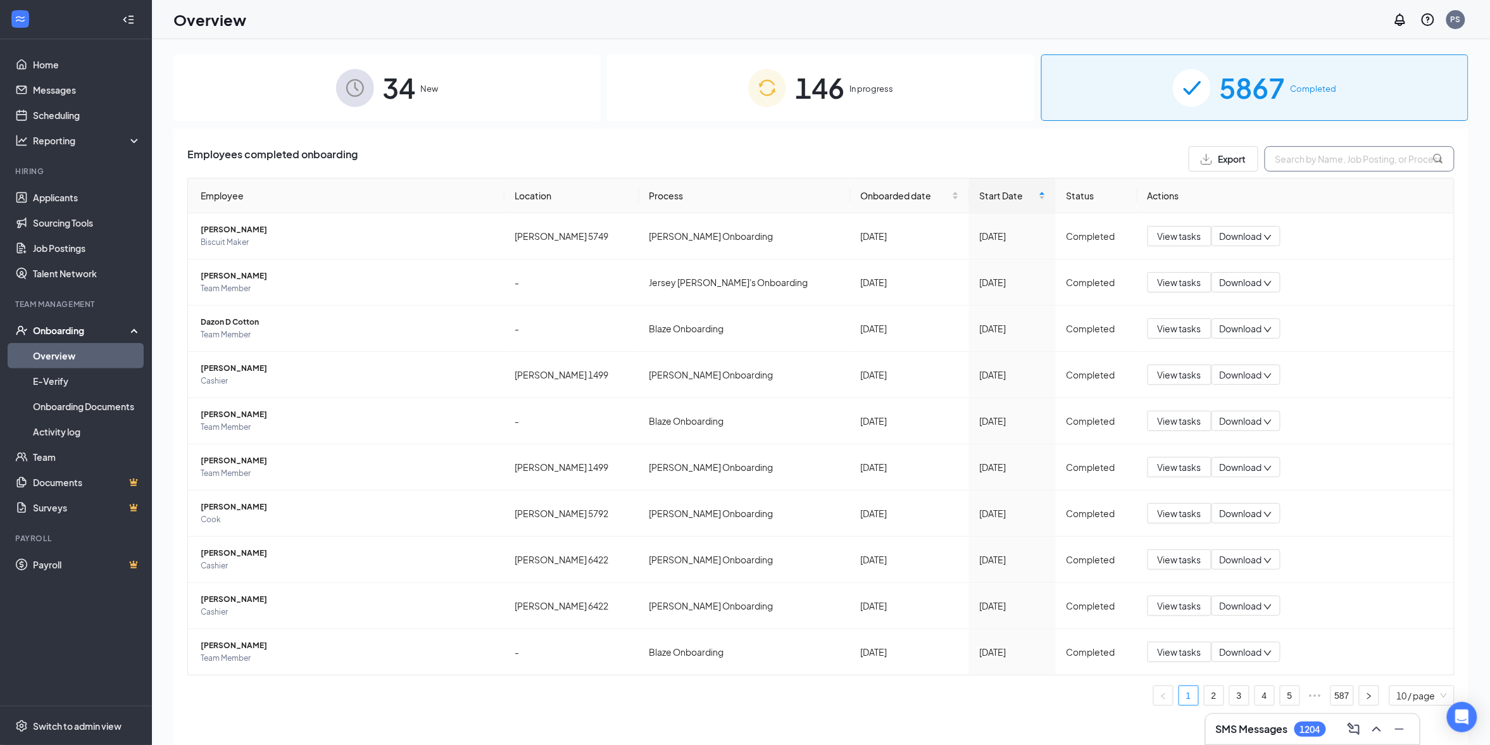
click at [1313, 163] on input "text" at bounding box center [1360, 158] width 190 height 25
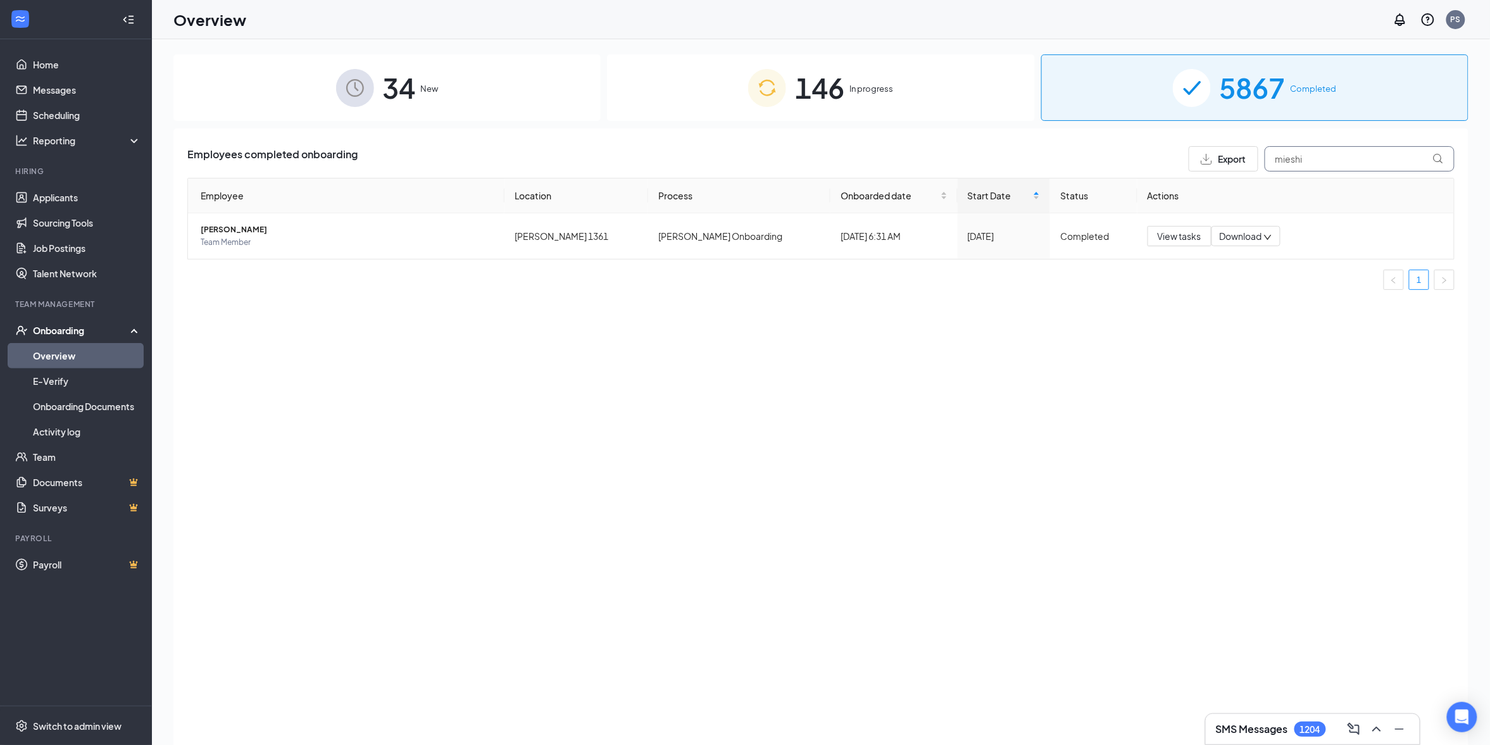
type input "mieshi"
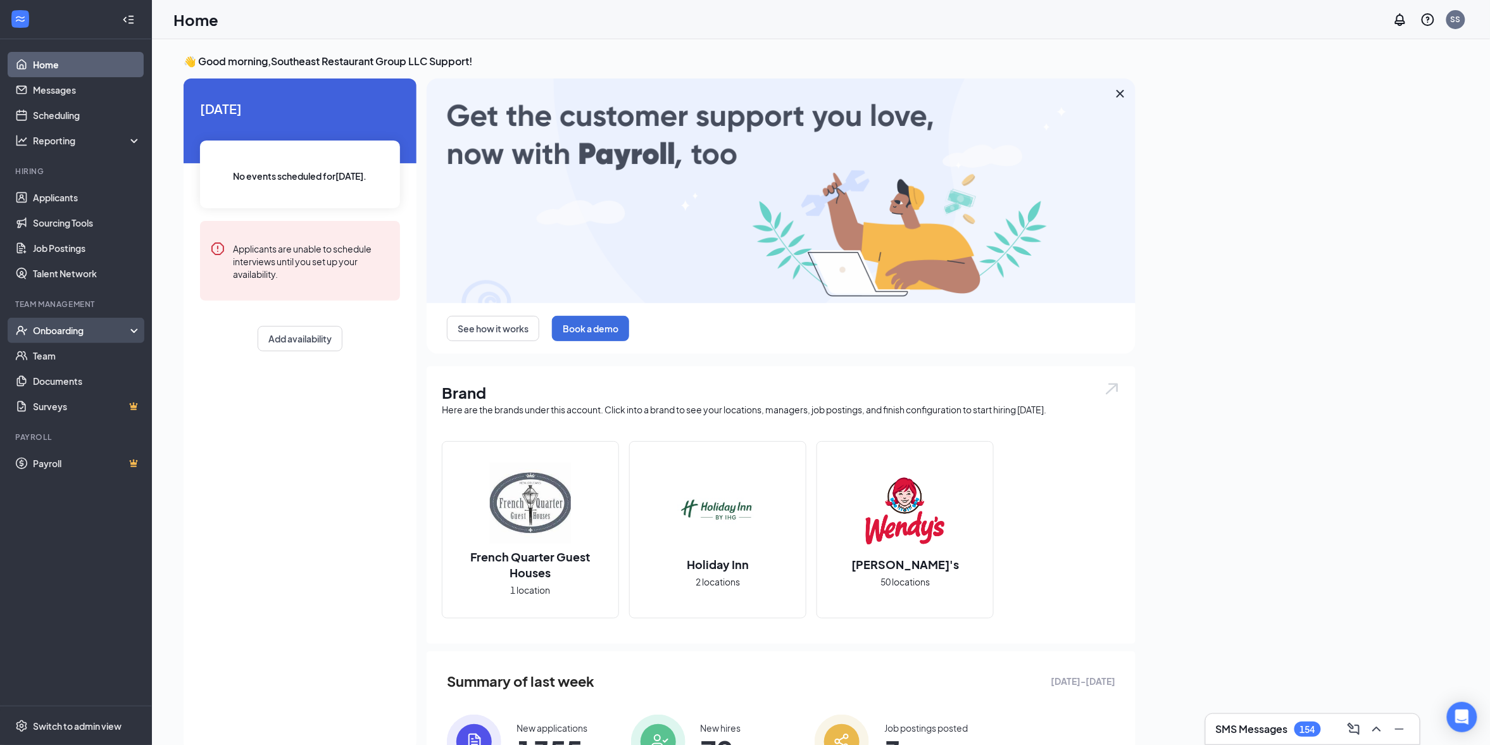
click at [118, 327] on div "Onboarding" at bounding box center [81, 330] width 97 height 13
click at [78, 361] on link "Overview" at bounding box center [87, 355] width 108 height 25
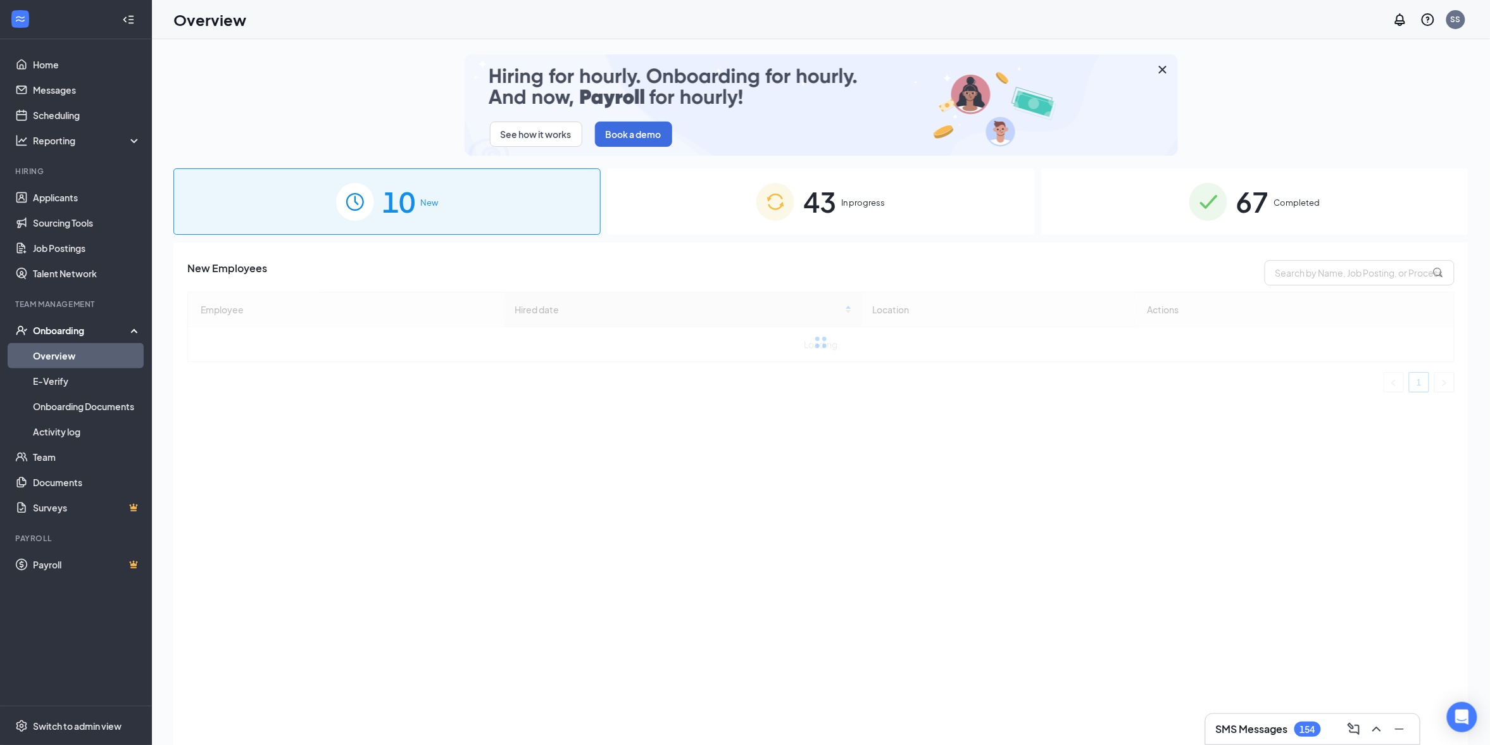
click at [1234, 198] on div "67 Completed" at bounding box center [1254, 201] width 427 height 66
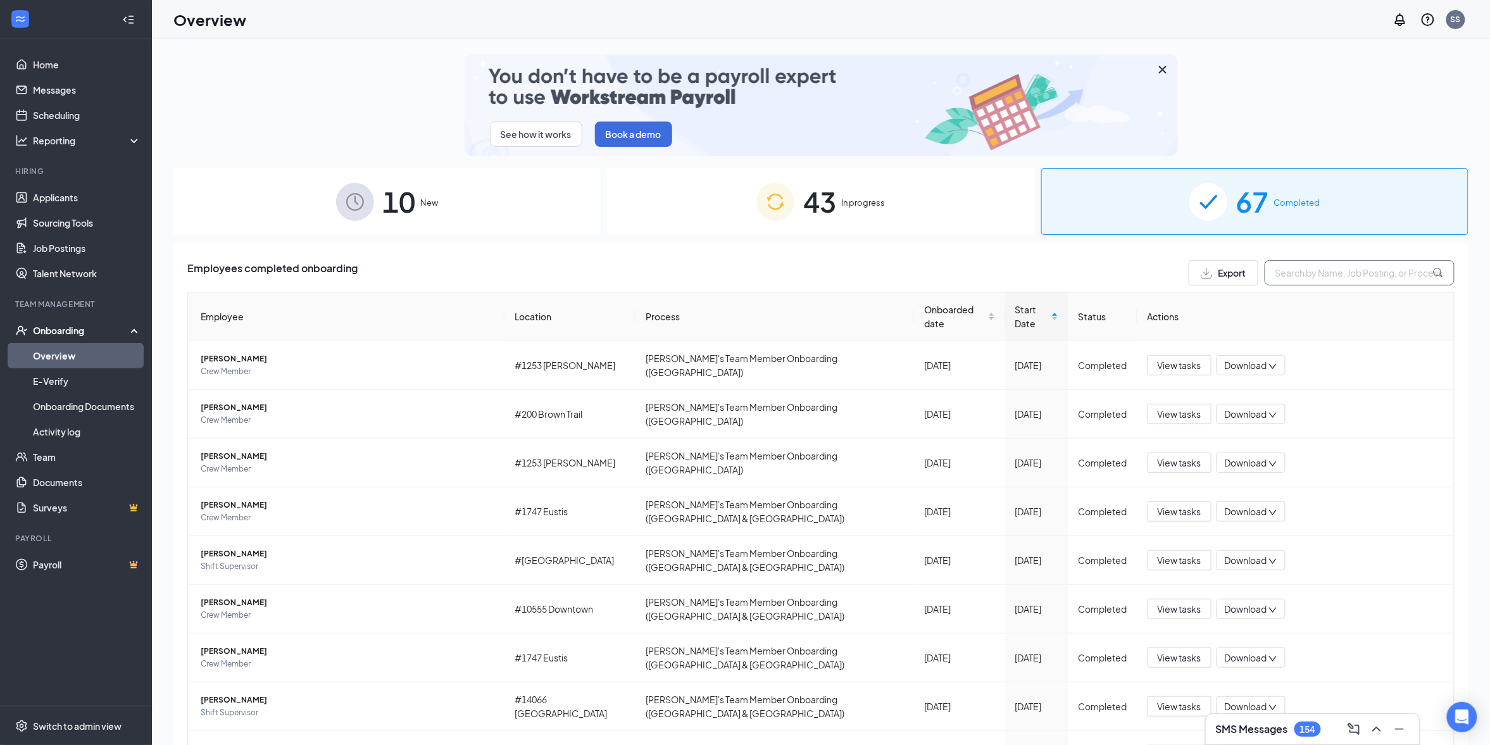
click at [1319, 274] on input "text" at bounding box center [1360, 272] width 190 height 25
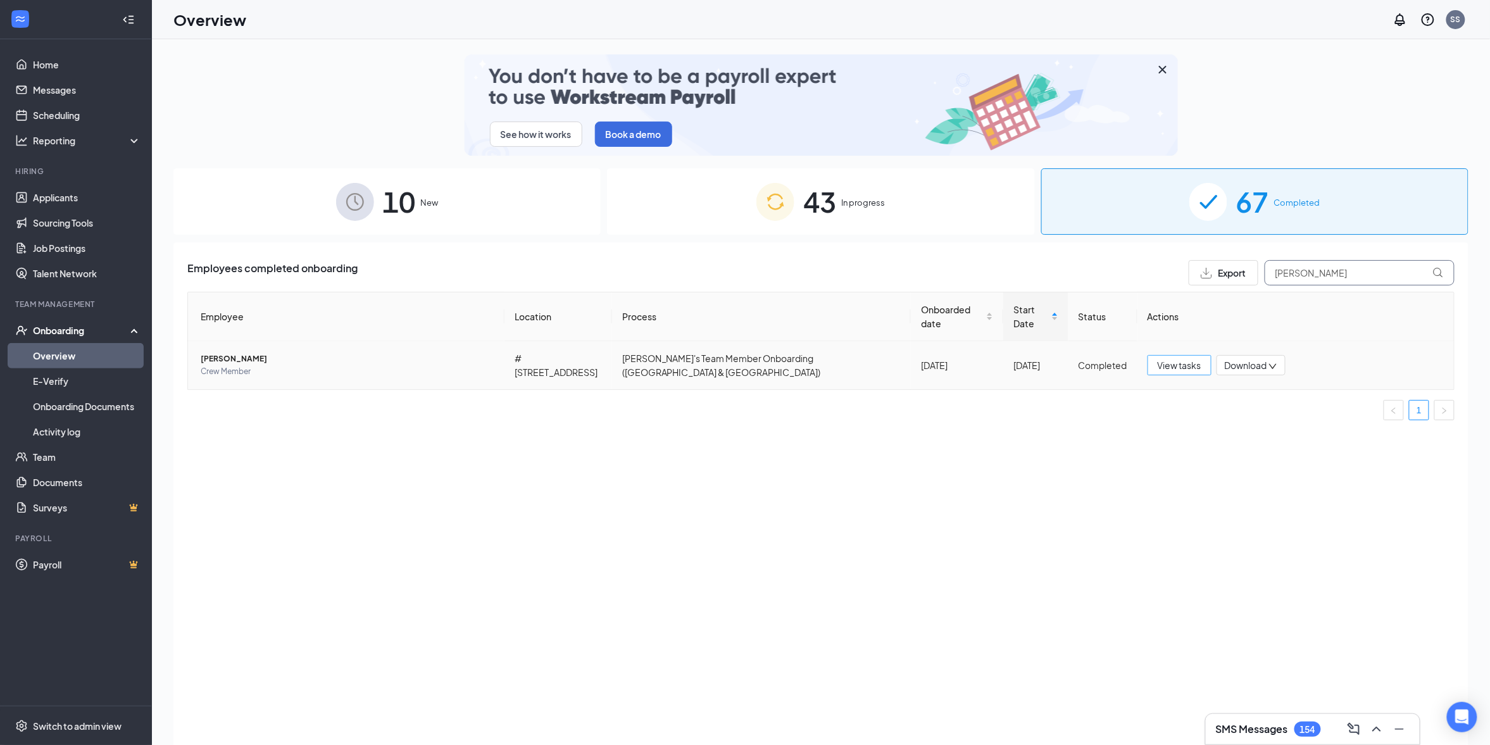
type input "nayeli"
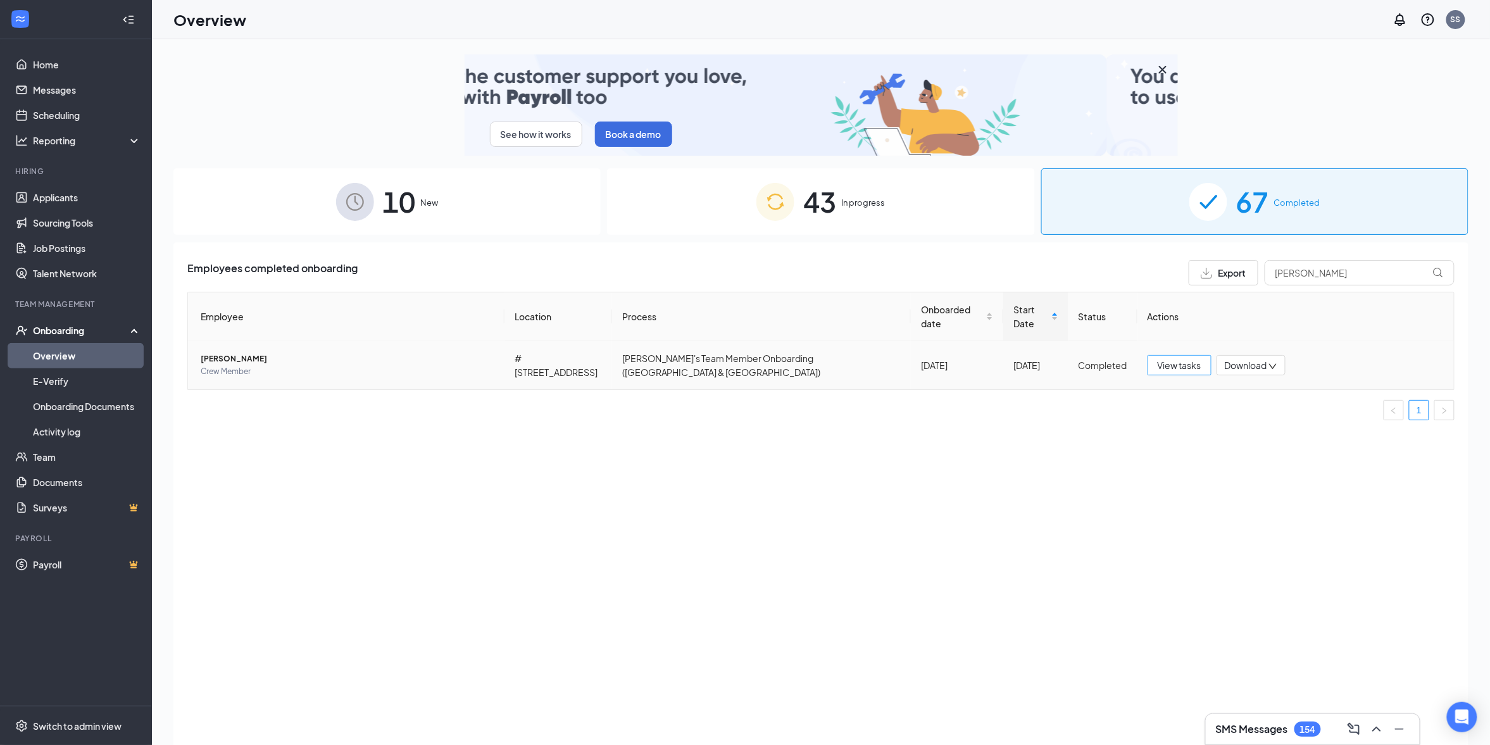
click at [1175, 358] on span "View tasks" at bounding box center [1180, 365] width 44 height 14
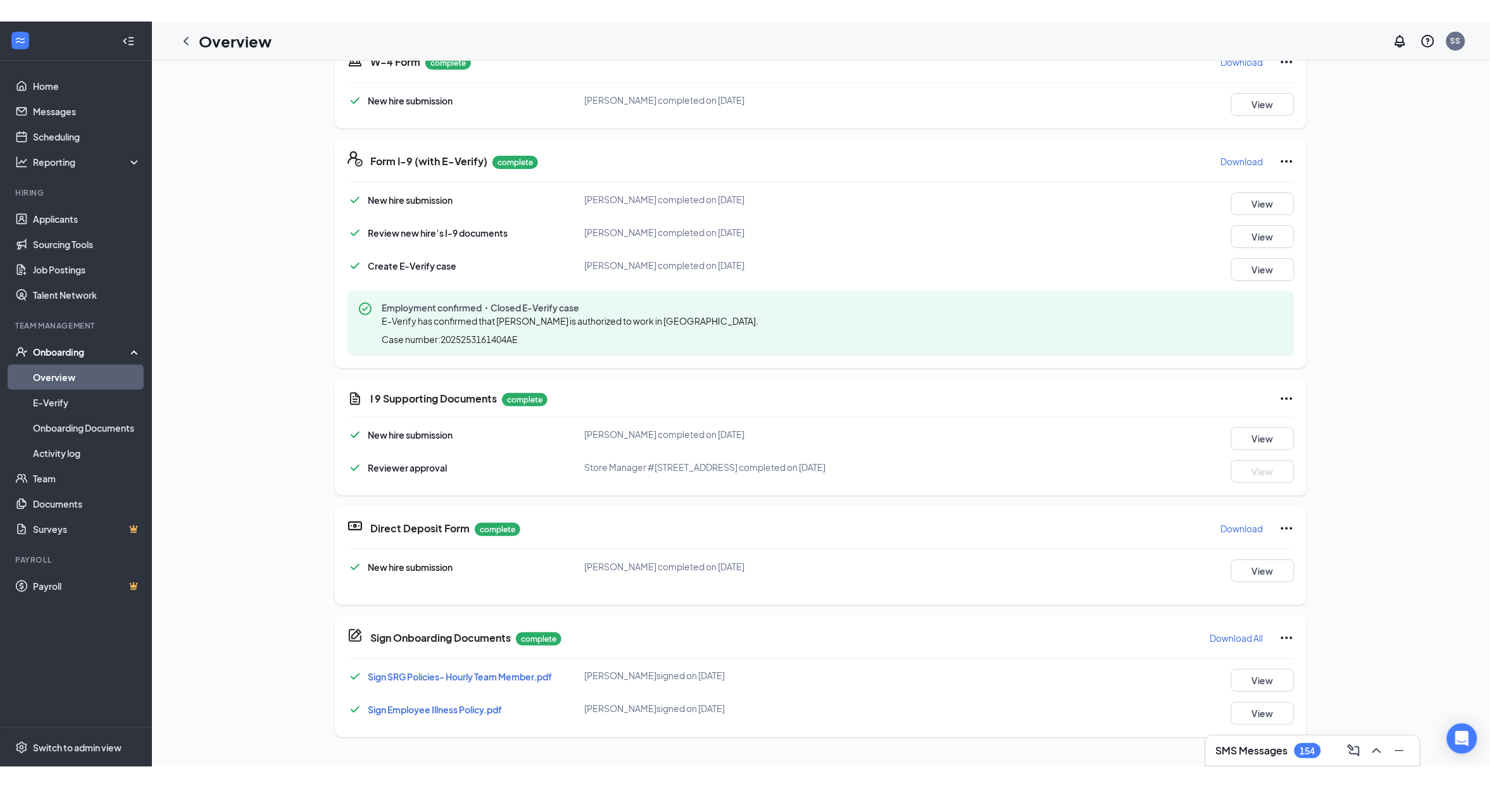
scroll to position [346, 0]
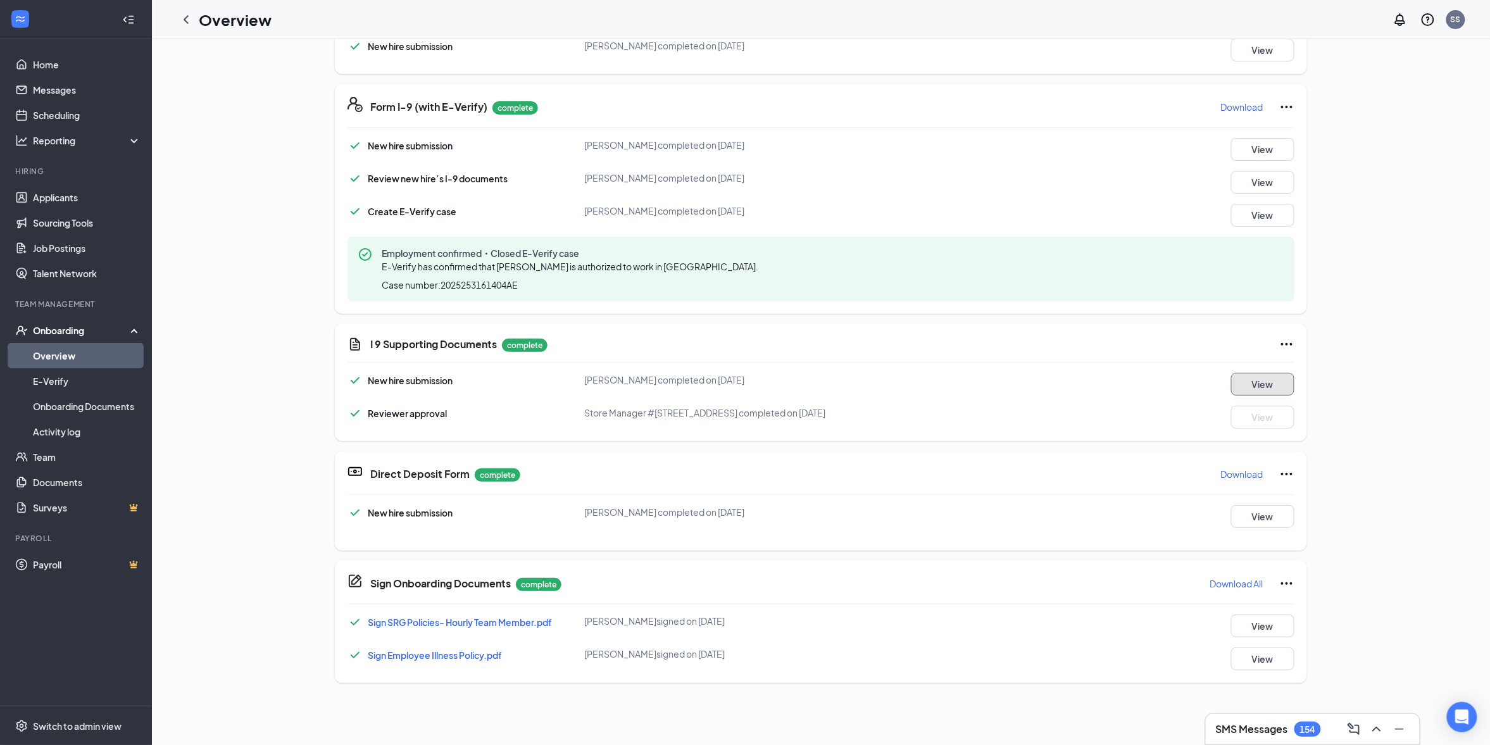
click at [1258, 377] on button "View" at bounding box center [1262, 384] width 63 height 23
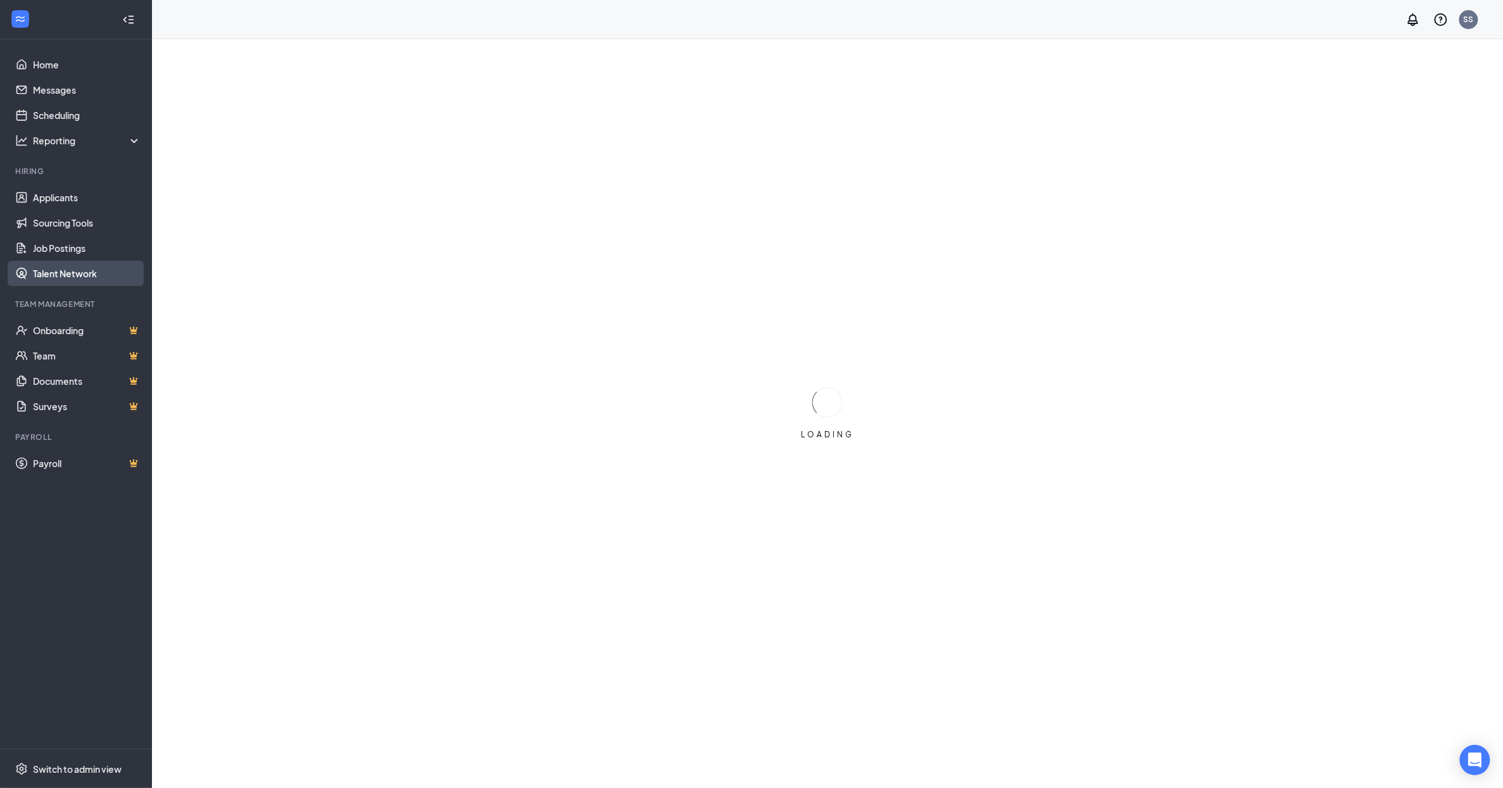
click at [82, 275] on link "Talent Network" at bounding box center [87, 273] width 108 height 25
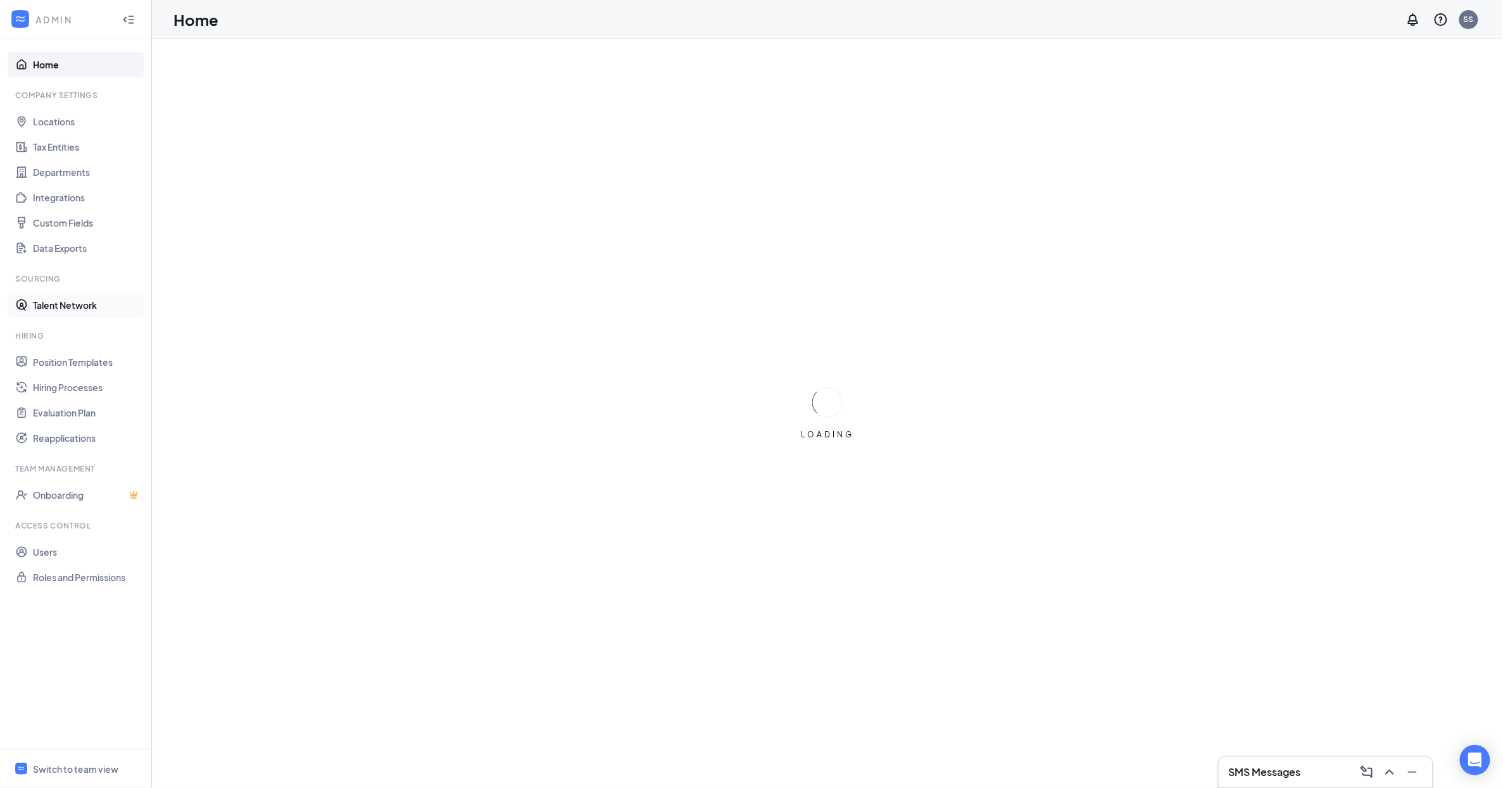
click at [76, 306] on link "Talent Network" at bounding box center [87, 304] width 108 height 25
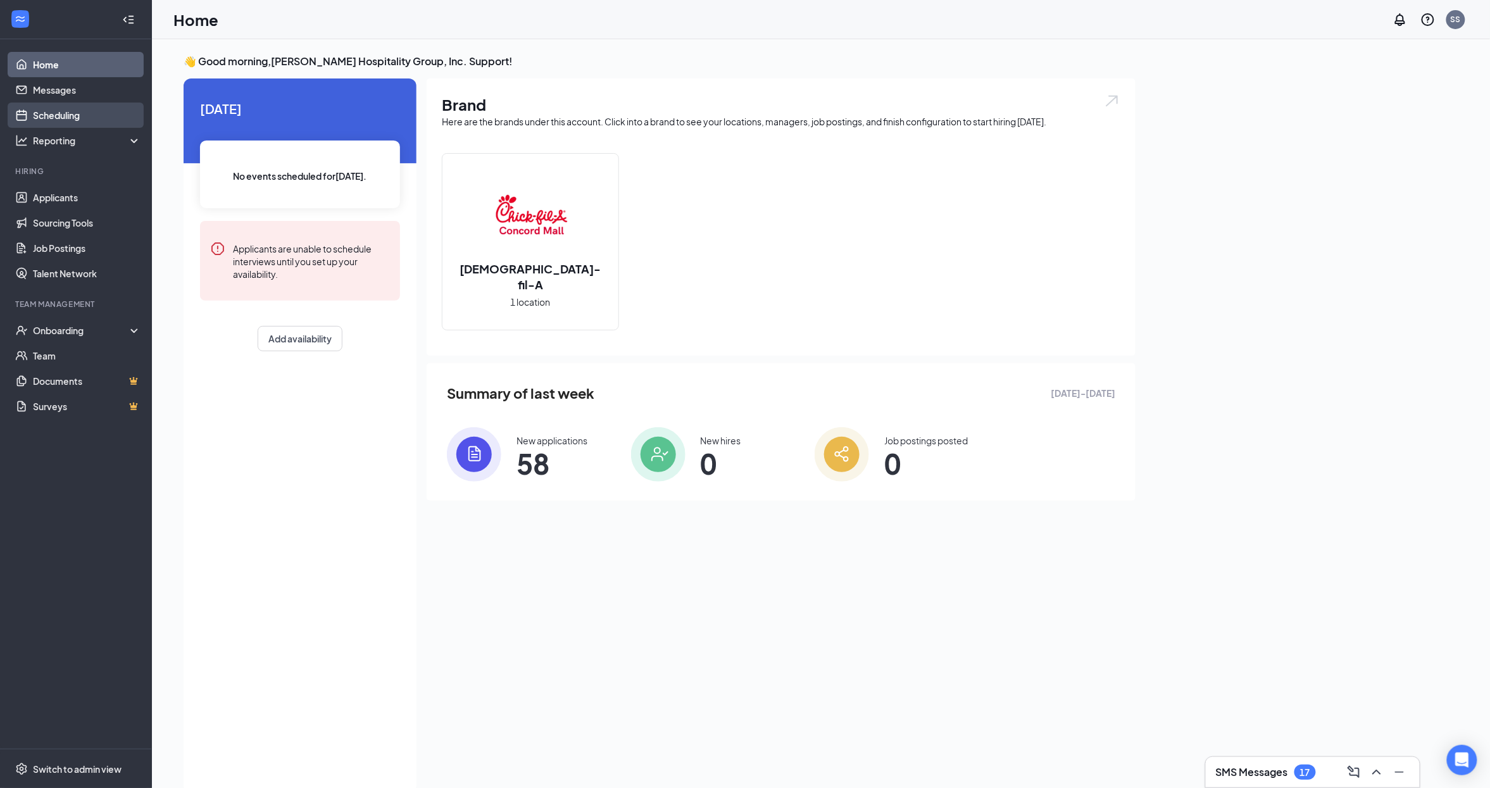
click at [93, 121] on link "Scheduling" at bounding box center [87, 115] width 108 height 25
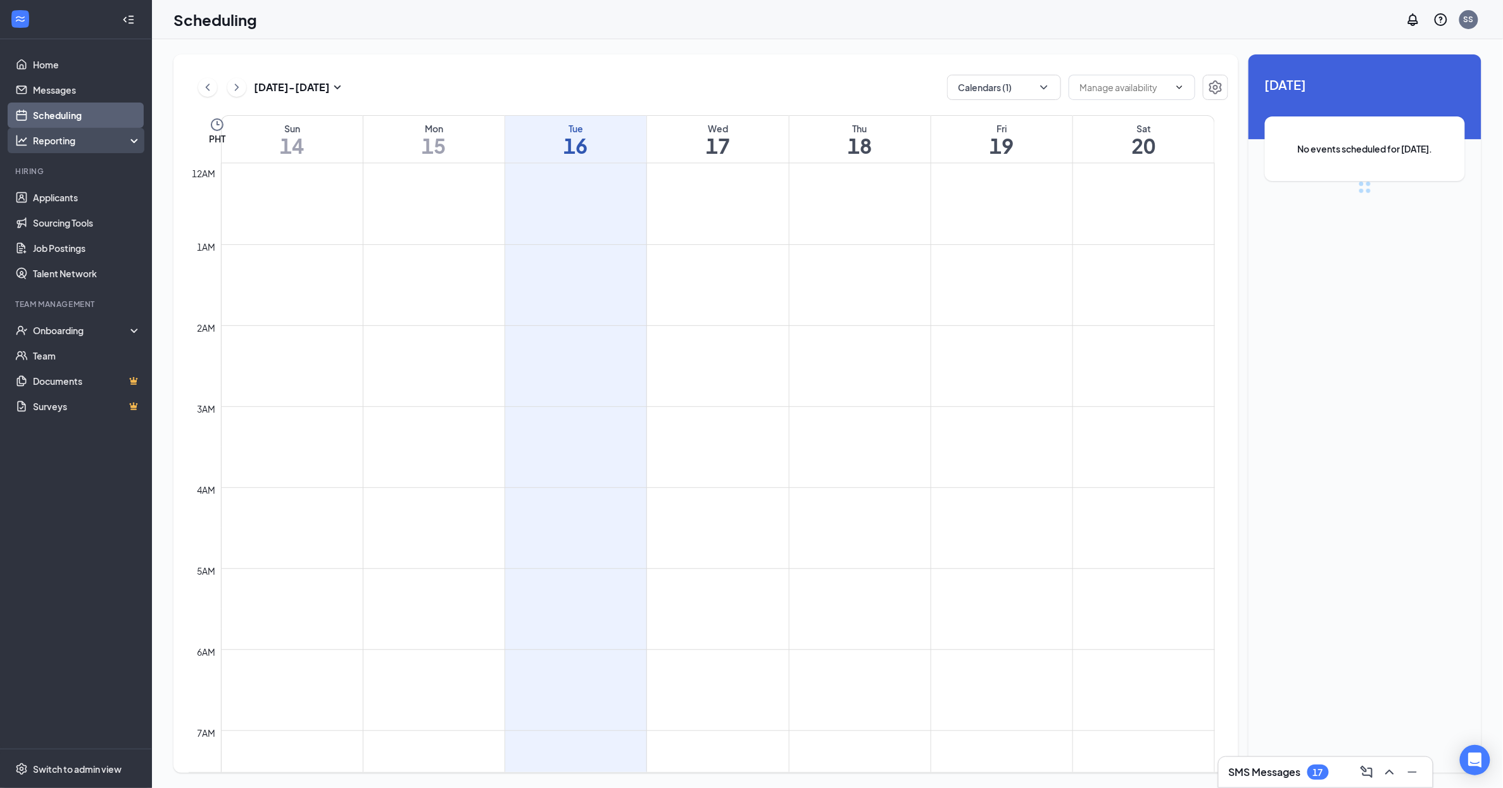
scroll to position [622, 0]
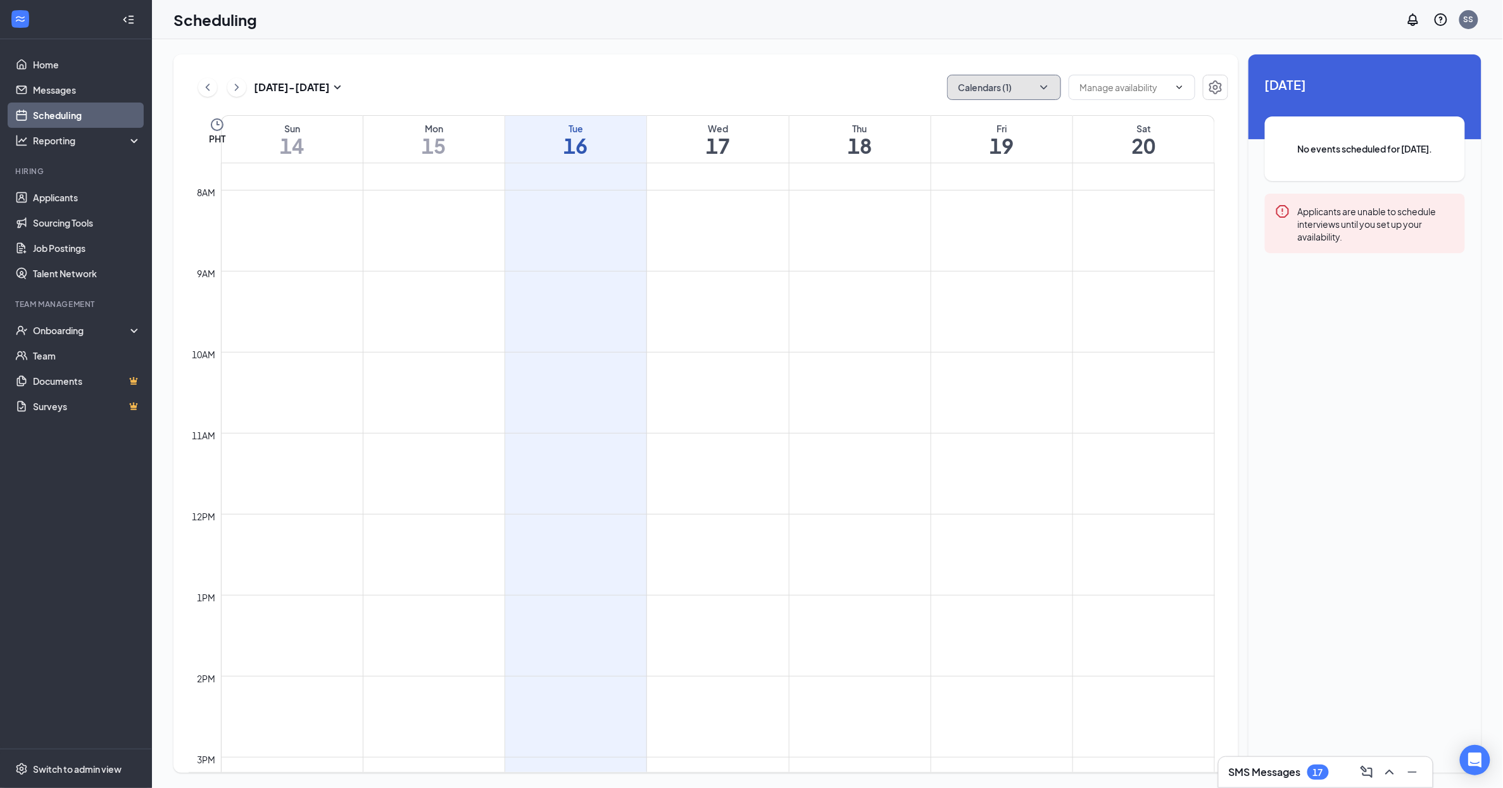
click at [1018, 88] on button "Calendars (1)" at bounding box center [1004, 87] width 114 height 25
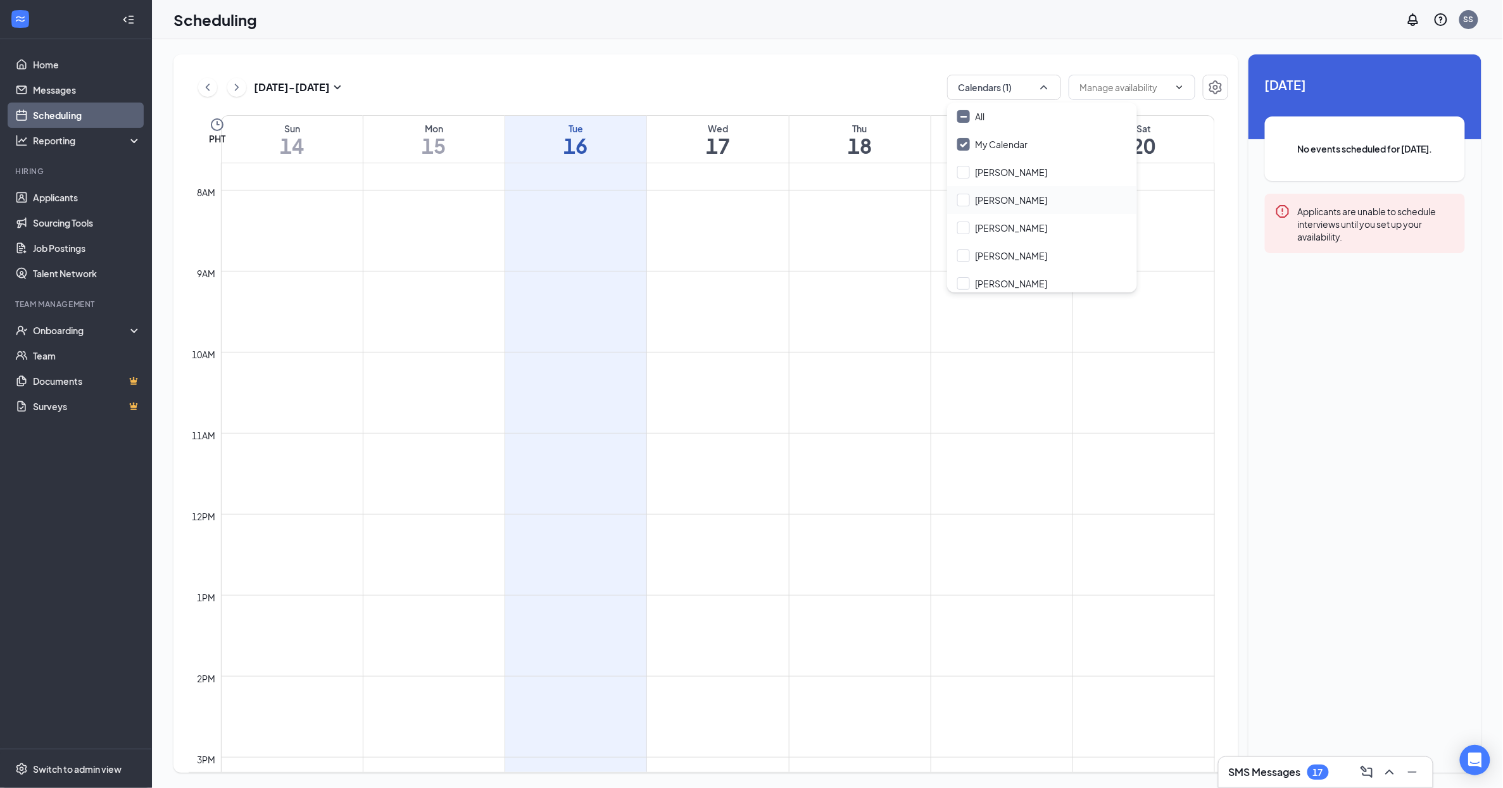
click at [1015, 199] on div "[PERSON_NAME]" at bounding box center [1042, 200] width 190 height 28
checkbox input "true"
click at [974, 143] on input "My Calendar" at bounding box center [992, 144] width 70 height 13
checkbox input "false"
click at [866, 405] on td at bounding box center [718, 402] width 994 height 20
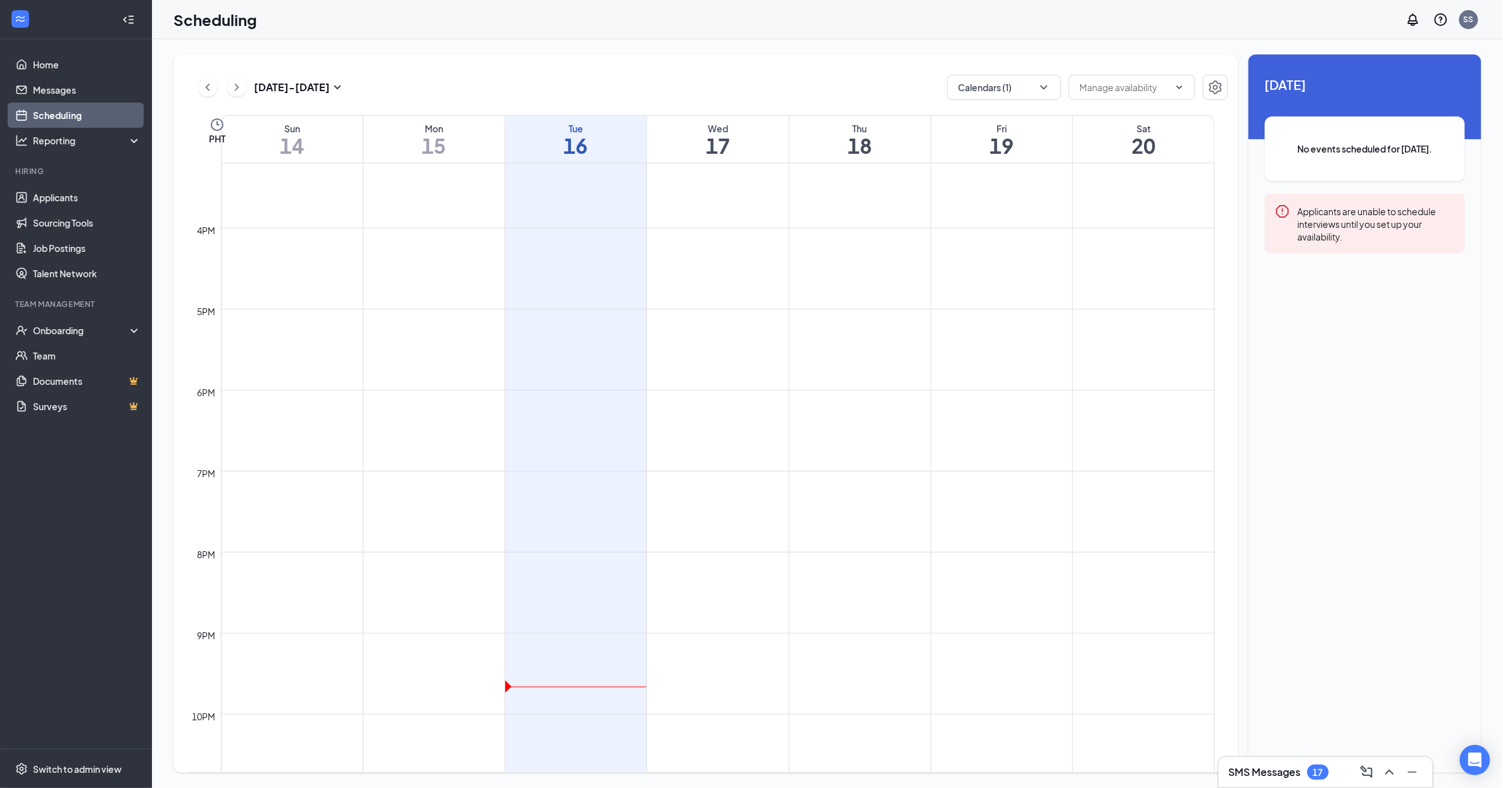
scroll to position [1335, 0]
click at [247, 89] on div "Sep 14 - Sep 20" at bounding box center [271, 87] width 147 height 25
click at [243, 89] on button at bounding box center [236, 87] width 19 height 19
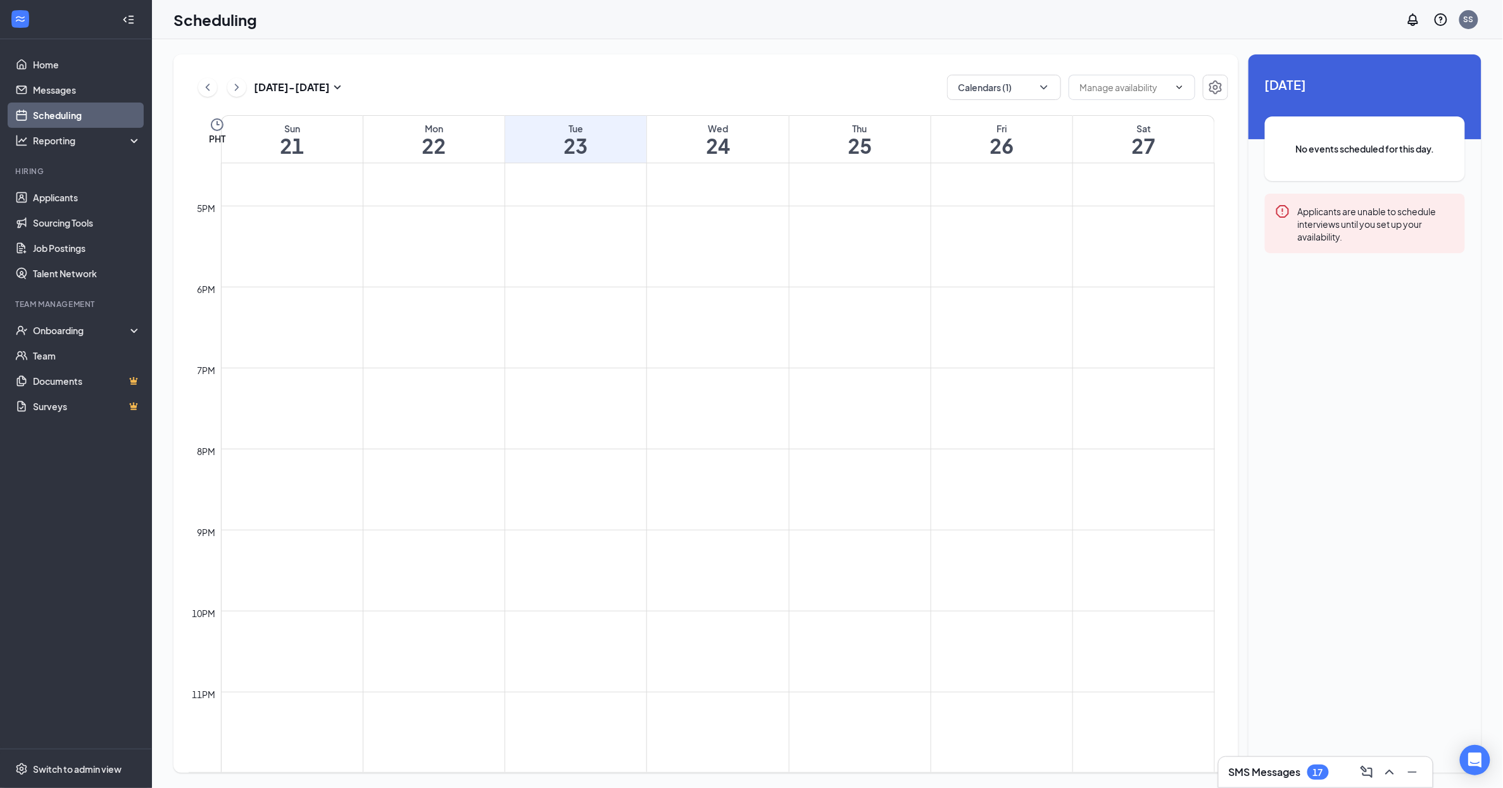
scroll to position [1335, 0]
click at [213, 90] on icon "ChevronLeft" at bounding box center [207, 87] width 13 height 15
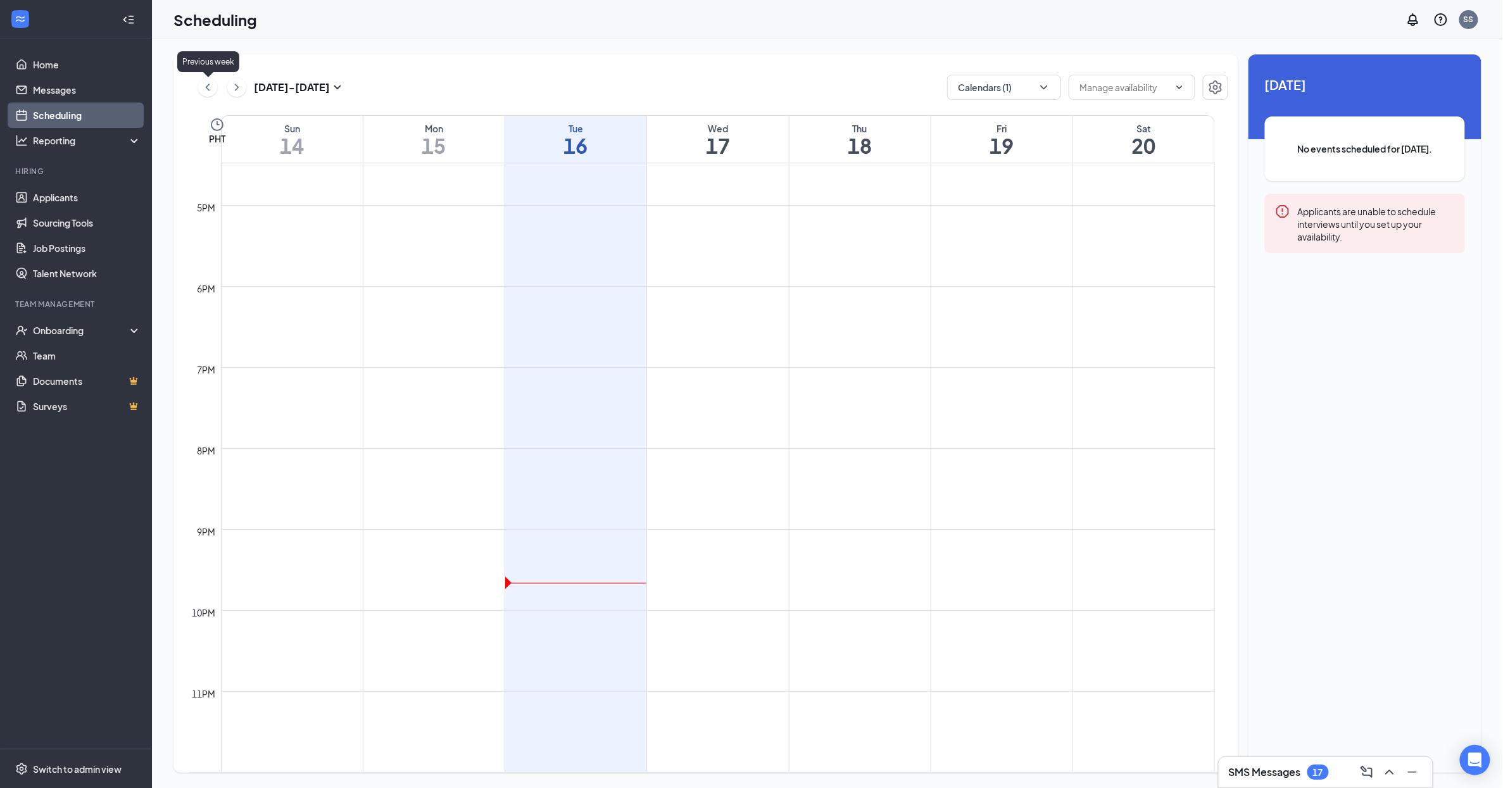
scroll to position [622, 0]
click at [213, 90] on icon "ChevronLeft" at bounding box center [207, 87] width 13 height 15
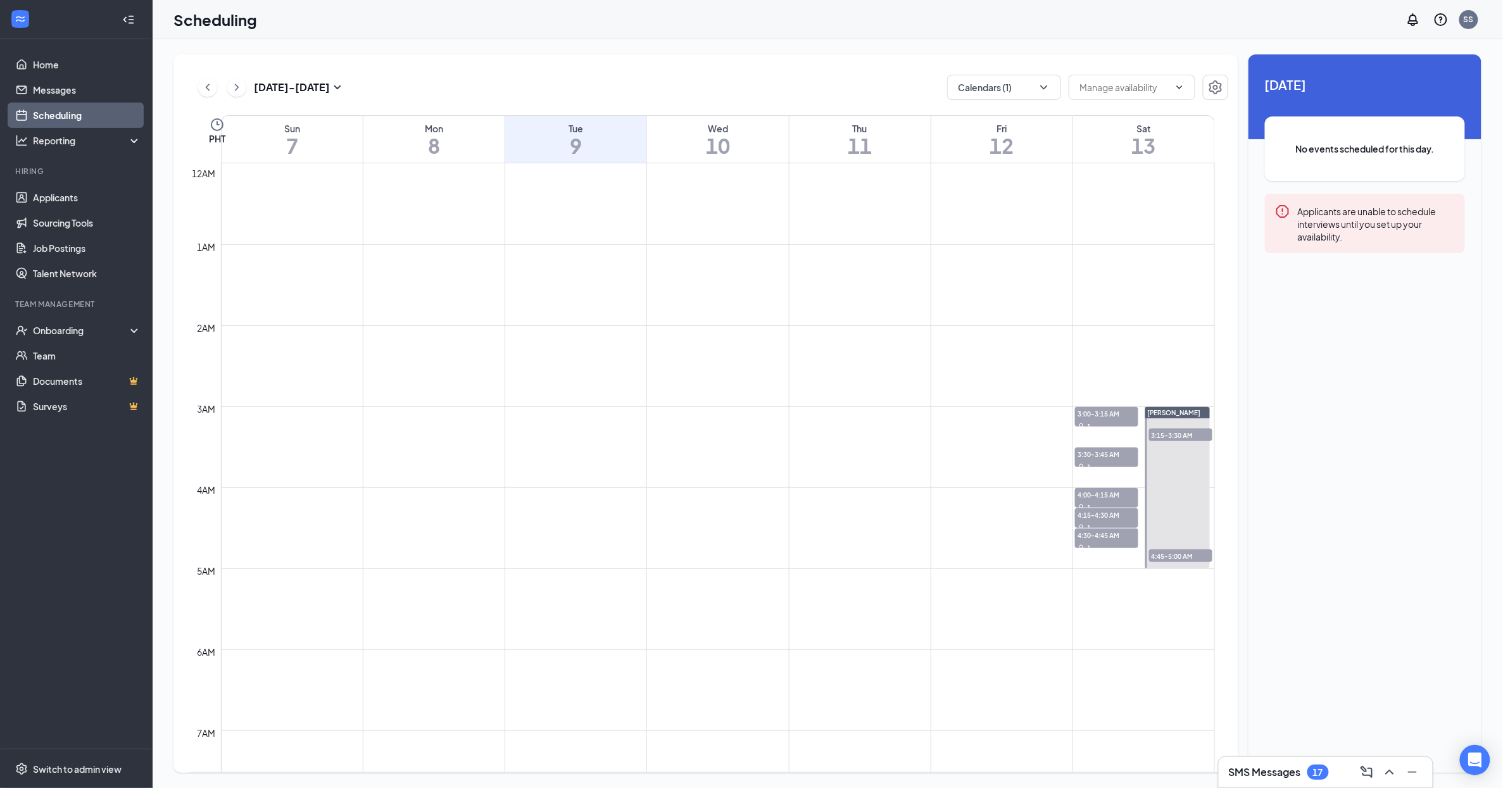
click at [81, 114] on link "Scheduling" at bounding box center [87, 115] width 108 height 25
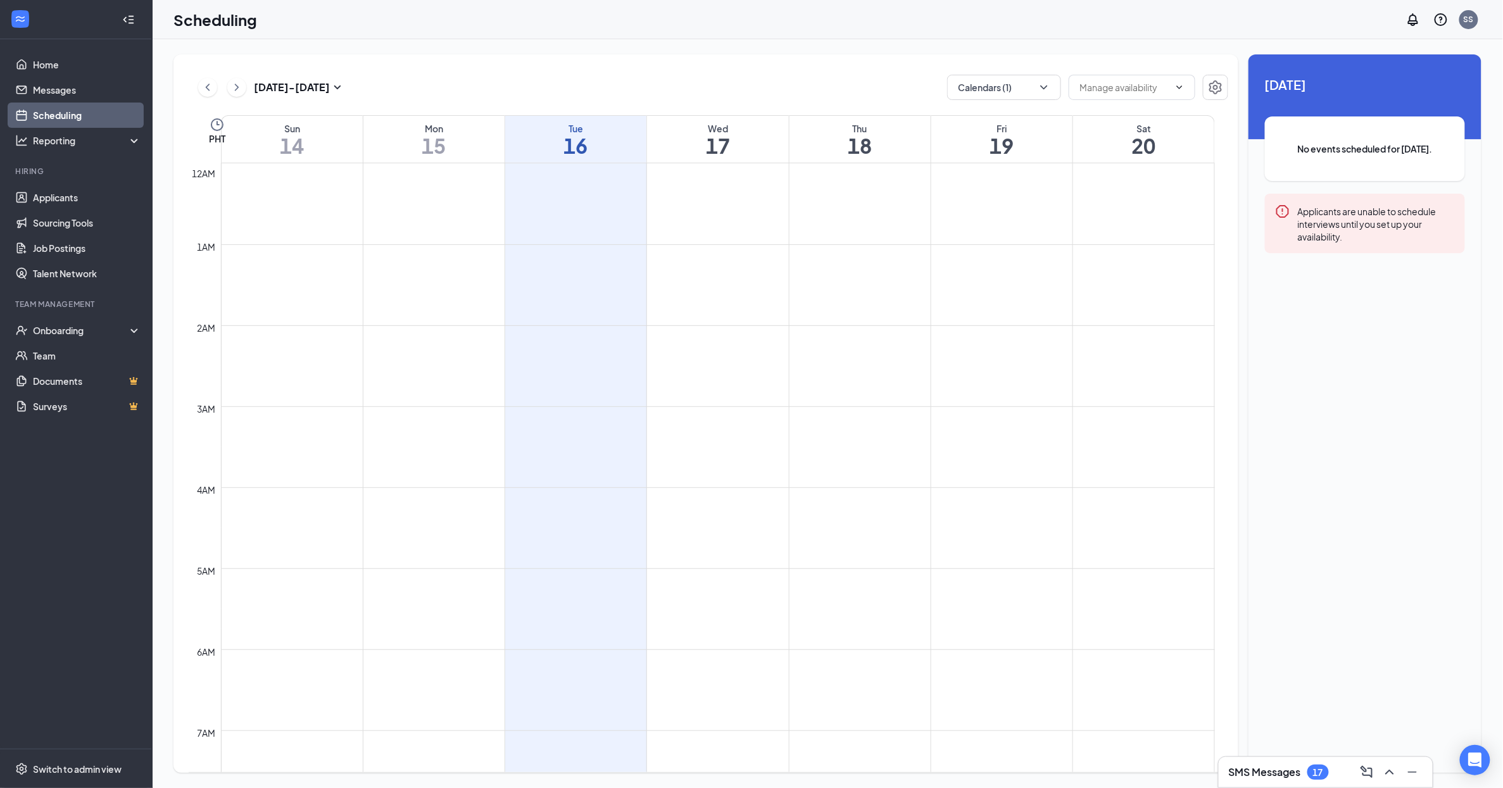
scroll to position [622, 0]
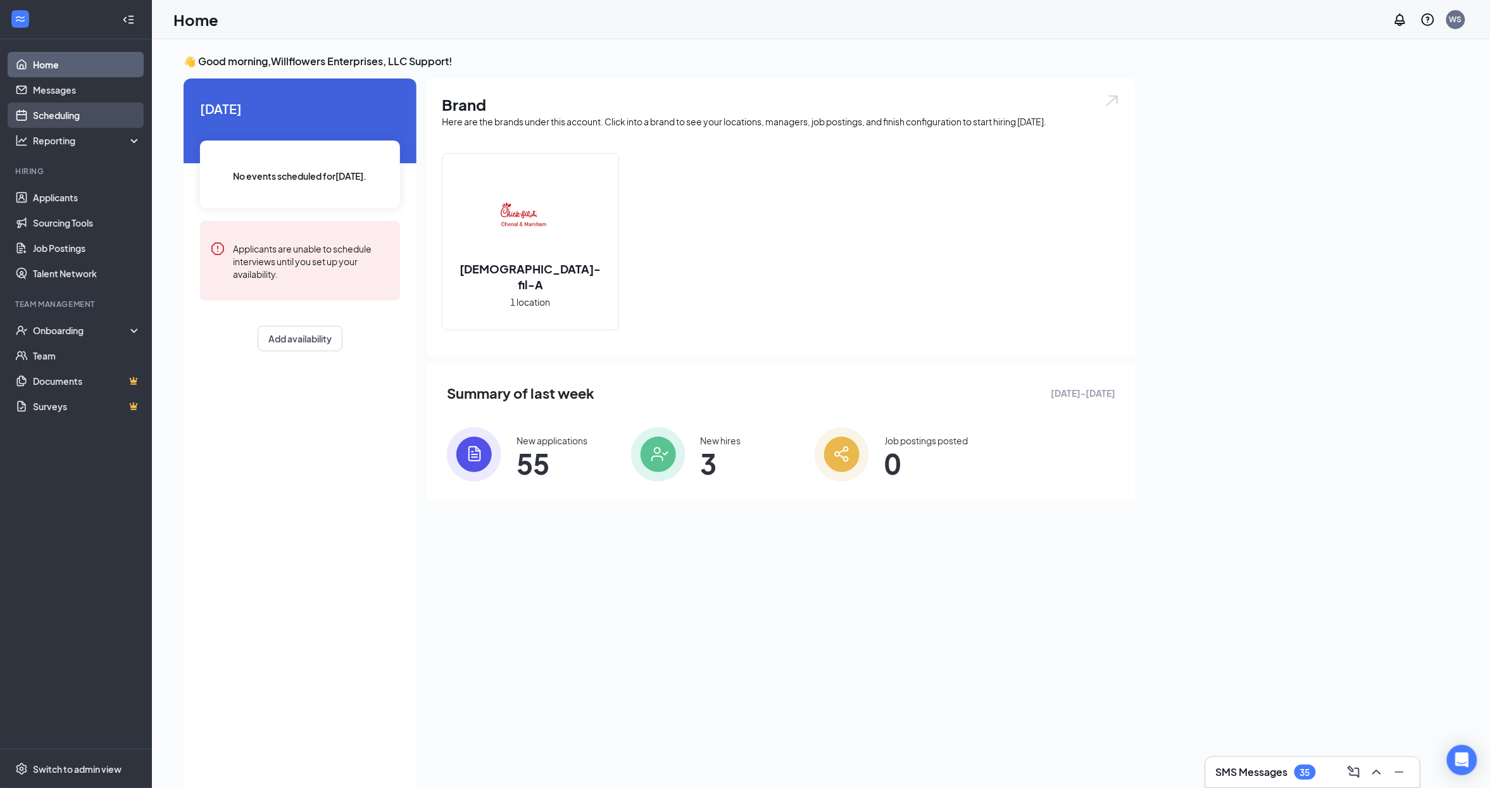
click at [82, 118] on link "Scheduling" at bounding box center [87, 115] width 108 height 25
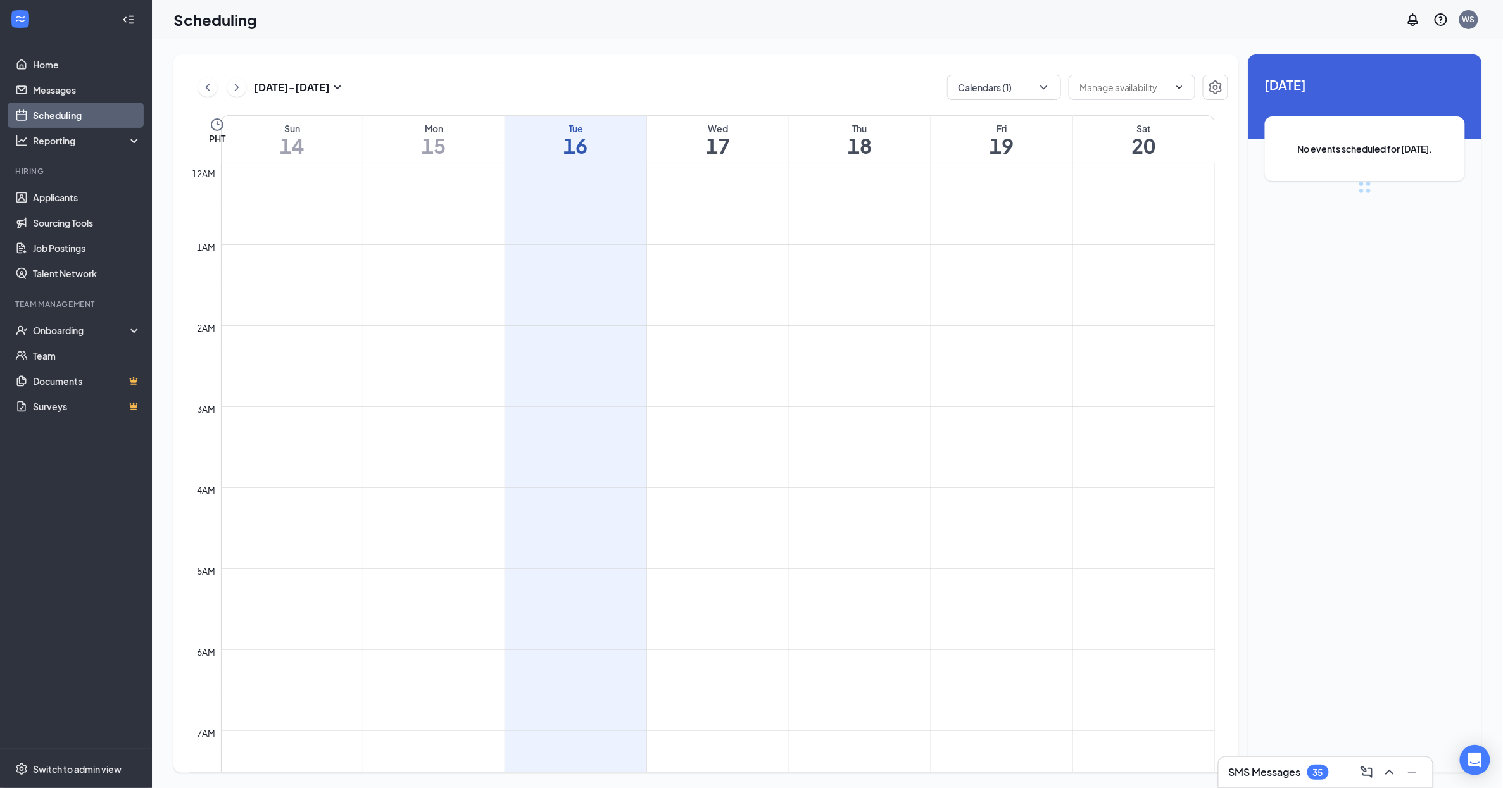
scroll to position [622, 0]
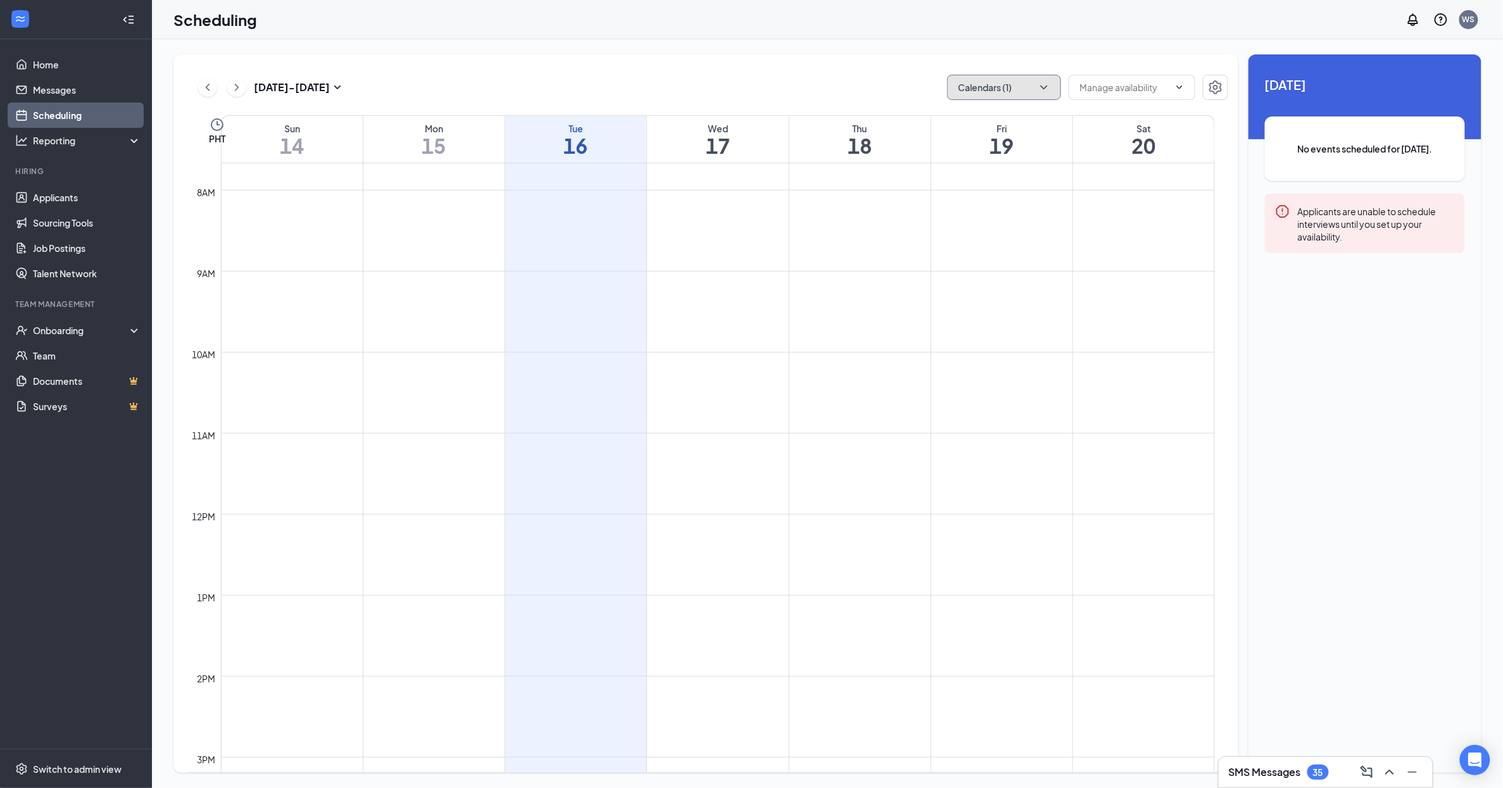
click at [999, 86] on button "Calendars (1)" at bounding box center [1004, 87] width 114 height 25
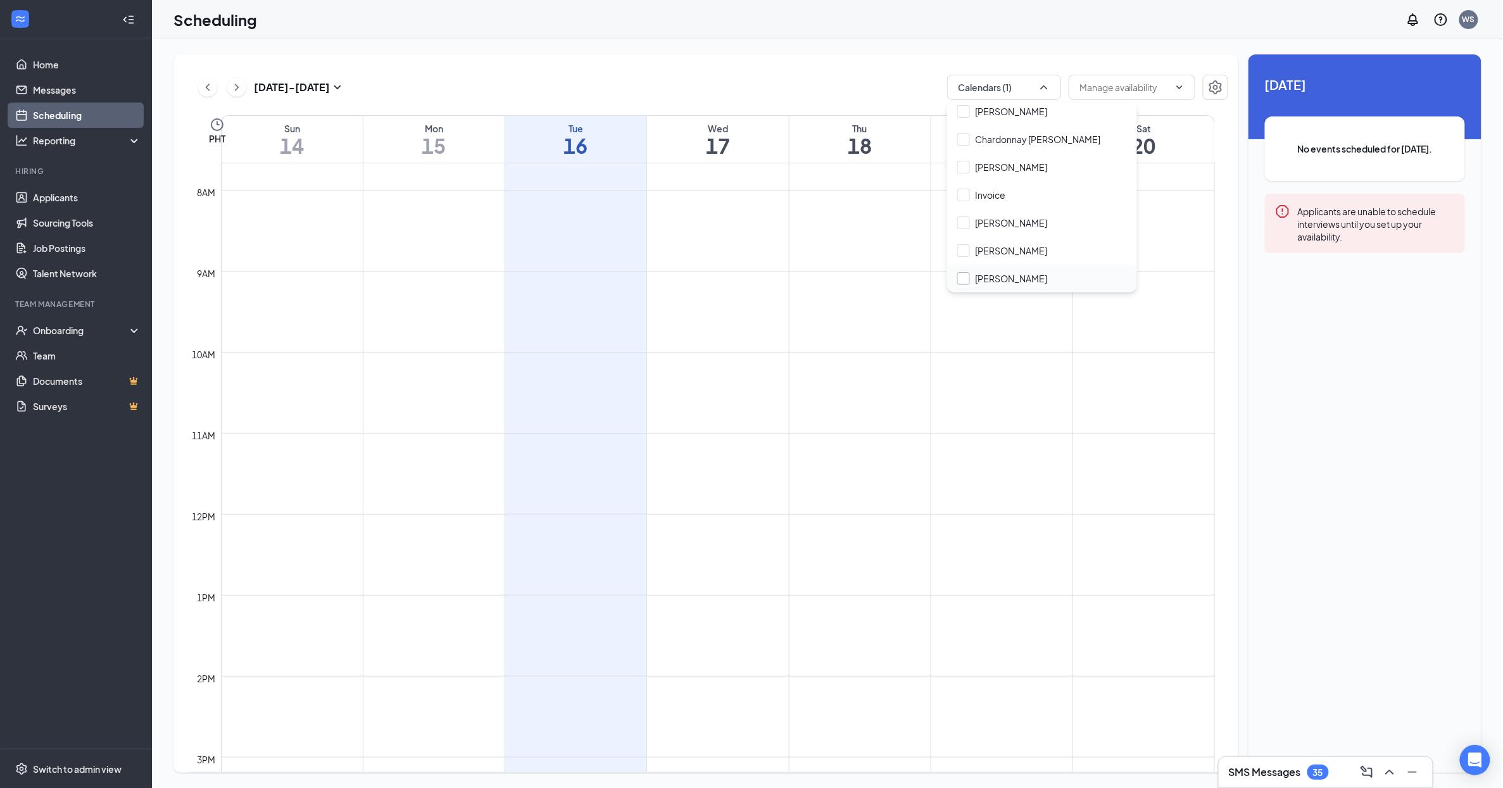
click at [1025, 281] on input "McKenna Garcia" at bounding box center [1002, 278] width 90 height 13
checkbox input "true"
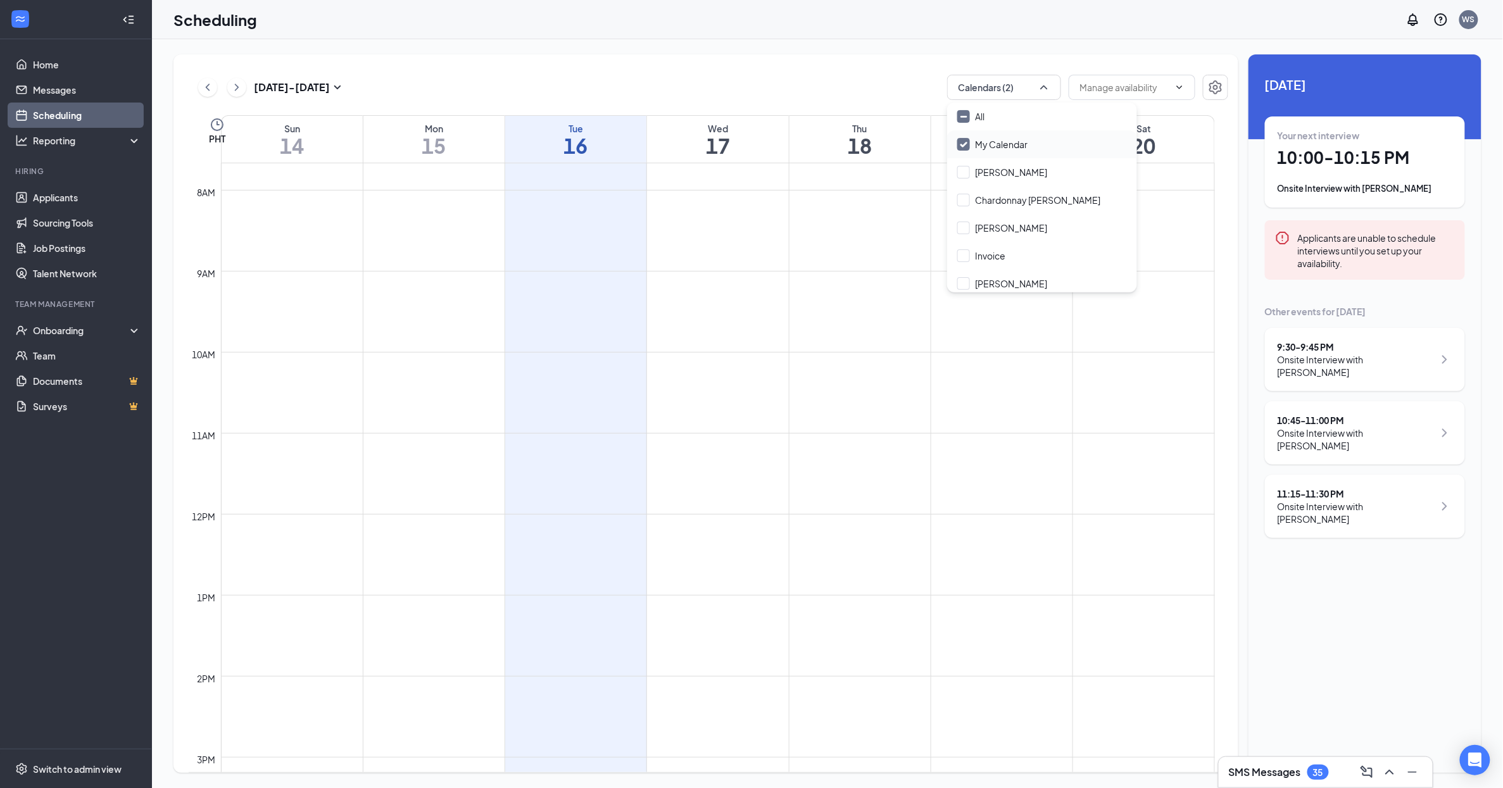
click at [966, 147] on input "My Calendar" at bounding box center [992, 144] width 70 height 13
checkbox input "false"
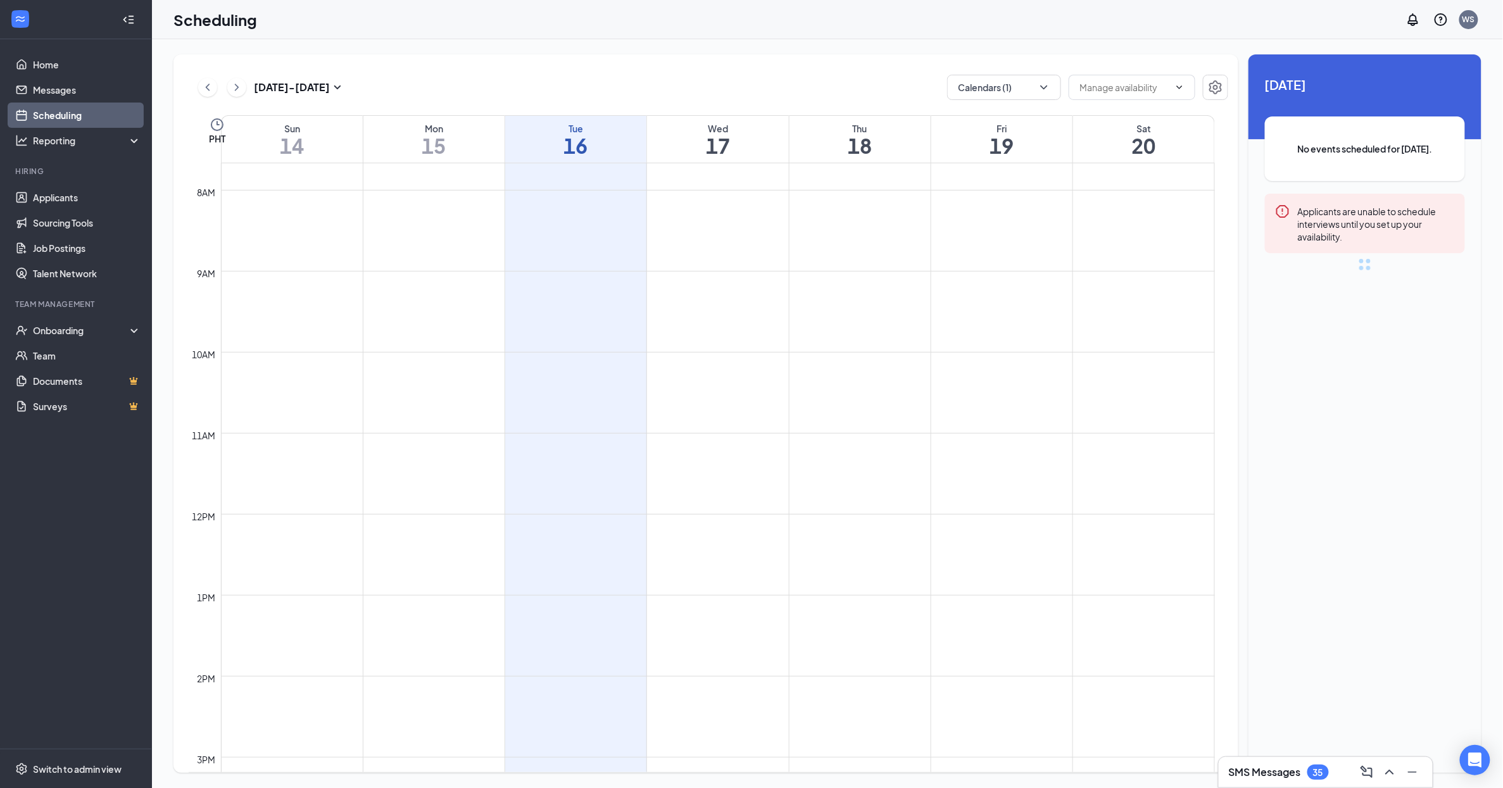
click at [698, 354] on td at bounding box center [718, 362] width 994 height 20
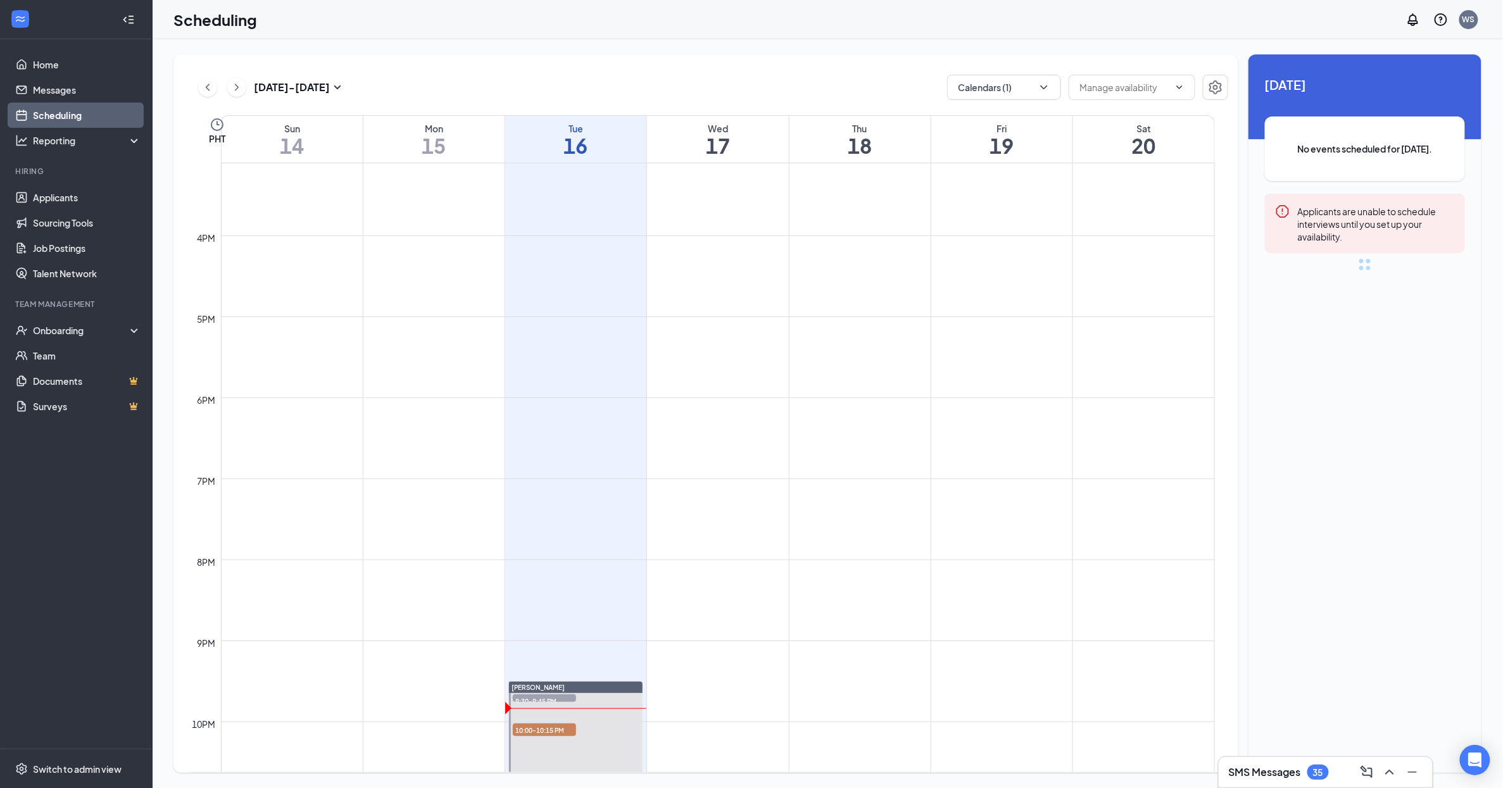
scroll to position [1335, 0]
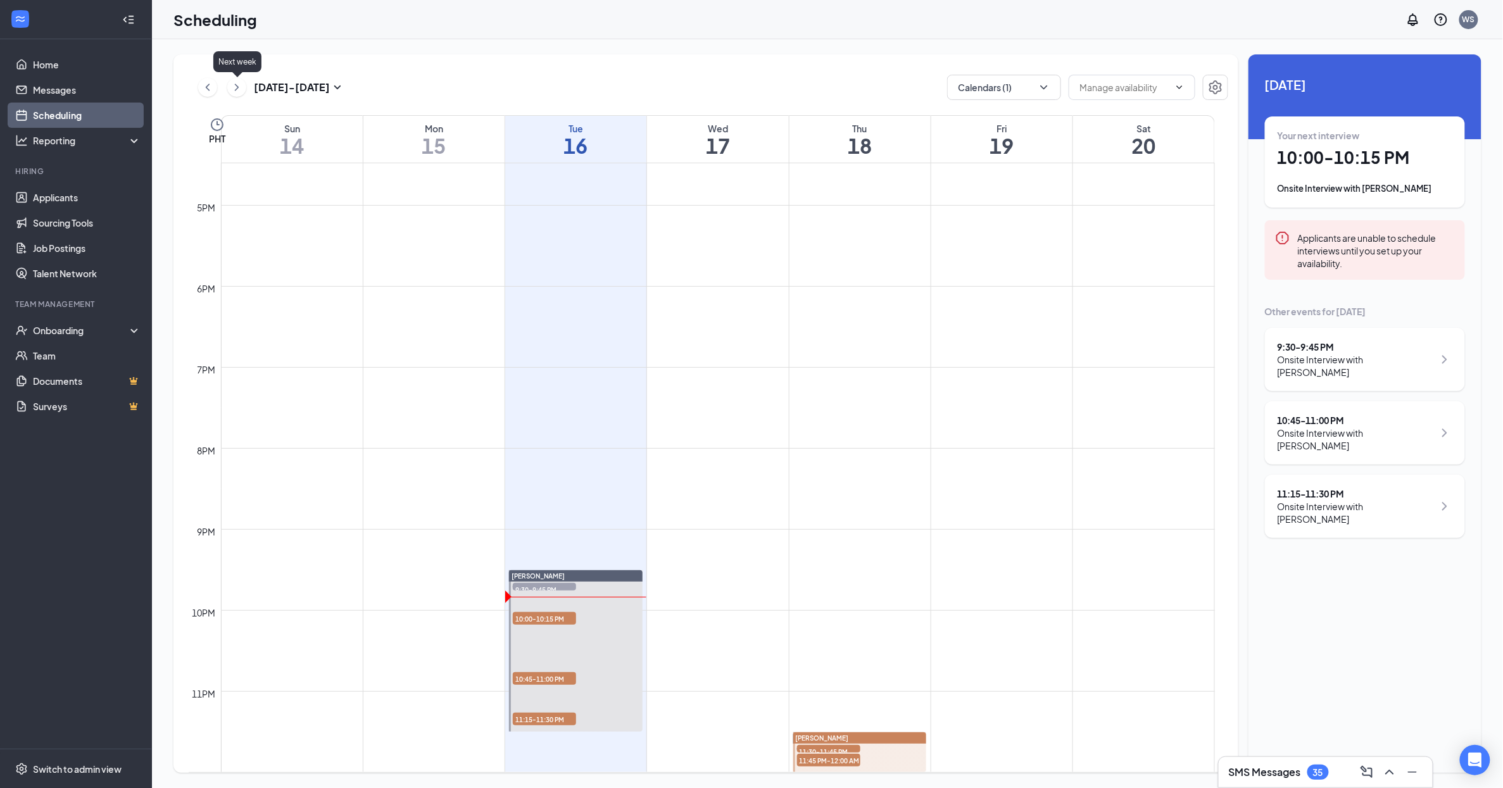
click at [241, 85] on icon "ChevronRight" at bounding box center [236, 87] width 13 height 15
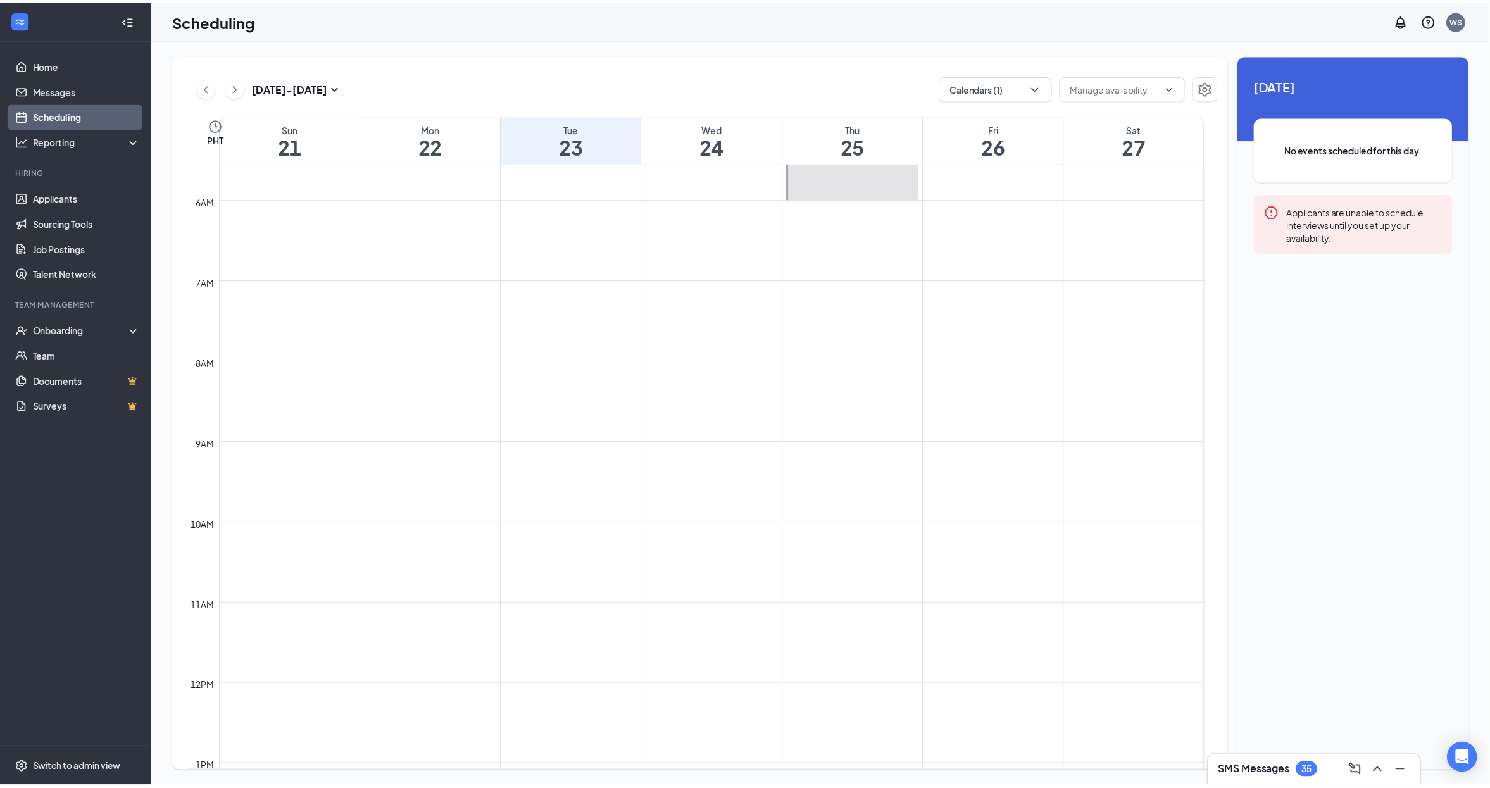
scroll to position [357, 0]
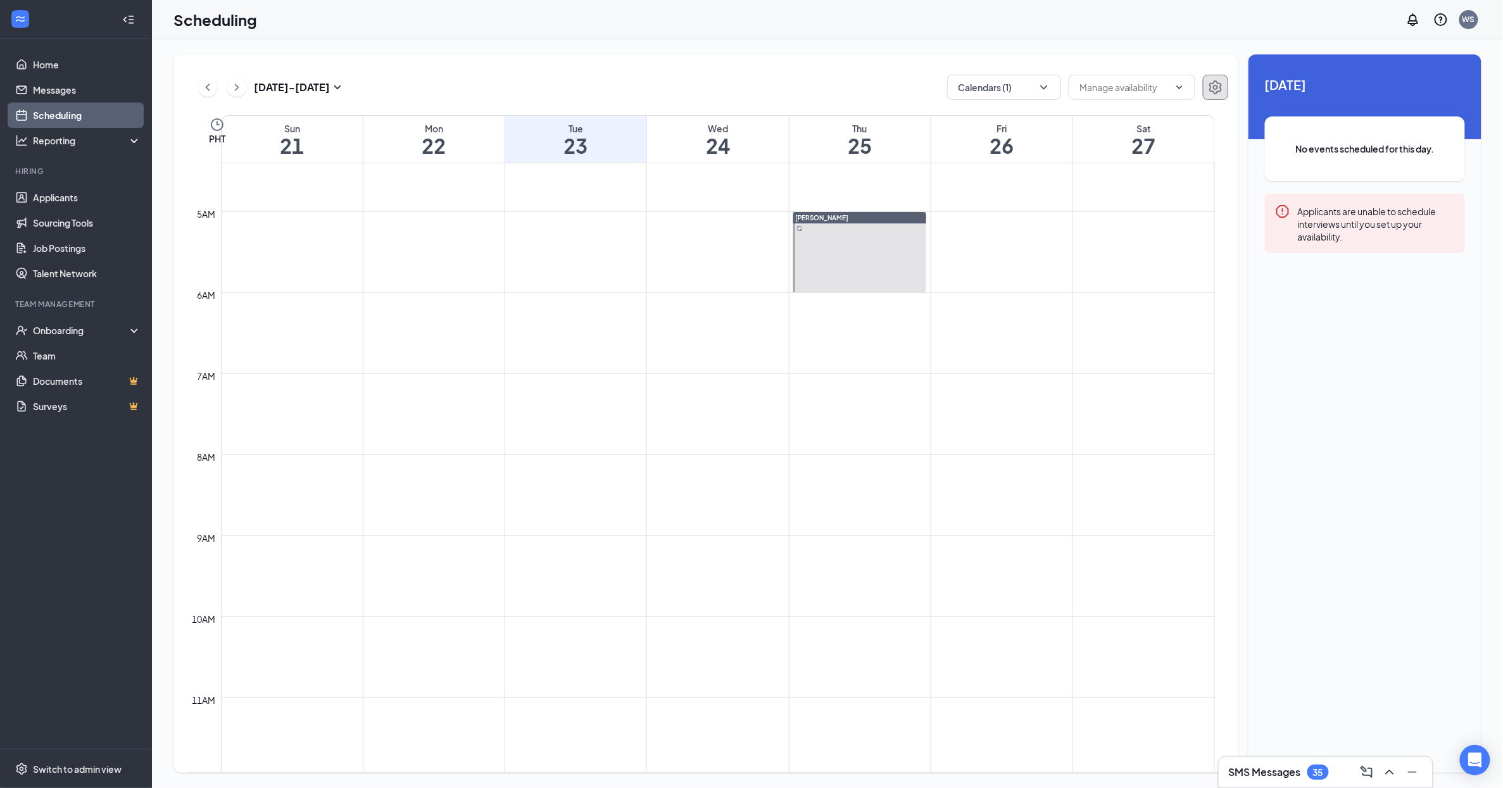
click at [1216, 92] on icon "Settings" at bounding box center [1215, 87] width 13 height 14
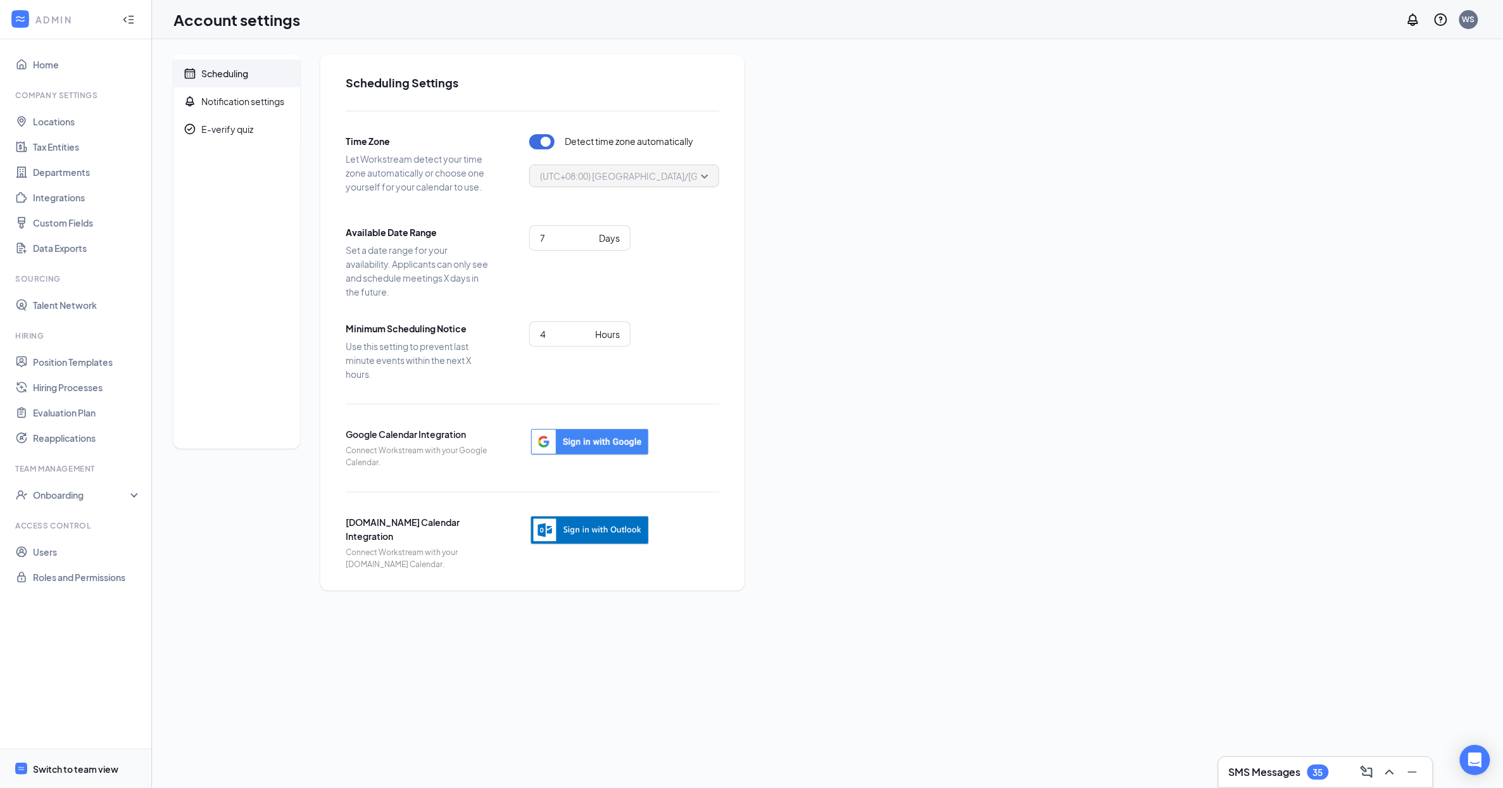
click at [72, 772] on div "Switch to team view" at bounding box center [75, 769] width 85 height 13
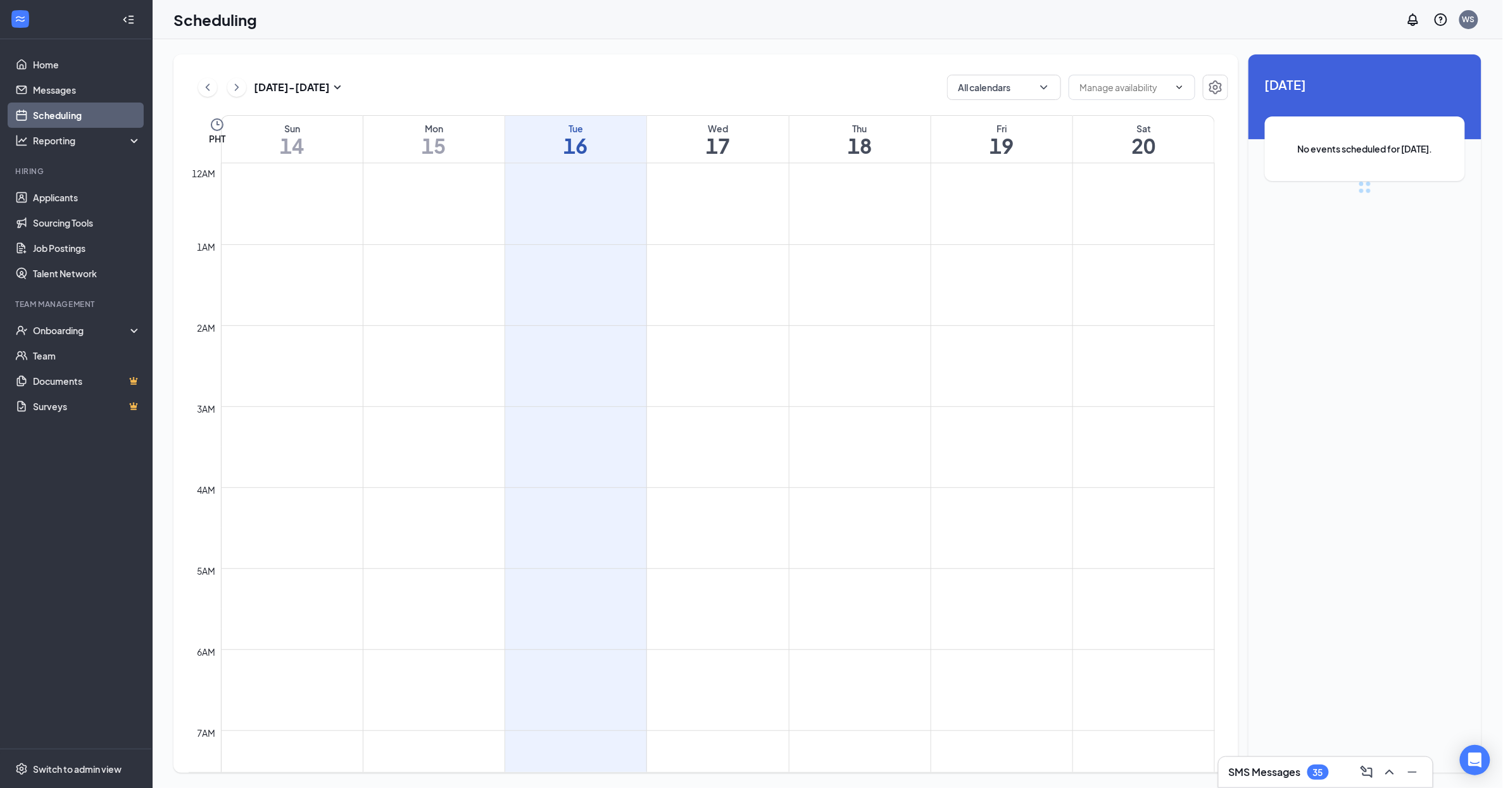
scroll to position [622, 0]
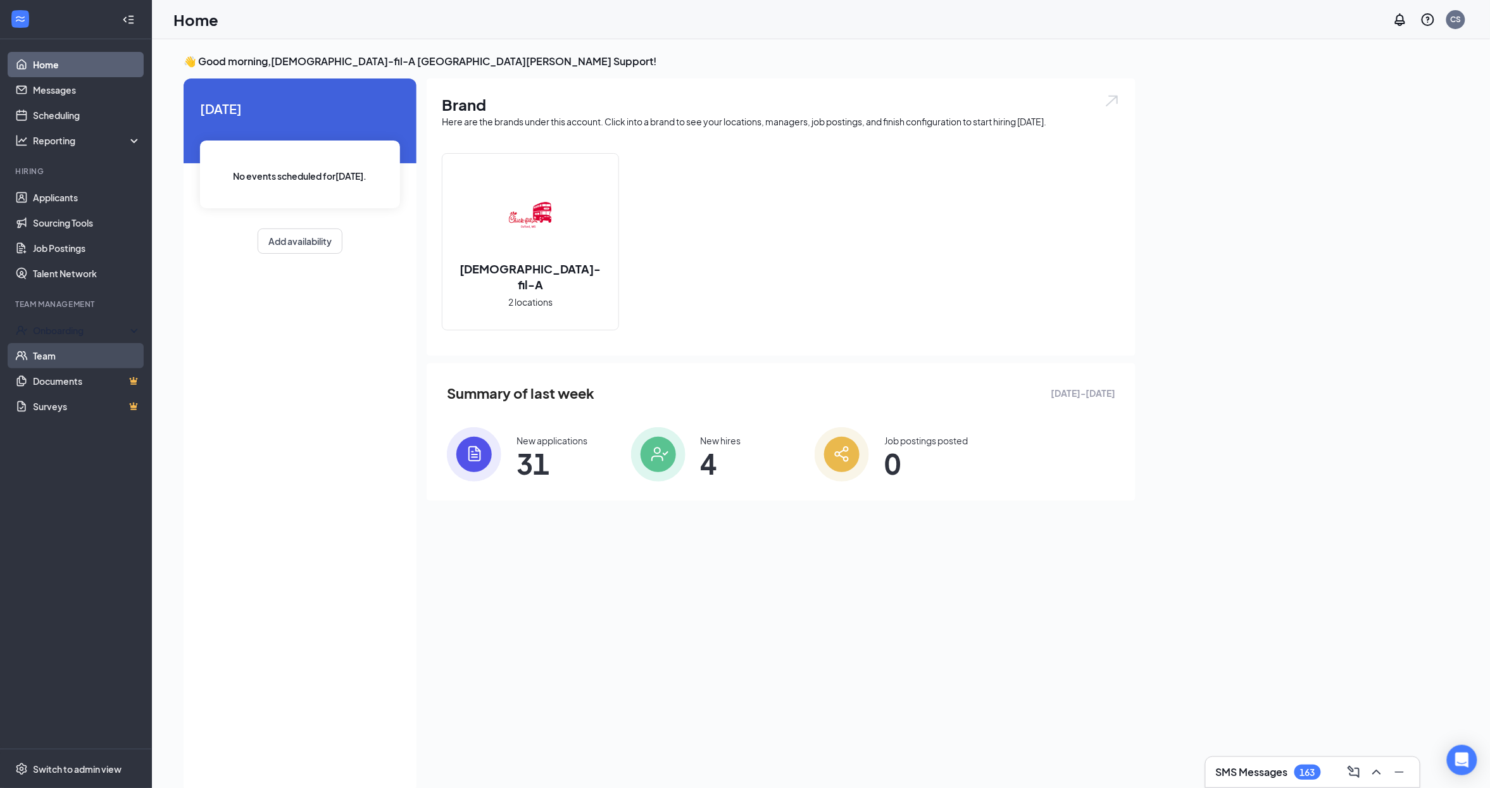
click at [81, 345] on link "Team" at bounding box center [87, 355] width 108 height 25
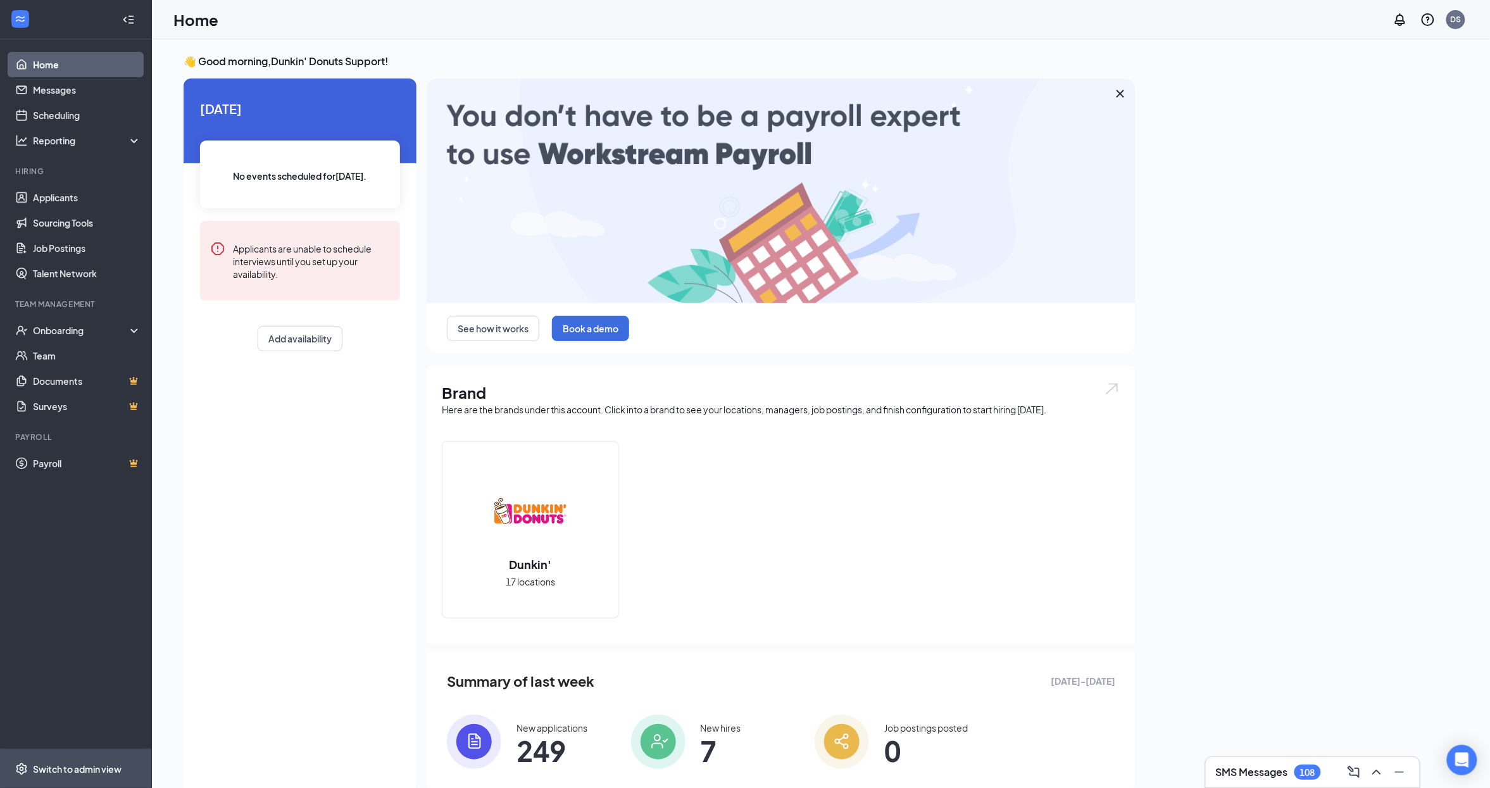
click at [61, 766] on div "Switch to admin view" at bounding box center [77, 769] width 89 height 13
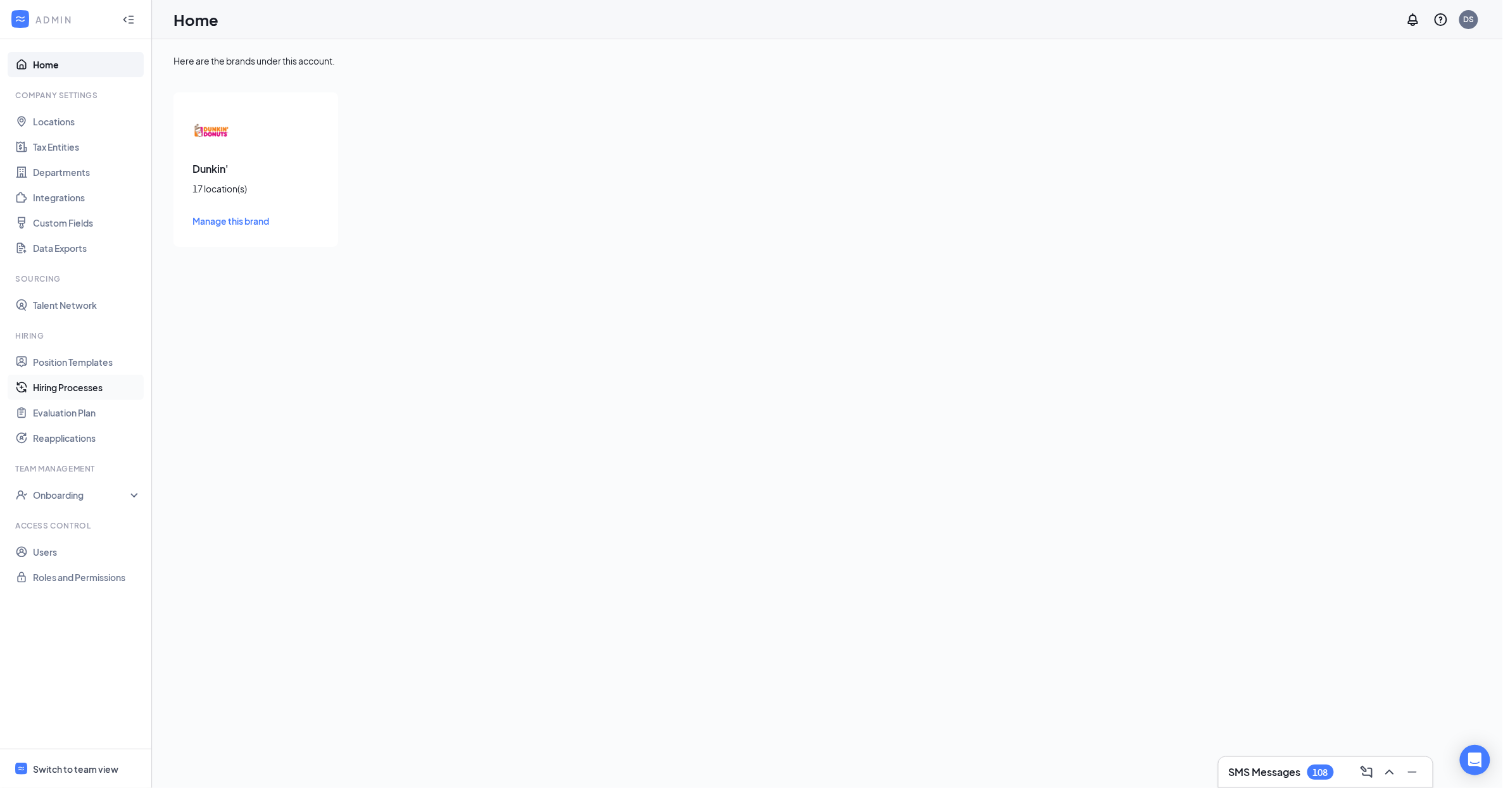
click at [100, 389] on link "Hiring Processes" at bounding box center [87, 387] width 108 height 25
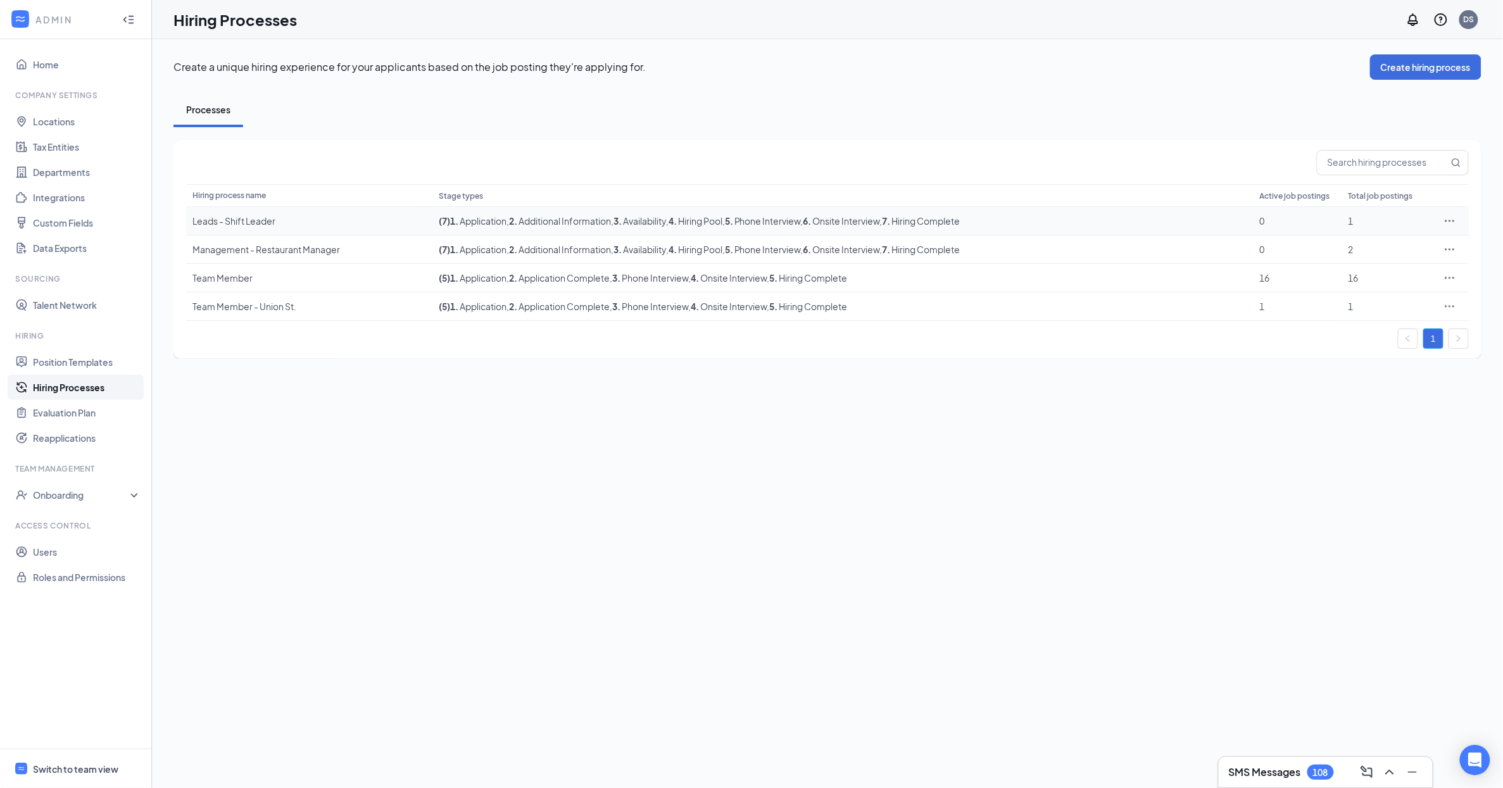
click at [238, 220] on div "Leads - Shift Leader" at bounding box center [309, 221] width 234 height 13
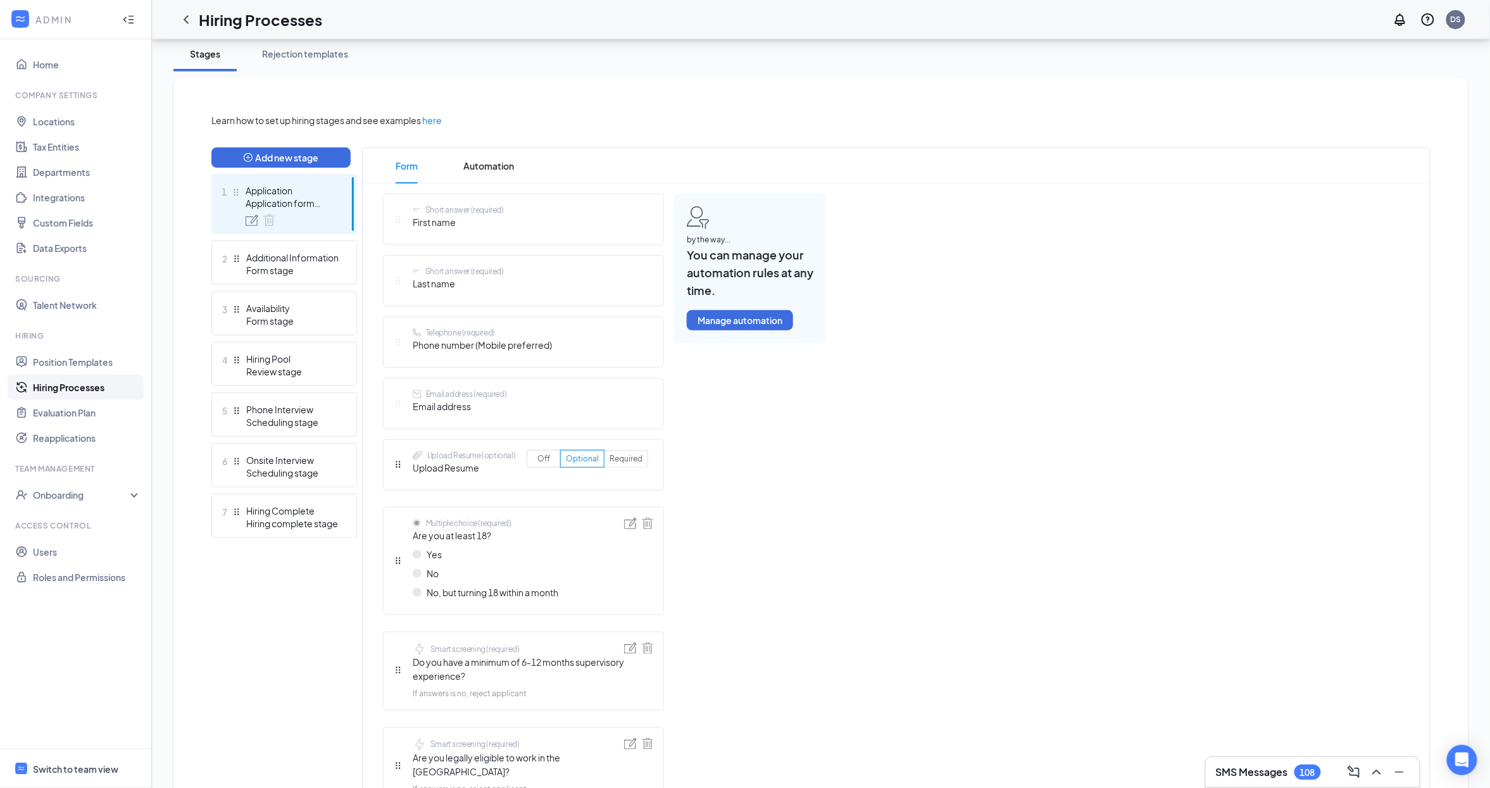
scroll to position [167, 0]
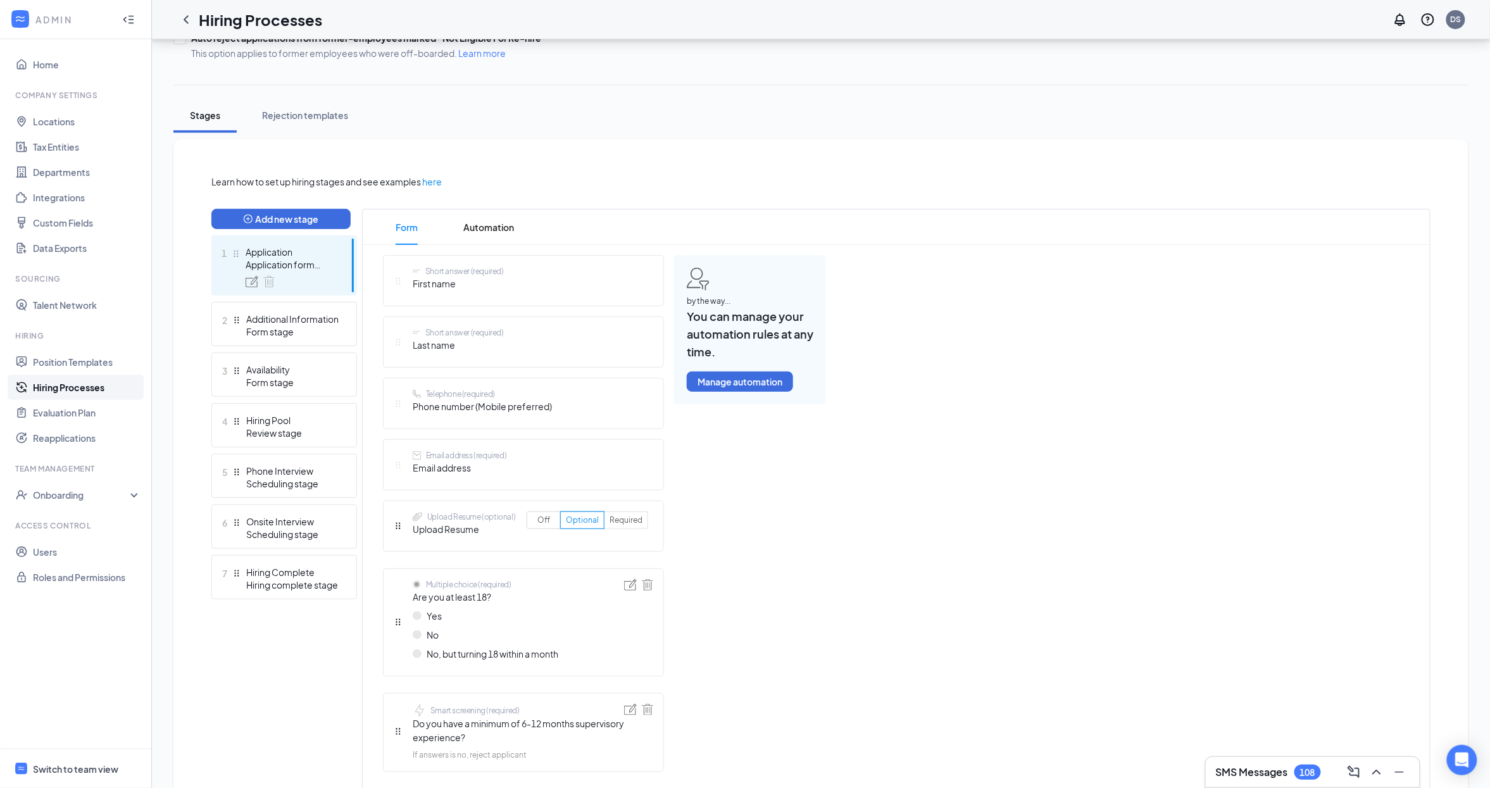
click at [185, 23] on icon "ChevronLeft" at bounding box center [185, 19] width 15 height 15
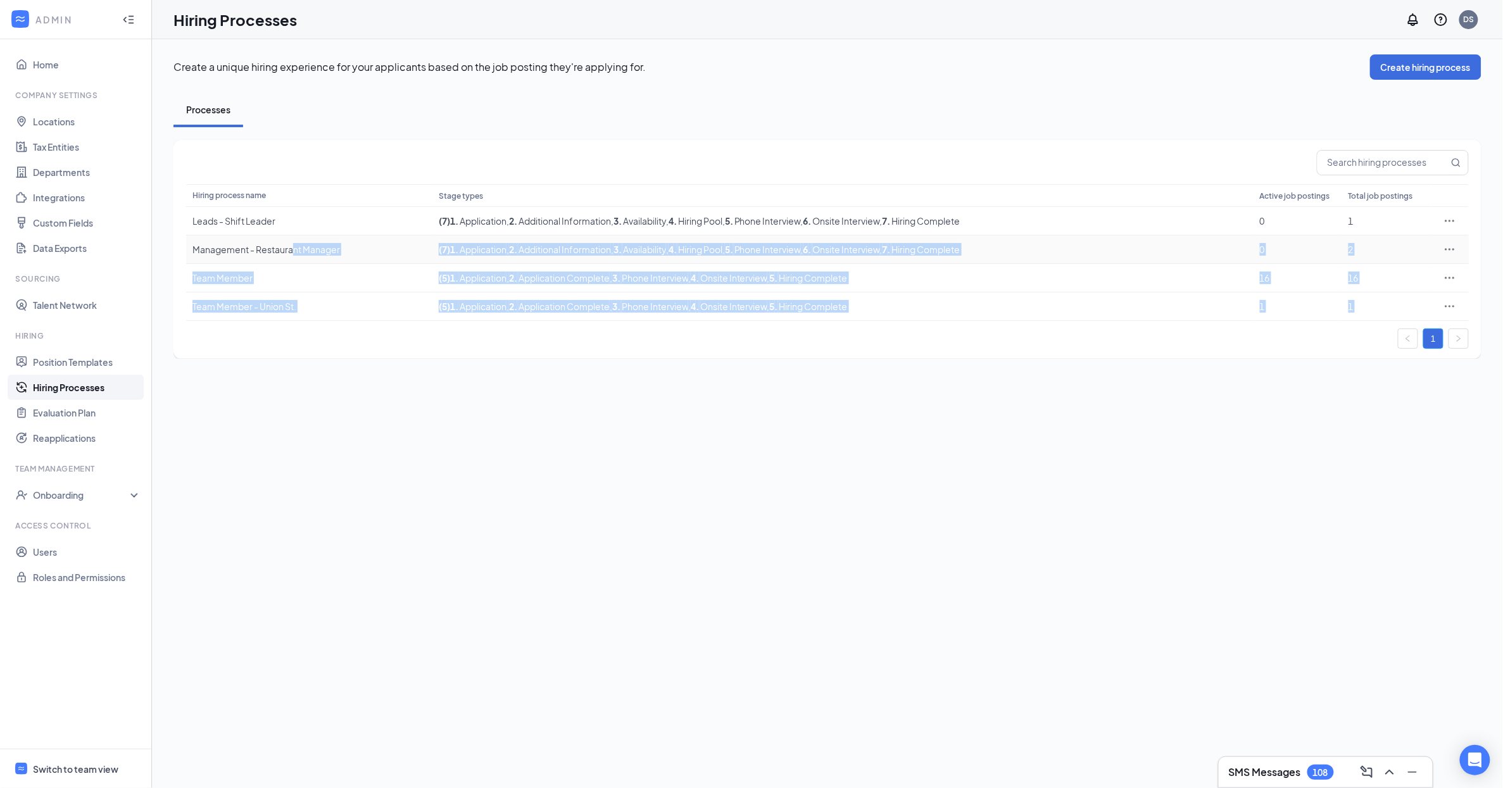
drag, startPoint x: 292, startPoint y: 248, endPoint x: 331, endPoint y: 370, distance: 128.1
click at [325, 357] on div "Hiring process name Stage types Active job postings Total job postings Leads - …" at bounding box center [827, 249] width 1308 height 219
click at [341, 420] on div "Create a unique hiring experience for your applicants based on the job posting …" at bounding box center [827, 413] width 1351 height 749
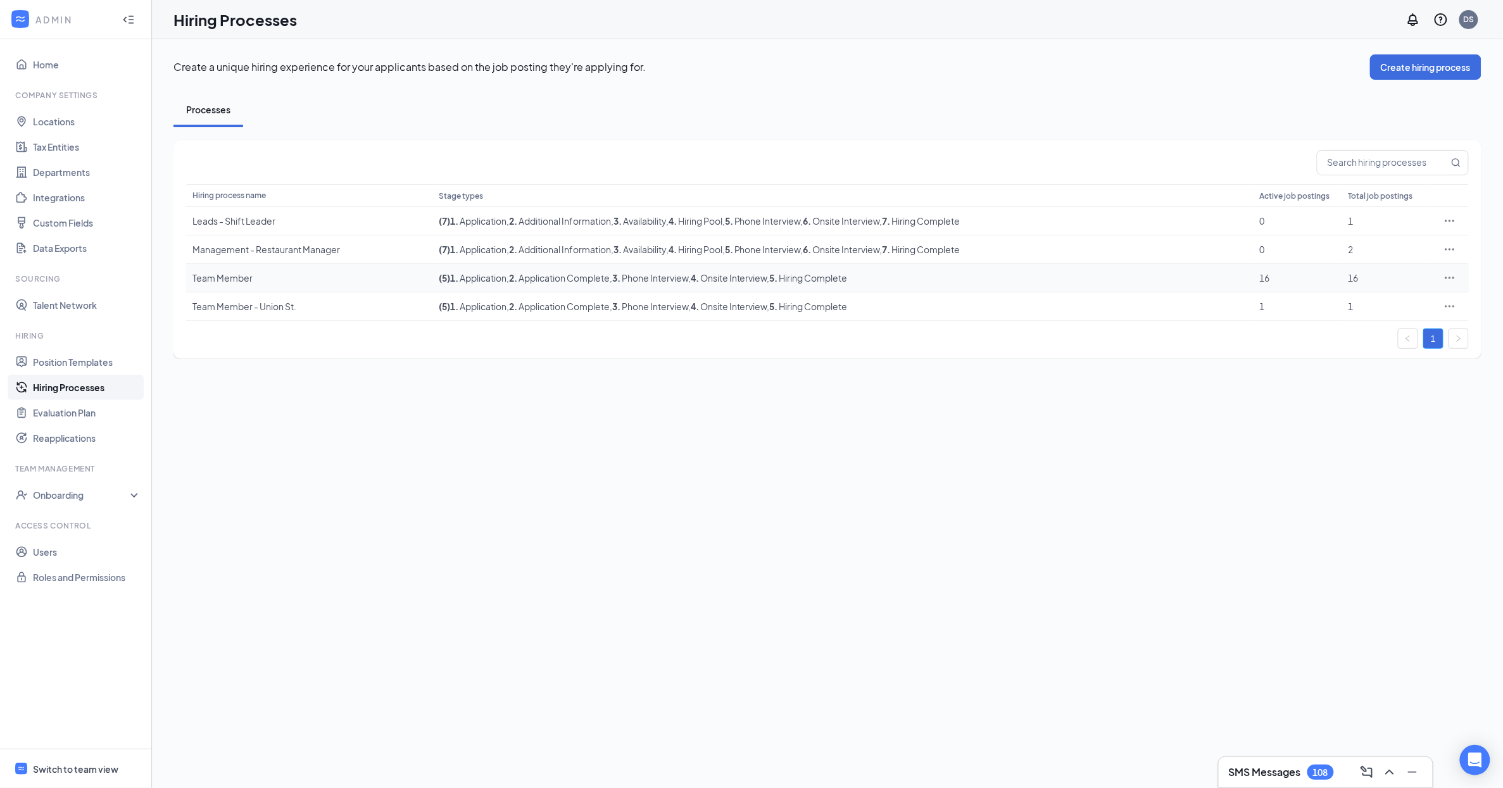
click at [228, 277] on div "Team Member" at bounding box center [309, 278] width 234 height 13
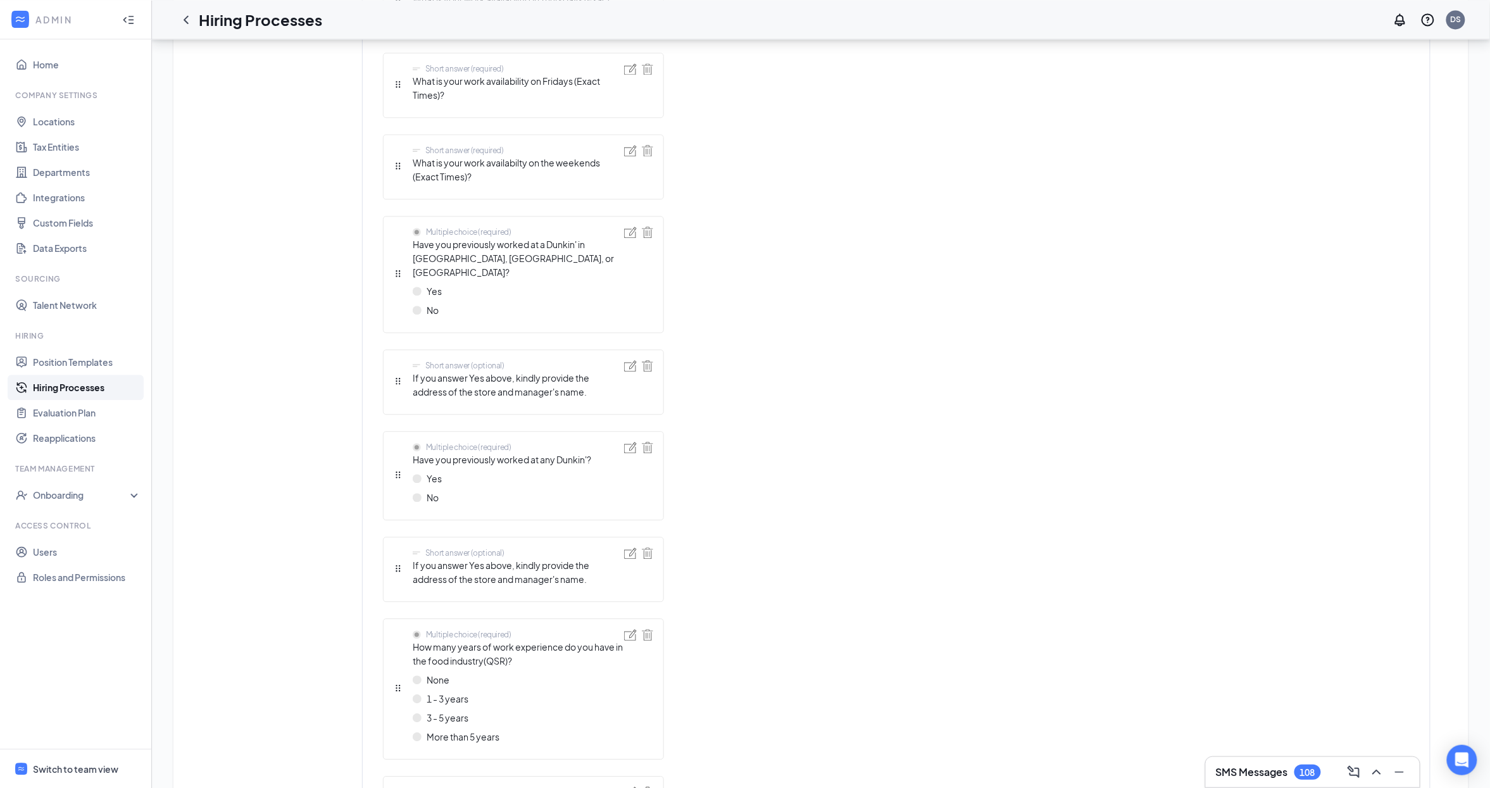
scroll to position [1271, 0]
click at [630, 358] on img at bounding box center [630, 363] width 13 height 11
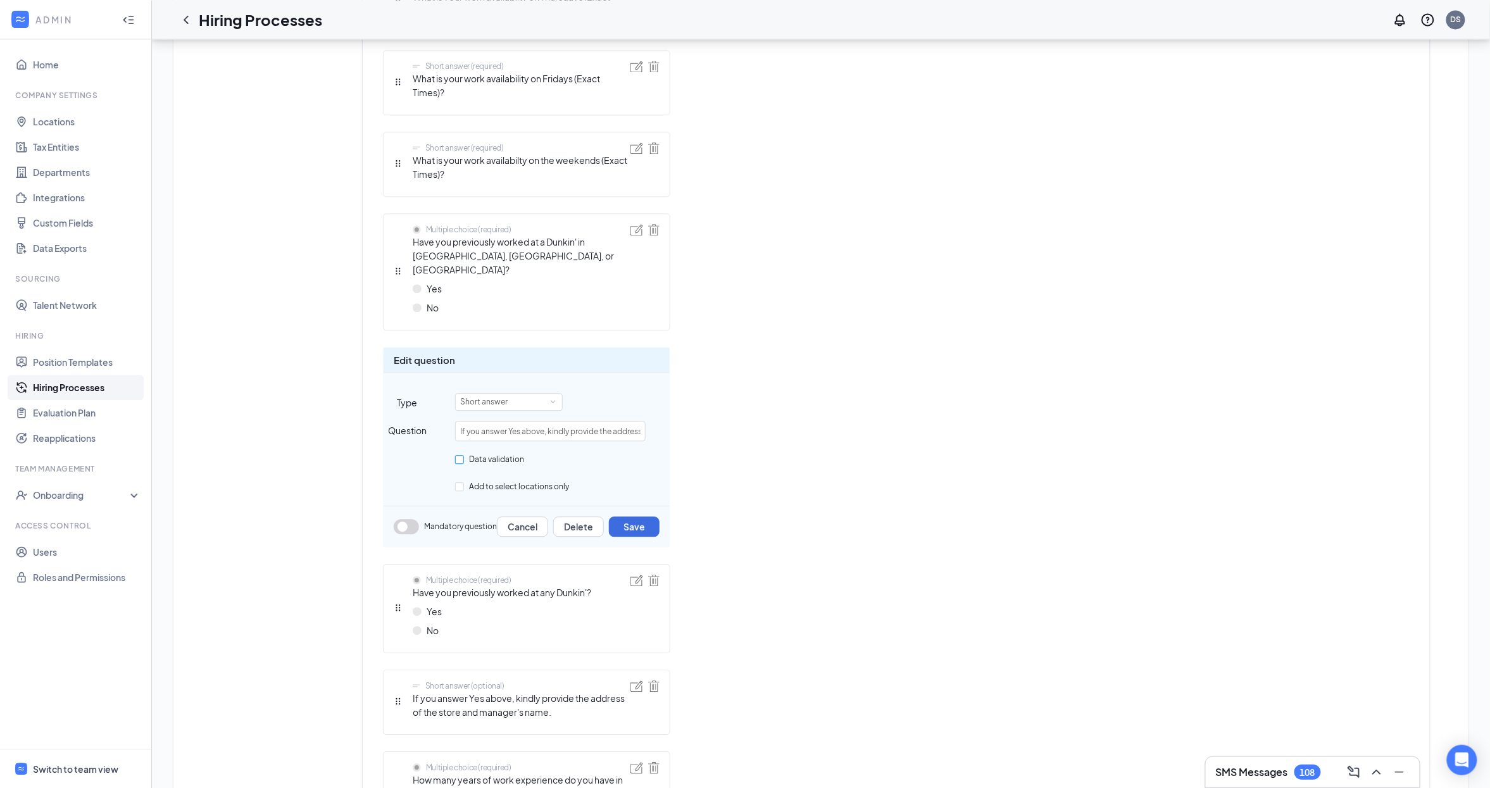
click at [508, 454] on span "Data validation" at bounding box center [496, 458] width 65 height 9
click at [464, 455] on input "Data validation" at bounding box center [459, 459] width 9 height 9
checkbox input "true"
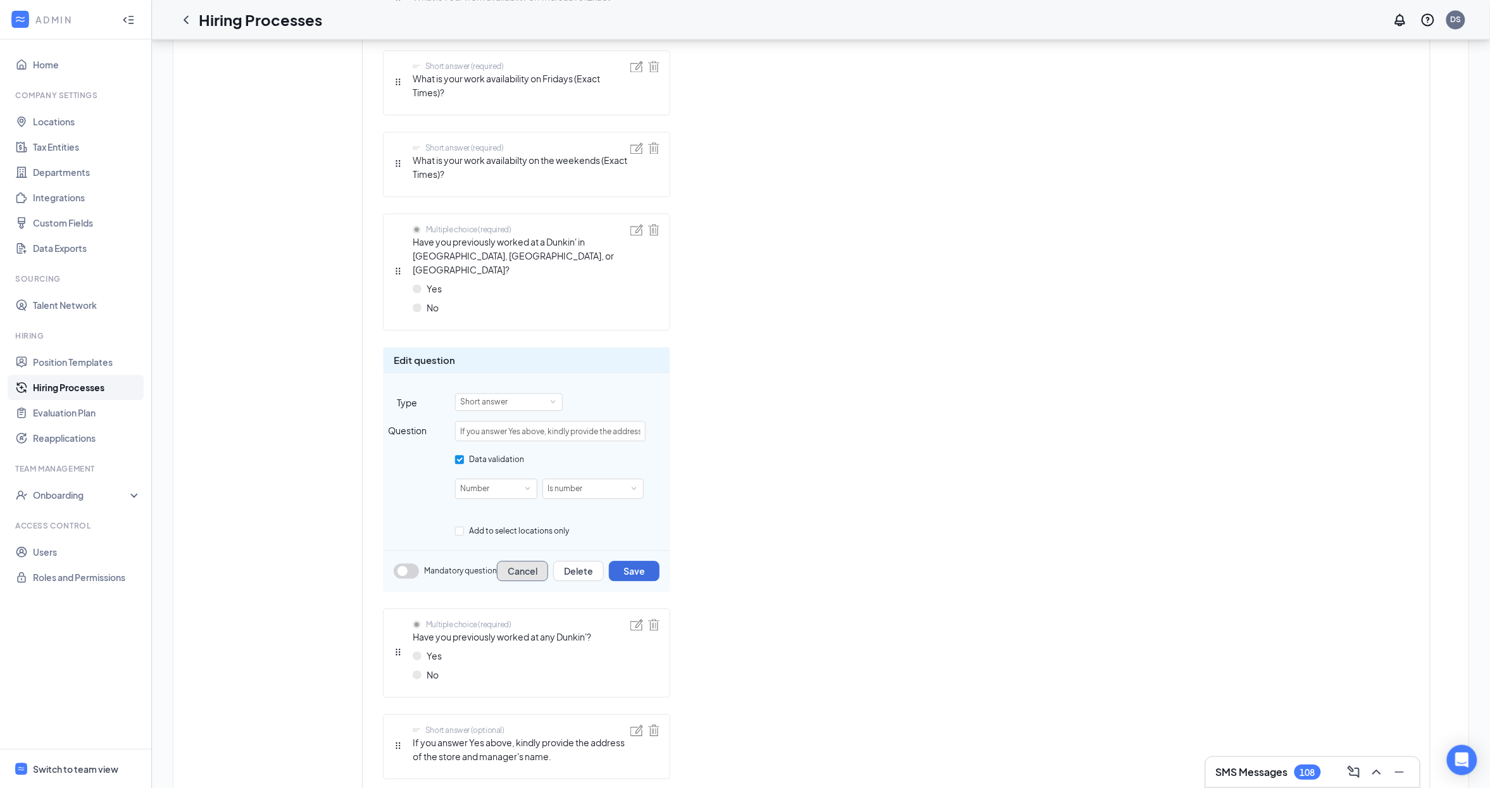
click at [525, 561] on button "Cancel" at bounding box center [522, 571] width 51 height 20
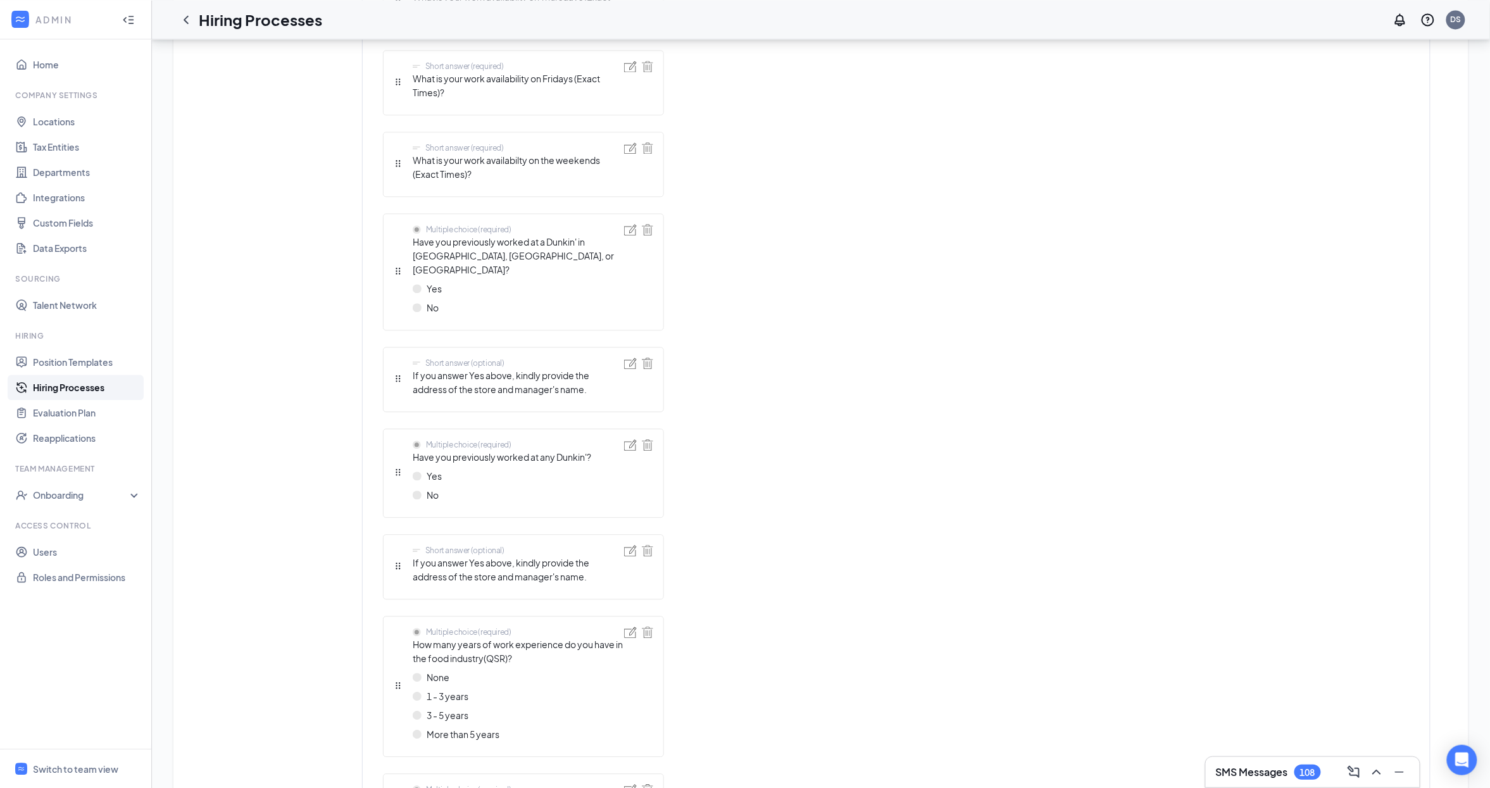
click at [534, 450] on span "Have you previously worked at any Dunkin'?" at bounding box center [502, 457] width 178 height 14
copy span "Have you previously worked at any Dunkin'?"
drag, startPoint x: 587, startPoint y: 558, endPoint x: 414, endPoint y: 544, distance: 173.3
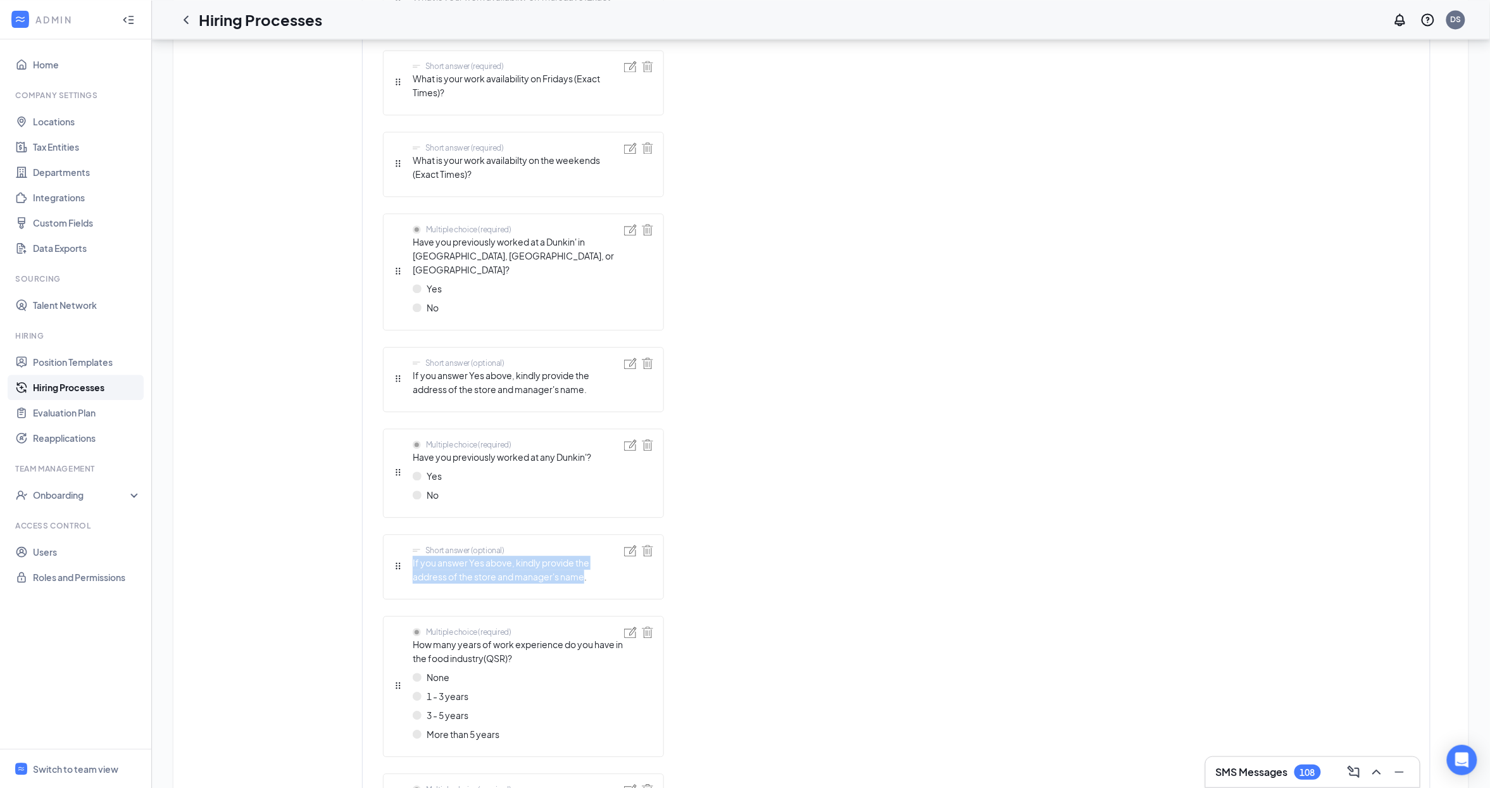
click at [414, 556] on span "If you answer Yes above, kindly provide the address of the store and manager's …" at bounding box center [518, 570] width 211 height 28
copy span "If you answer Yes above, kindly provide the address of the store and manager's …"
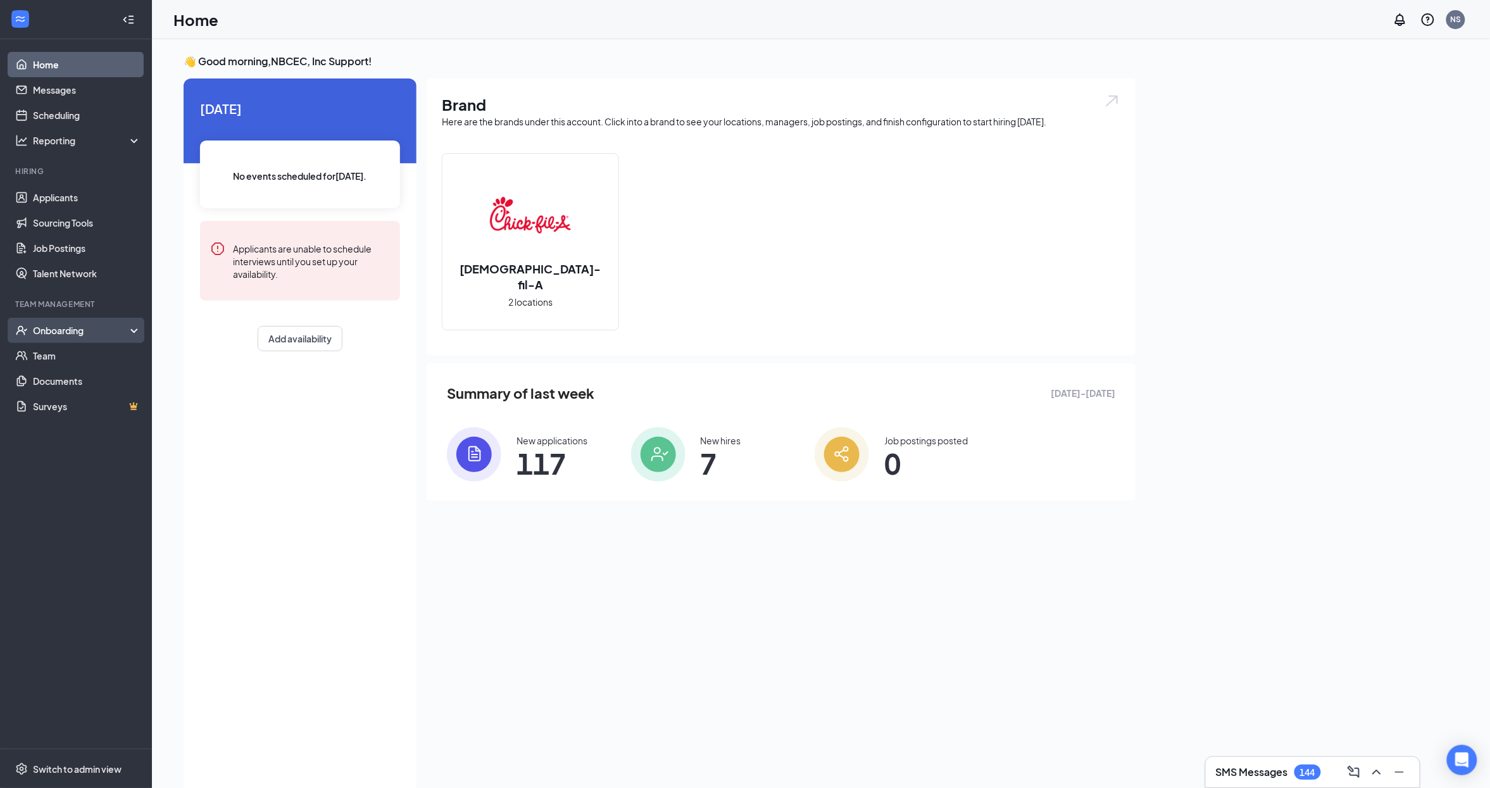
click at [106, 335] on div "Onboarding" at bounding box center [81, 330] width 97 height 13
click at [98, 357] on link "Overview" at bounding box center [87, 355] width 108 height 25
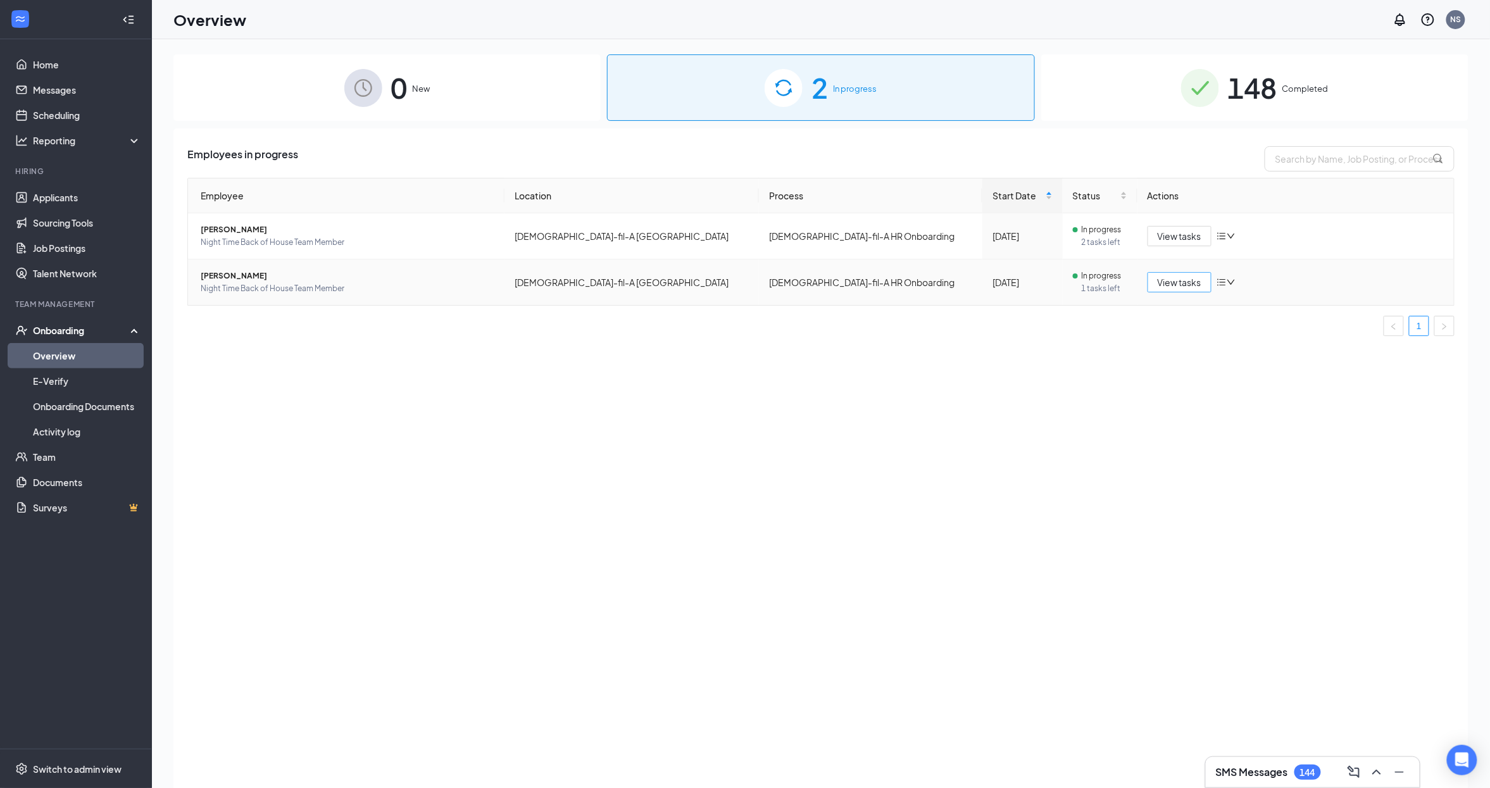
click at [1187, 282] on span "View tasks" at bounding box center [1180, 282] width 44 height 14
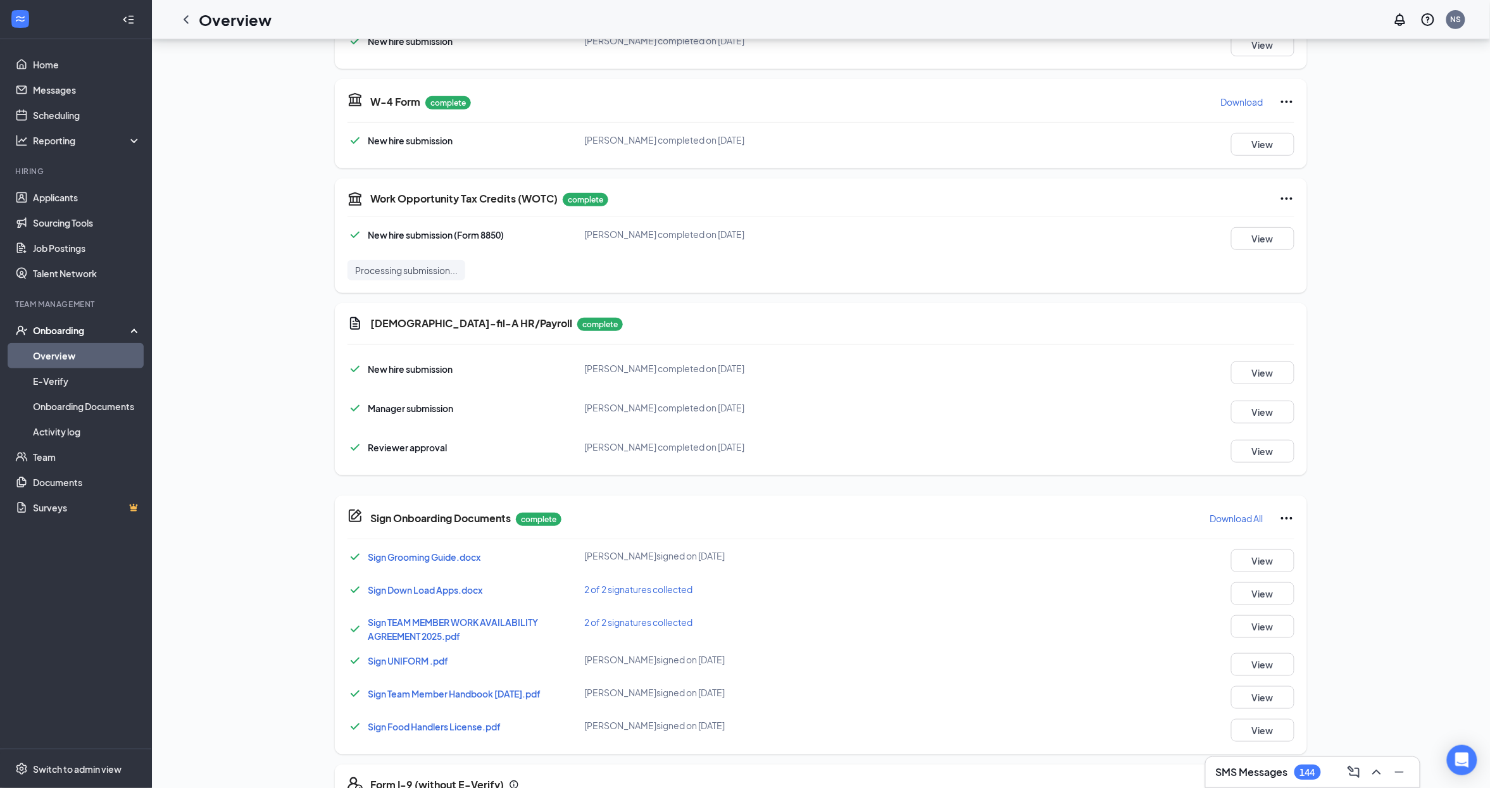
scroll to position [362, 0]
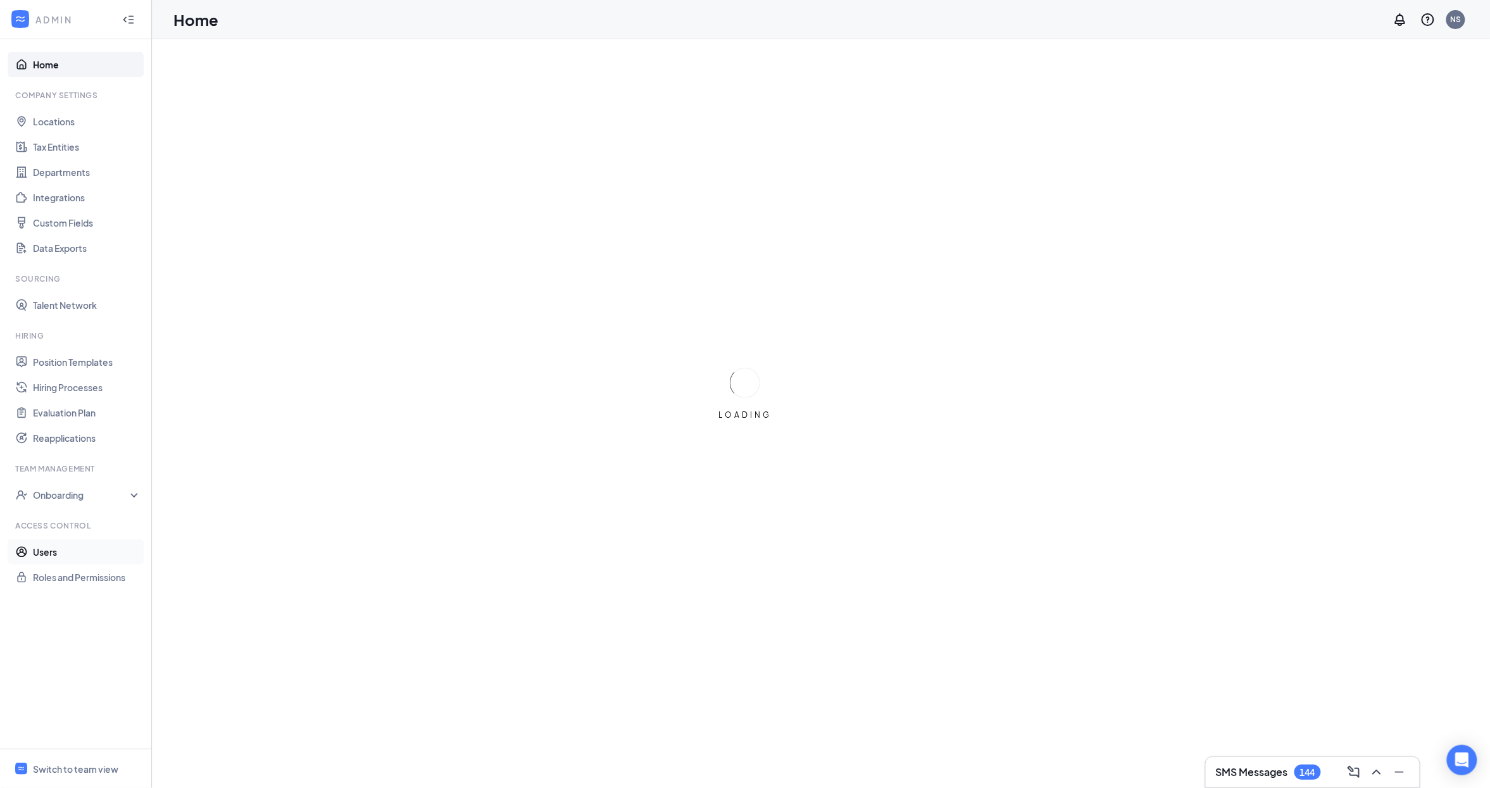
click at [79, 556] on link "Users" at bounding box center [87, 551] width 108 height 25
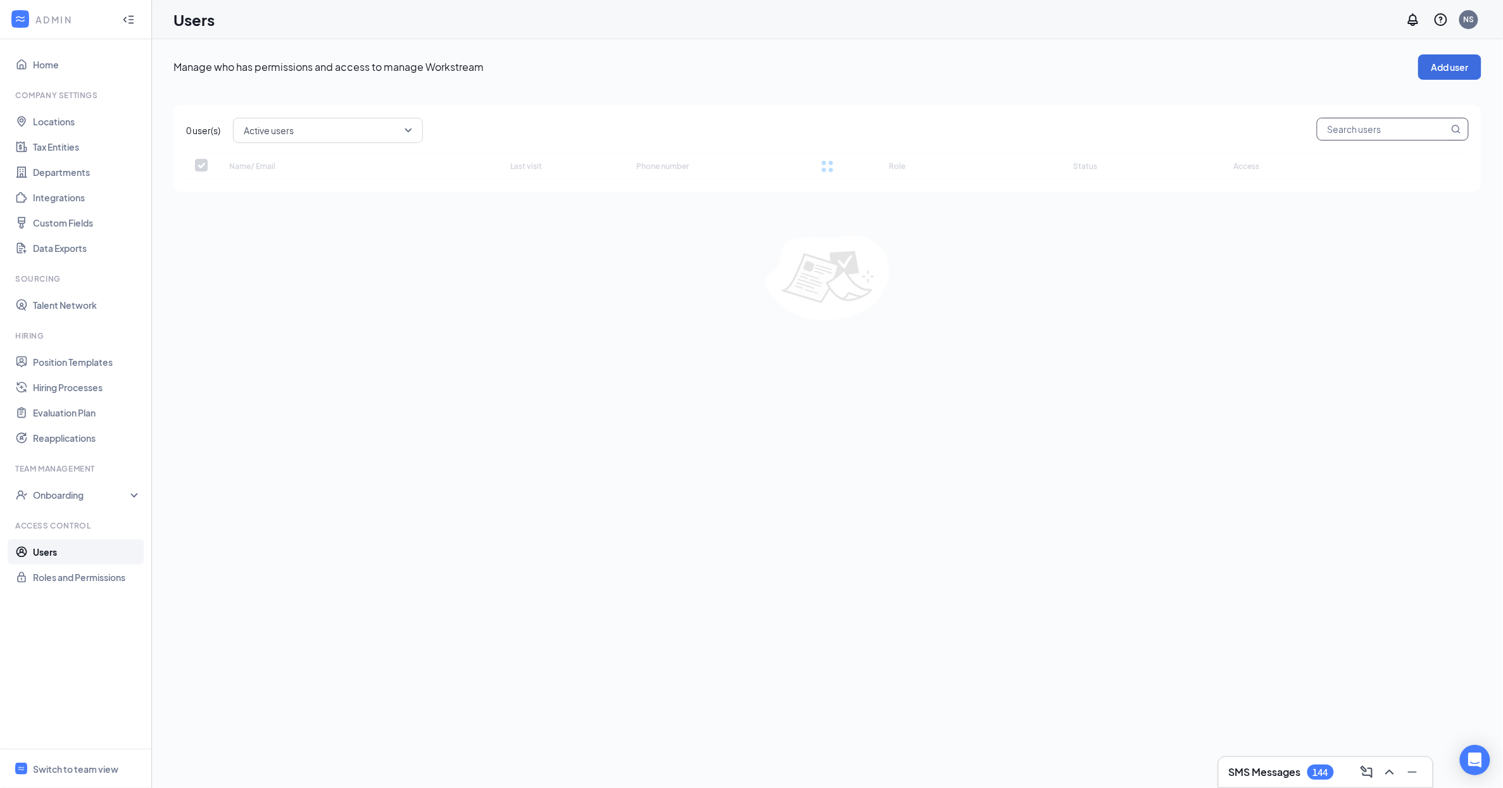
checkbox input "false"
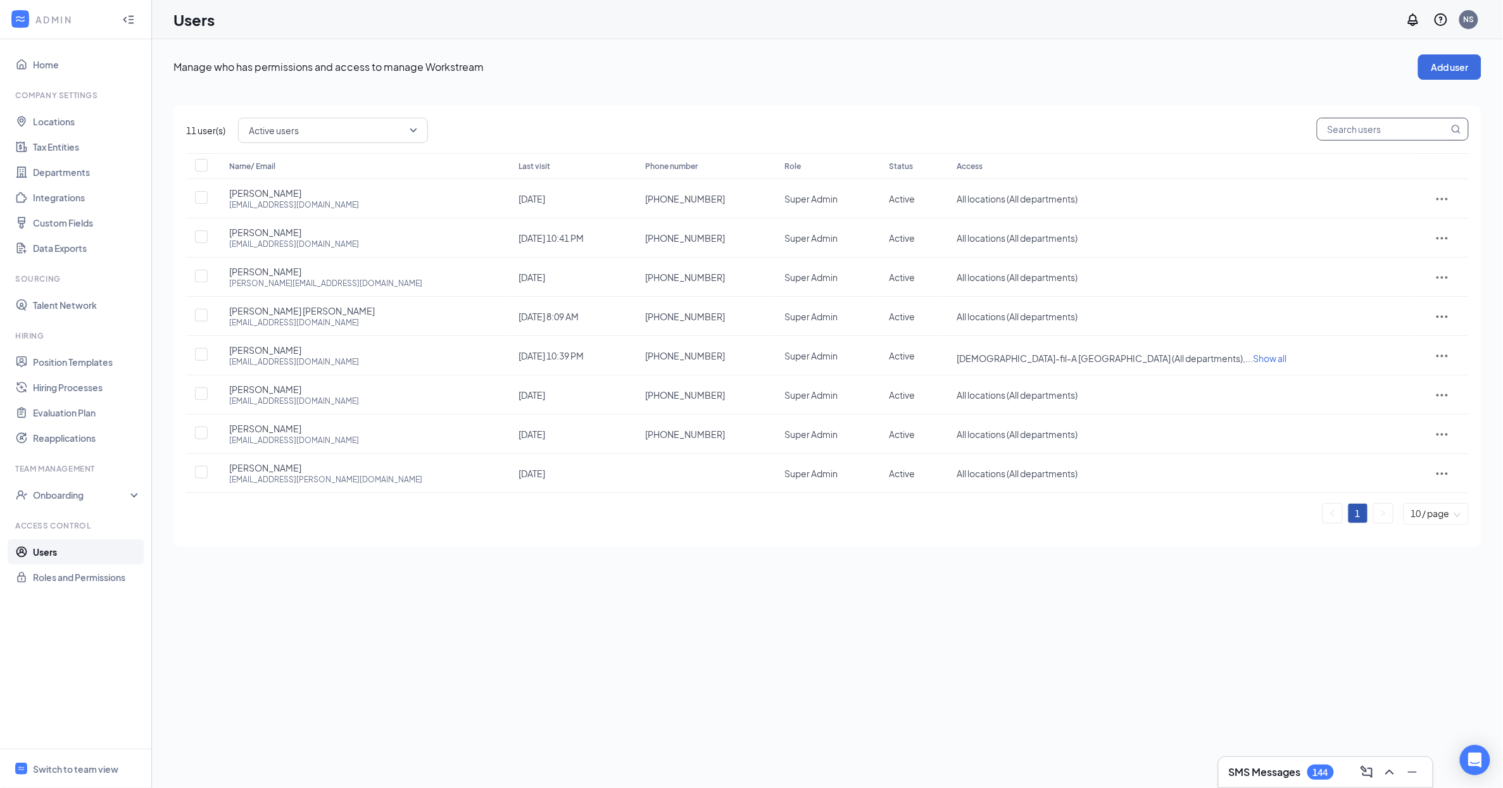
click at [1360, 127] on input "text" at bounding box center [1382, 129] width 131 height 22
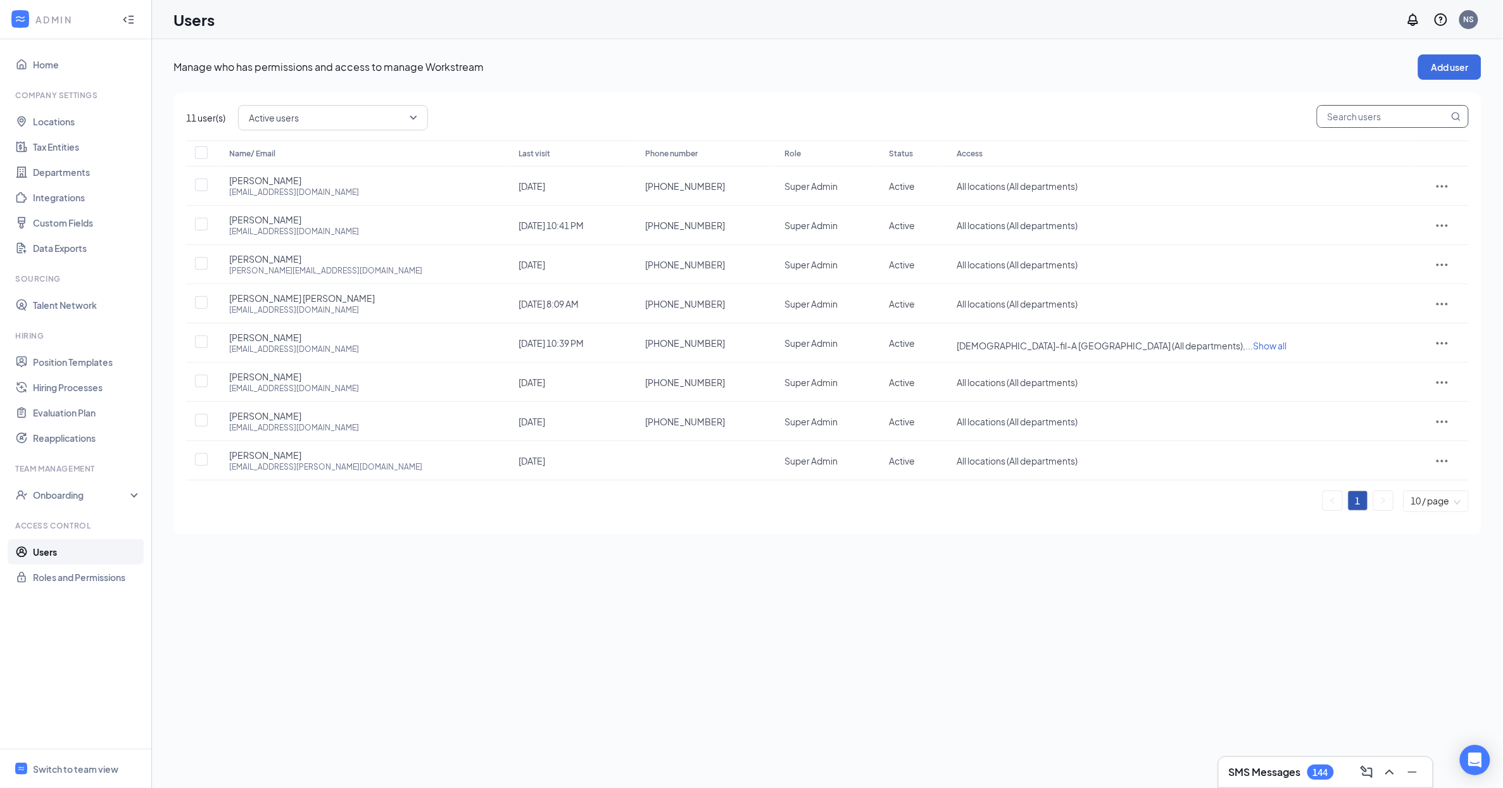
paste input "julietlozano01@gmail.com"
type input "julietlozano01@gmail.com"
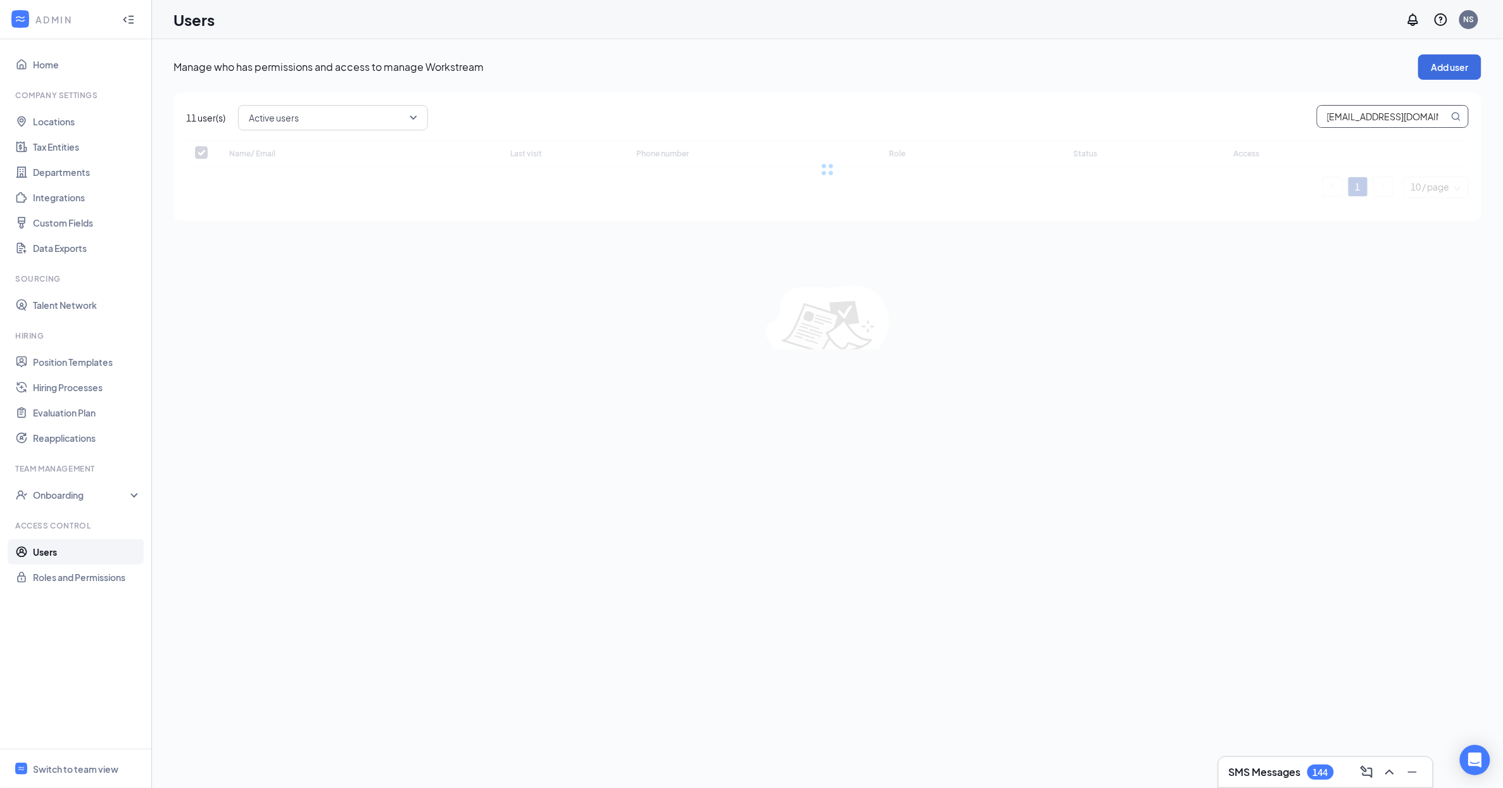
checkbox input "false"
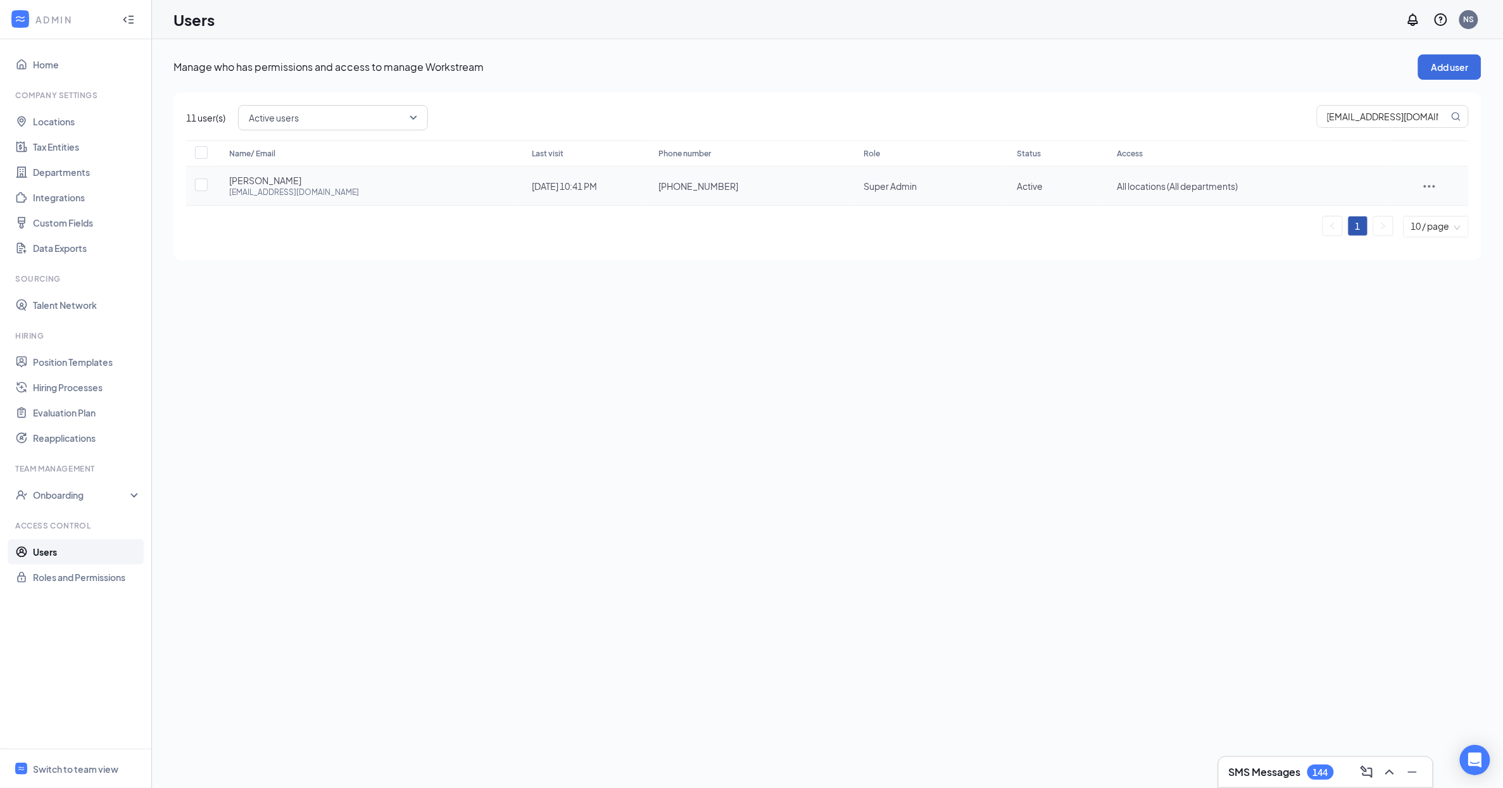
click at [1427, 189] on icon "ActionsIcon" at bounding box center [1429, 185] width 15 height 15
click at [1446, 215] on span "Edit user" at bounding box center [1446, 213] width 78 height 14
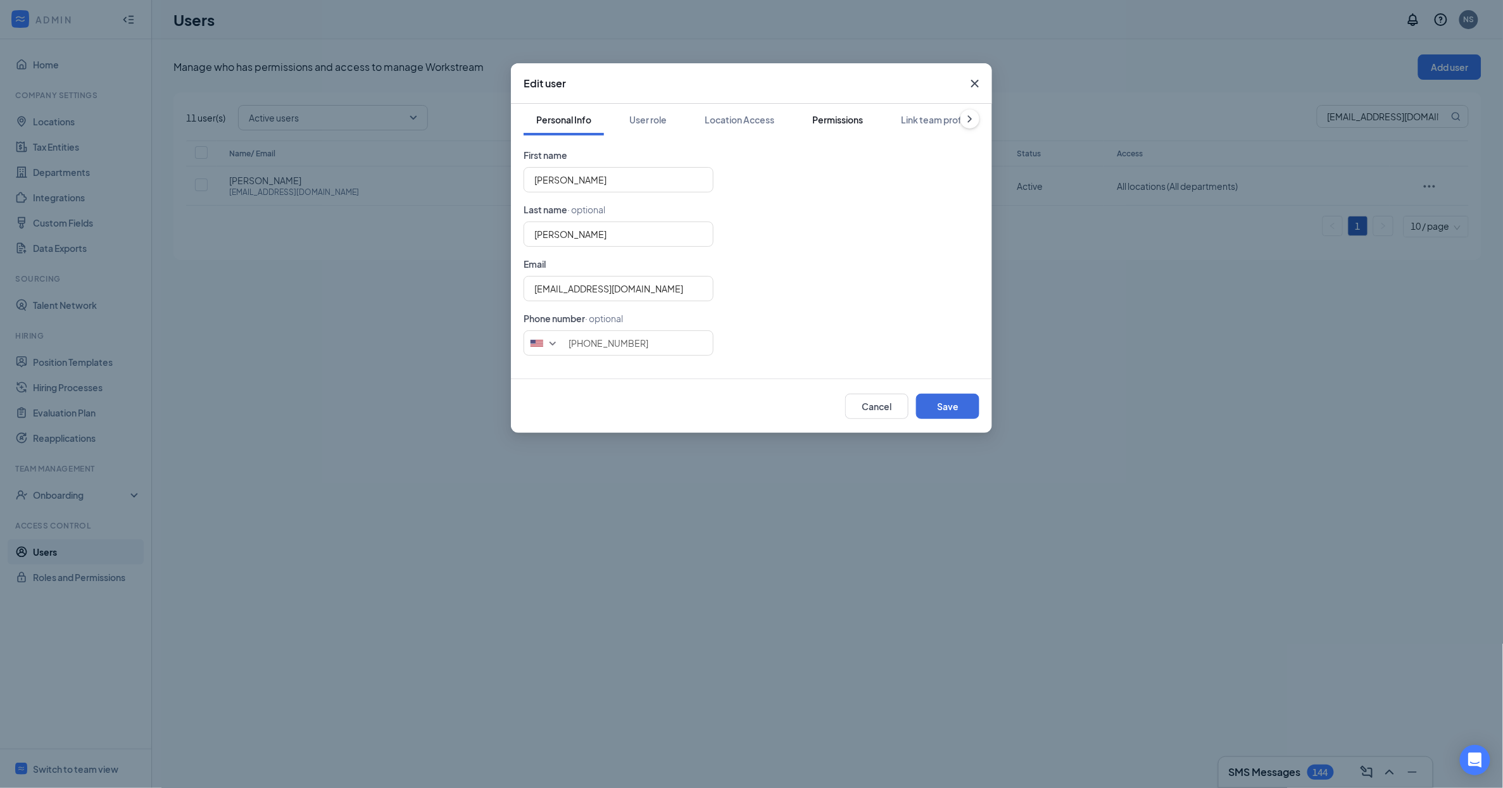
click at [852, 120] on div "Permissions" at bounding box center [837, 119] width 51 height 13
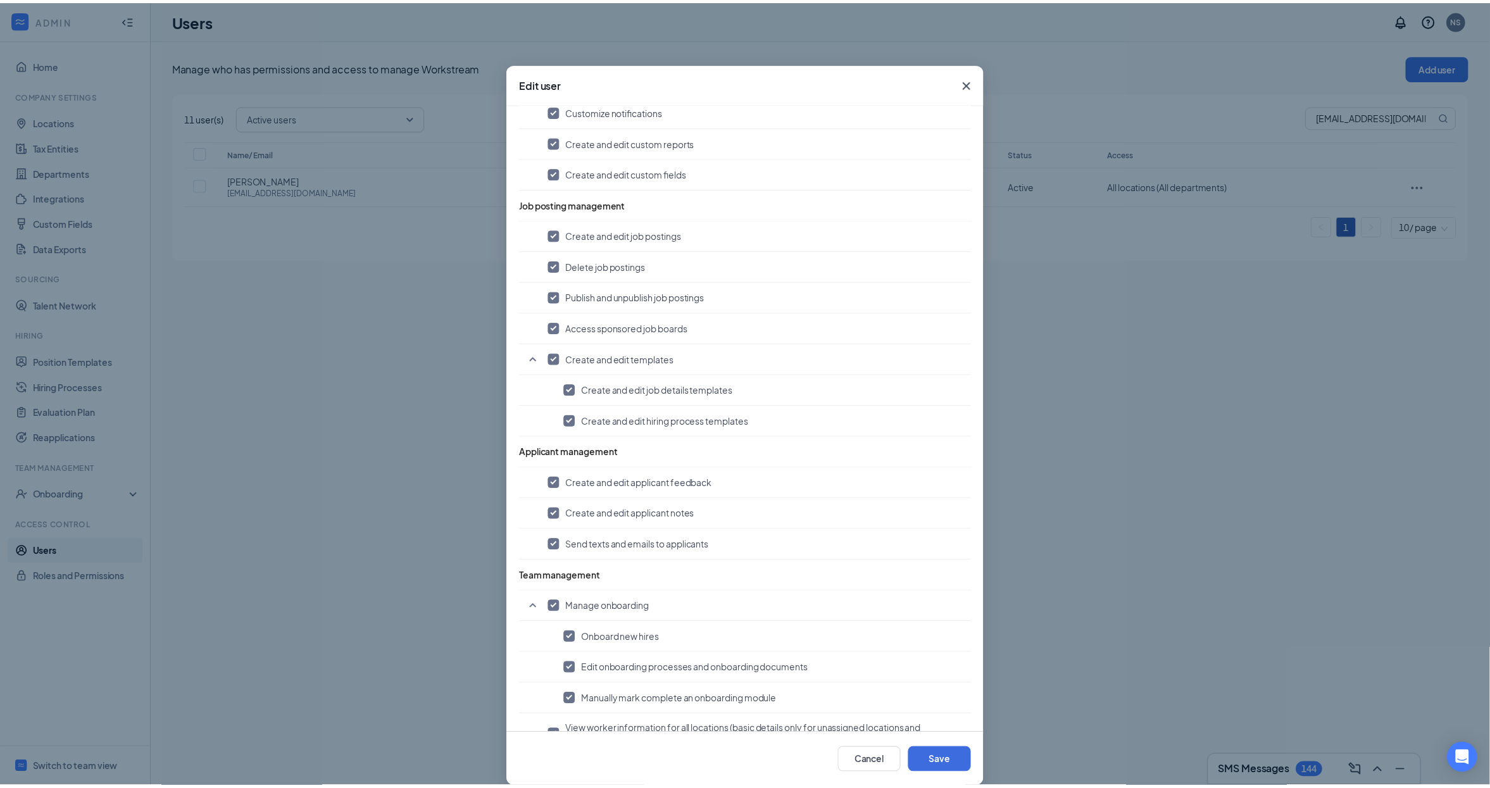
scroll to position [780, 0]
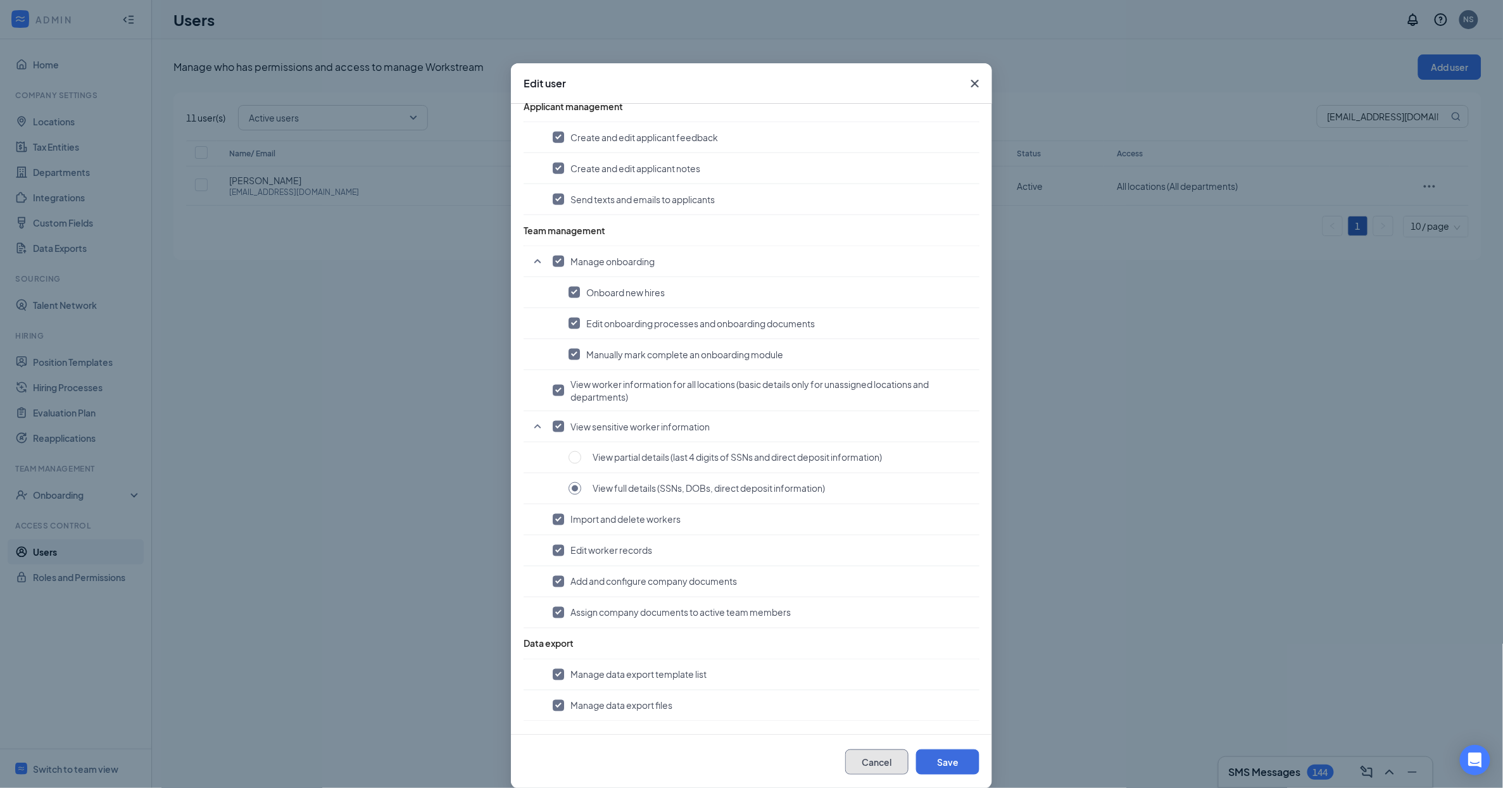
click at [875, 763] on button "Cancel" at bounding box center [876, 761] width 63 height 25
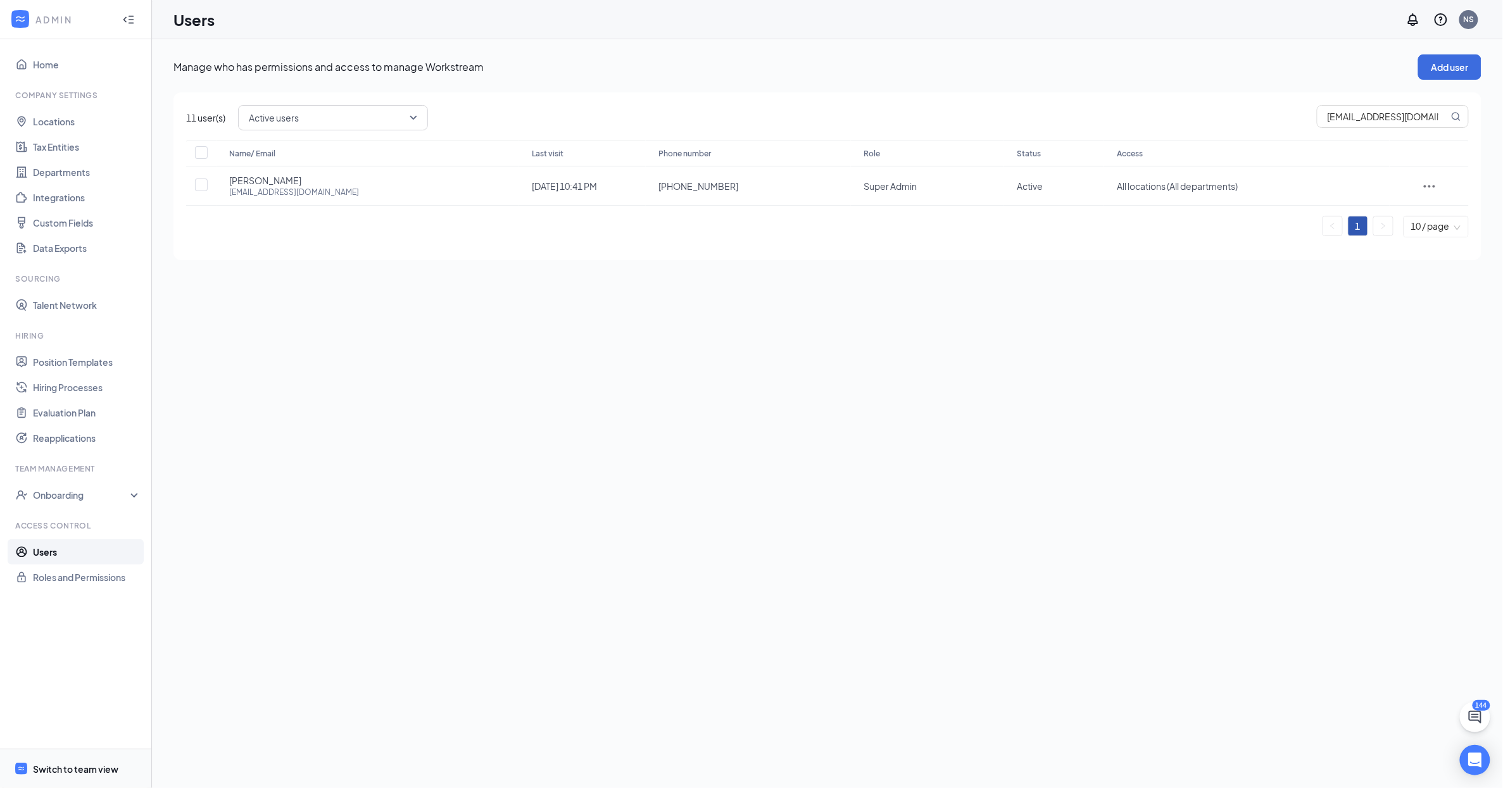
click at [79, 770] on div "Switch to team view" at bounding box center [75, 769] width 85 height 13
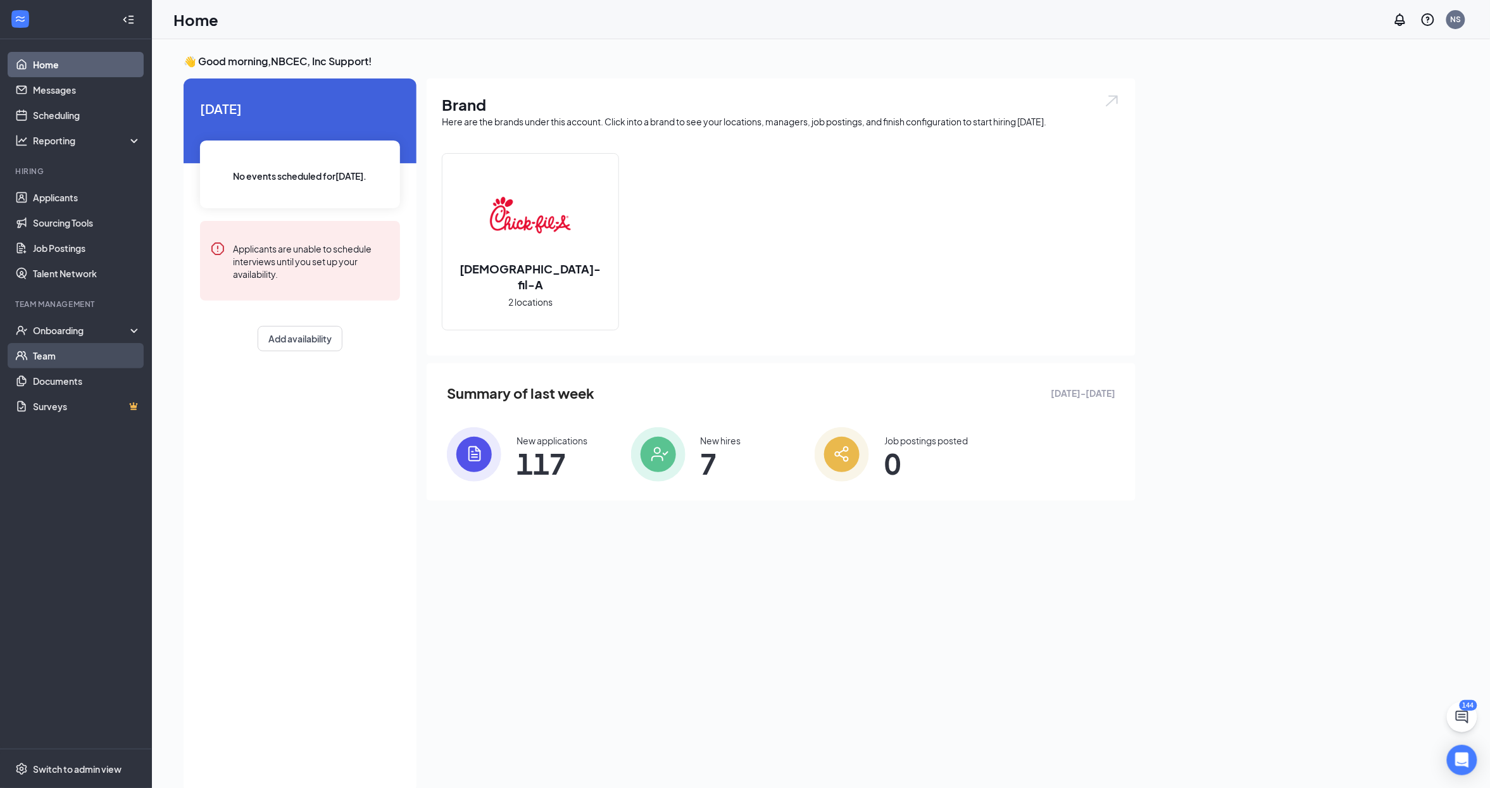
click at [96, 361] on link "Team" at bounding box center [87, 355] width 108 height 25
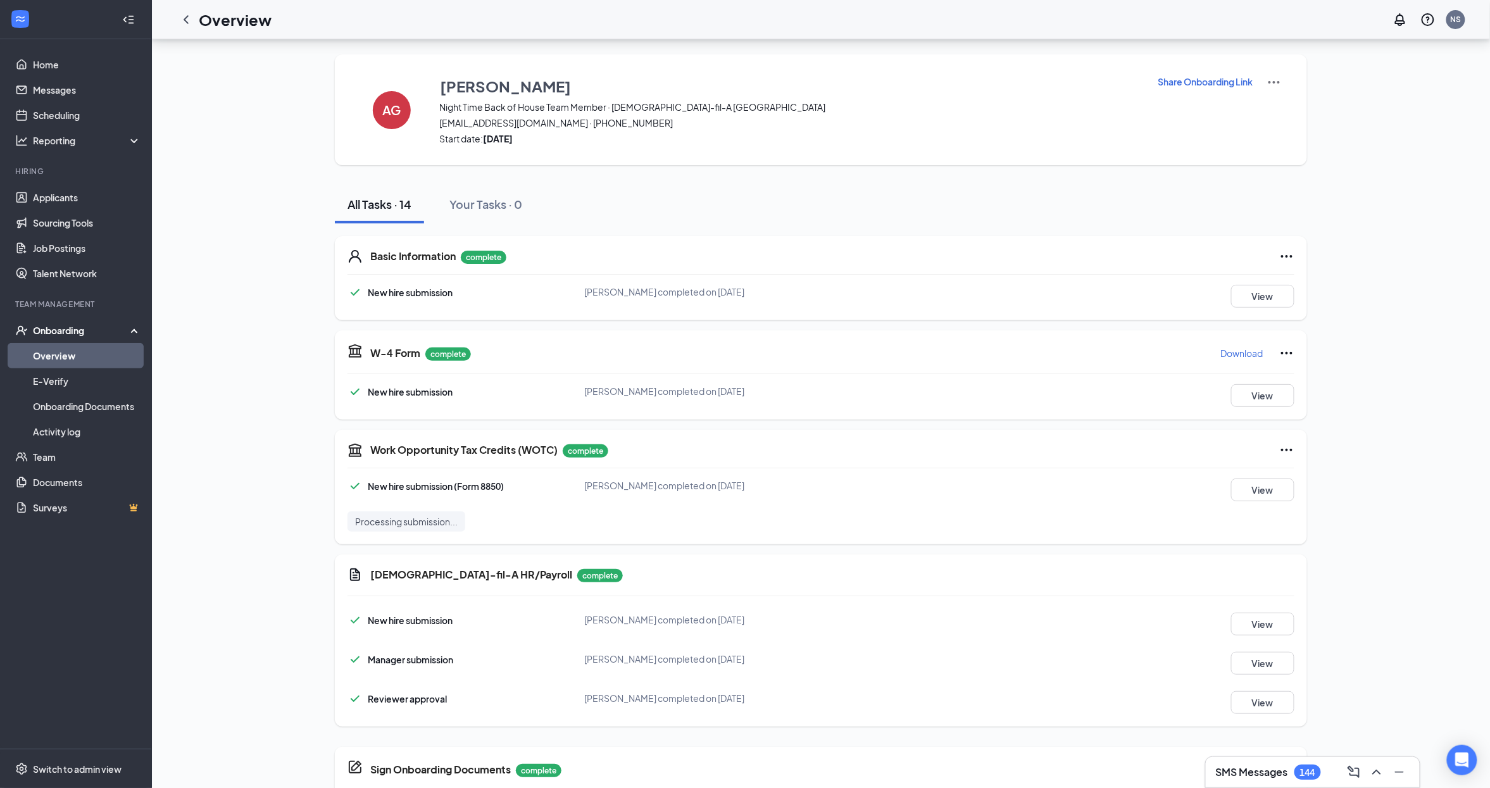
scroll to position [362, 0]
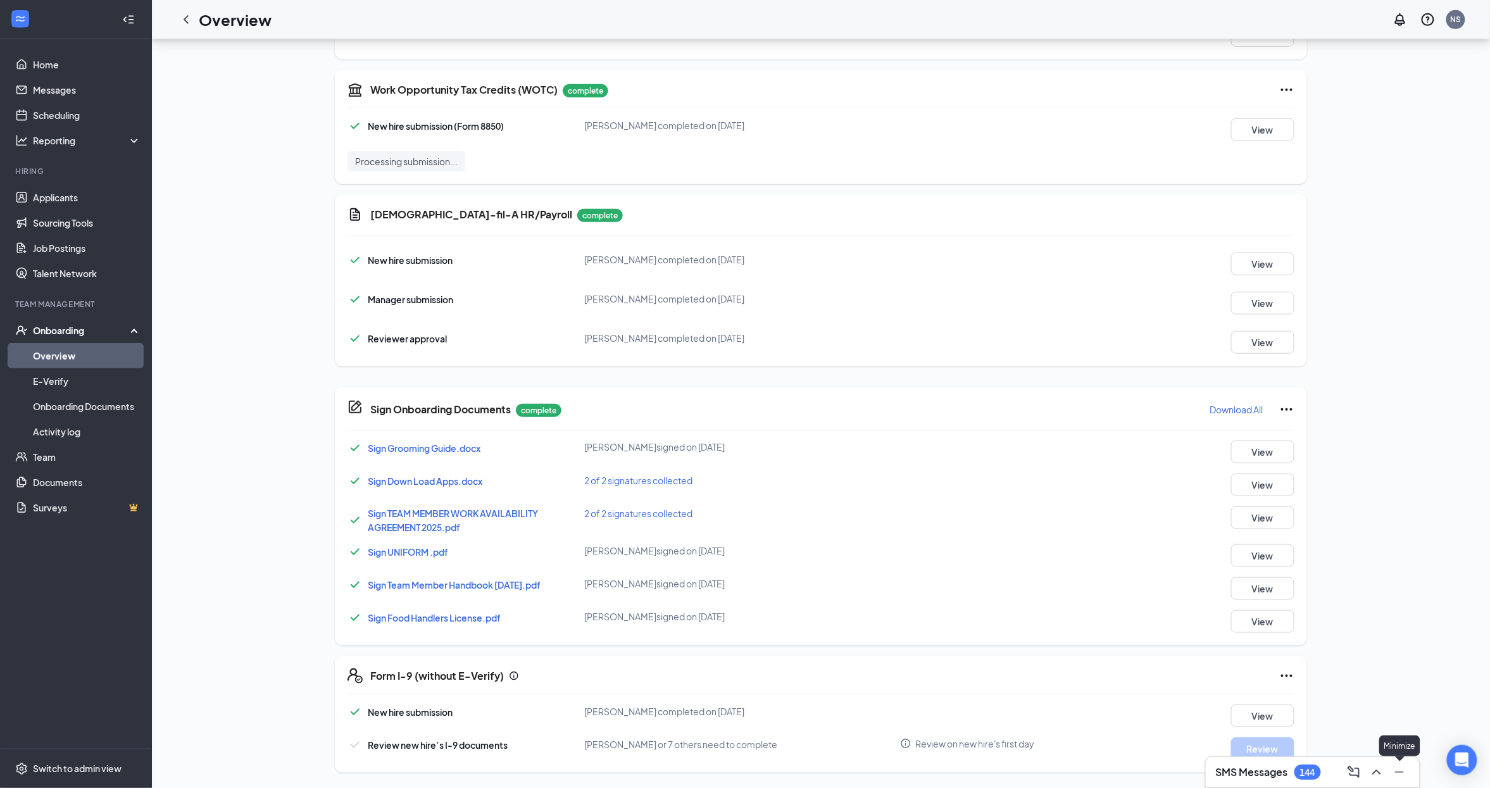
click at [1396, 773] on icon "Minimize" at bounding box center [1399, 772] width 15 height 15
click at [1259, 720] on button "View" at bounding box center [1262, 715] width 63 height 23
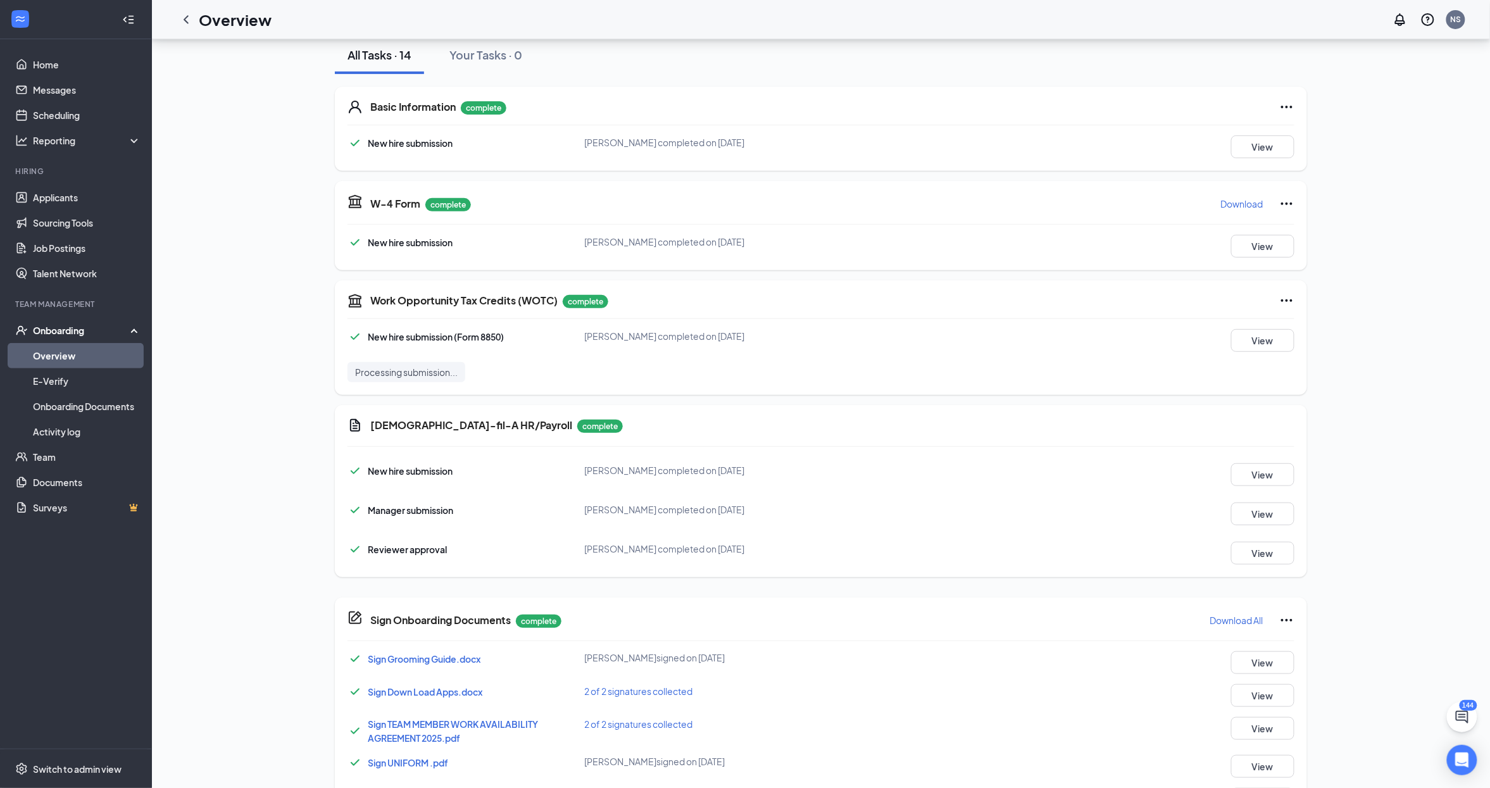
scroll to position [0, 0]
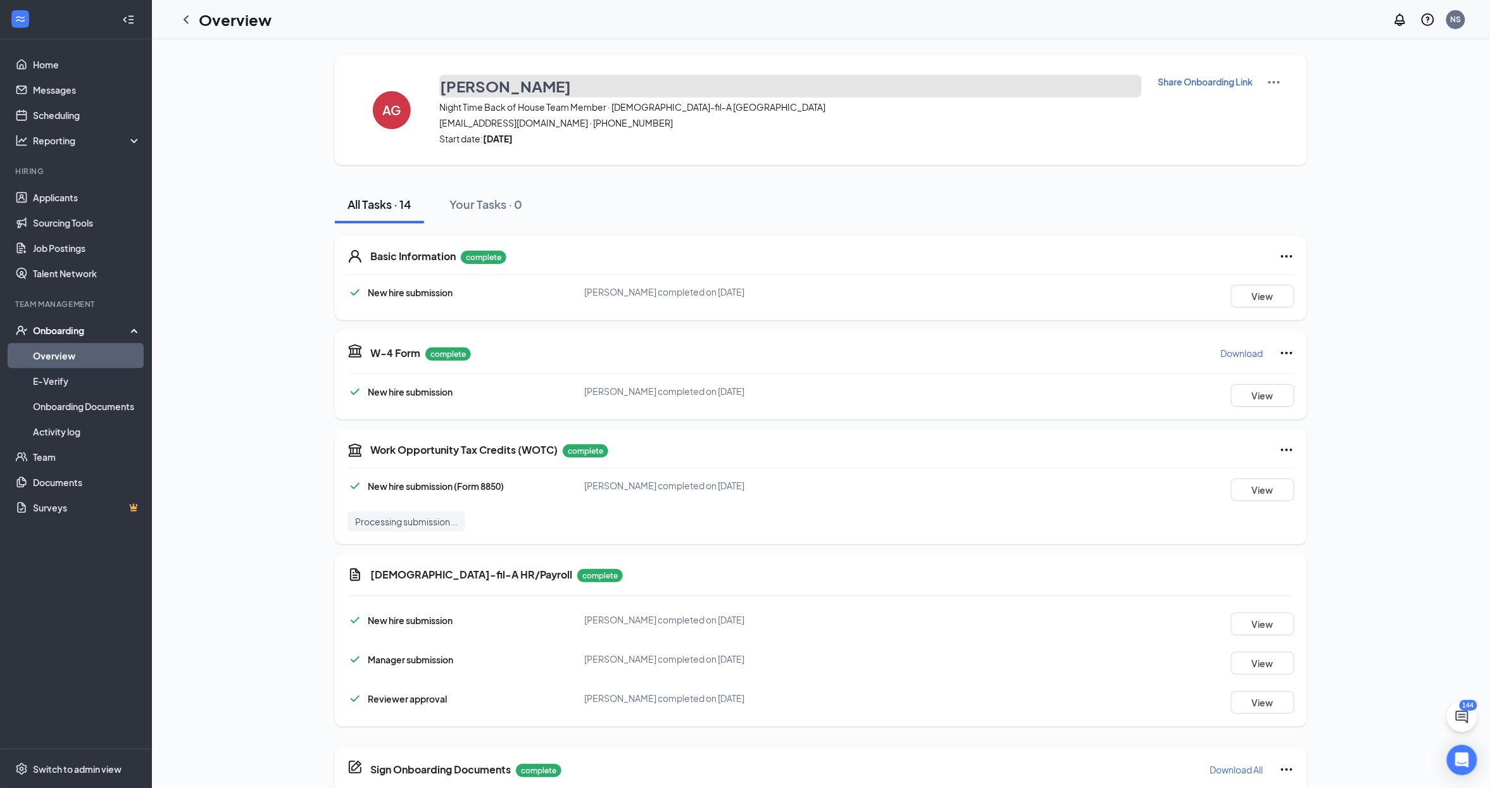
click at [520, 87] on h3 "[PERSON_NAME]" at bounding box center [505, 86] width 131 height 22
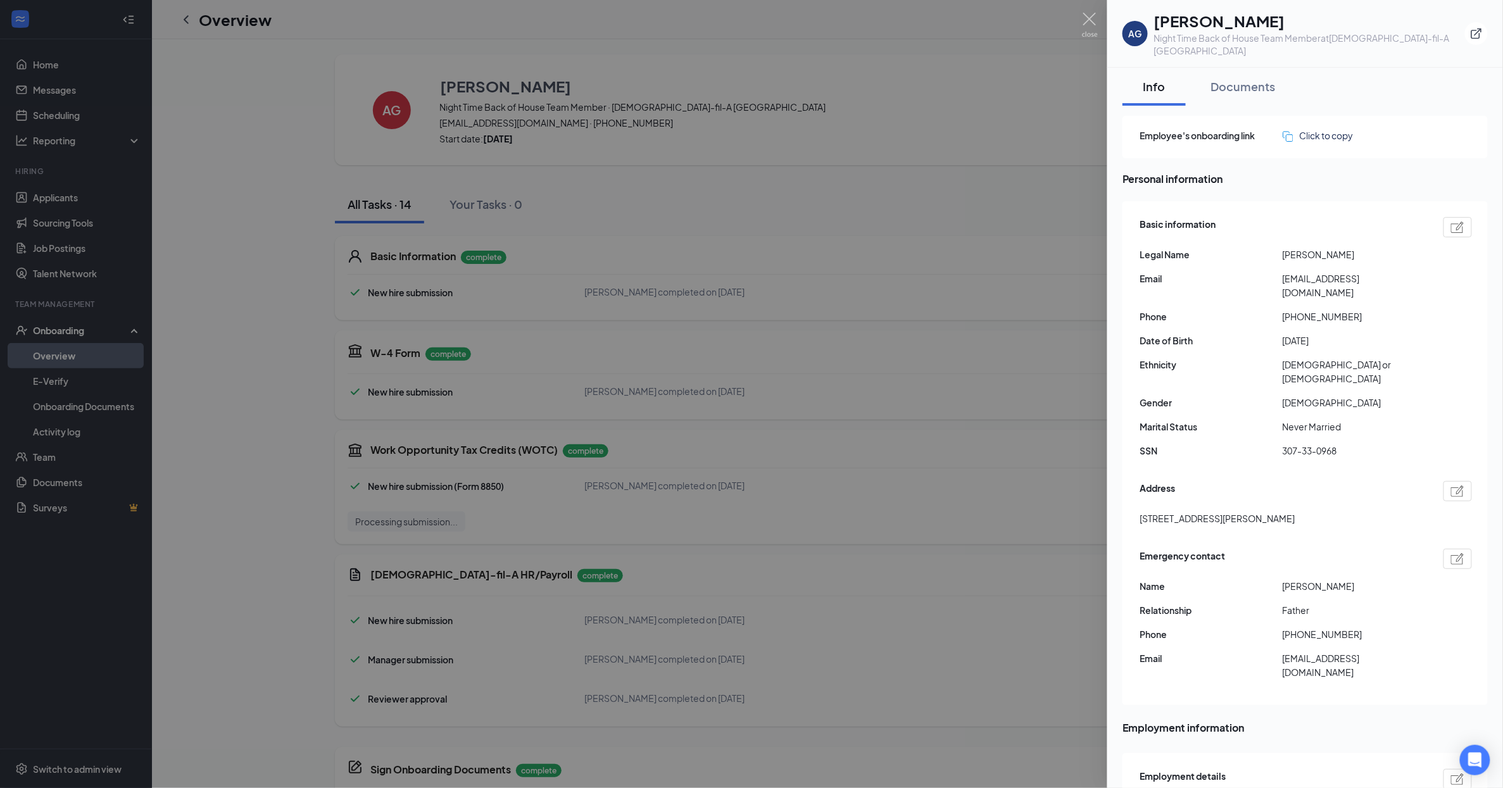
click at [955, 246] on div at bounding box center [751, 394] width 1503 height 788
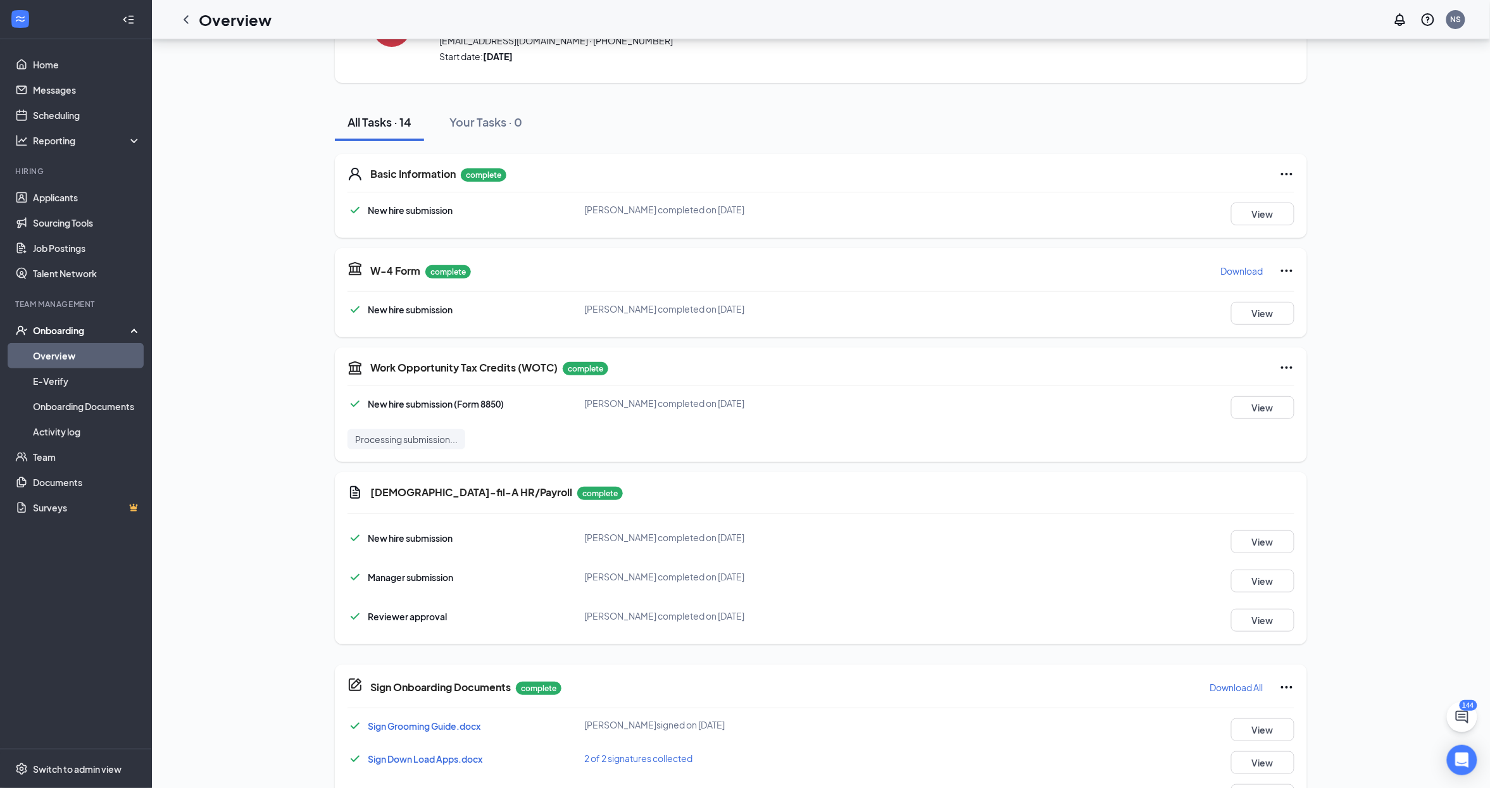
scroll to position [158, 0]
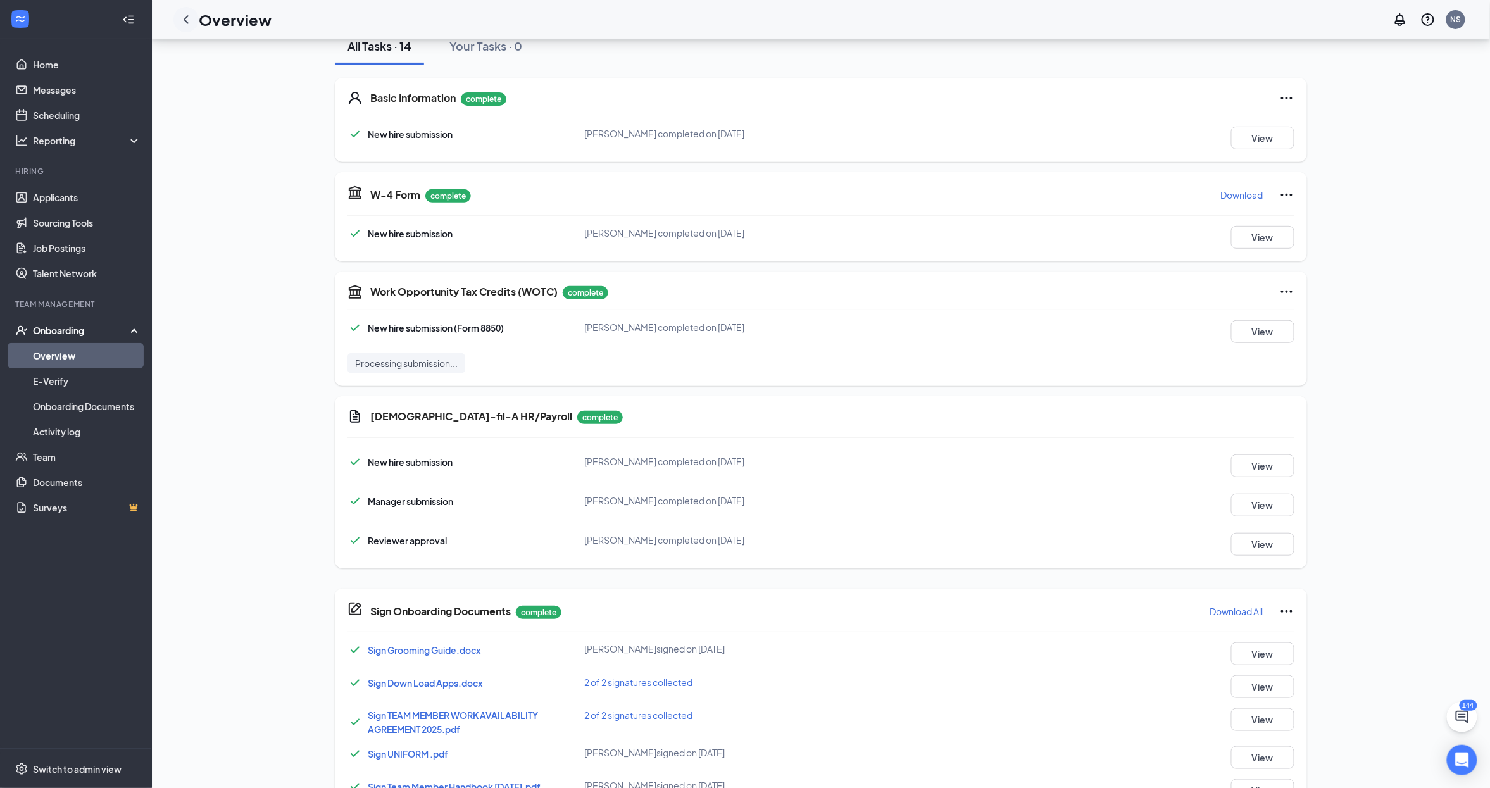
click at [180, 29] on div at bounding box center [185, 19] width 25 height 25
click at [184, 25] on icon "ChevronLeft" at bounding box center [185, 19] width 15 height 15
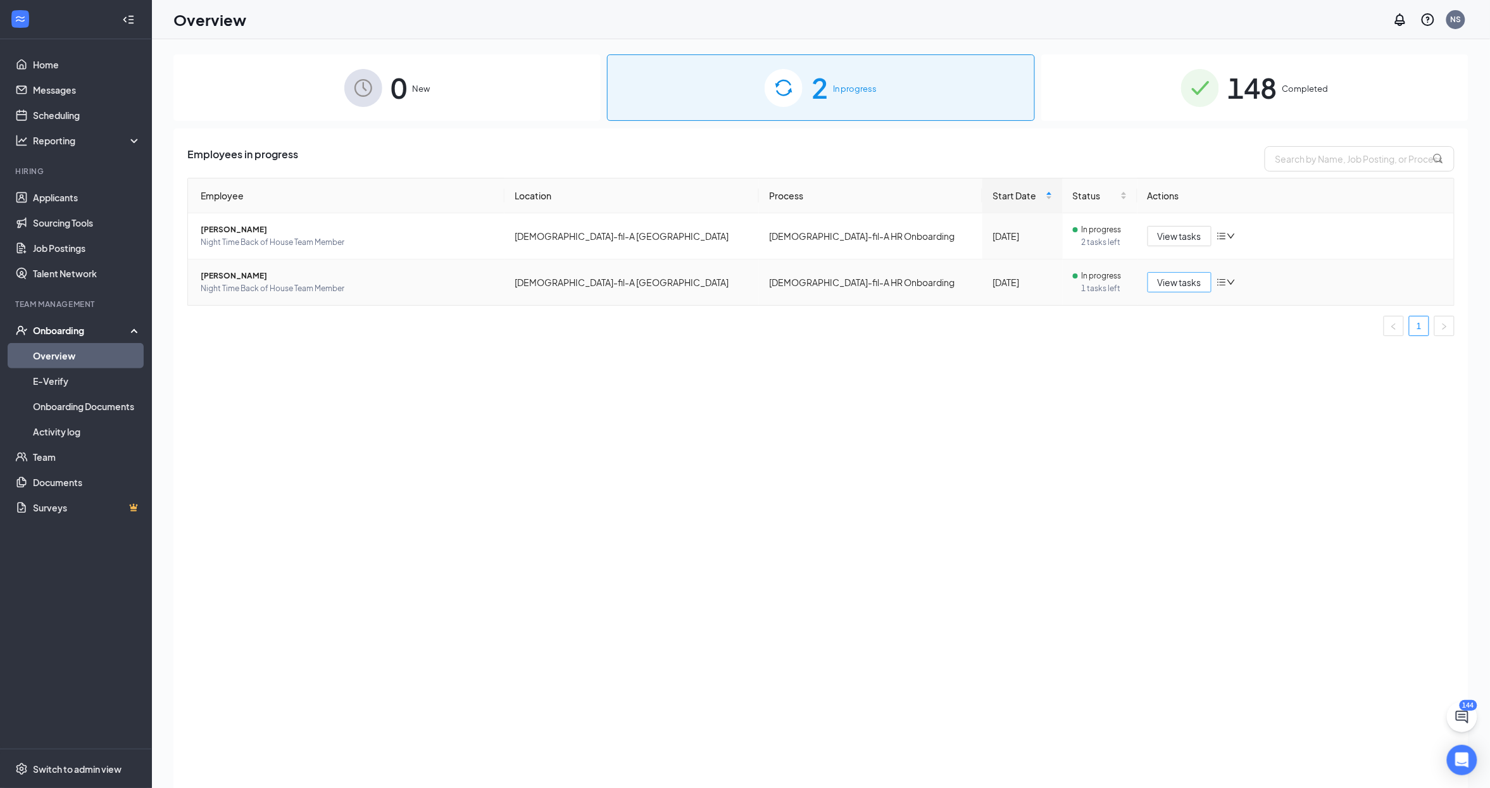
click at [1167, 279] on span "View tasks" at bounding box center [1180, 282] width 44 height 14
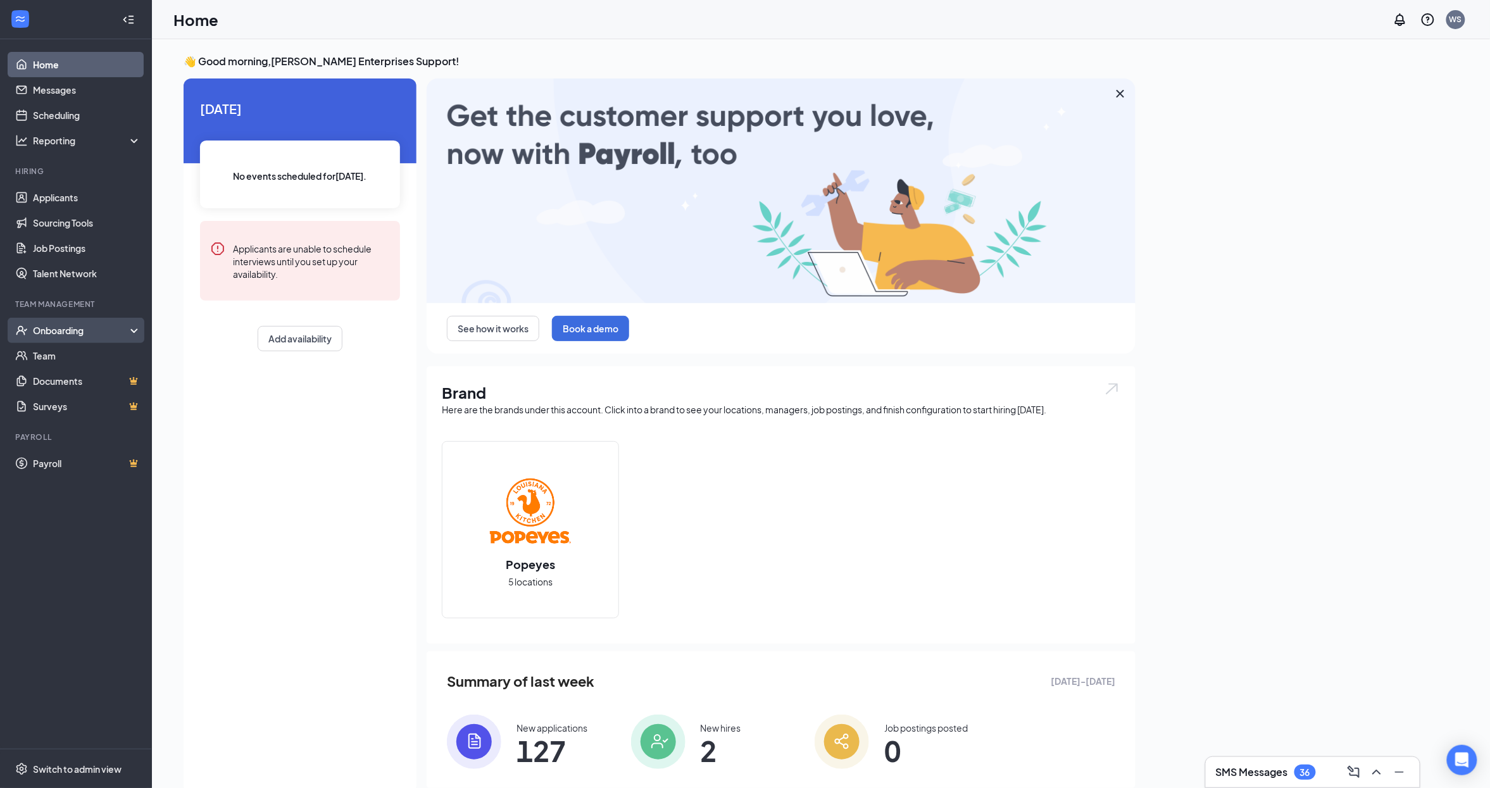
click at [108, 339] on div "Onboarding" at bounding box center [76, 330] width 152 height 25
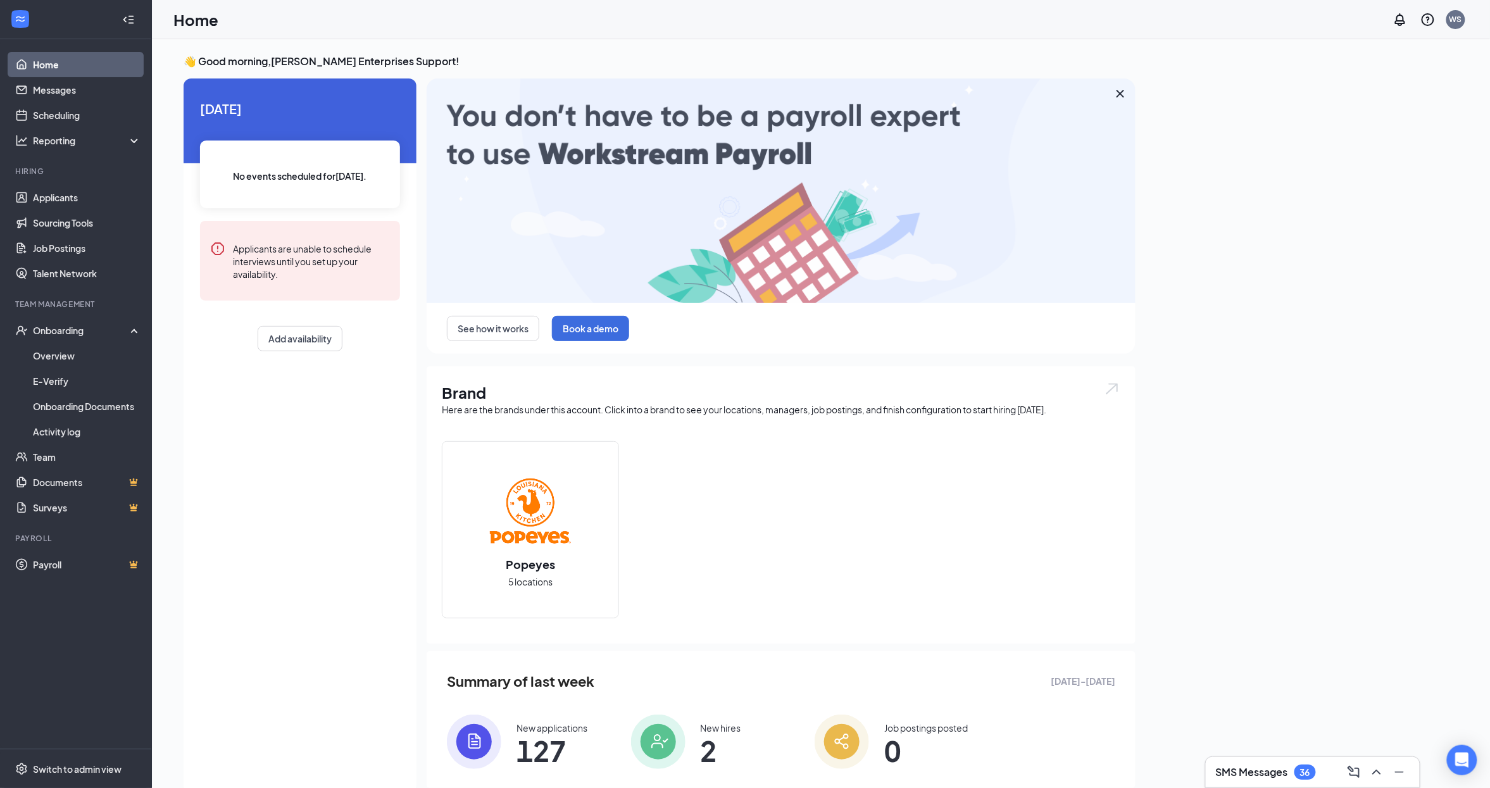
click at [318, 484] on div "[DATE] No events scheduled for [DATE] . Applicants are unable to schedule inter…" at bounding box center [300, 435] width 233 height 715
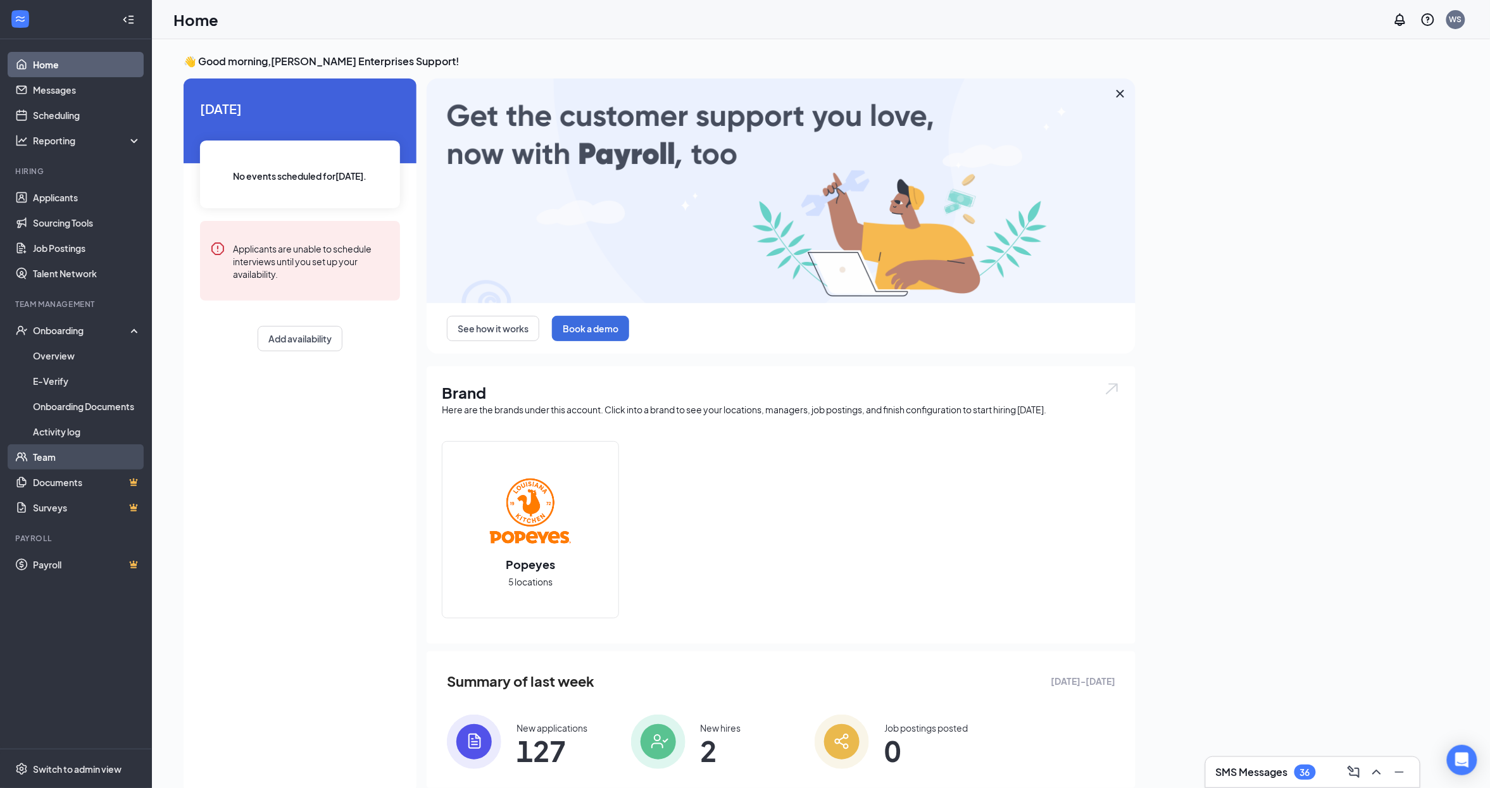
click at [120, 460] on link "Team" at bounding box center [87, 456] width 108 height 25
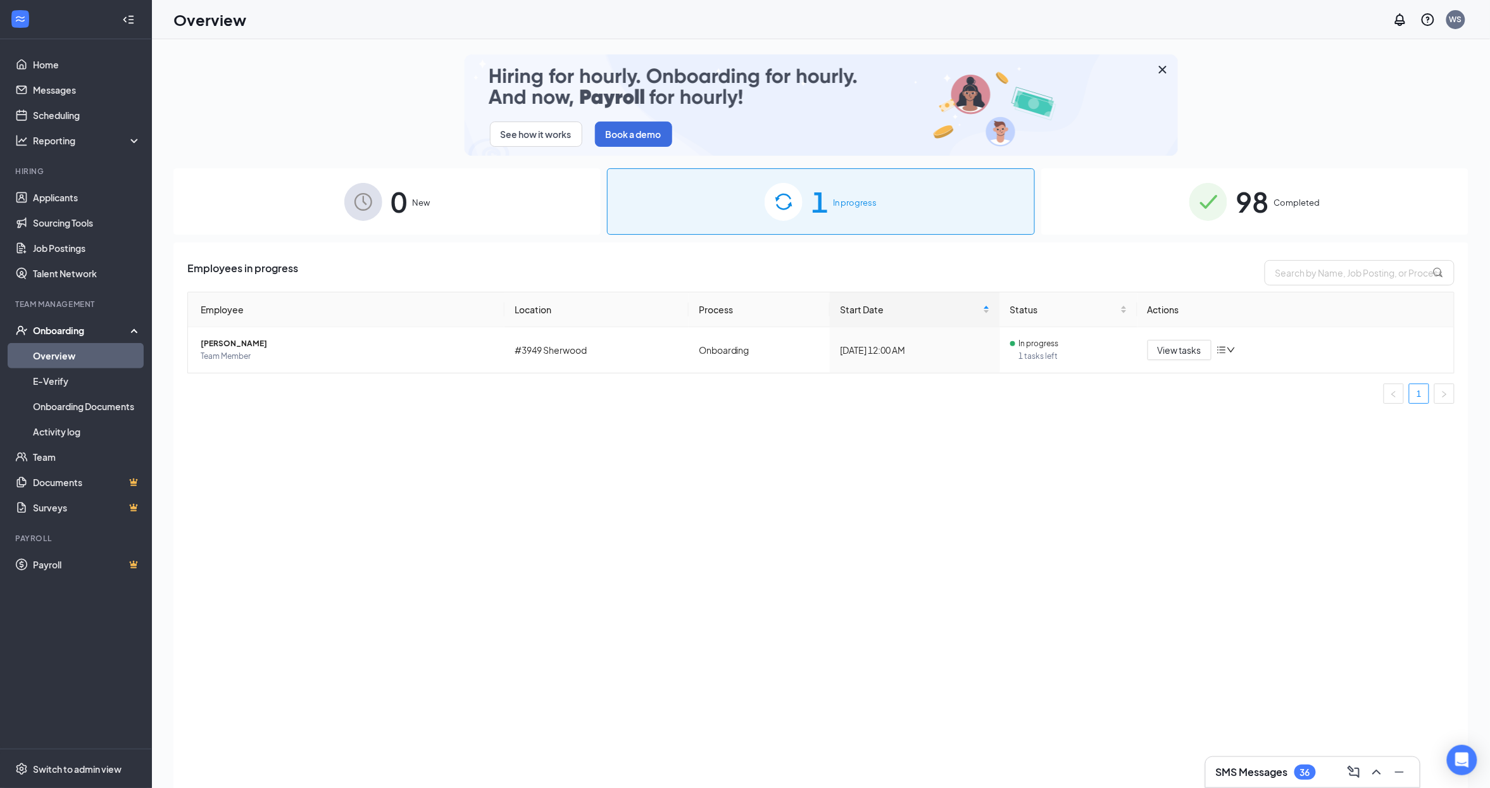
click at [382, 434] on div "Employees in progress Employee Location Process Start Date Status Actions [PERS…" at bounding box center [820, 530] width 1295 height 577
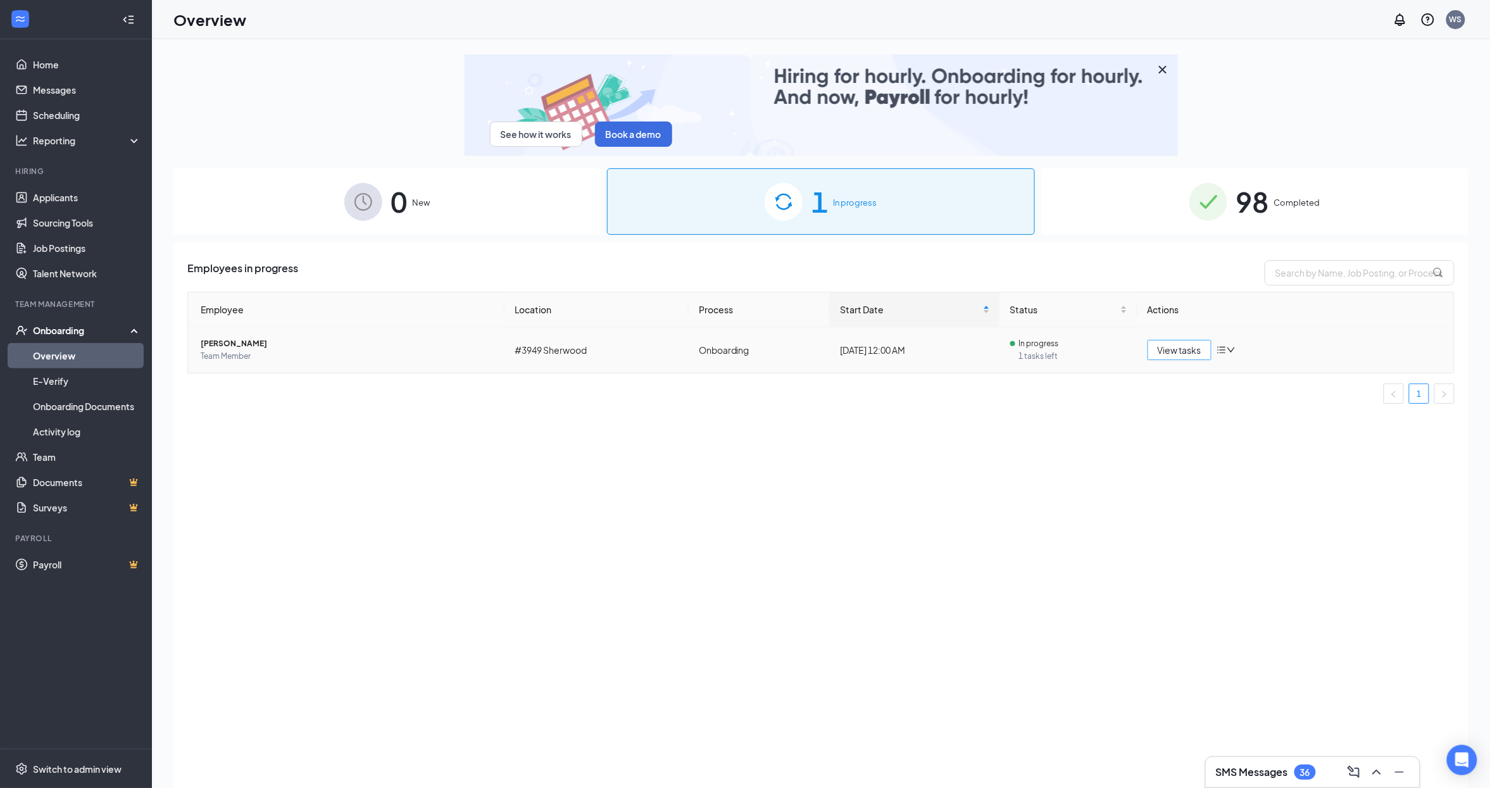
click at [1183, 351] on span "View tasks" at bounding box center [1180, 350] width 44 height 14
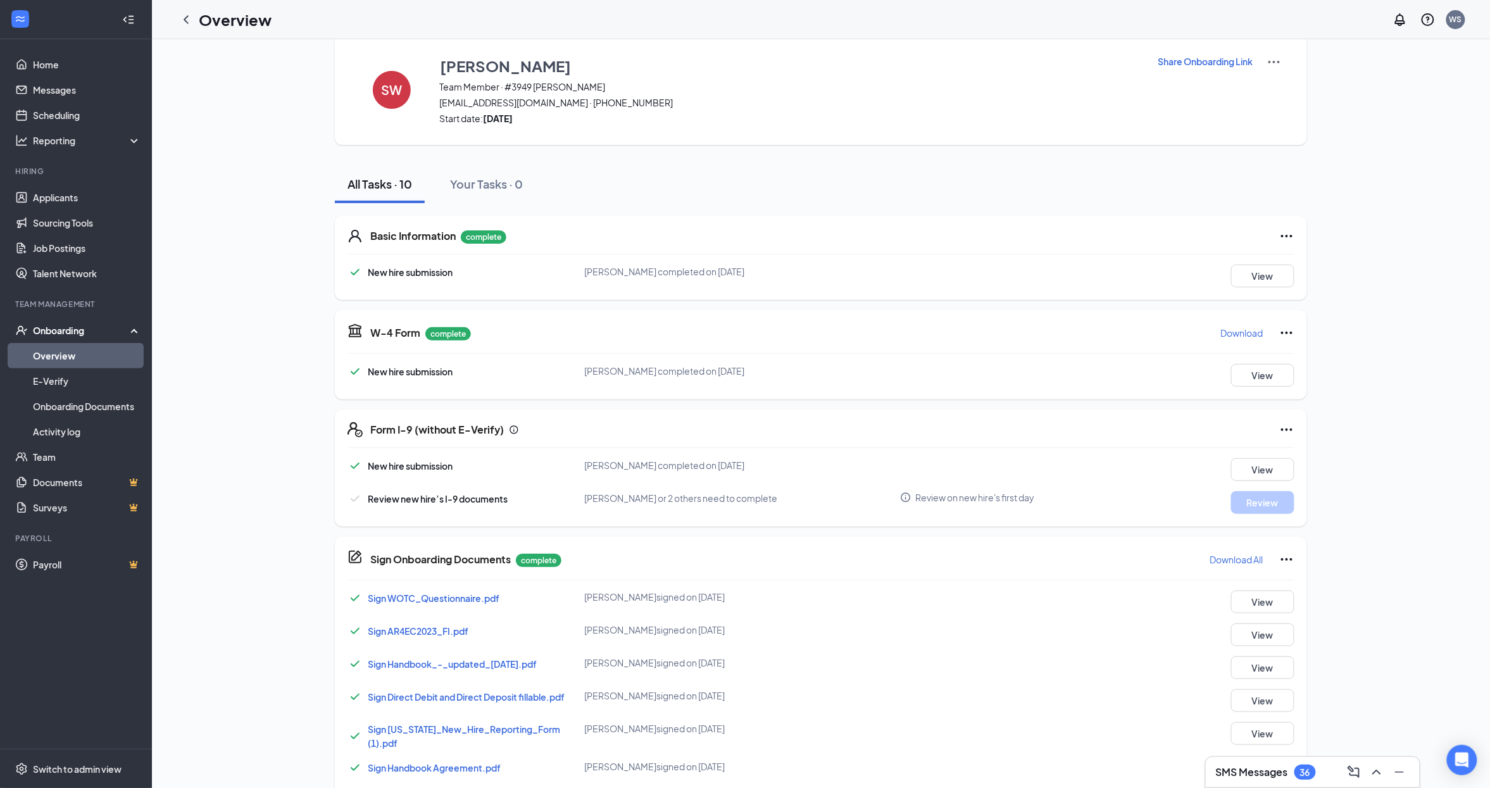
scroll to position [39, 0]
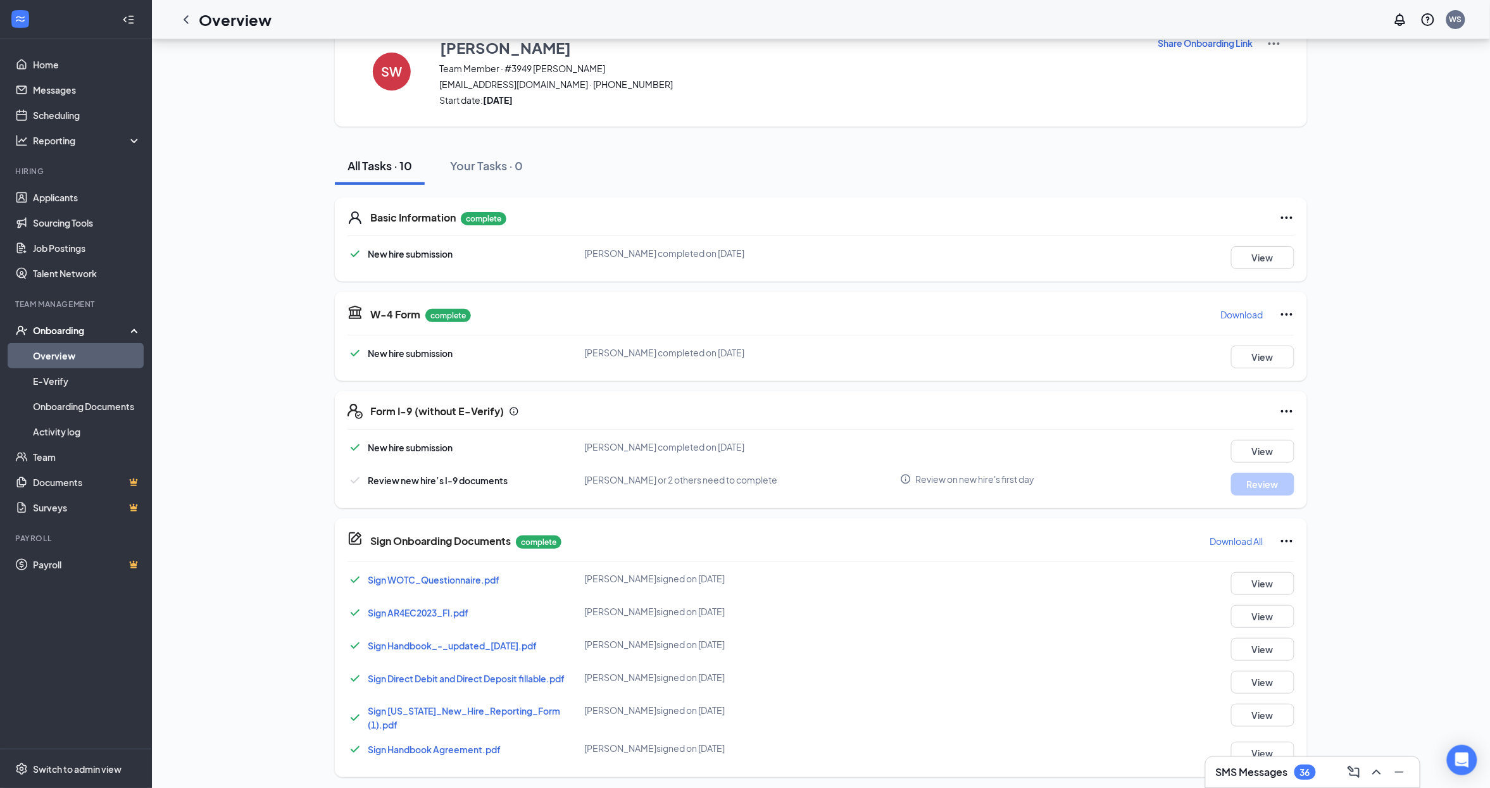
click at [83, 358] on link "Overview" at bounding box center [87, 355] width 108 height 25
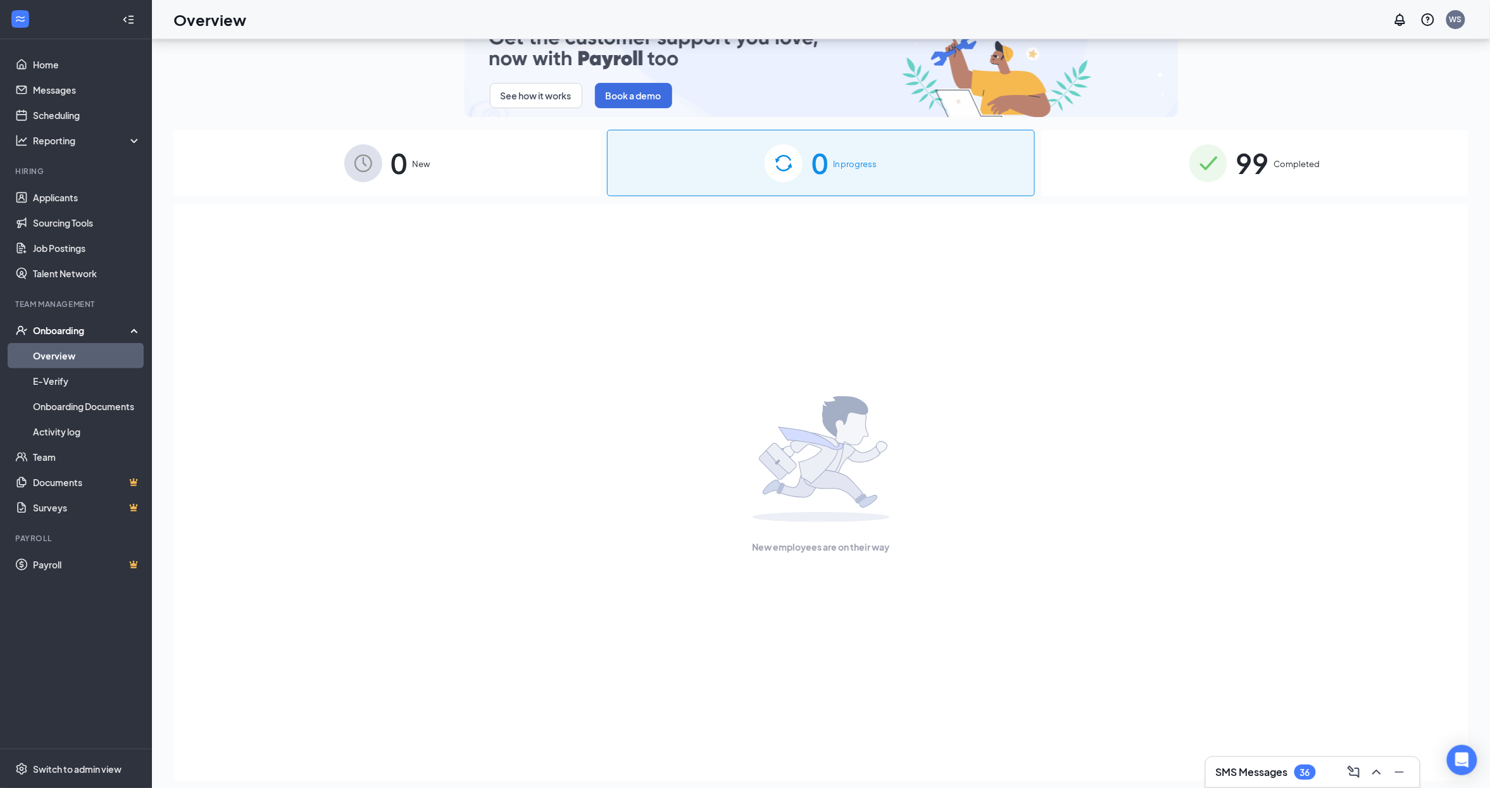
click at [1259, 159] on span "99" at bounding box center [1252, 163] width 33 height 44
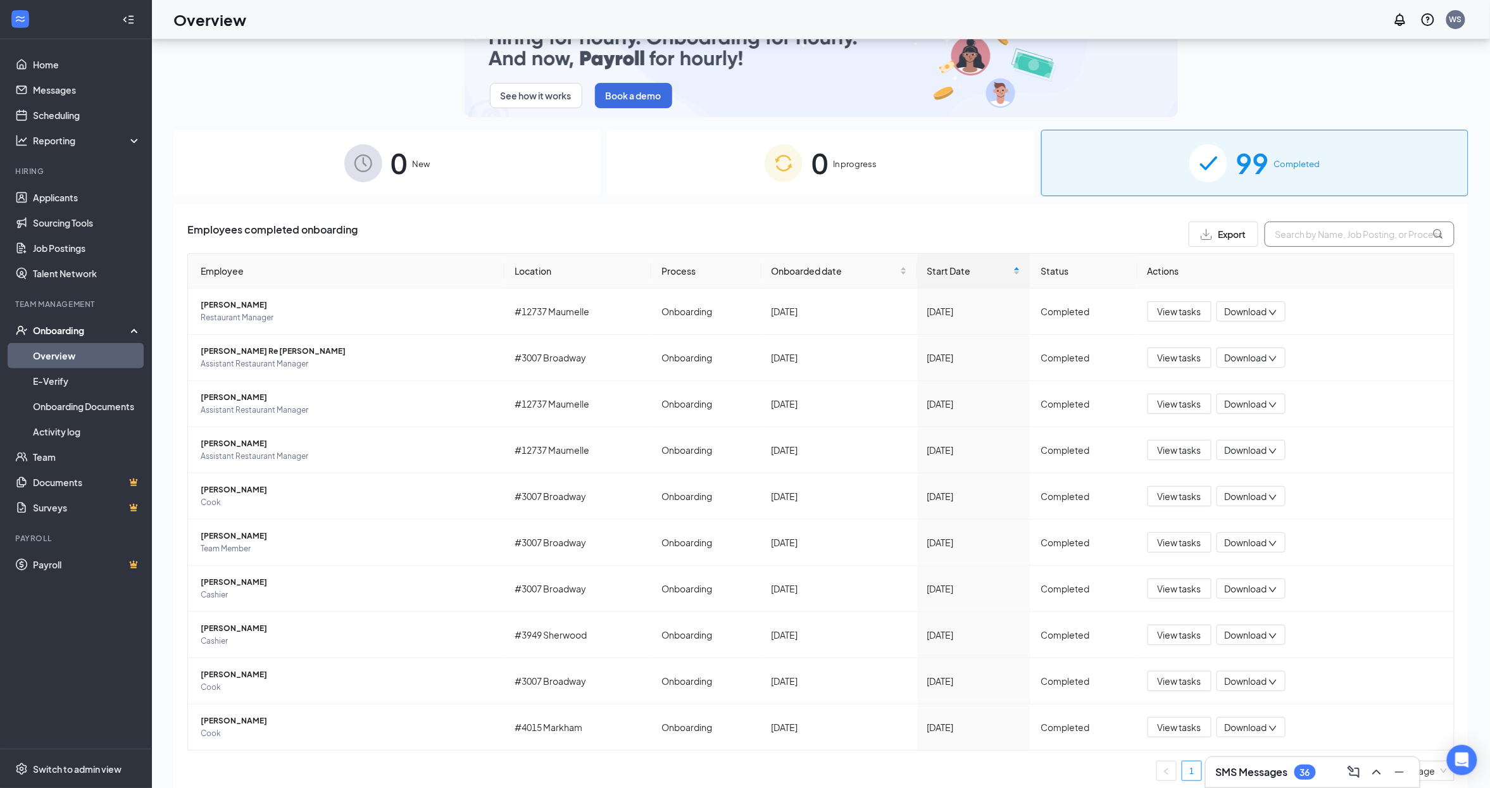
click at [1303, 232] on input "text" at bounding box center [1360, 234] width 190 height 25
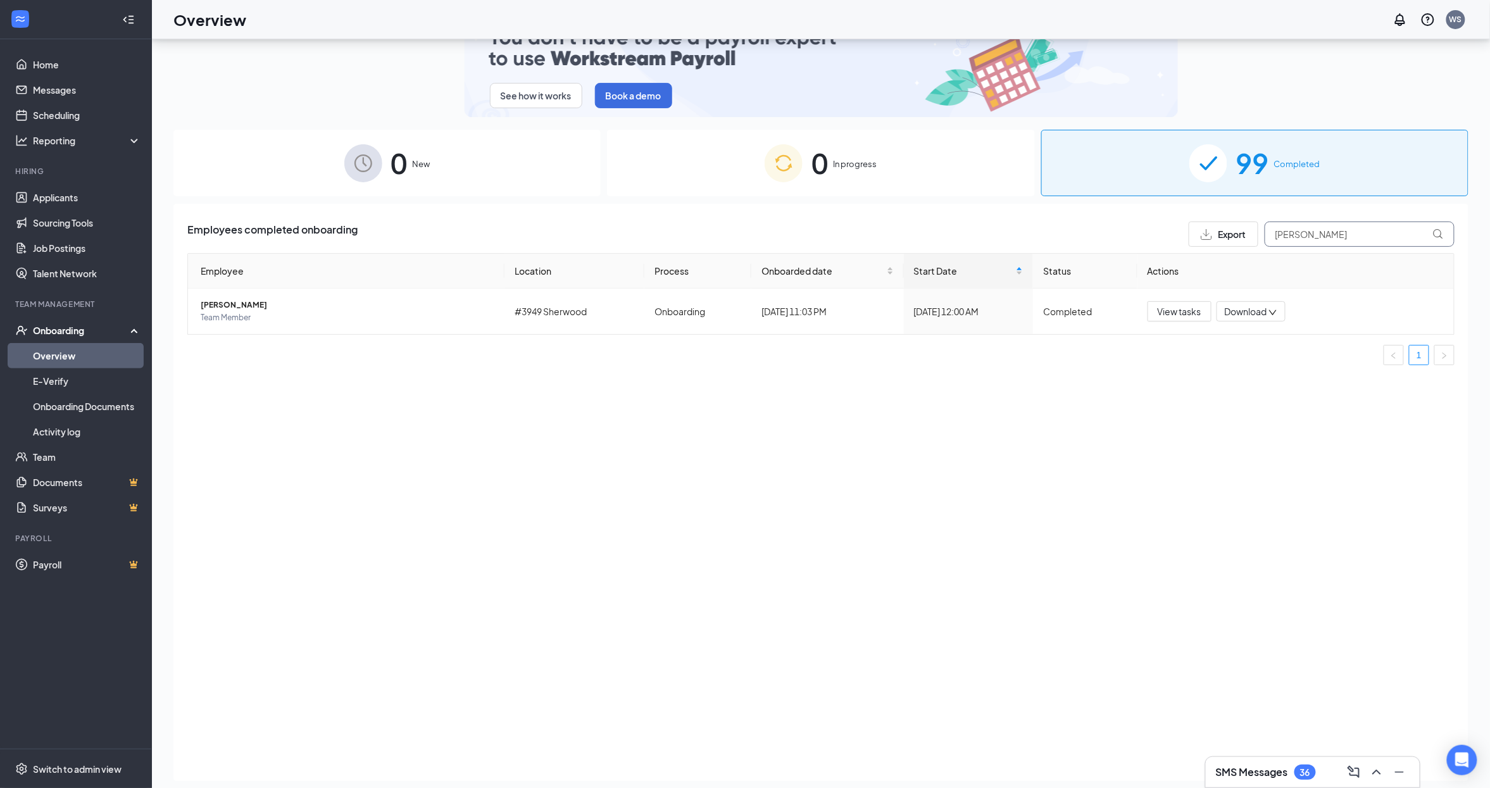
type input "[PERSON_NAME]"
click at [1071, 428] on div "Employees completed onboarding Export [PERSON_NAME] Employee Location Process O…" at bounding box center [820, 492] width 1295 height 577
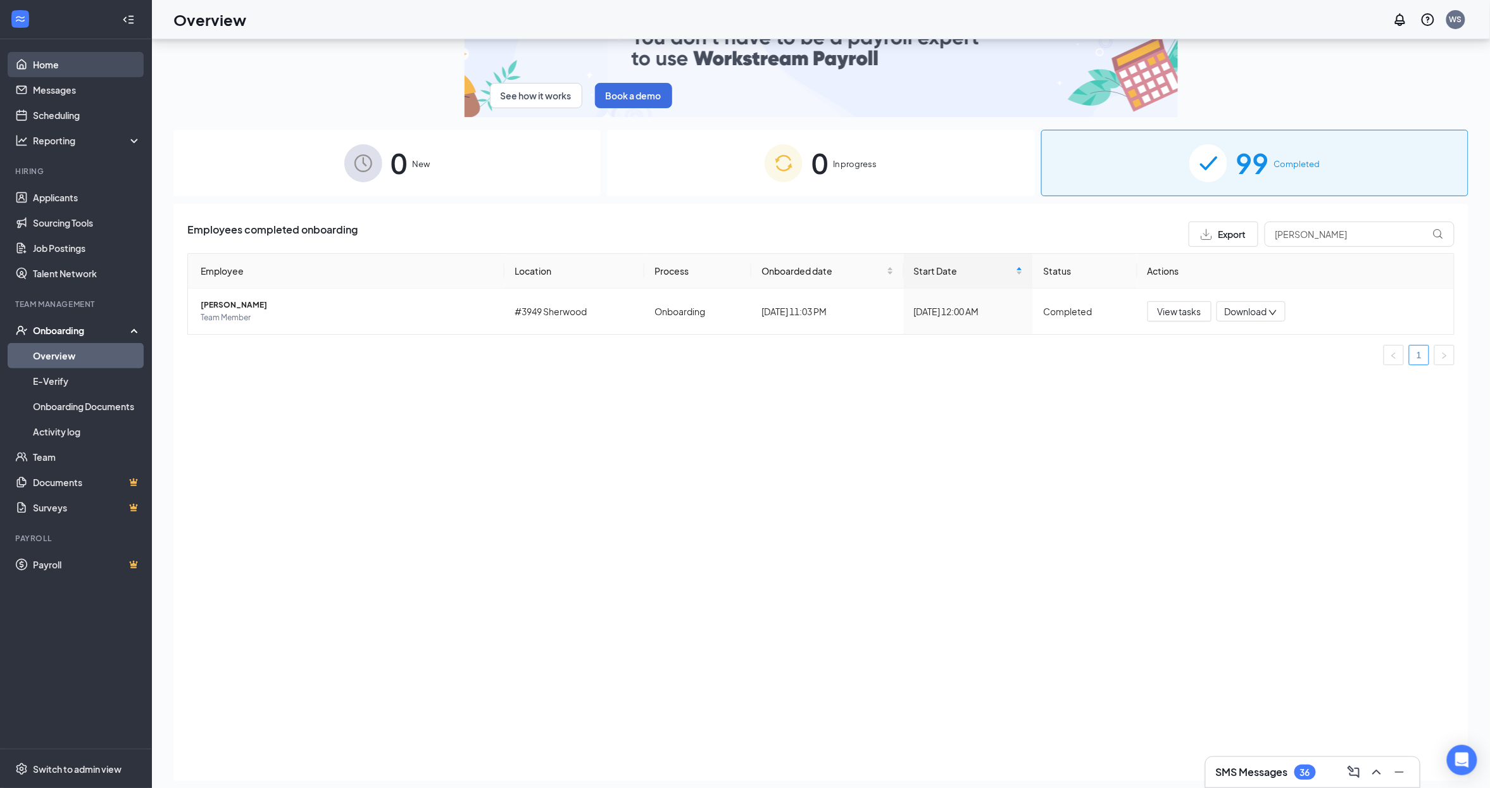
click at [56, 66] on link "Home" at bounding box center [87, 64] width 108 height 25
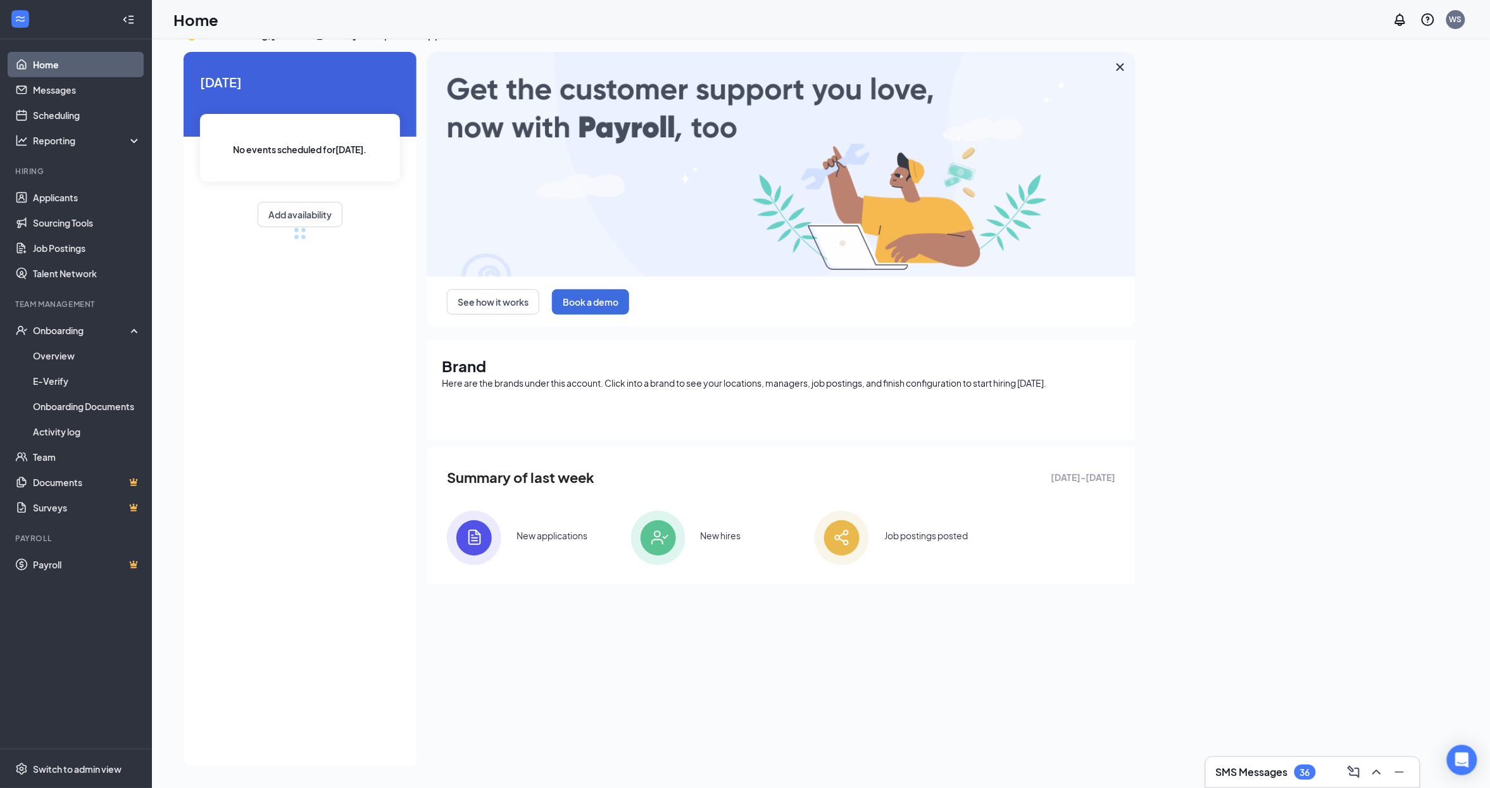
scroll to position [30, 0]
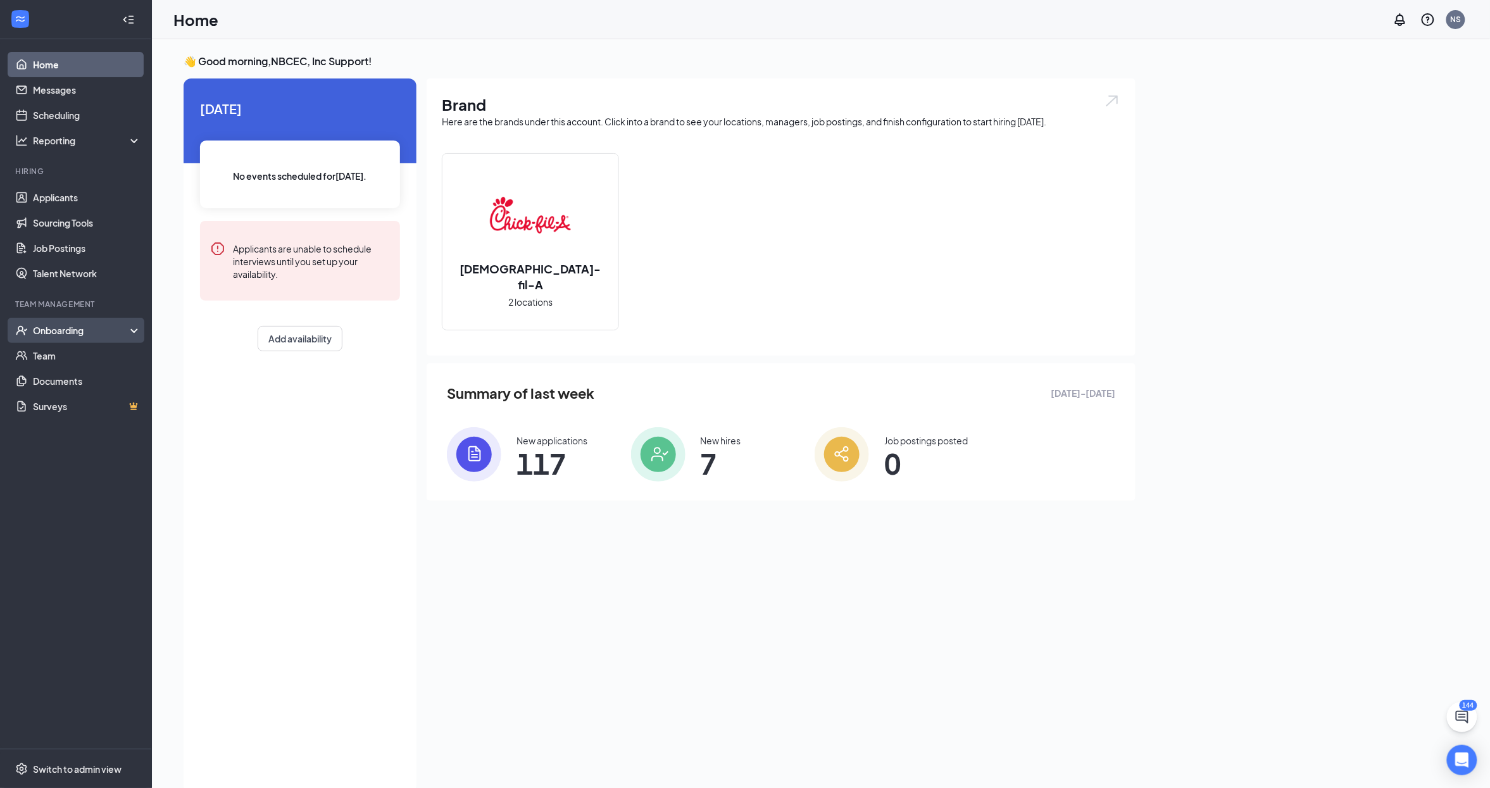
click at [82, 333] on div "Onboarding" at bounding box center [81, 330] width 97 height 13
click at [85, 354] on link "Overview" at bounding box center [87, 355] width 108 height 25
